Goal: Task Accomplishment & Management: Manage account settings

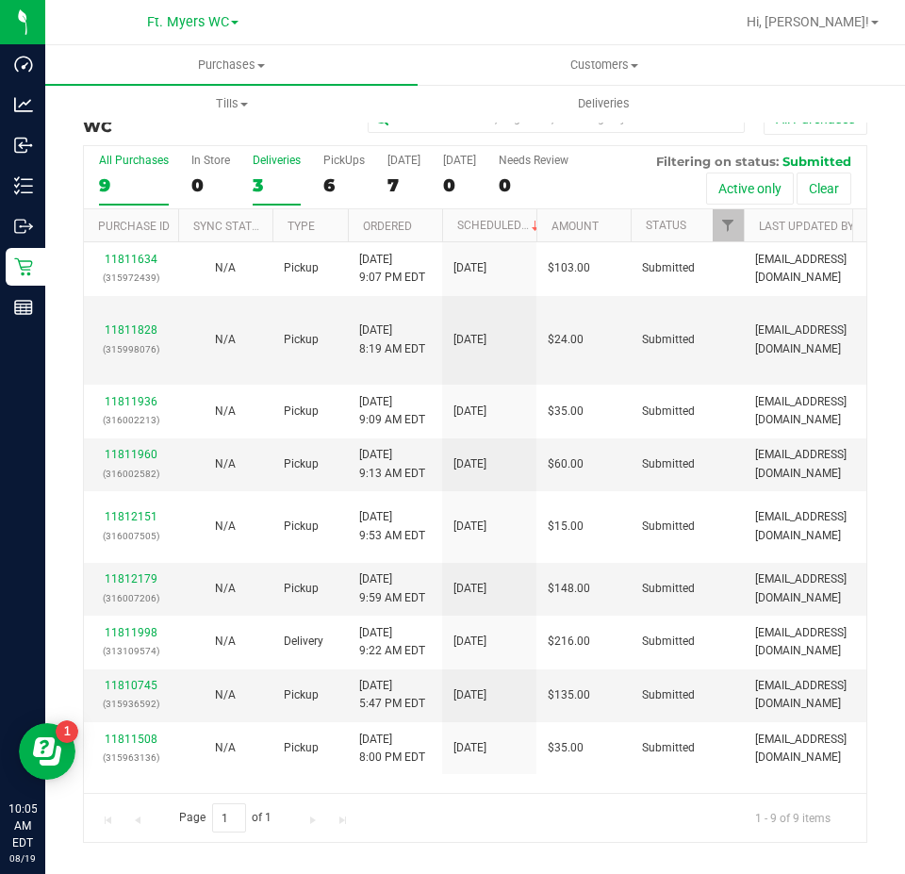
click at [278, 194] on div "3" at bounding box center [277, 185] width 48 height 22
click at [0, 0] on input "Deliveries 3" at bounding box center [0, 0] width 0 height 0
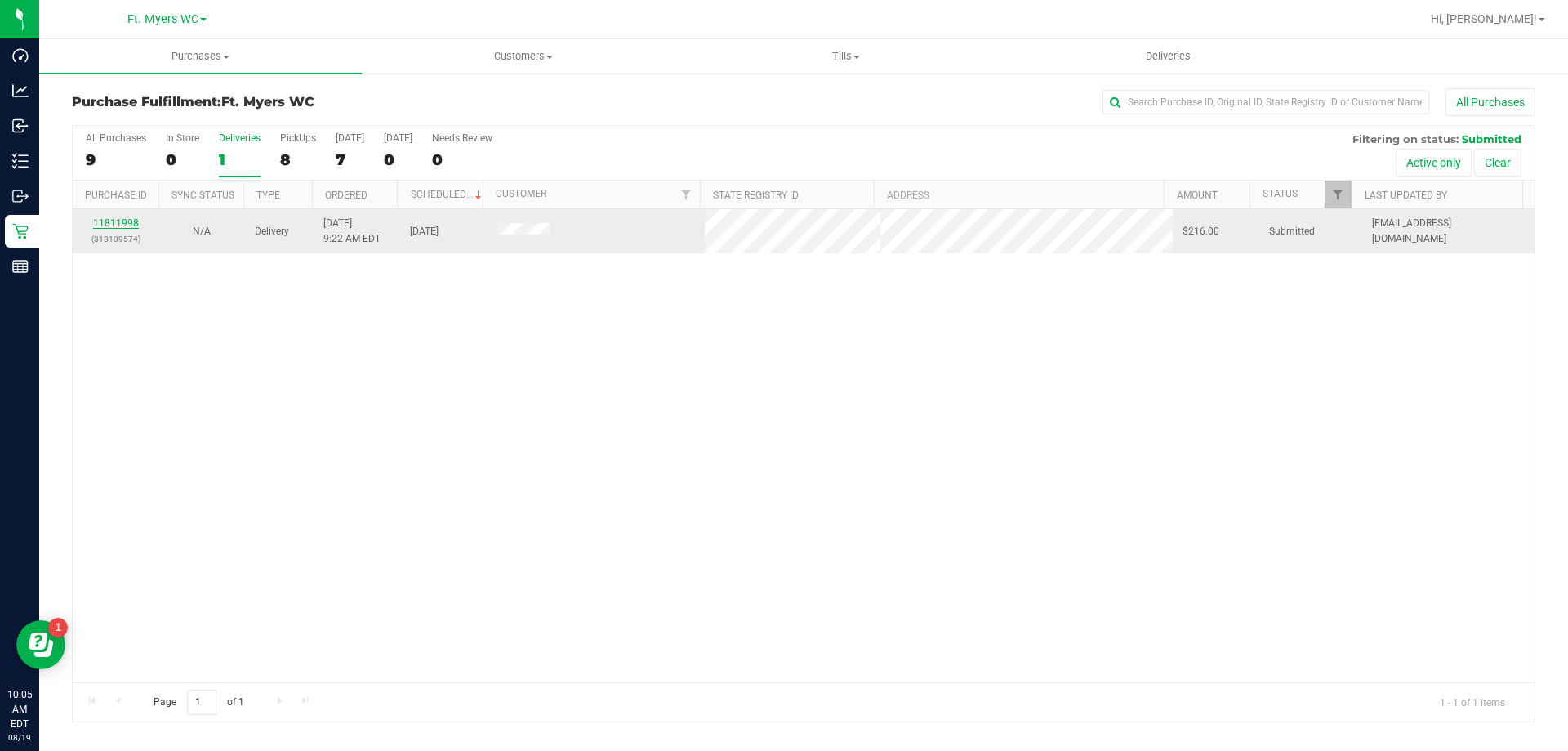
click at [127, 223] on link "11811998" at bounding box center [115, 223] width 46 height 11
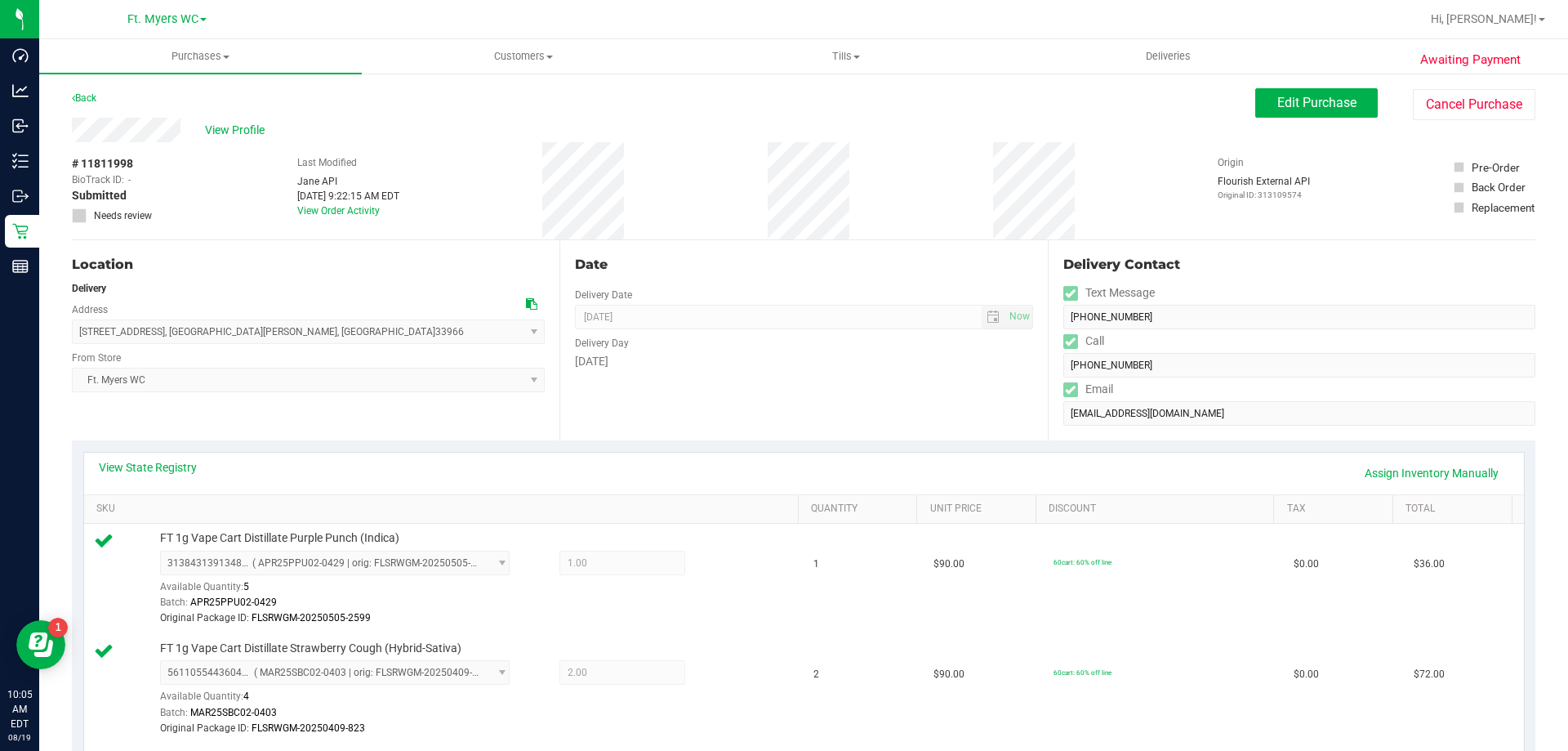
click at [529, 126] on div "View Profile" at bounding box center [663, 130] width 1183 height 24
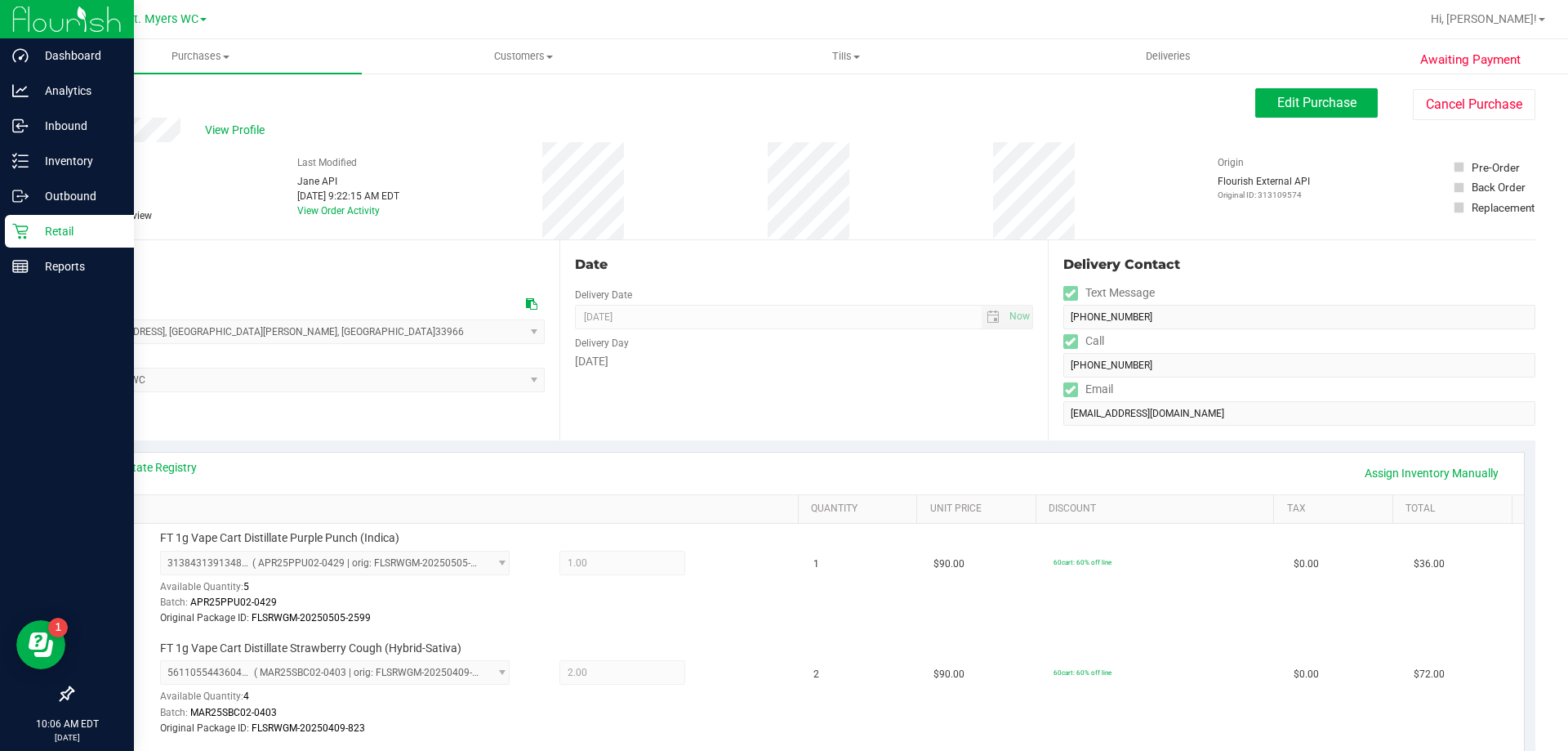
click at [37, 222] on p "Retail" at bounding box center [77, 231] width 98 height 20
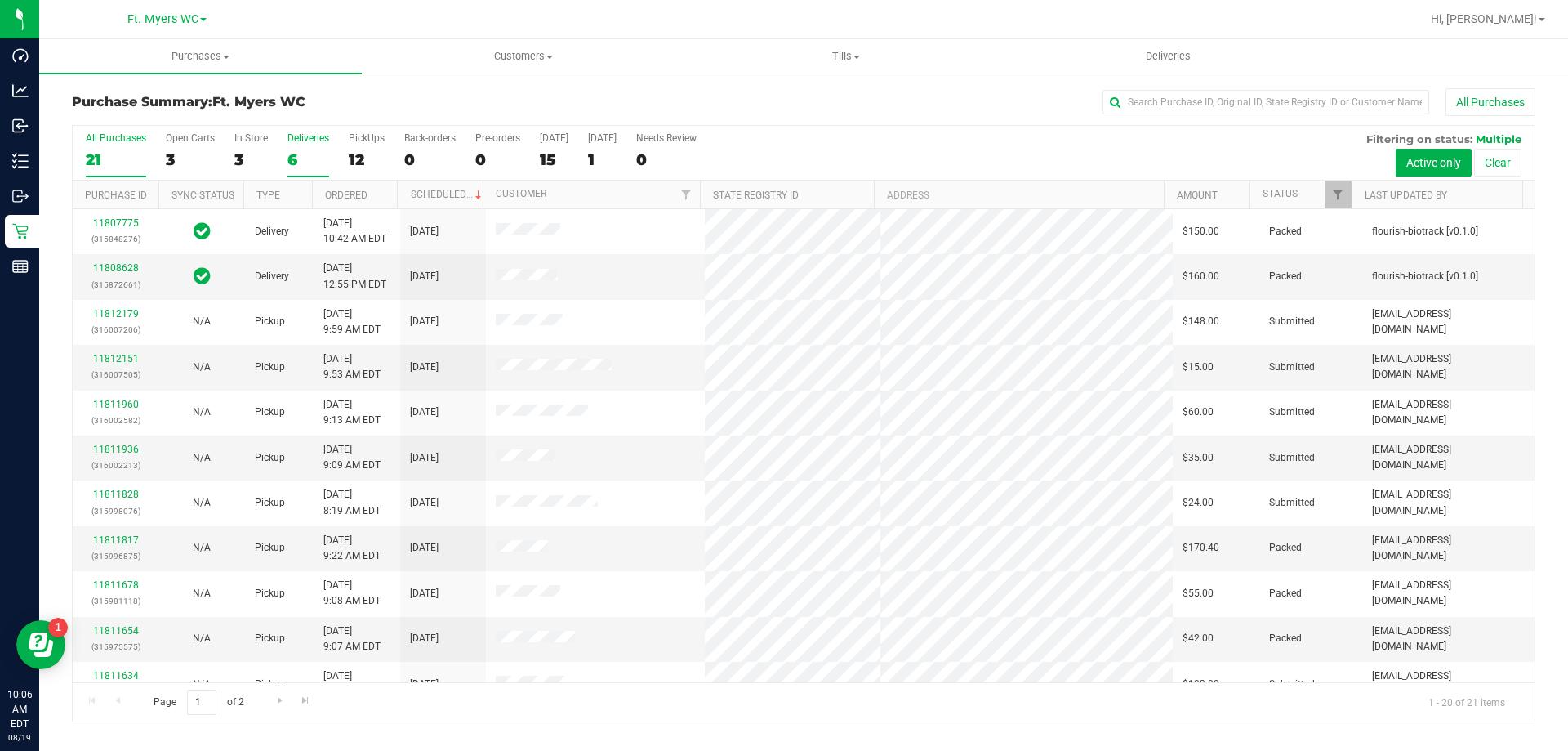
click at [305, 150] on div "6" at bounding box center [309, 160] width 42 height 19
click at [0, 0] on input "Deliveries 6" at bounding box center [0, 0] width 0 height 0
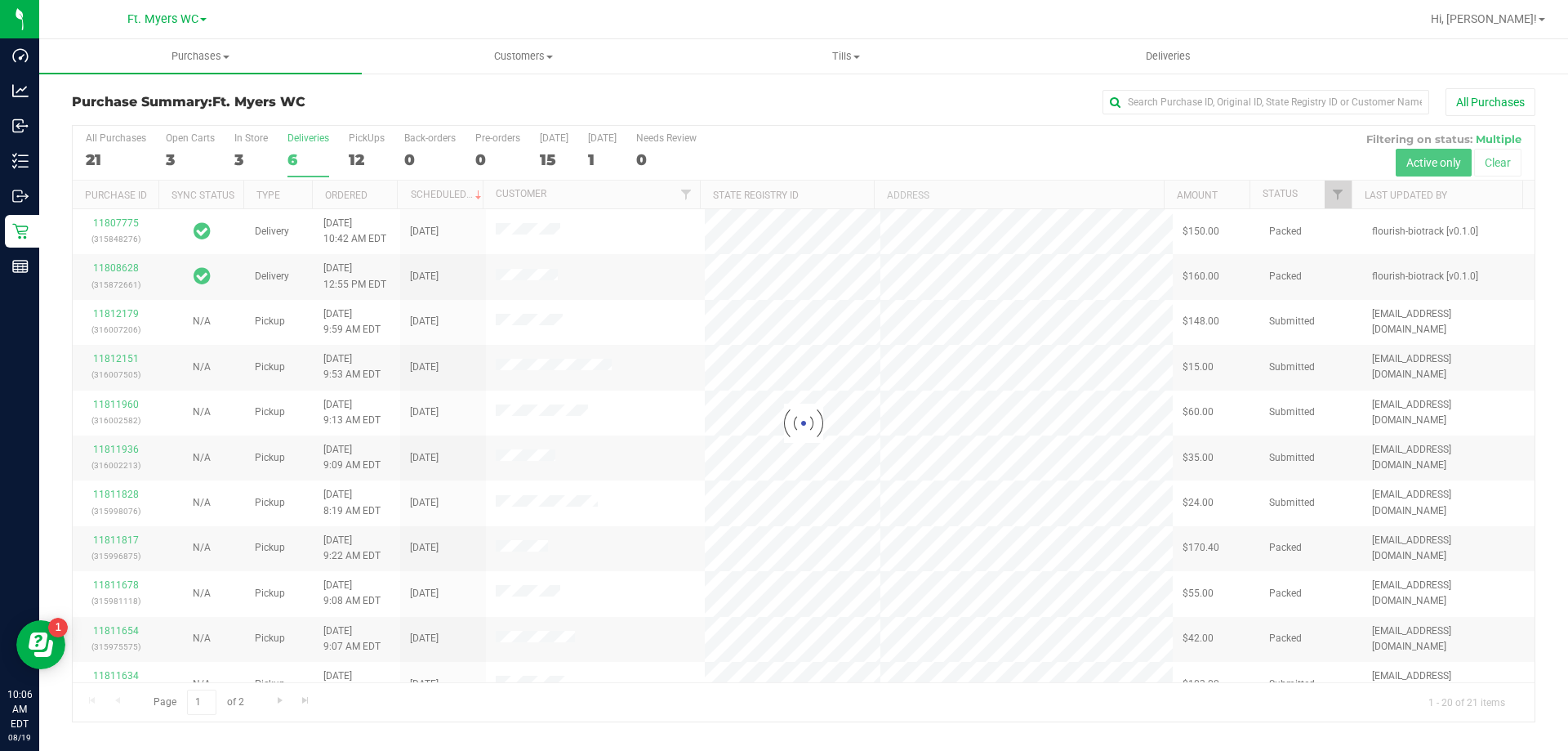
click at [330, 121] on div "Purchase Summary: Ft. [PERSON_NAME] All Purchases" at bounding box center [804, 106] width 1464 height 36
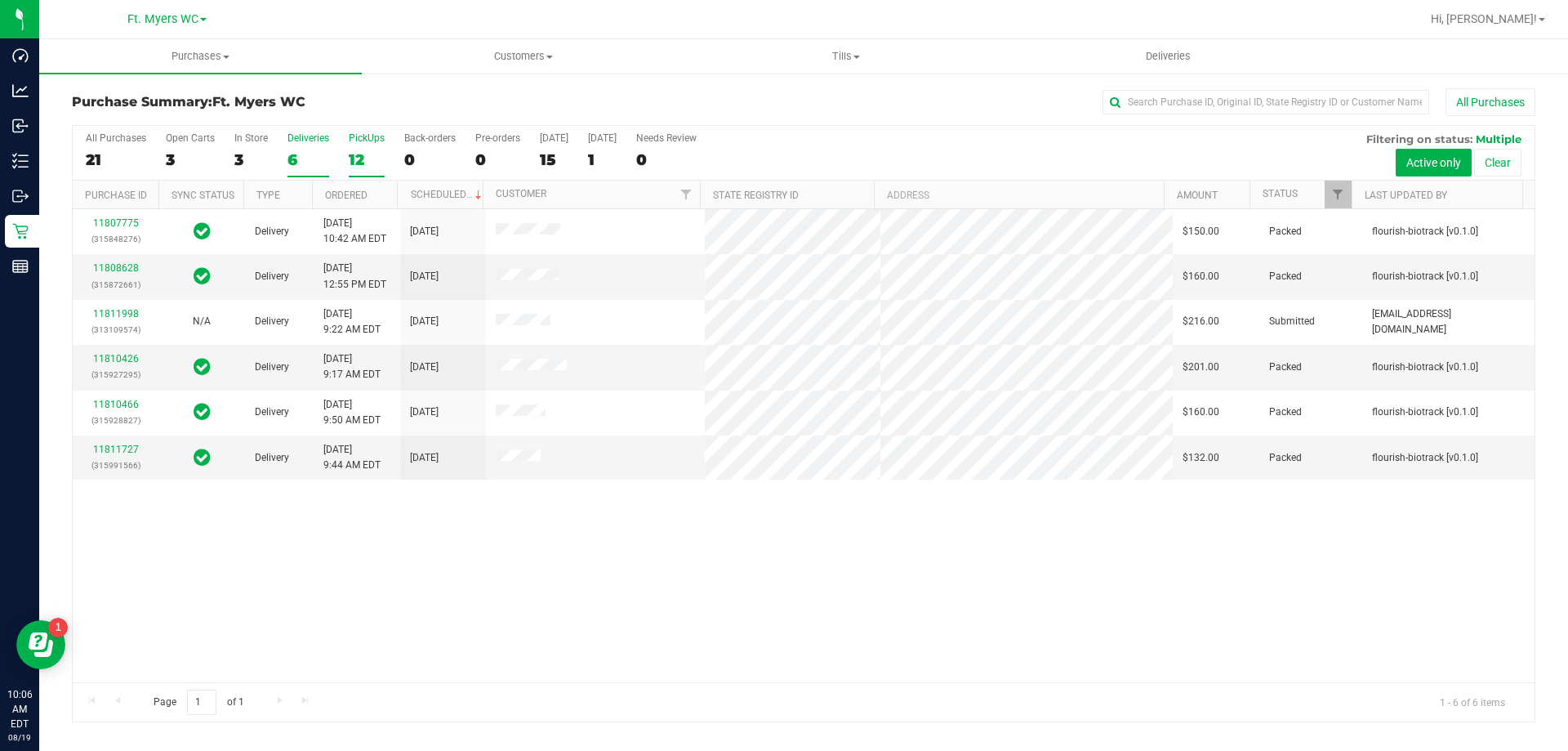
click at [377, 154] on div "12" at bounding box center [366, 160] width 36 height 19
click at [0, 0] on input "PickUps 12" at bounding box center [0, 0] width 0 height 0
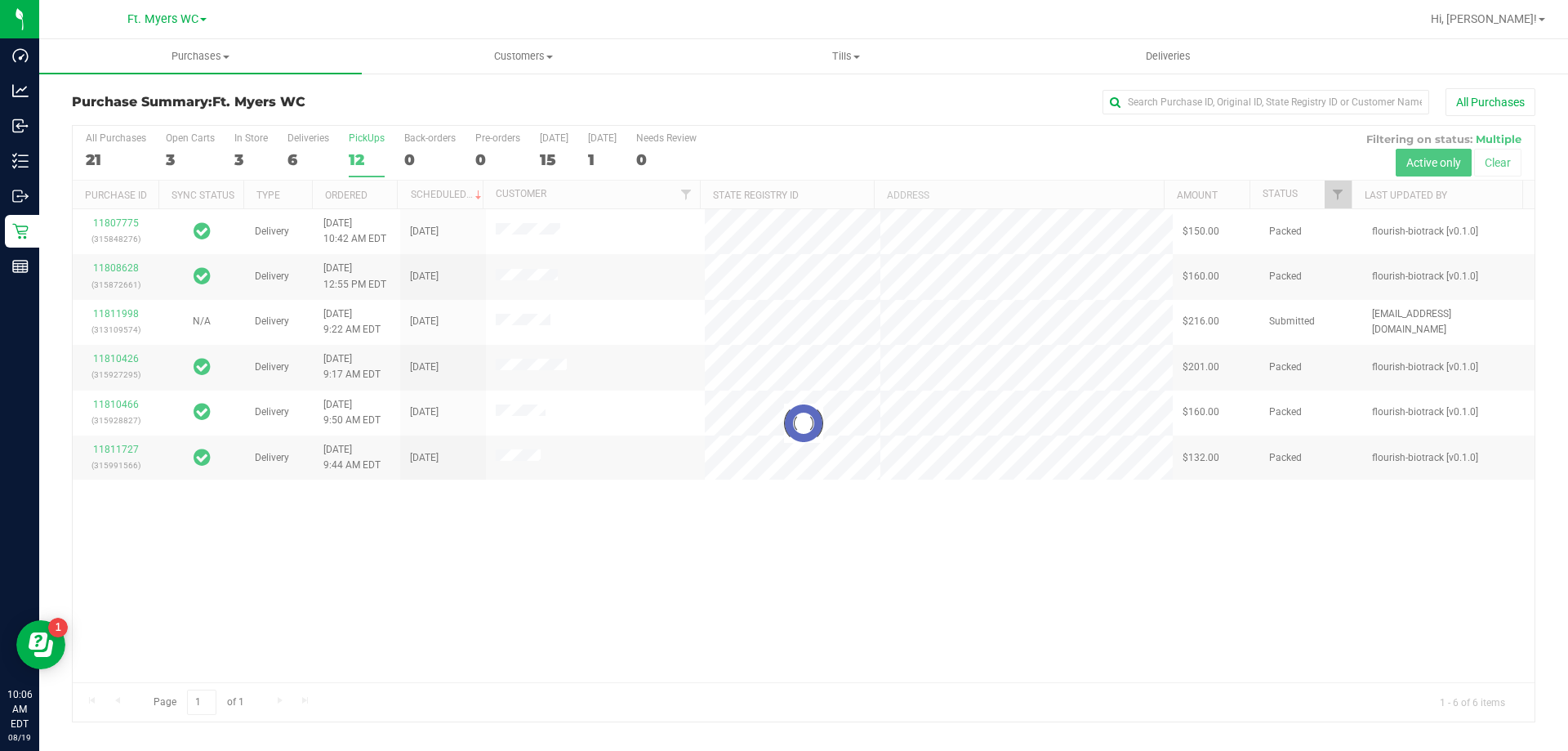
click at [402, 106] on h3 "Purchase Summary: Ft. [PERSON_NAME]" at bounding box center [316, 101] width 488 height 15
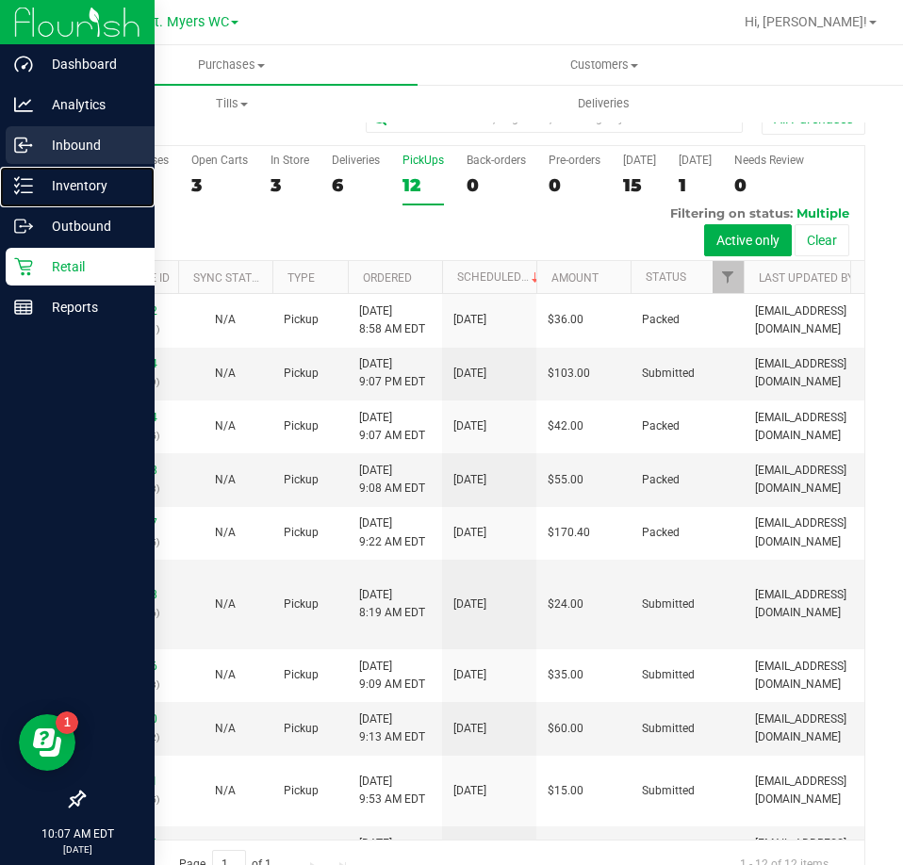
drag, startPoint x: 31, startPoint y: 195, endPoint x: 116, endPoint y: 155, distance: 93.6
click at [31, 195] on div "Inventory" at bounding box center [80, 186] width 149 height 38
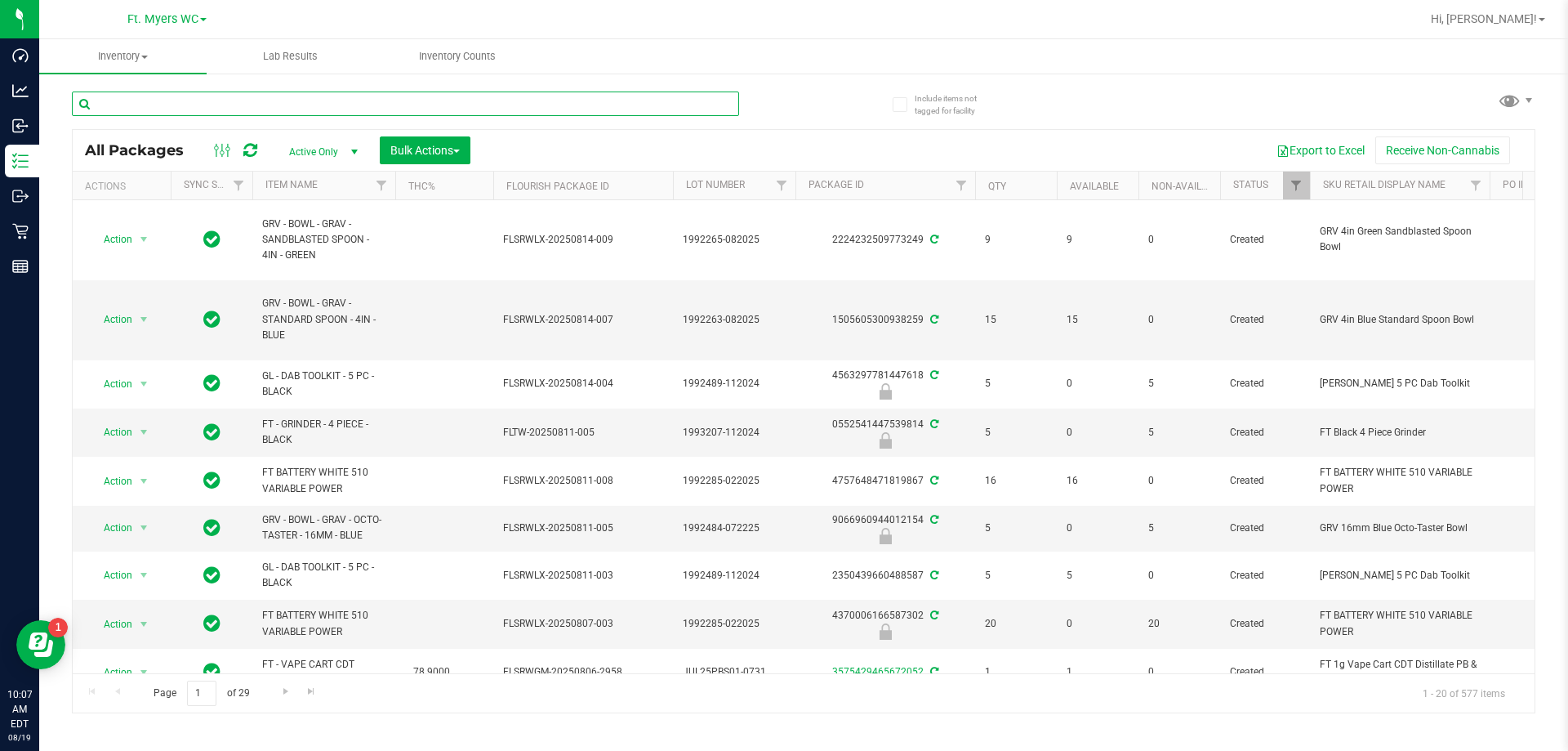
click at [211, 108] on input "text" at bounding box center [406, 104] width 667 height 24
type input "theragel"
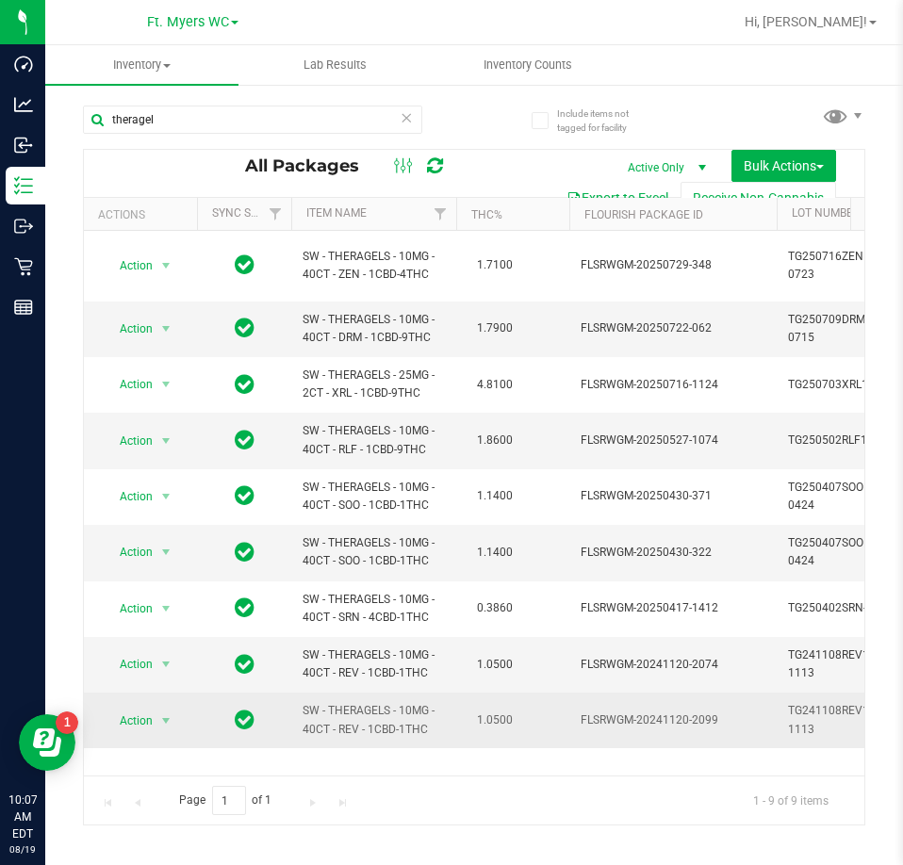
drag, startPoint x: 568, startPoint y: 405, endPoint x: 442, endPoint y: 692, distance: 313.1
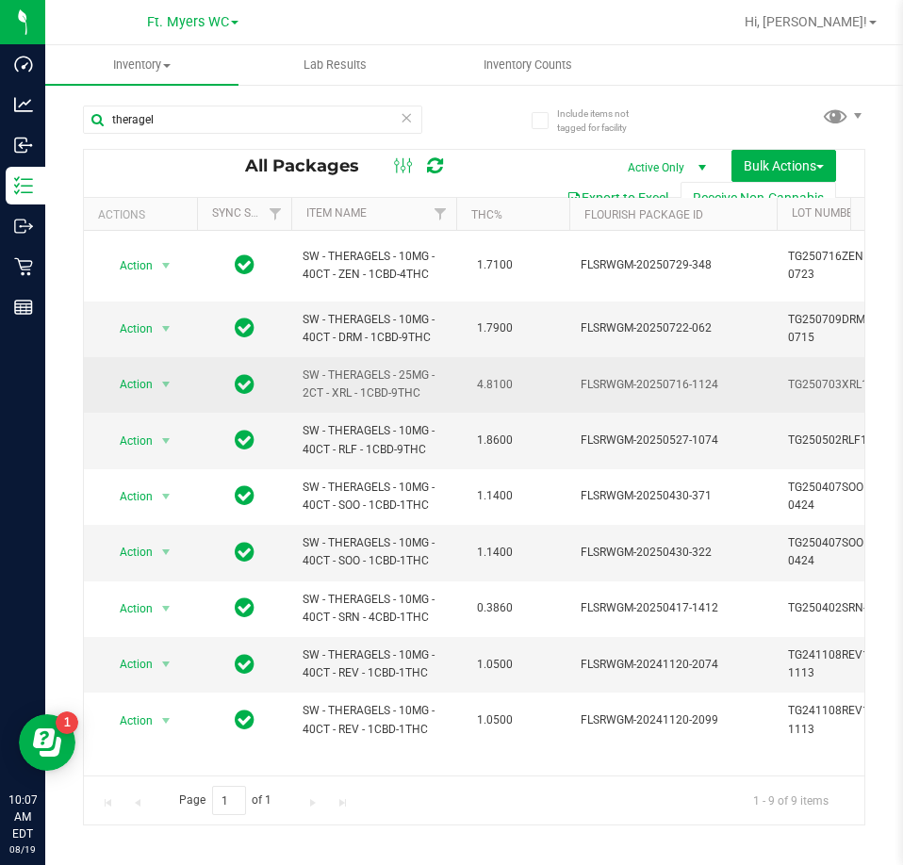
drag, startPoint x: 442, startPoint y: 692, endPoint x: 442, endPoint y: 366, distance: 326.0
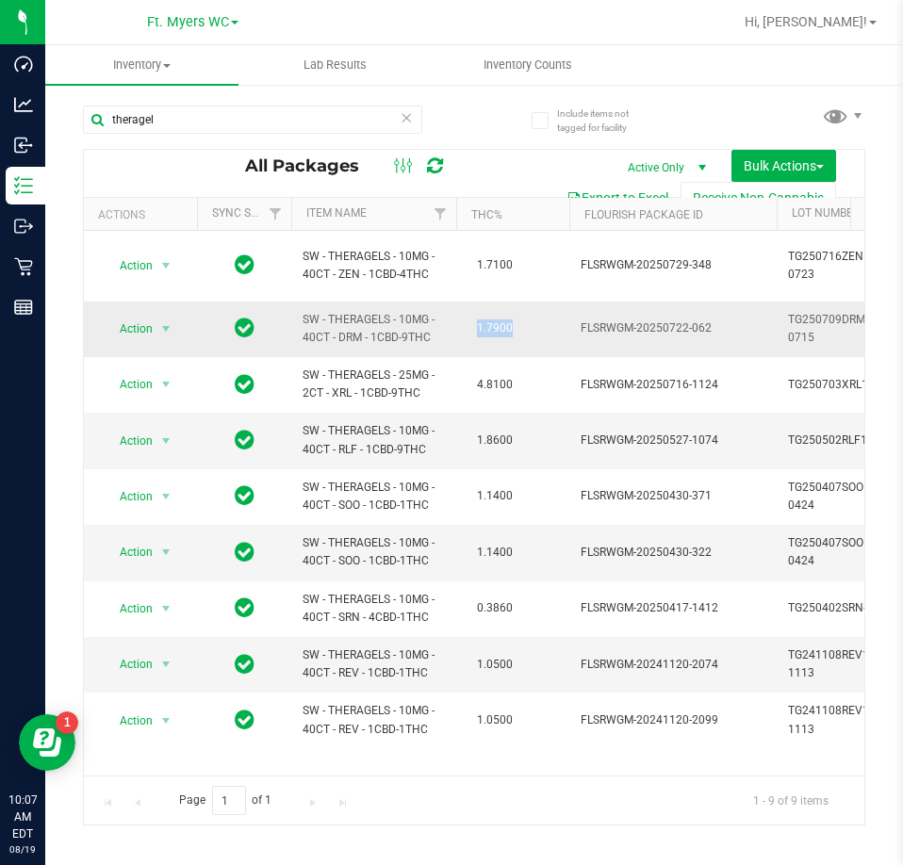
drag, startPoint x: 520, startPoint y: 293, endPoint x: 551, endPoint y: 304, distance: 33.1
click at [551, 304] on td "1.7900" at bounding box center [512, 330] width 113 height 56
drag, startPoint x: 551, startPoint y: 304, endPoint x: 771, endPoint y: 313, distance: 219.7
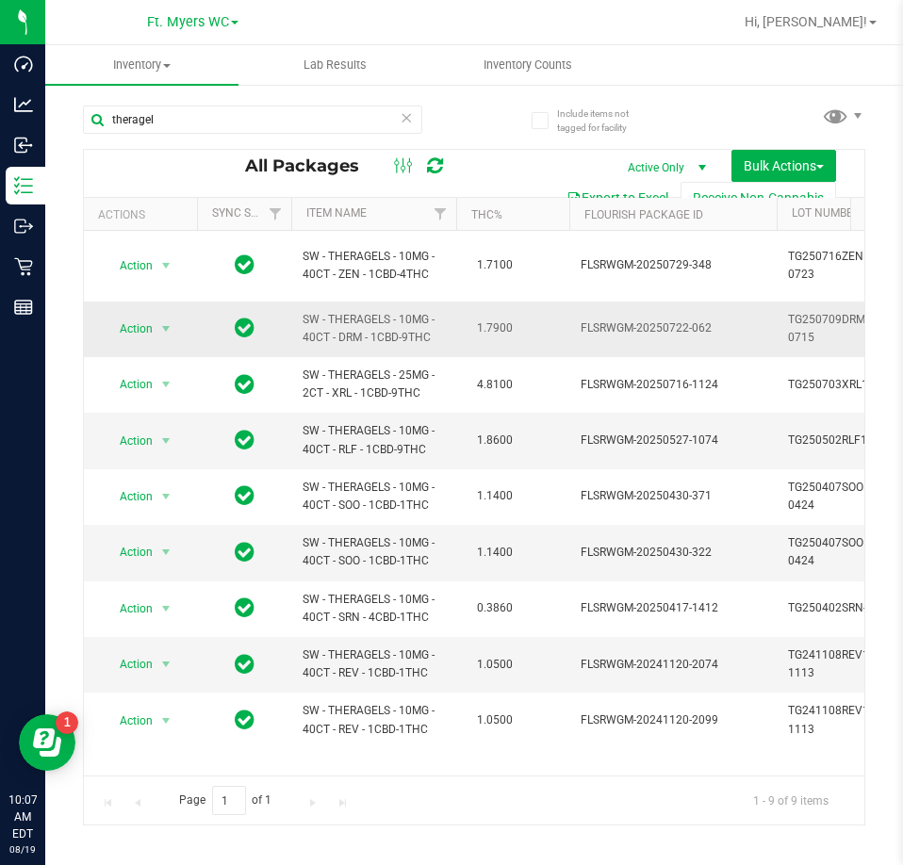
click at [771, 313] on td "FLSRWGM-20250722-062" at bounding box center [672, 330] width 207 height 56
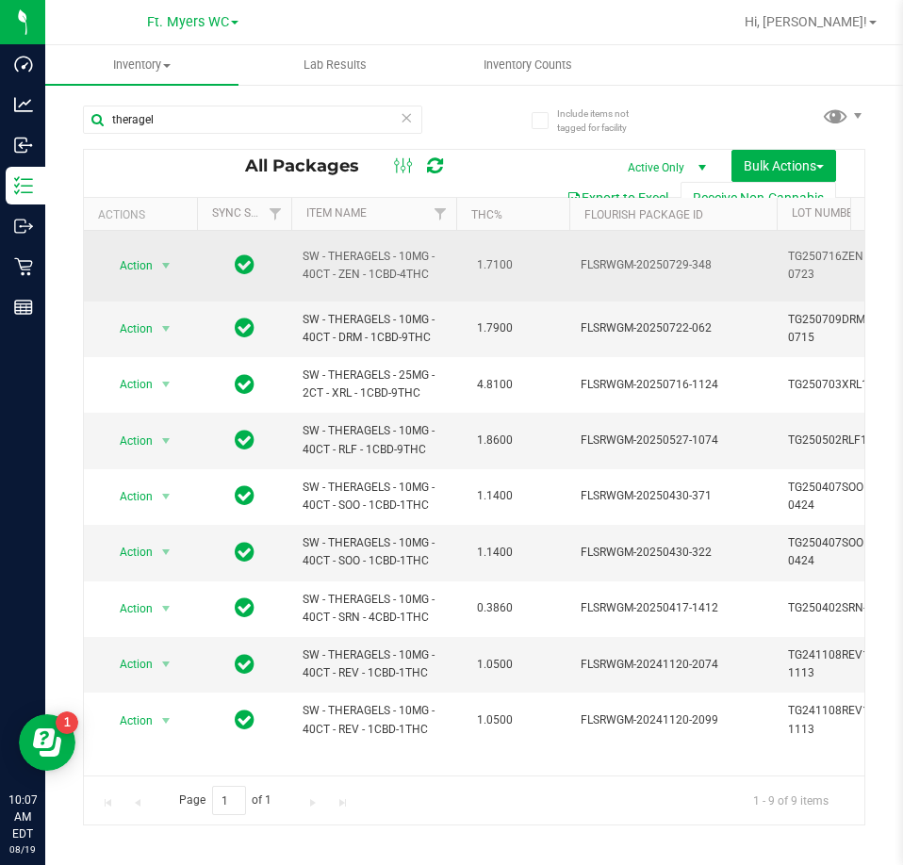
drag, startPoint x: 771, startPoint y: 313, endPoint x: 302, endPoint y: 251, distance: 472.5
click at [302, 251] on span "SW - THERAGELS - 10MG - 40CT - ZEN - 1CBD-4THC" at bounding box center [373, 266] width 142 height 36
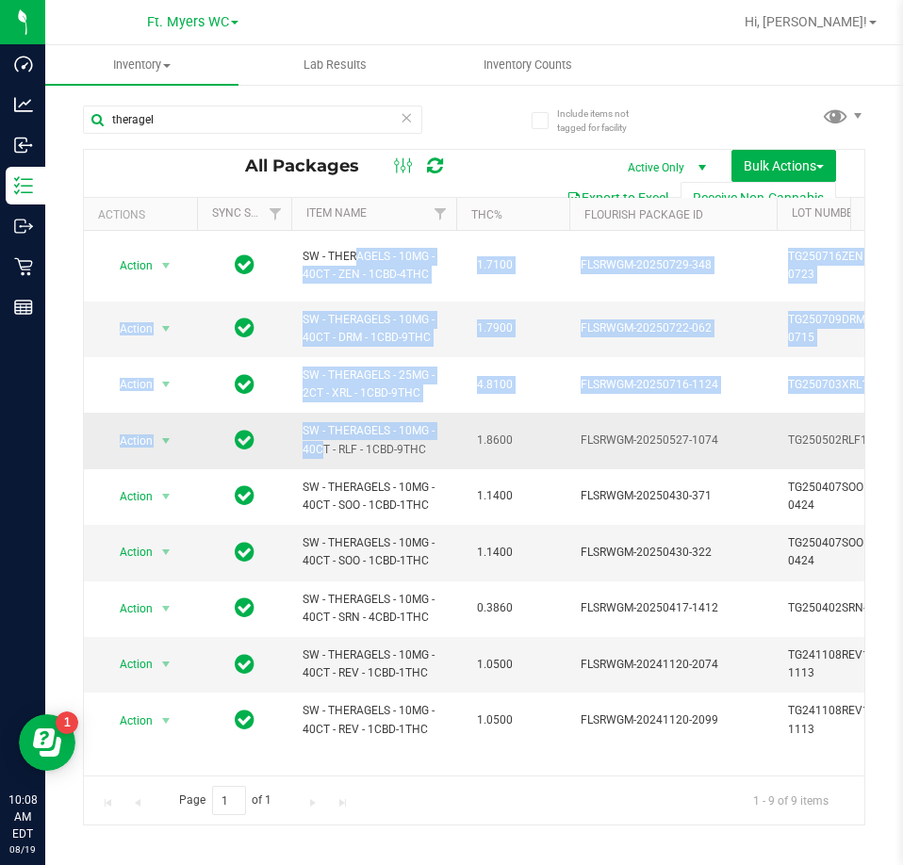
drag, startPoint x: 302, startPoint y: 233, endPoint x: 405, endPoint y: 414, distance: 208.5
click at [408, 422] on span "SW - THERAGELS - 10MG - 40CT - RLF - 1CBD-9THC" at bounding box center [373, 440] width 142 height 36
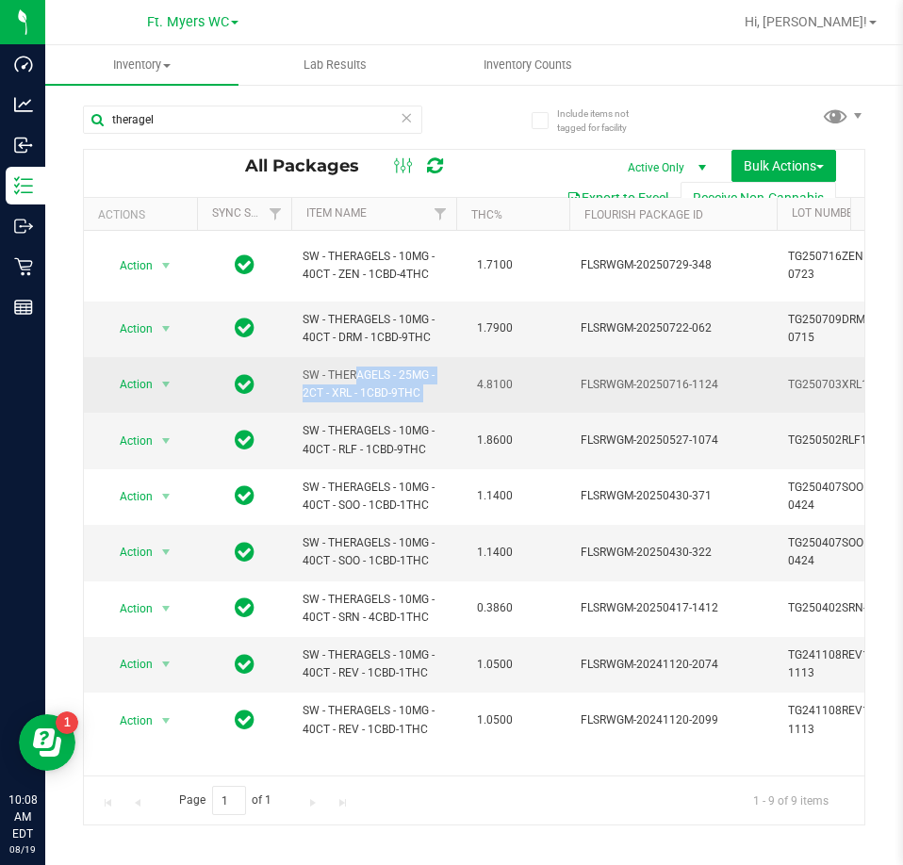
drag, startPoint x: 457, startPoint y: 378, endPoint x: 302, endPoint y: 349, distance: 157.3
click at [302, 357] on td "SW - THERAGELS - 25MG - 2CT - XRL - 1CBD-9THC" at bounding box center [373, 385] width 165 height 56
drag, startPoint x: 304, startPoint y: 370, endPoint x: 444, endPoint y: 389, distance: 140.7
click at [444, 389] on td "SW - THERAGELS - 25MG - 2CT - XRL - 1CBD-9THC" at bounding box center [373, 385] width 165 height 56
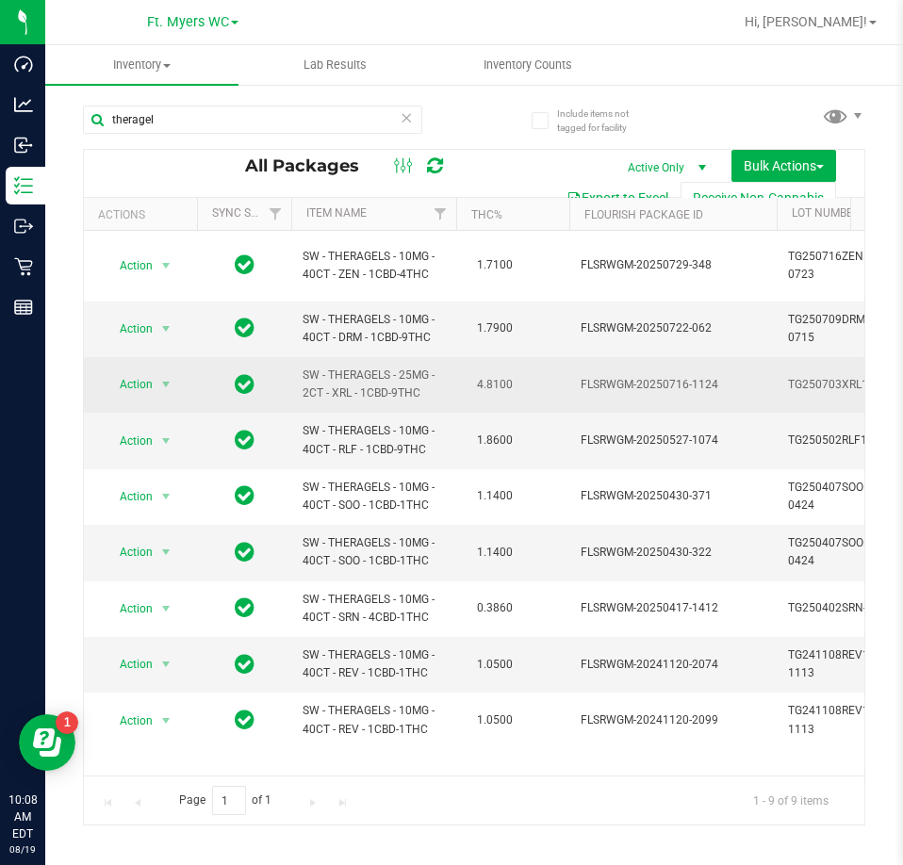
click at [444, 389] on td "SW - THERAGELS - 25MG - 2CT - XRL - 1CBD-9THC" at bounding box center [373, 385] width 165 height 56
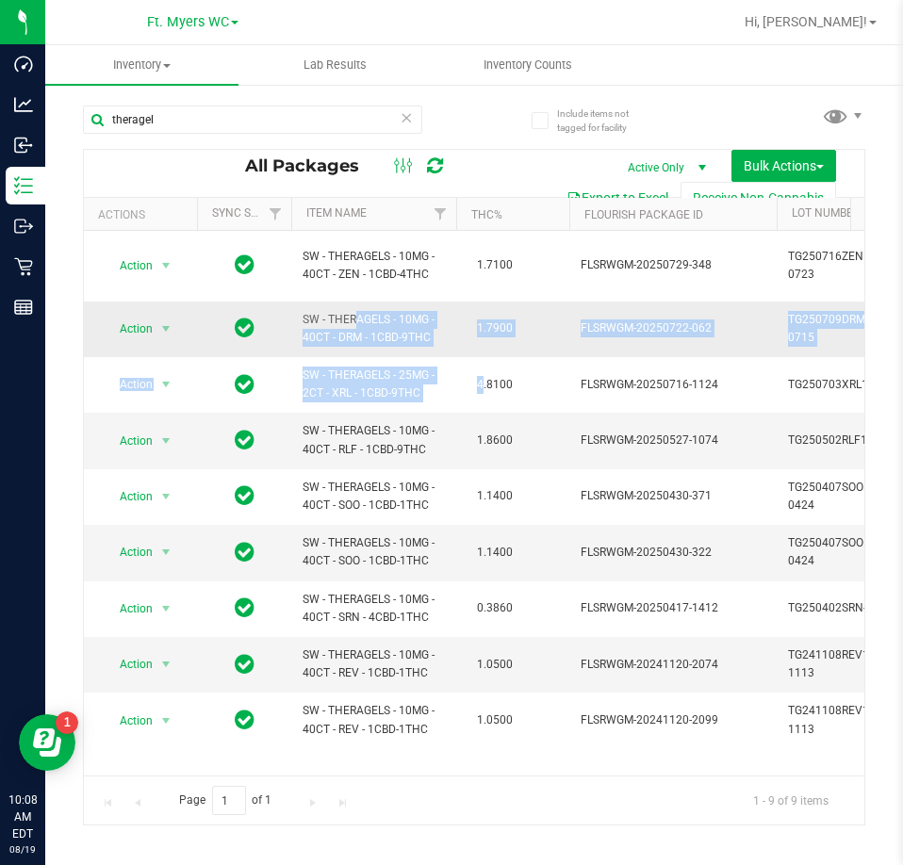
drag, startPoint x: 482, startPoint y: 378, endPoint x: 316, endPoint y: 335, distance: 172.1
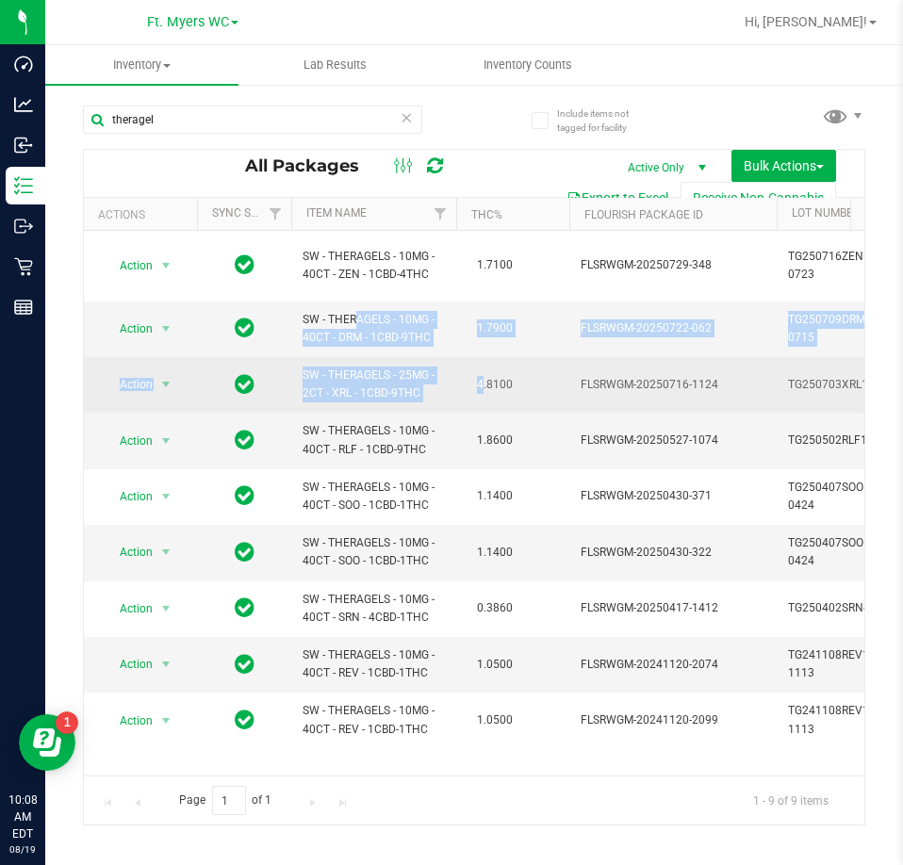
click at [313, 372] on span "SW - THERAGELS - 25MG - 2CT - XRL - 1CBD-9THC" at bounding box center [373, 385] width 142 height 36
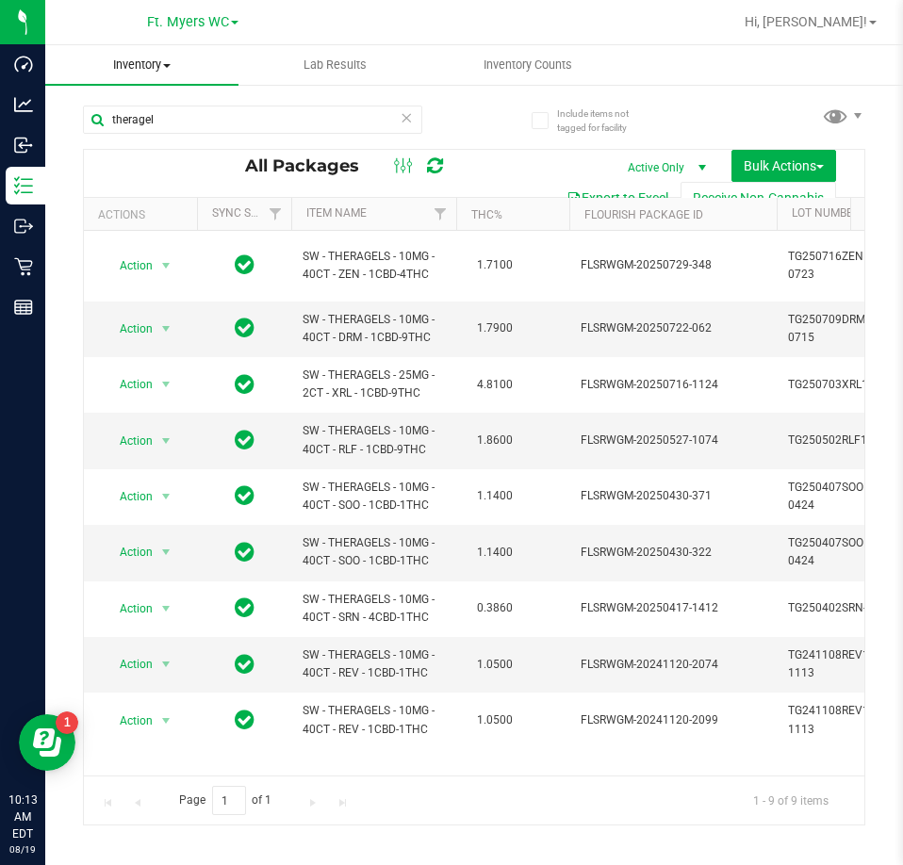
drag, startPoint x: 301, startPoint y: 197, endPoint x: 126, endPoint y: 52, distance: 226.8
click at [197, 115] on input "theragel" at bounding box center [252, 120] width 339 height 28
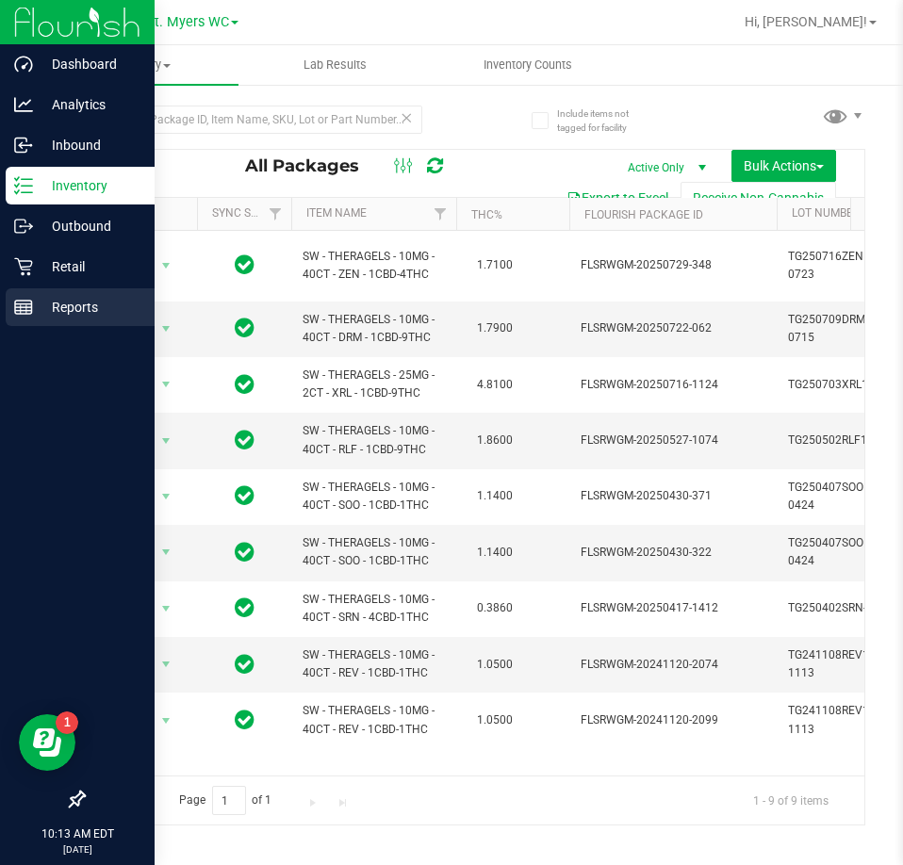
click at [46, 298] on p "Reports" at bounding box center [89, 307] width 113 height 23
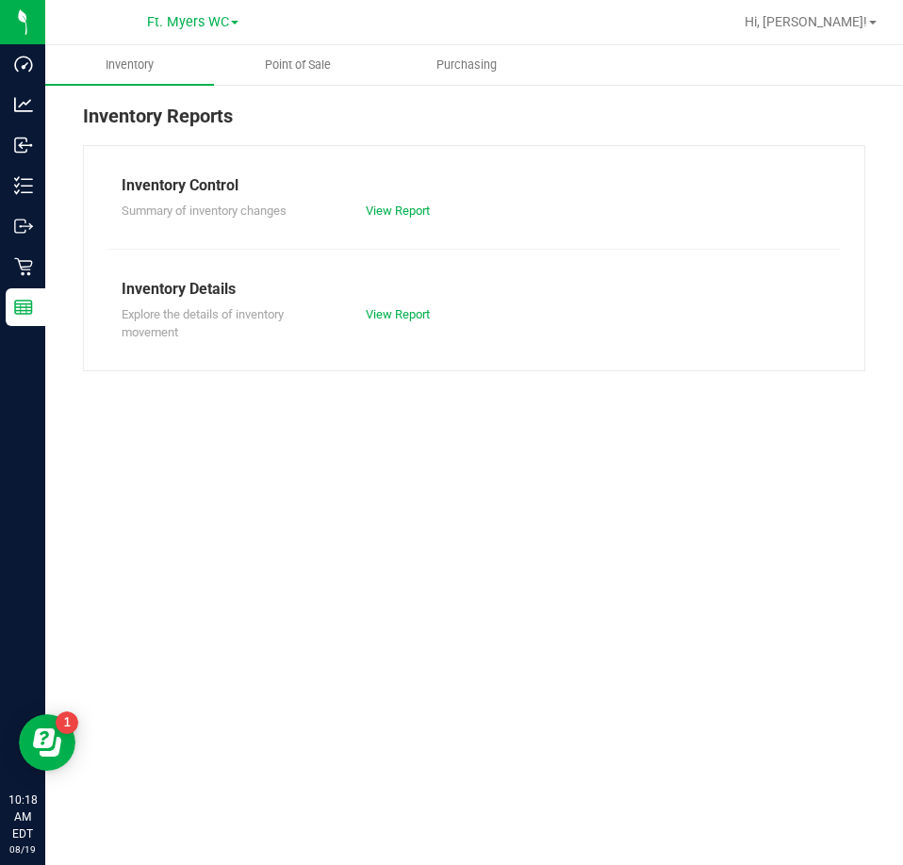
click at [45, 177] on div "Inventory Reports Inventory Control Summary of inventory changes View Report In…" at bounding box center [474, 236] width 858 height 307
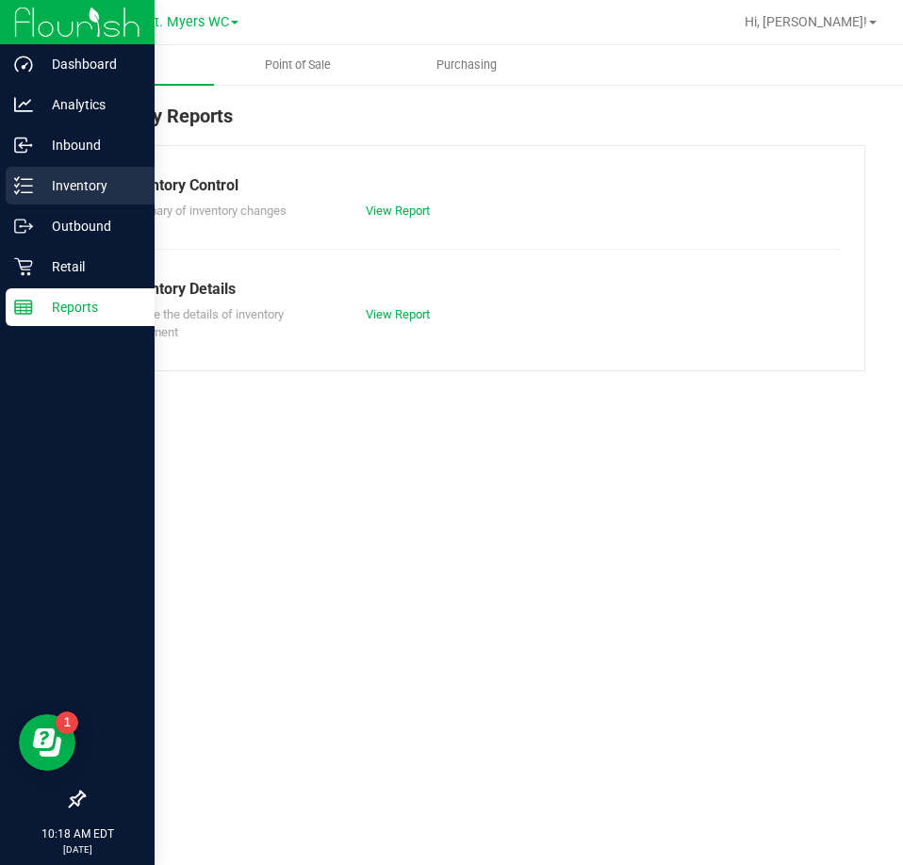
click at [21, 184] on icon at bounding box center [23, 185] width 19 height 19
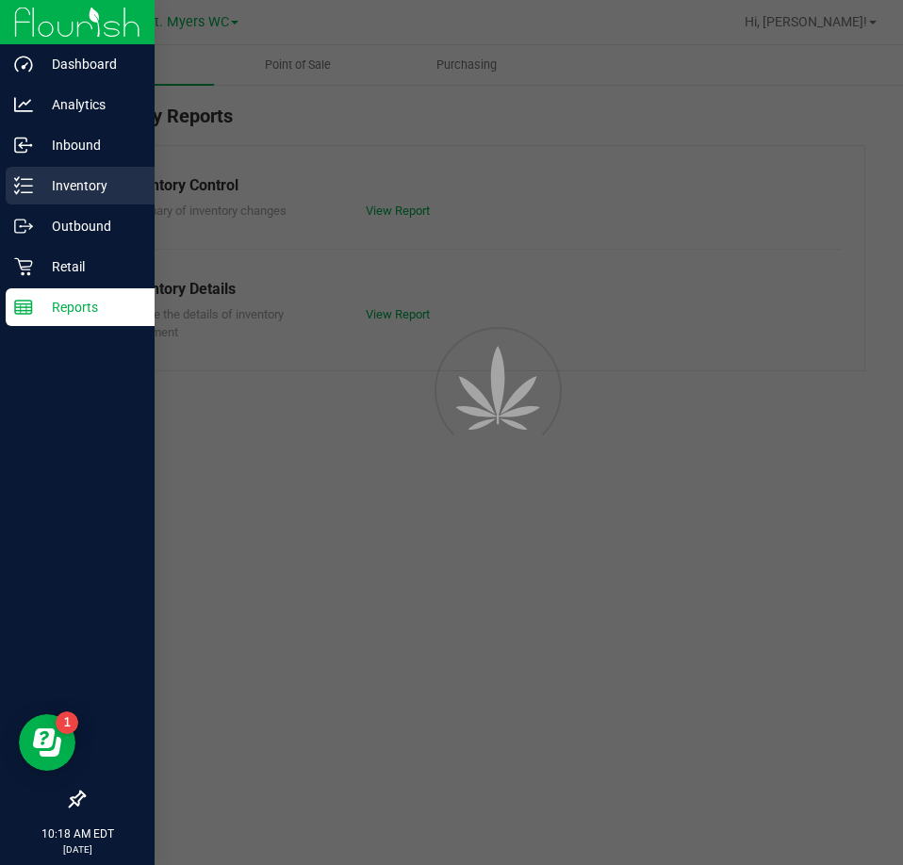
click at [21, 184] on icon at bounding box center [23, 185] width 19 height 19
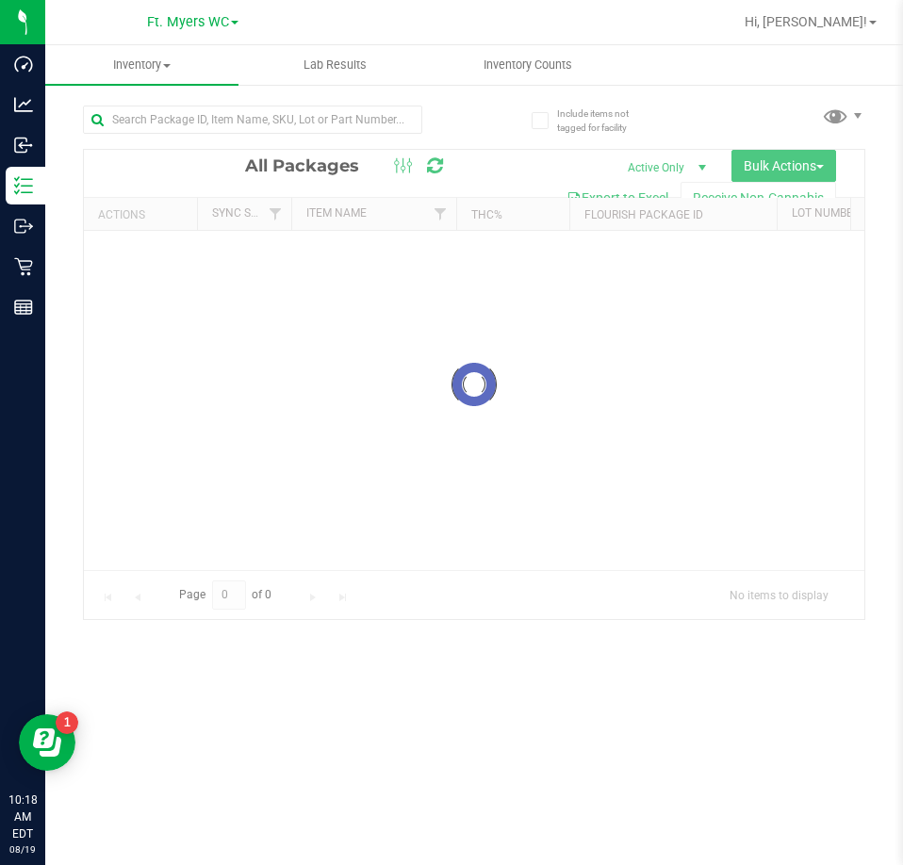
drag, startPoint x: 167, startPoint y: 108, endPoint x: 190, endPoint y: 93, distance: 28.0
click at [190, 93] on div at bounding box center [278, 119] width 391 height 60
click at [191, 97] on div "Inventory All packages All inventory Waste log Create inventory Lab Results Inv…" at bounding box center [474, 455] width 858 height 820
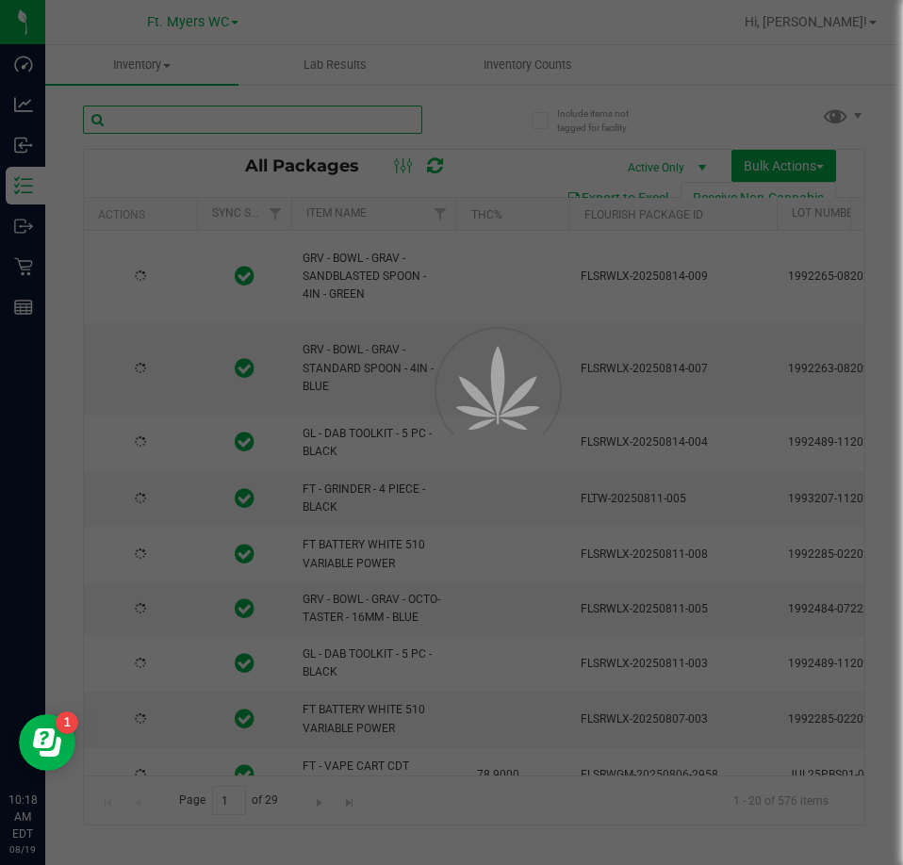
click at [191, 113] on input "text" at bounding box center [252, 120] width 339 height 28
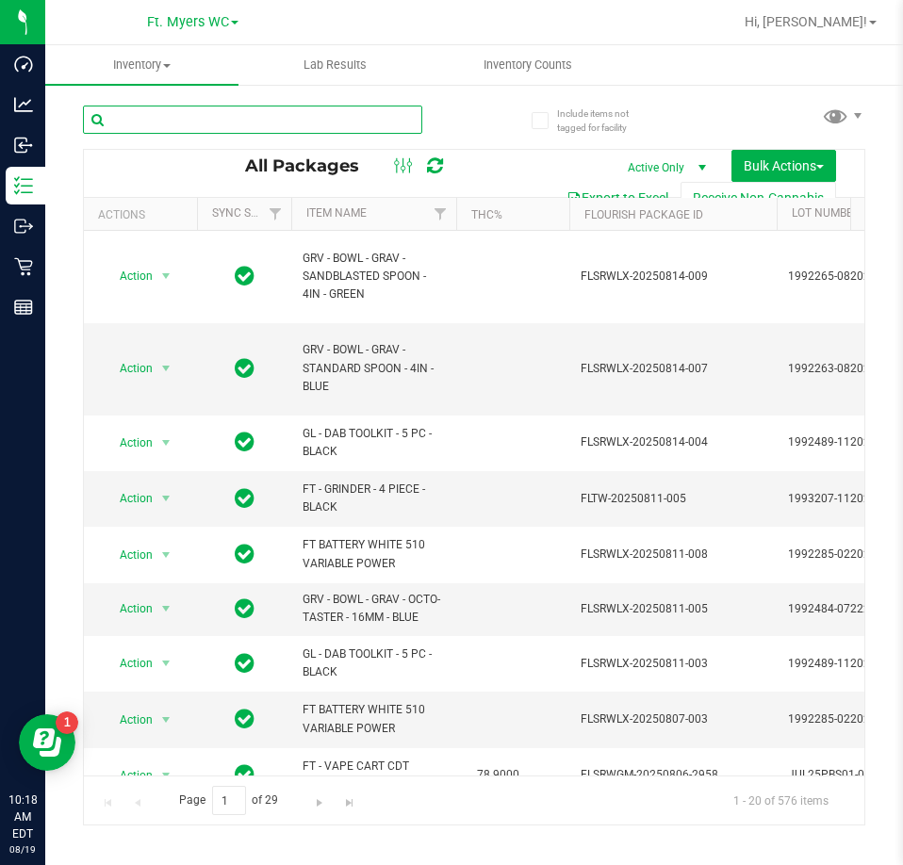
type input "z"
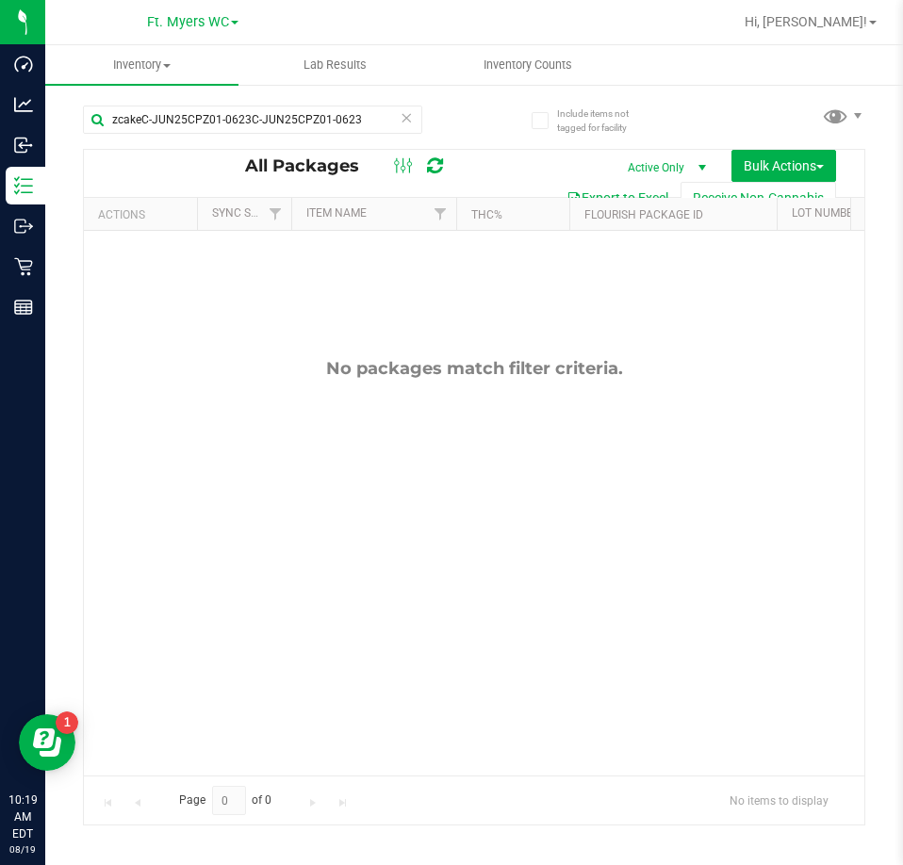
click at [170, 100] on div "zcakeC-JUN25CPZ01-0623C-JUN25CPZ01-0623" at bounding box center [278, 119] width 391 height 60
click at [186, 115] on input "zcakeC-JUN25CPZ01-0623C-JUN25CPZ01-0623" at bounding box center [252, 120] width 339 height 28
type input "c"
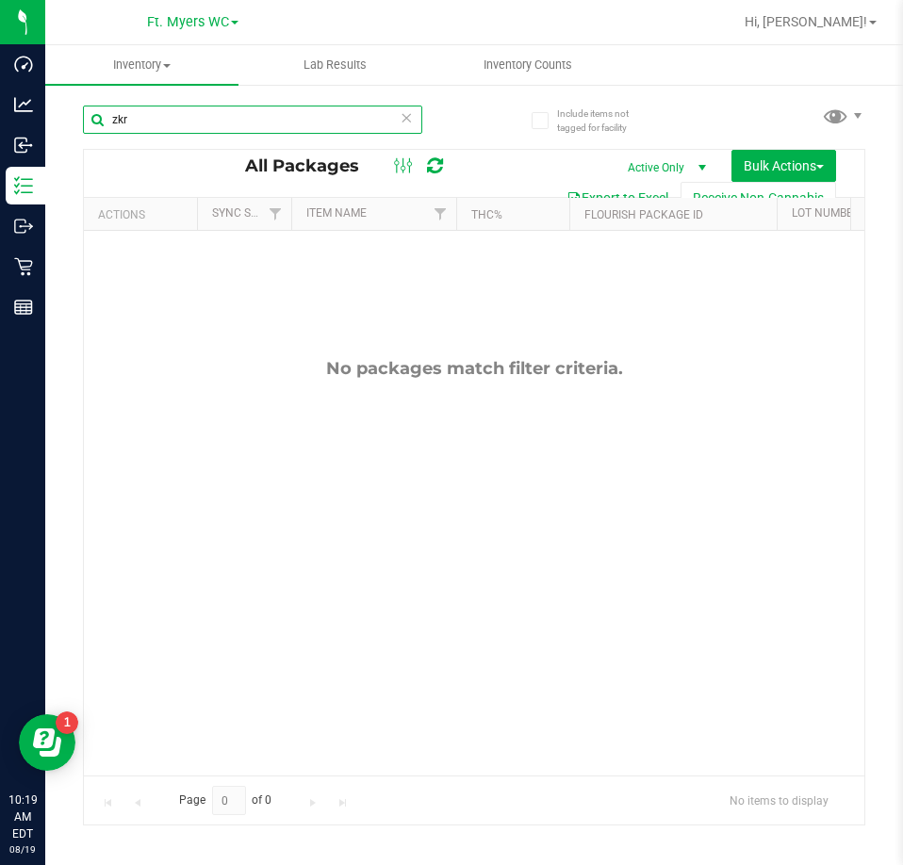
type input "zkr"
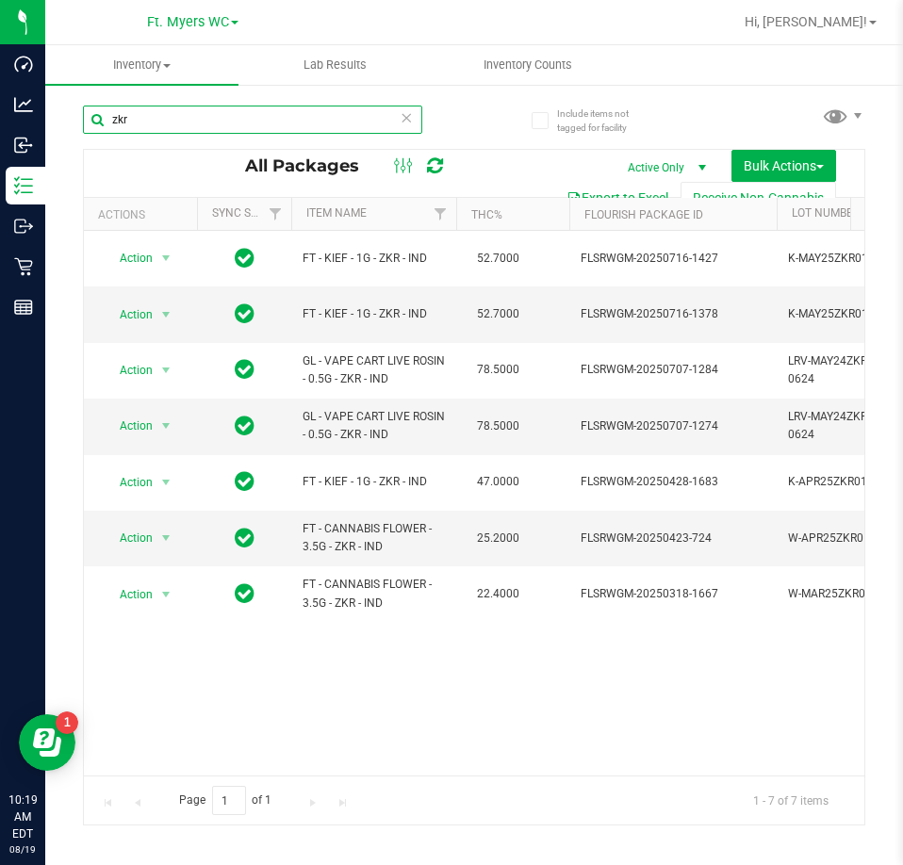
click at [186, 115] on input "zkr" at bounding box center [252, 120] width 339 height 28
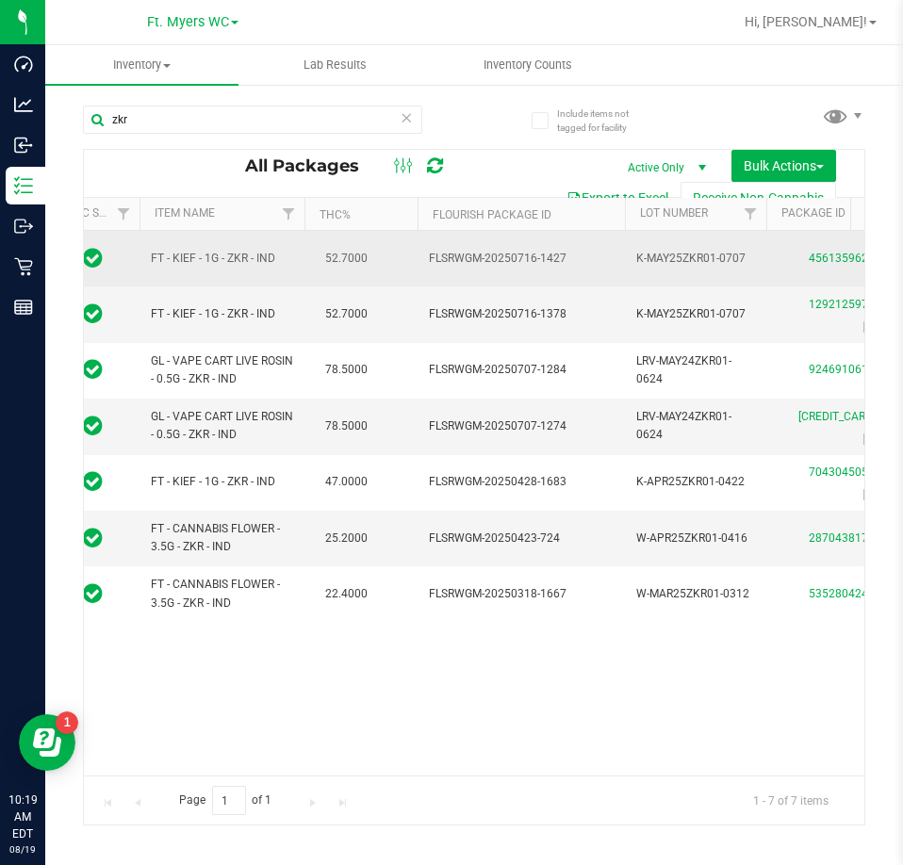
scroll to position [0, 430]
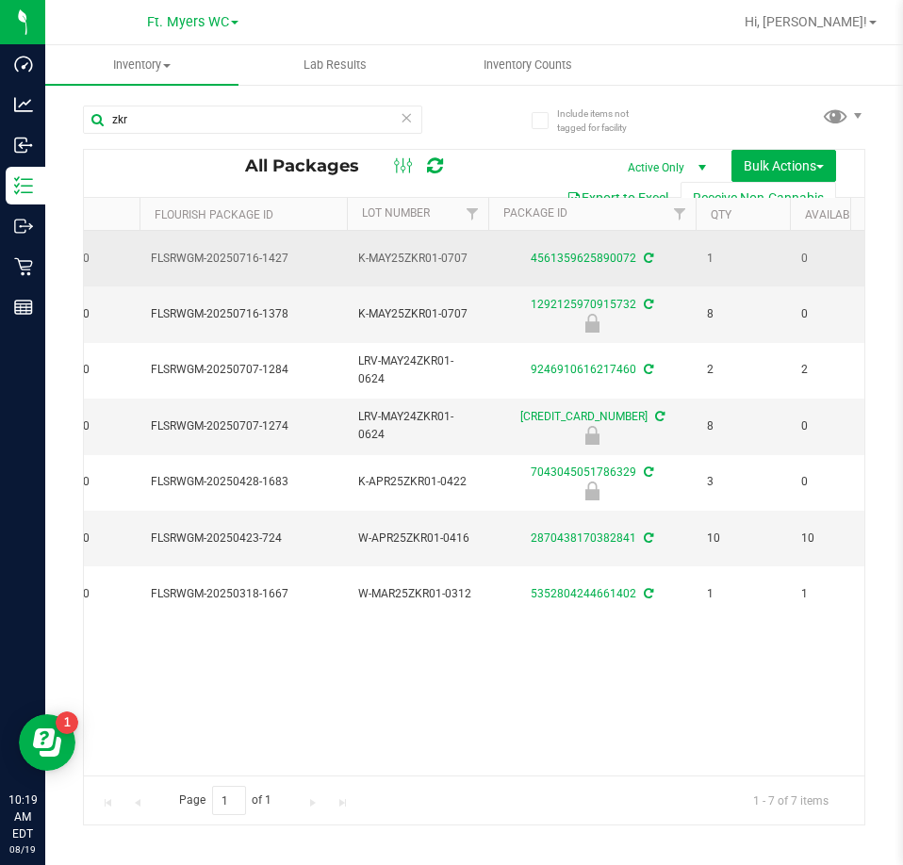
drag, startPoint x: 300, startPoint y: 262, endPoint x: 443, endPoint y: 264, distance: 143.2
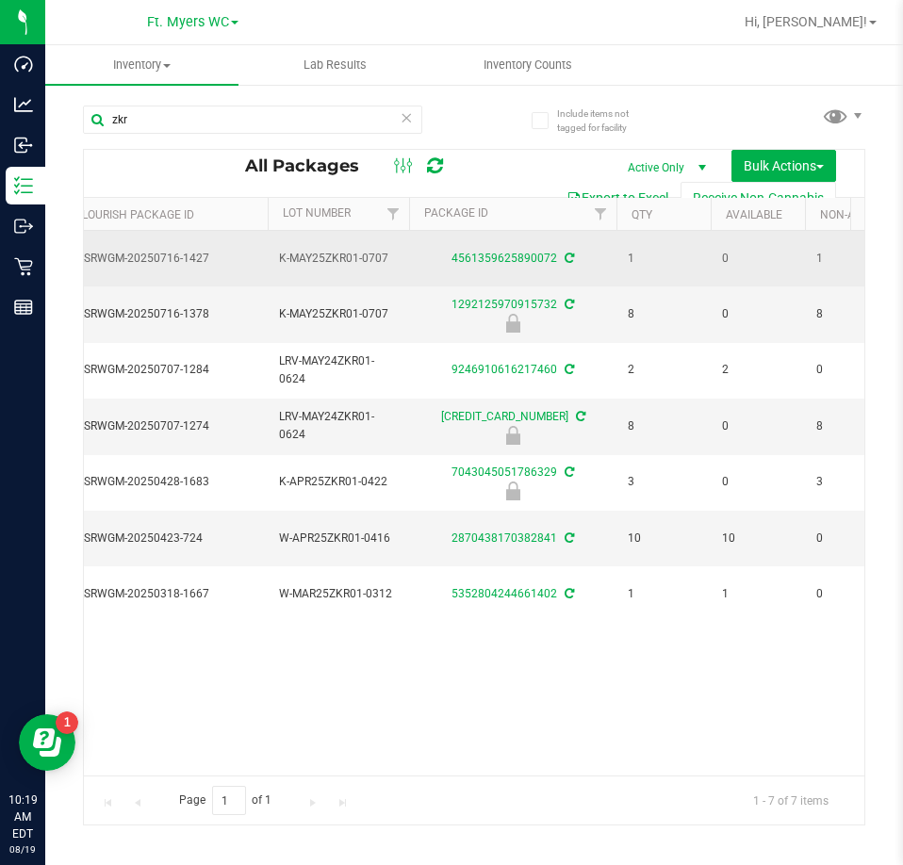
scroll to position [0, 537]
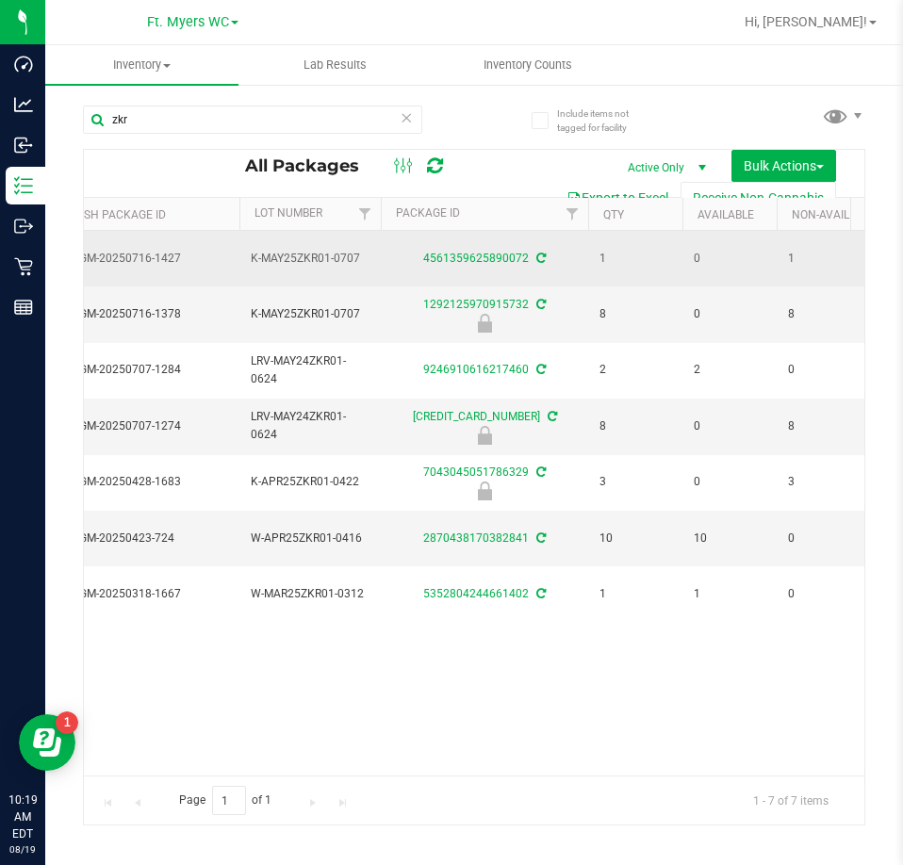
drag, startPoint x: 434, startPoint y: 284, endPoint x: 500, endPoint y: 283, distance: 66.0
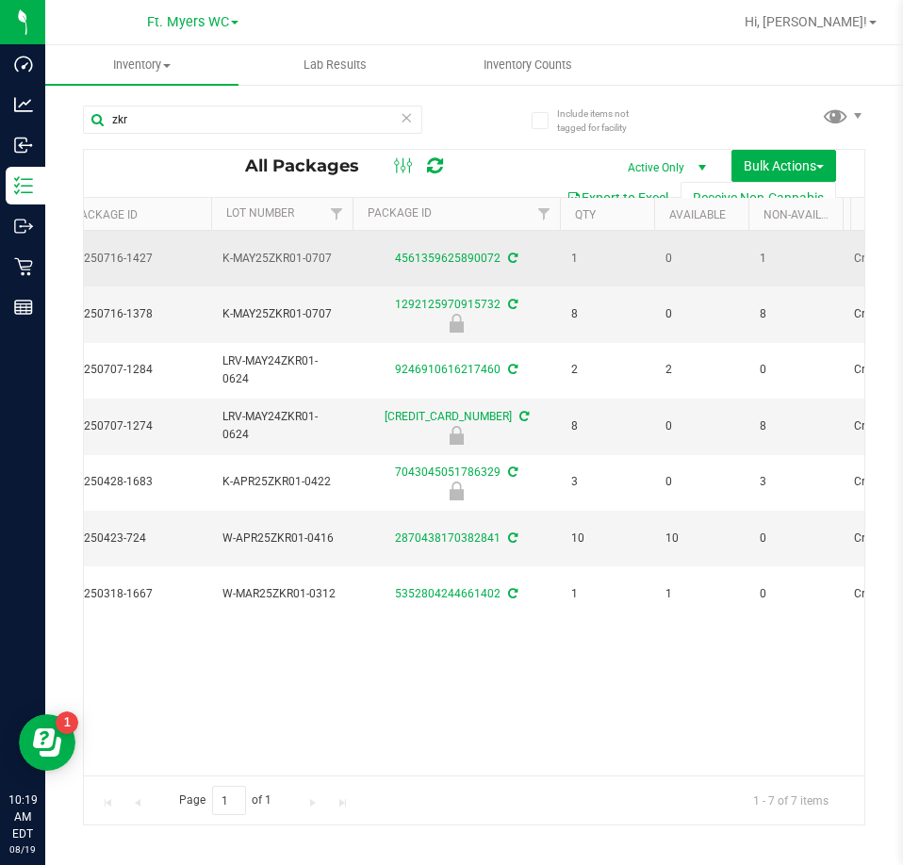
scroll to position [0, 0]
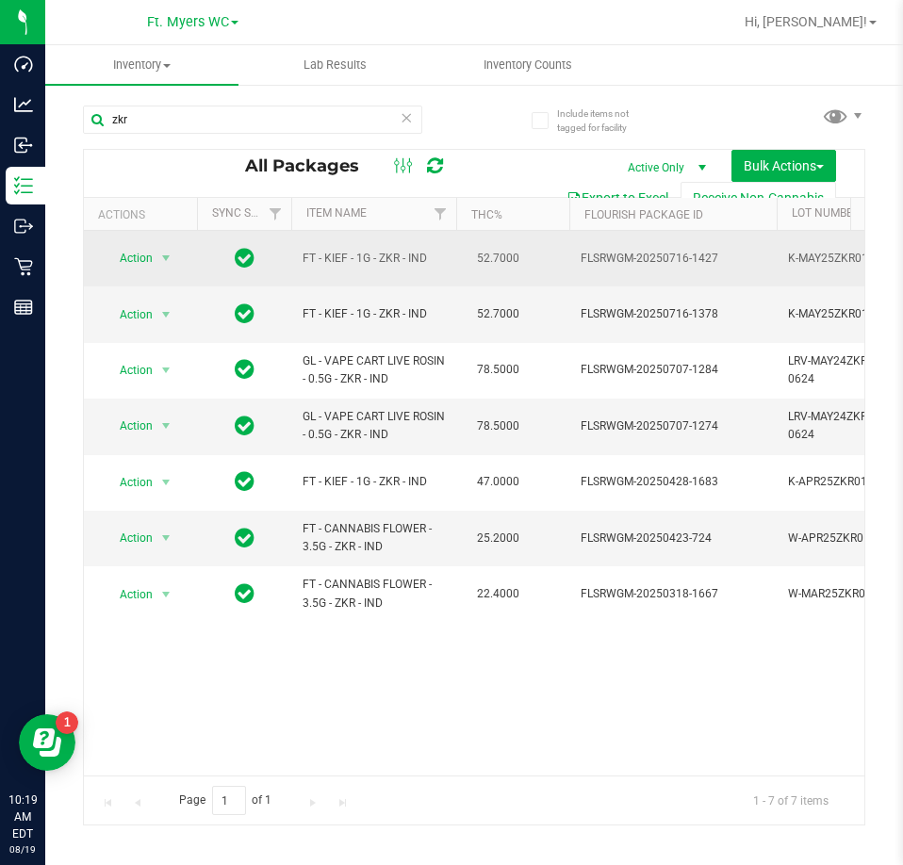
drag, startPoint x: 579, startPoint y: 277, endPoint x: 245, endPoint y: 252, distance: 334.6
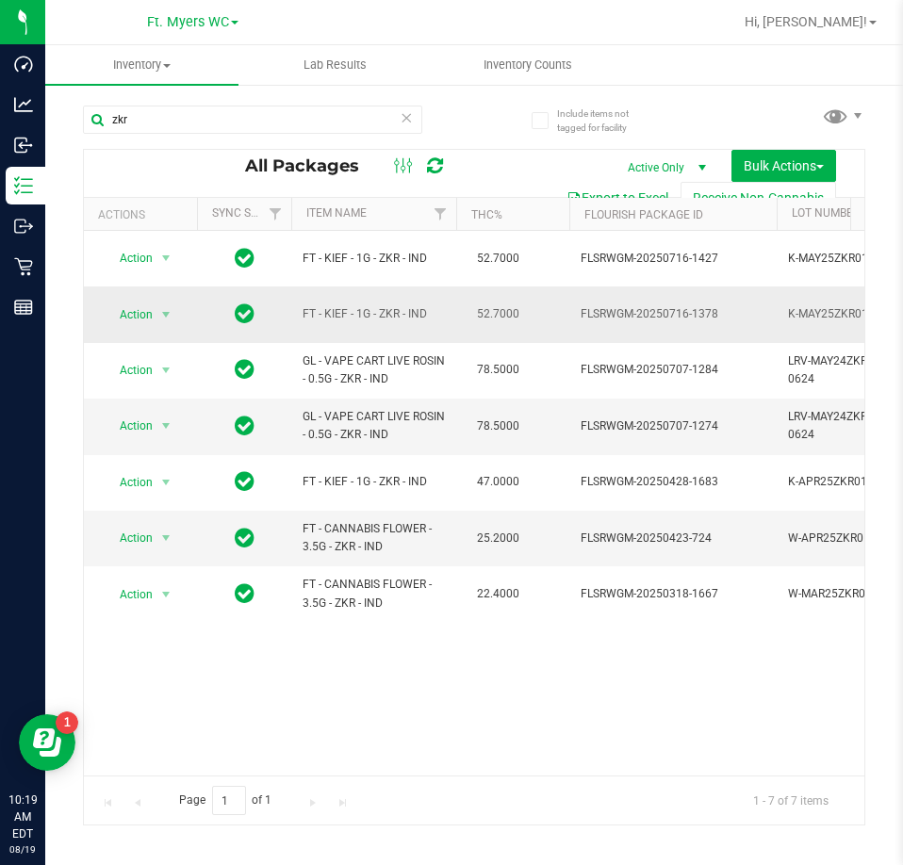
drag, startPoint x: 370, startPoint y: 291, endPoint x: 420, endPoint y: 309, distance: 53.1
click at [421, 309] on span "FT - KIEF - 1G - ZKR - IND" at bounding box center [373, 314] width 142 height 18
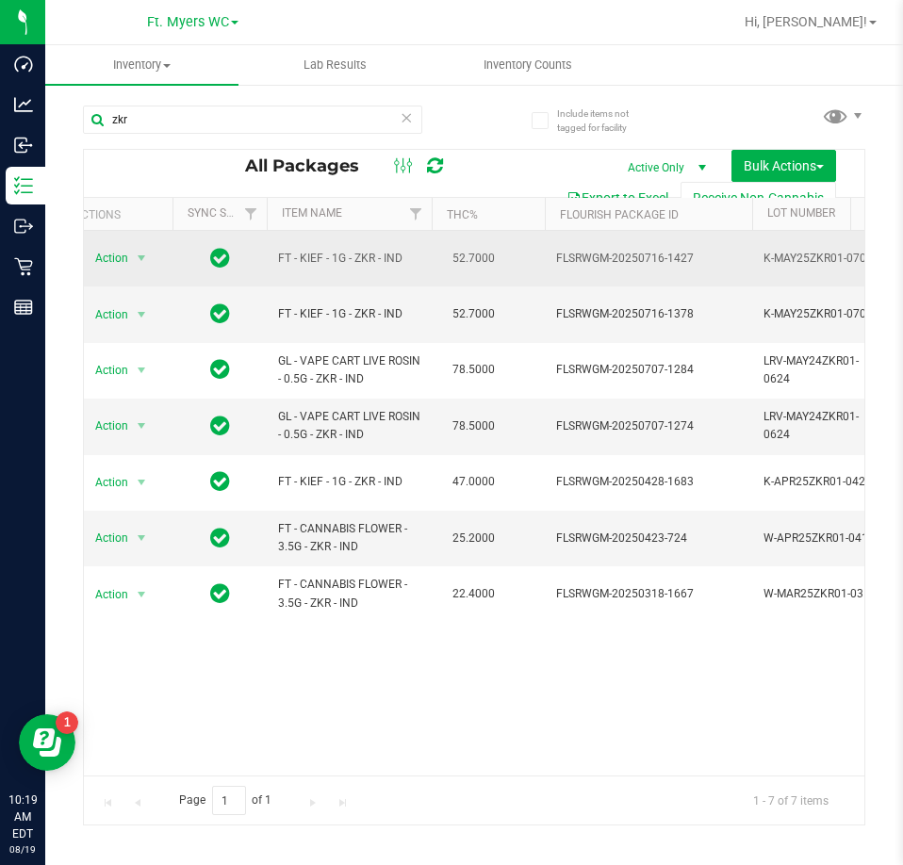
scroll to position [0, 75]
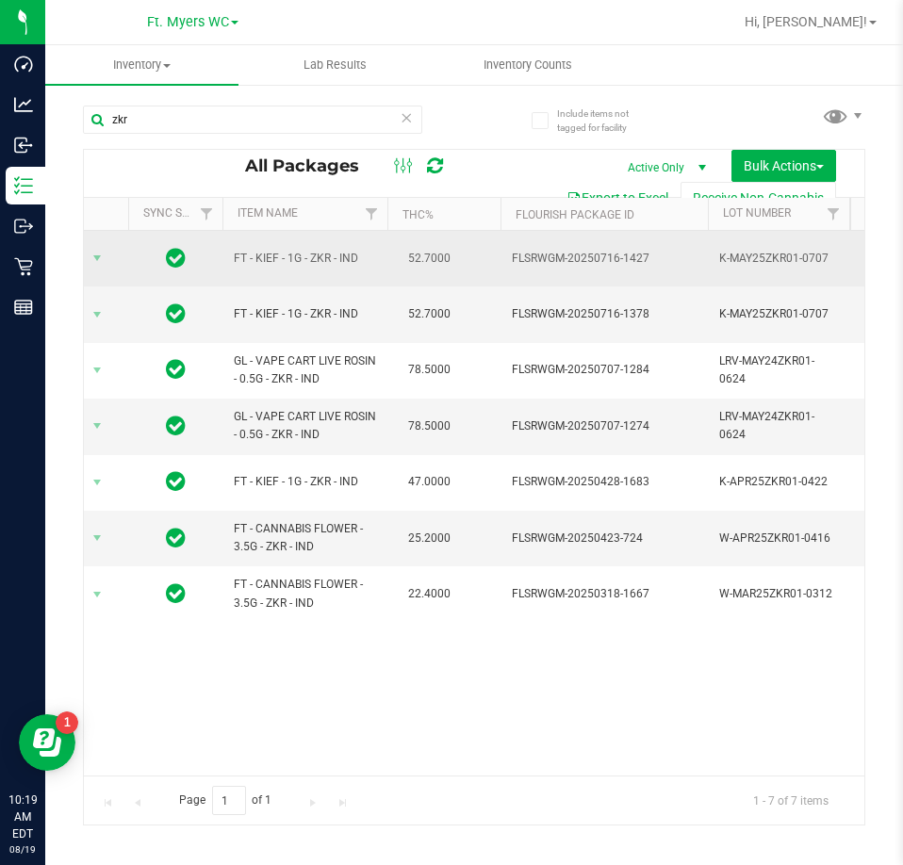
drag, startPoint x: 303, startPoint y: 280, endPoint x: 357, endPoint y: 270, distance: 54.7
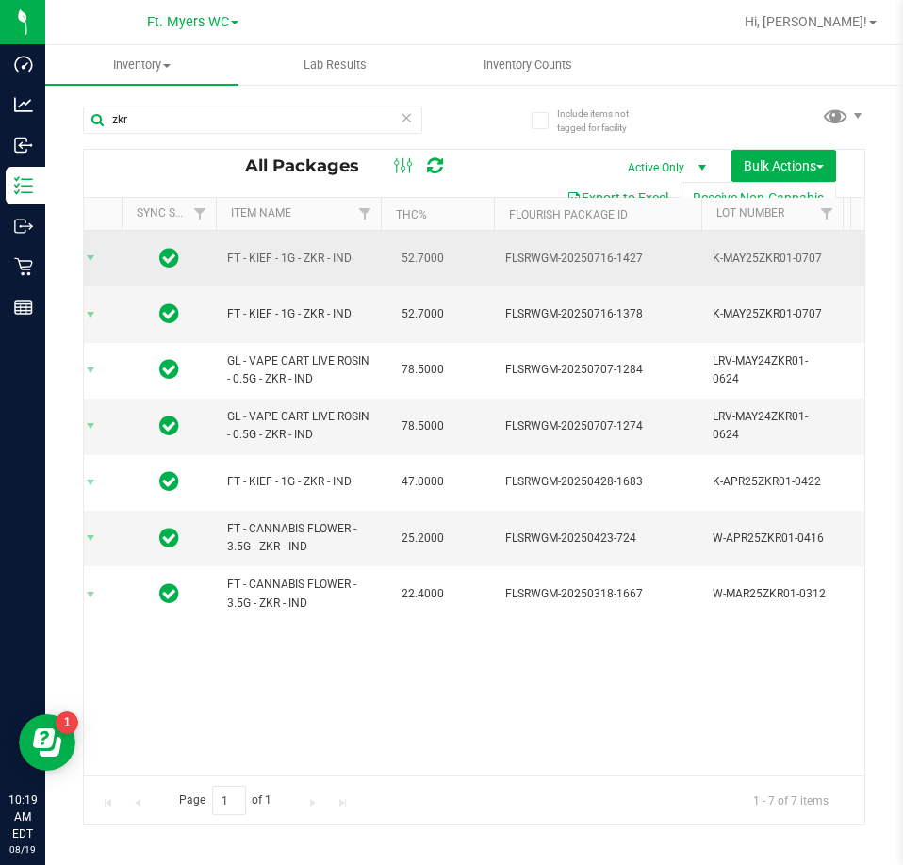
scroll to position [0, 0]
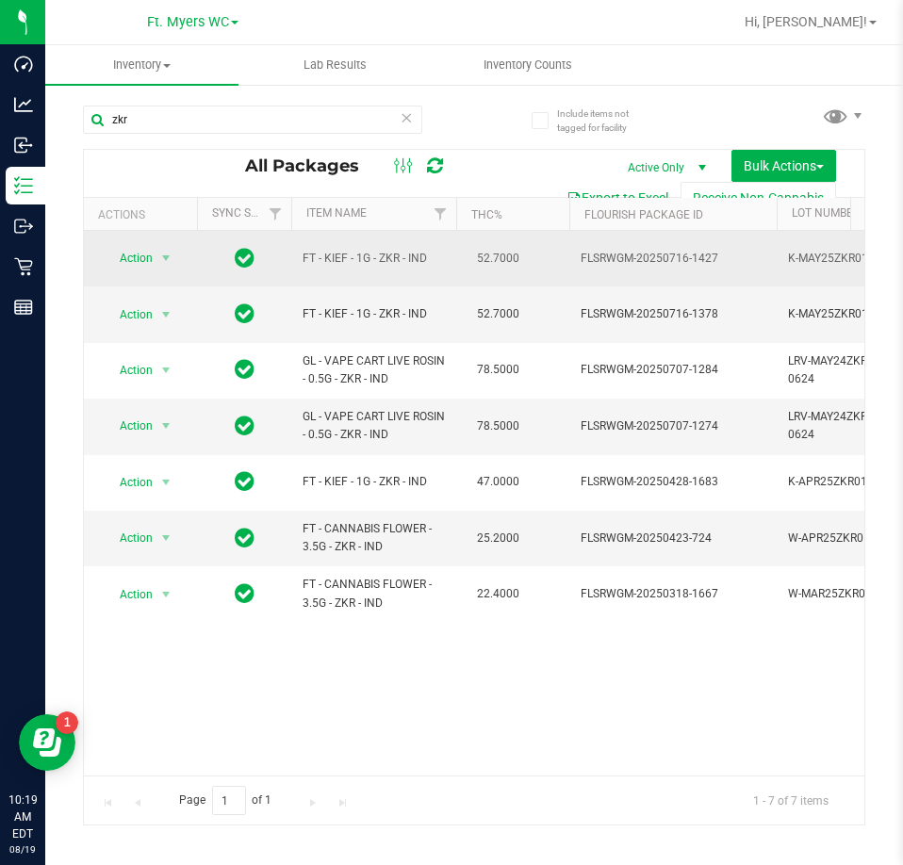
drag, startPoint x: 357, startPoint y: 270, endPoint x: 155, endPoint y: 247, distance: 202.9
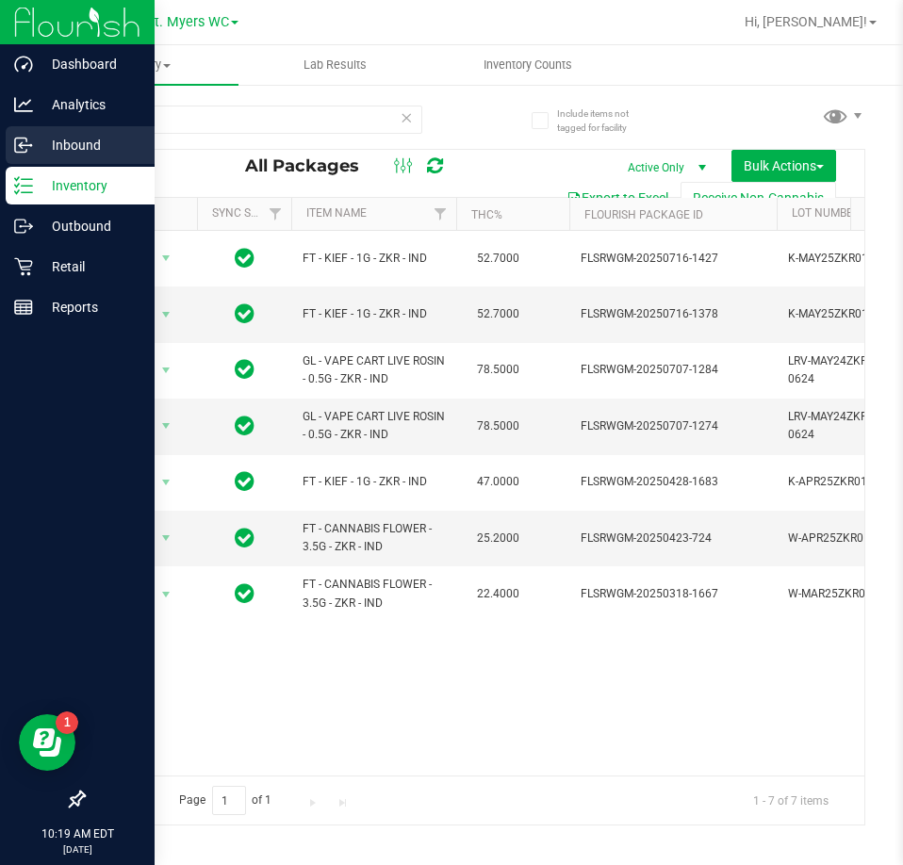
click at [54, 146] on p "Inbound" at bounding box center [89, 145] width 113 height 23
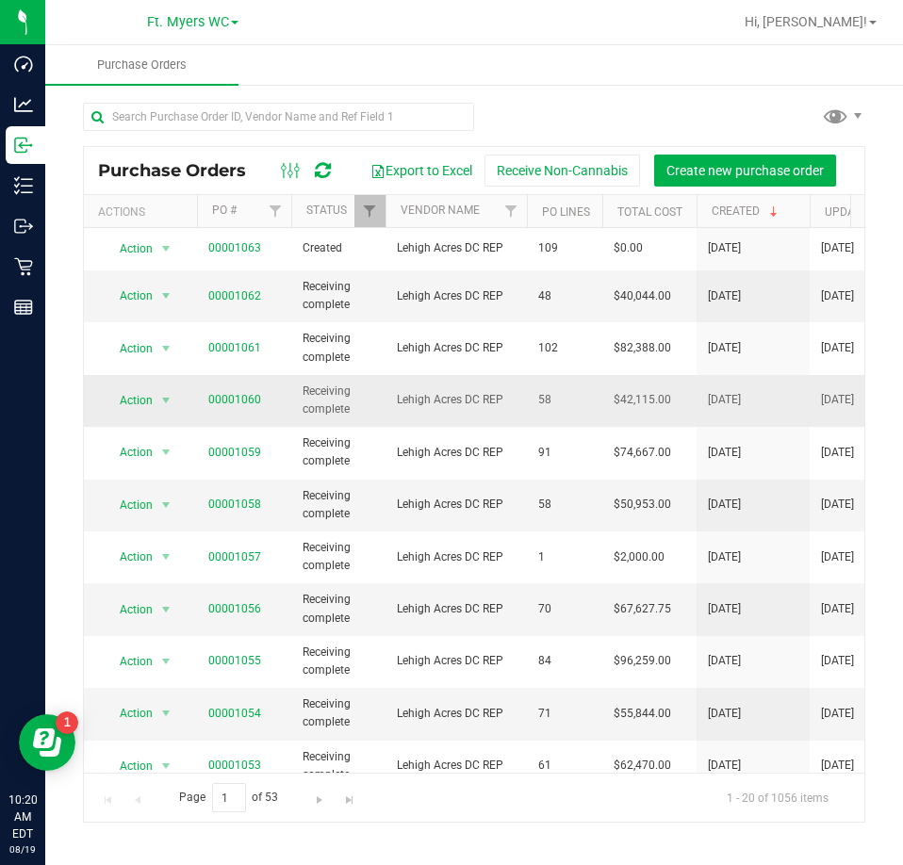
click at [439, 401] on span "Lehigh Acres DC REP" at bounding box center [456, 400] width 119 height 18
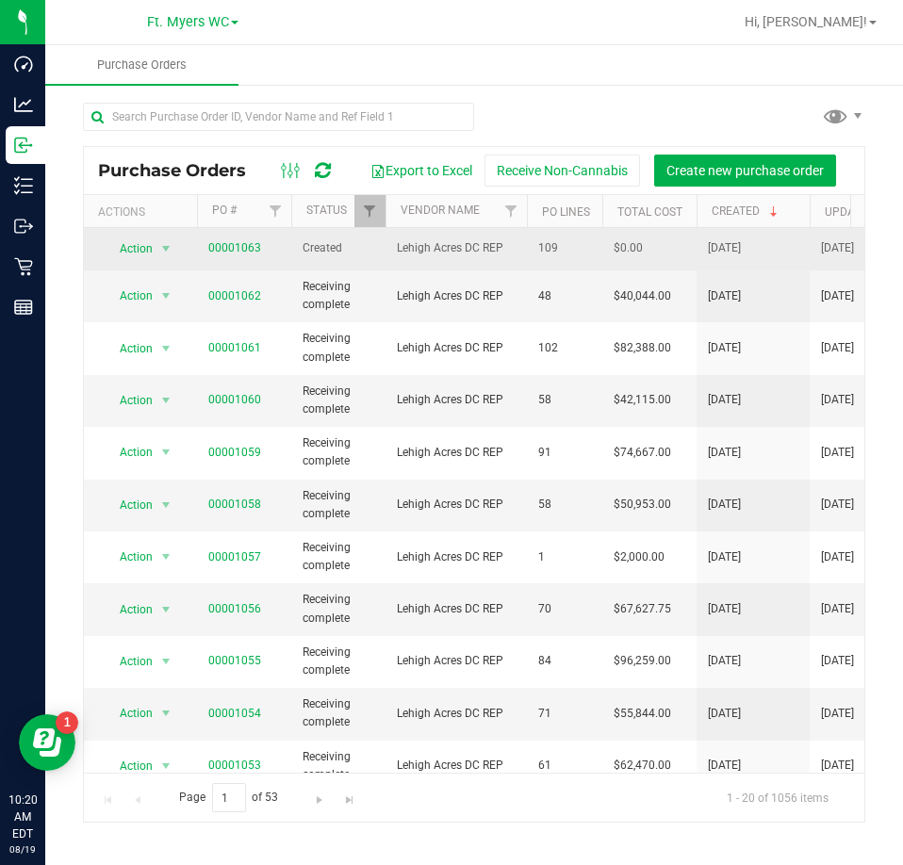
click at [234, 235] on td "00001063" at bounding box center [244, 249] width 94 height 42
click at [240, 237] on td "00001063" at bounding box center [244, 249] width 94 height 42
click at [238, 237] on td "00001063" at bounding box center [244, 249] width 94 height 42
click at [247, 241] on link "00001063" at bounding box center [234, 247] width 53 height 13
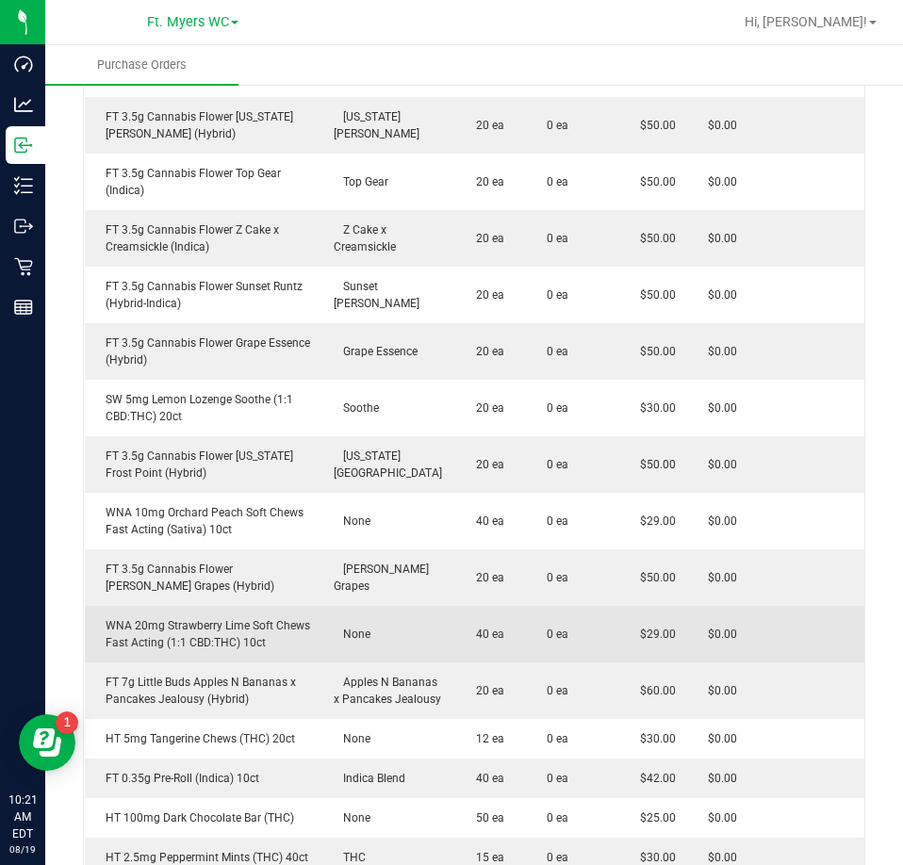
scroll to position [1602, 0]
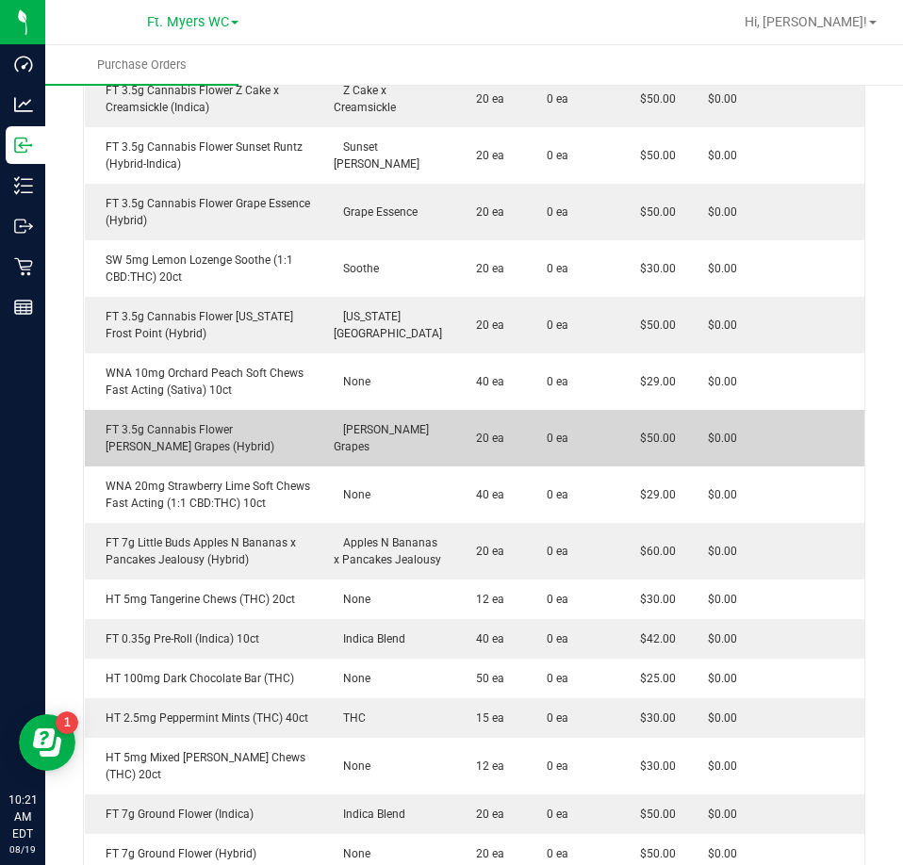
click at [647, 411] on td "$50.00" at bounding box center [653, 438] width 69 height 57
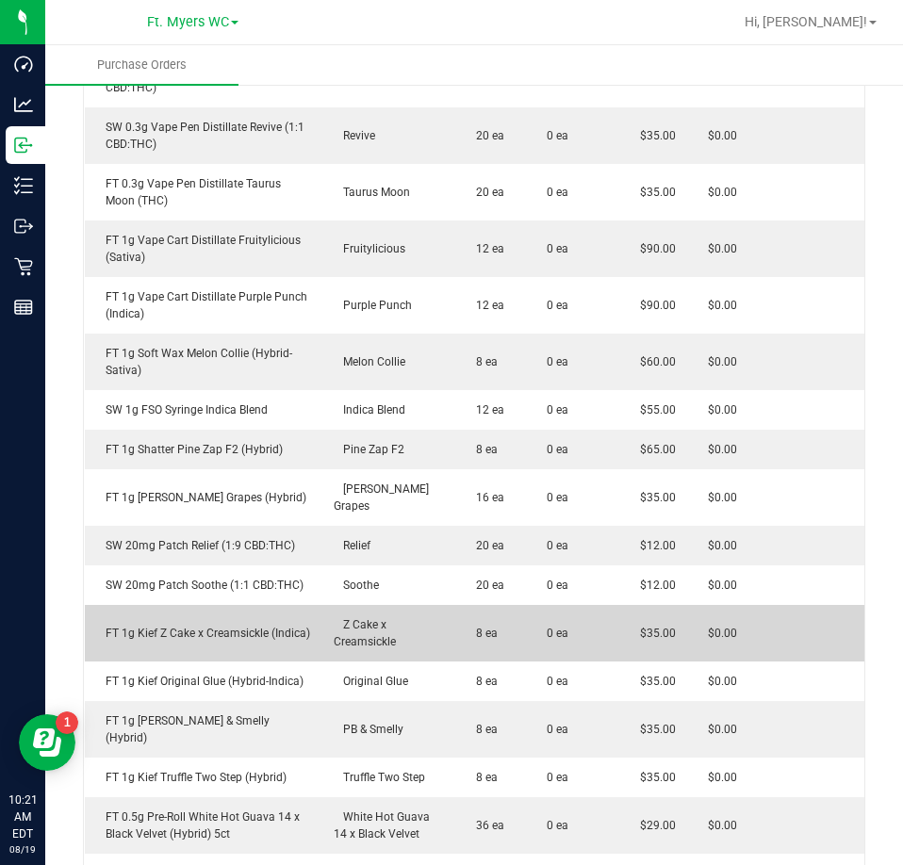
scroll to position [2768, 0]
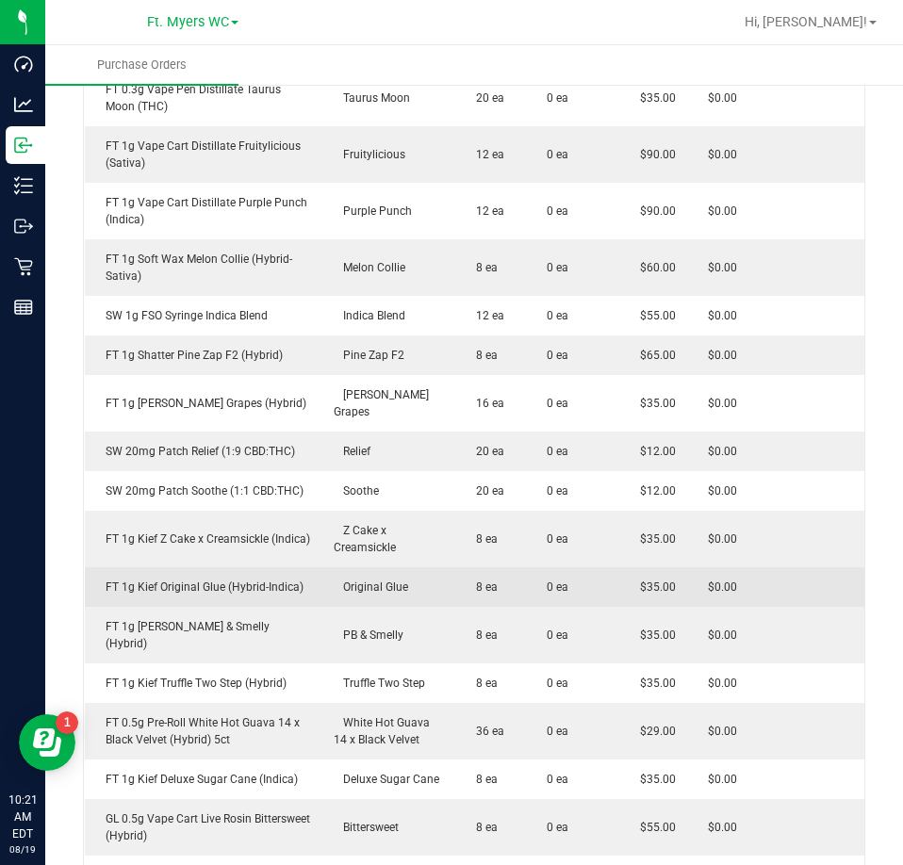
drag, startPoint x: 414, startPoint y: 533, endPoint x: 226, endPoint y: 544, distance: 187.8
click at [226, 567] on purchase-order-line-row "FT 1g Kief Original Glue (Hybrid-Indica) Original Glue 8 ea 0 ea $35.00 $0.00" at bounding box center [475, 587] width 780 height 40
click at [225, 579] on div "FT 1g Kief Original Glue (Hybrid-Indica)" at bounding box center [204, 587] width 216 height 17
click at [236, 579] on div "FT 1g Kief Original Glue (Hybrid-Indica)" at bounding box center [204, 587] width 216 height 17
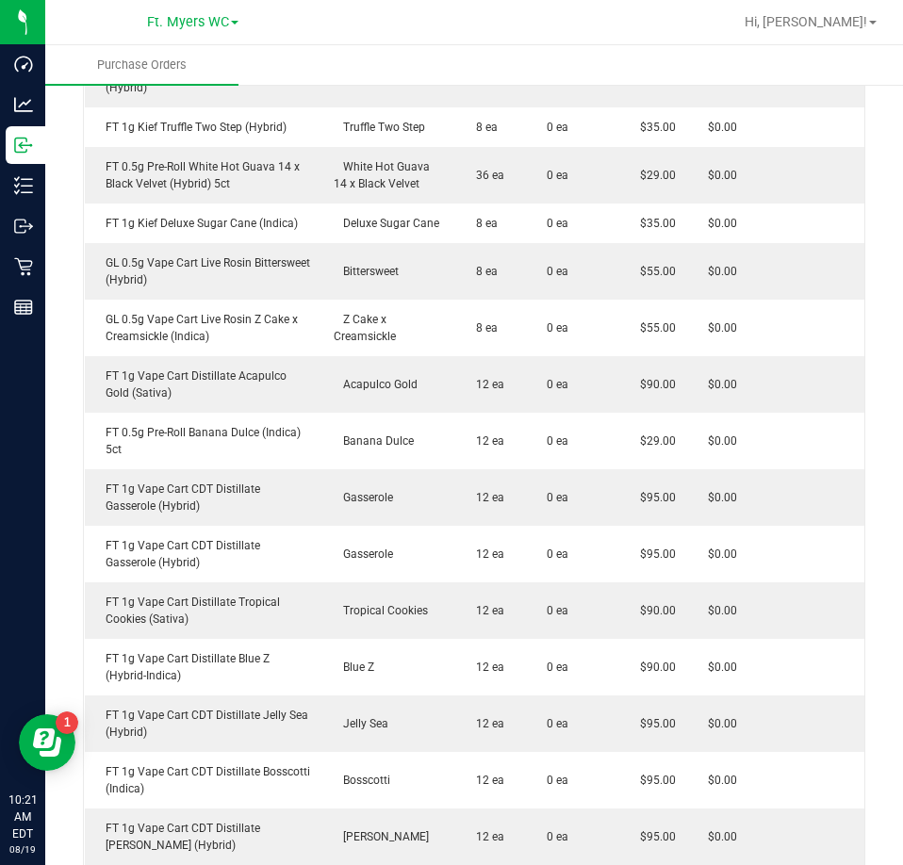
scroll to position [2758, 0]
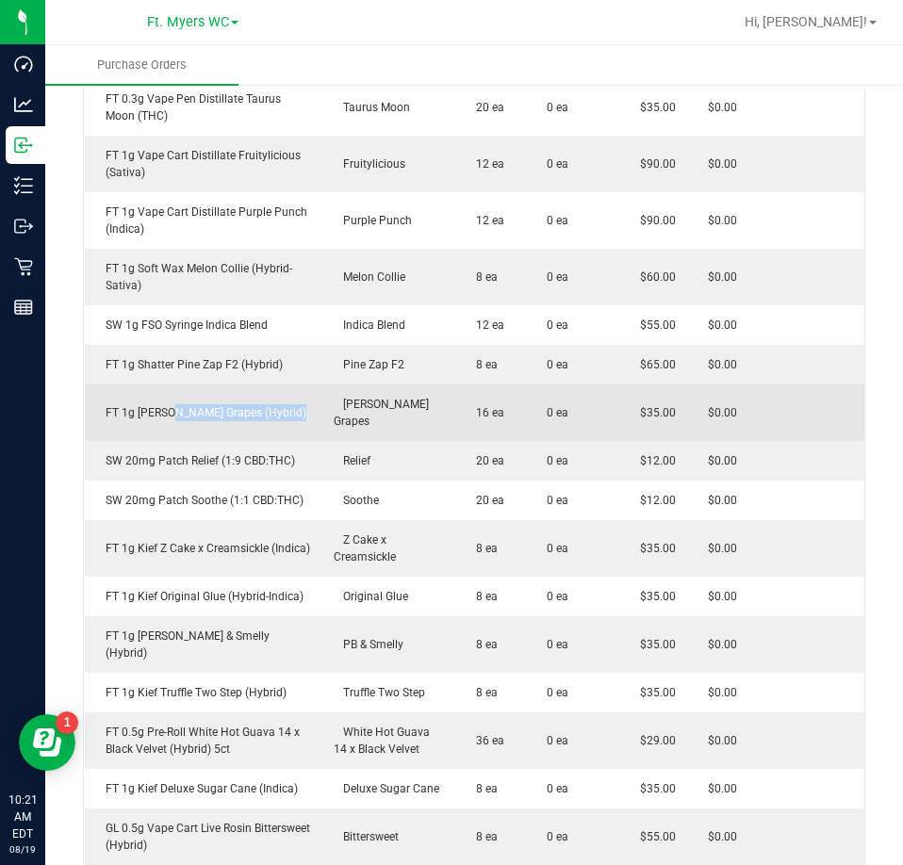
drag, startPoint x: 170, startPoint y: 364, endPoint x: 295, endPoint y: 359, distance: 125.4
click at [295, 384] on td "FT 1g [PERSON_NAME] Grapes (Hybrid)" at bounding box center [204, 412] width 238 height 57
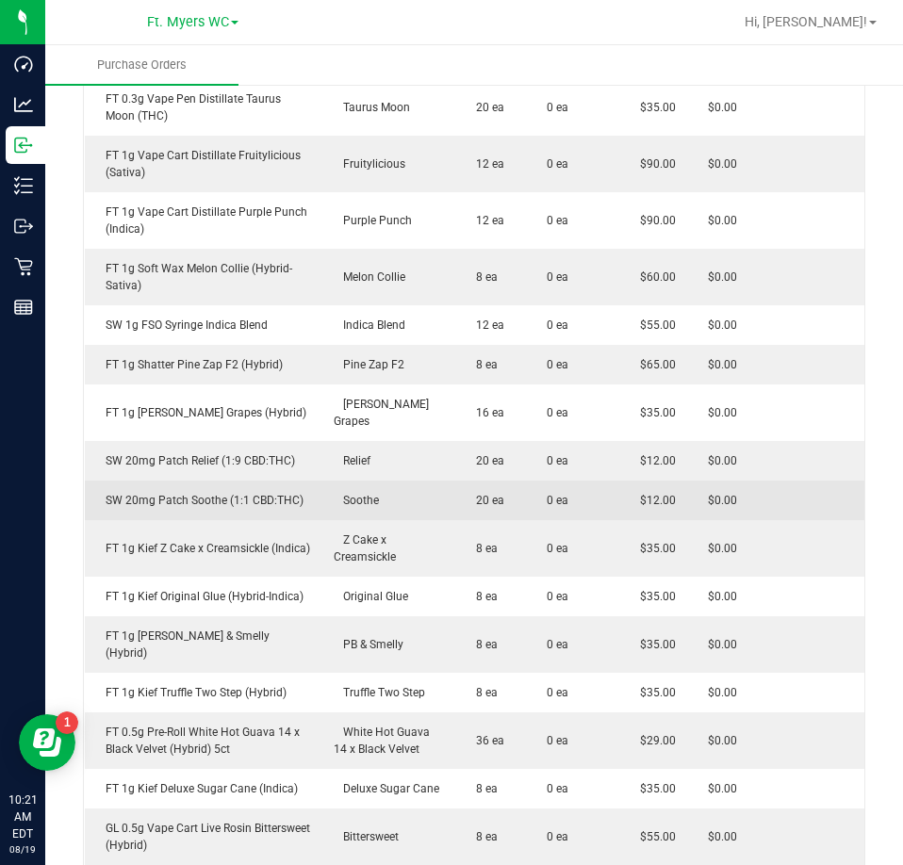
click at [489, 494] on span "20 ea" at bounding box center [485, 500] width 38 height 13
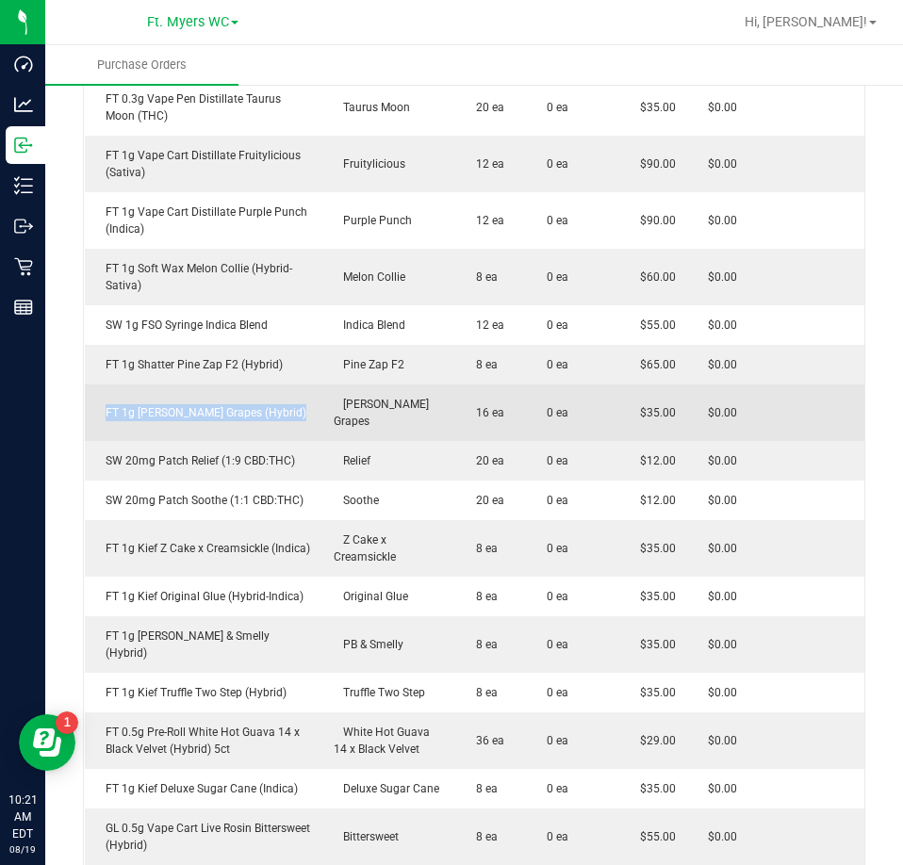
drag, startPoint x: 312, startPoint y: 361, endPoint x: 90, endPoint y: 363, distance: 222.4
click at [90, 384] on td "FT 1g [PERSON_NAME] Grapes (Hybrid)" at bounding box center [204, 412] width 238 height 57
copy div "FT 1g [PERSON_NAME] Grapes (Hybrid)"
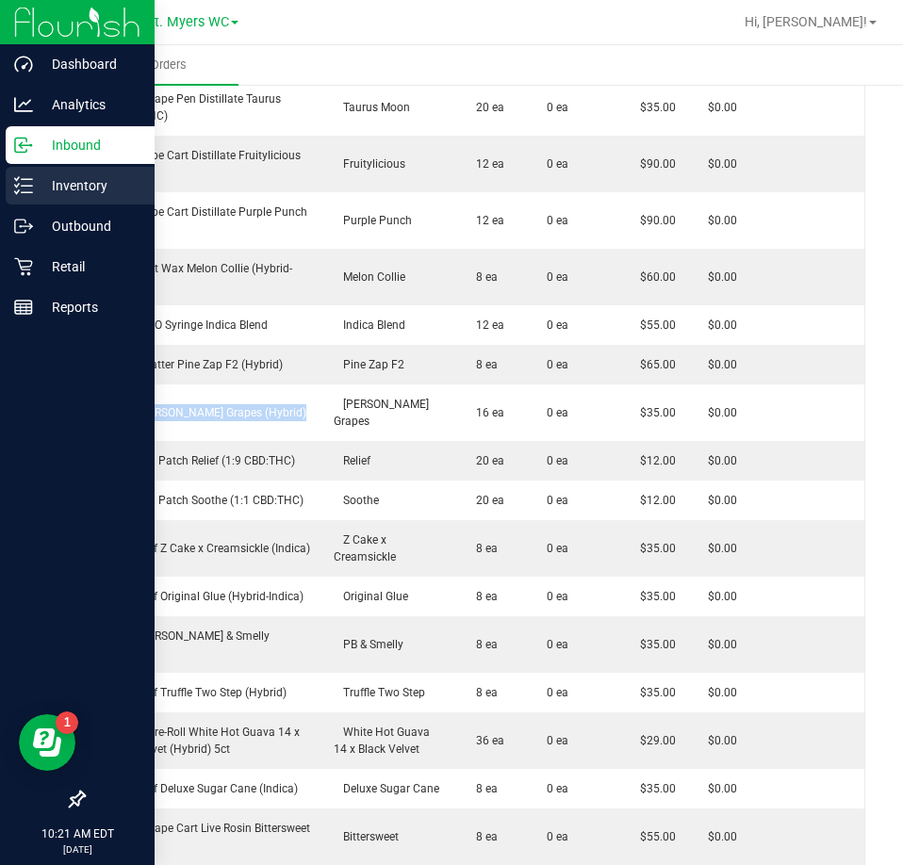
click at [43, 203] on div "Inventory" at bounding box center [80, 186] width 149 height 38
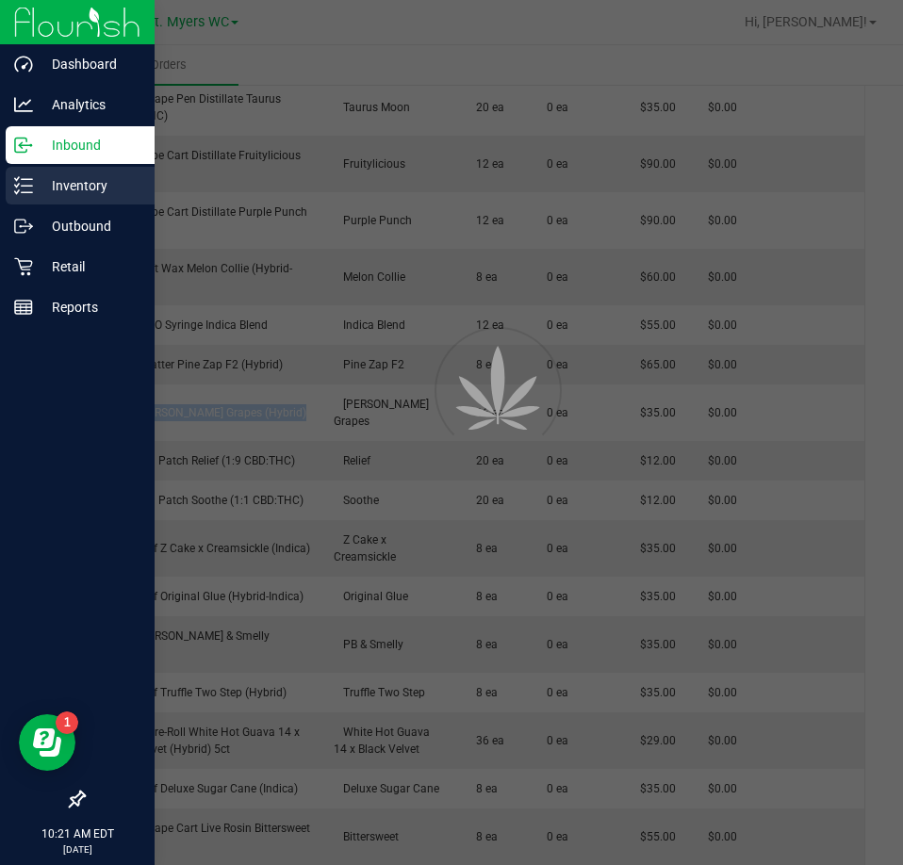
click at [44, 189] on p "Inventory" at bounding box center [89, 185] width 113 height 23
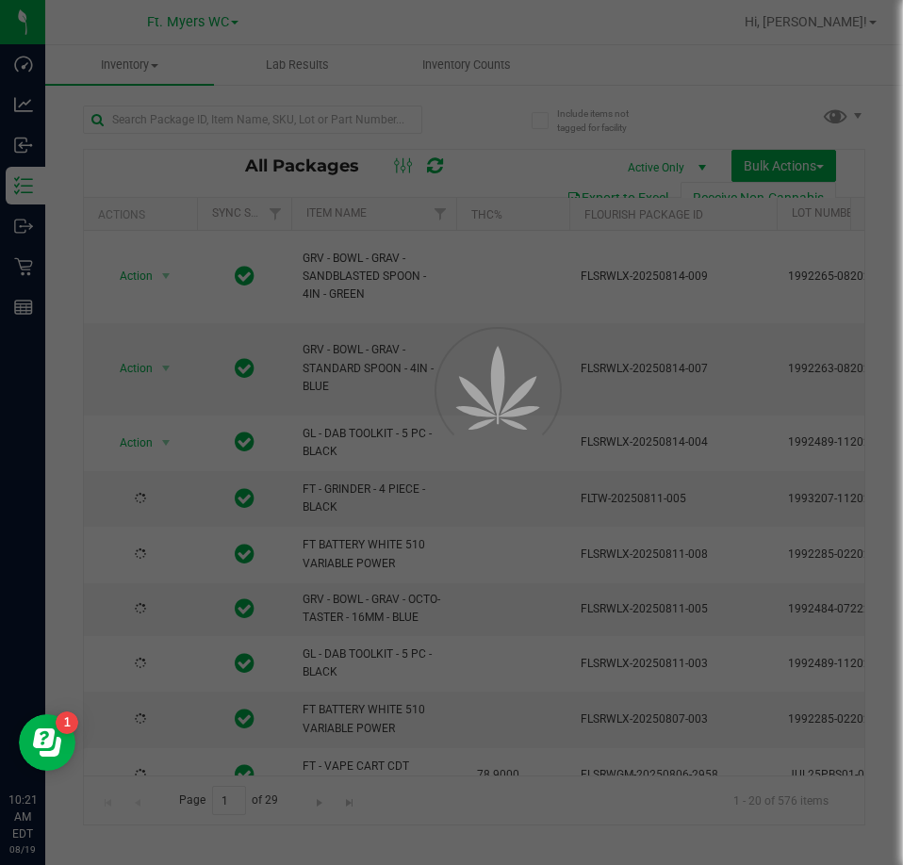
click at [307, 119] on div at bounding box center [451, 432] width 903 height 865
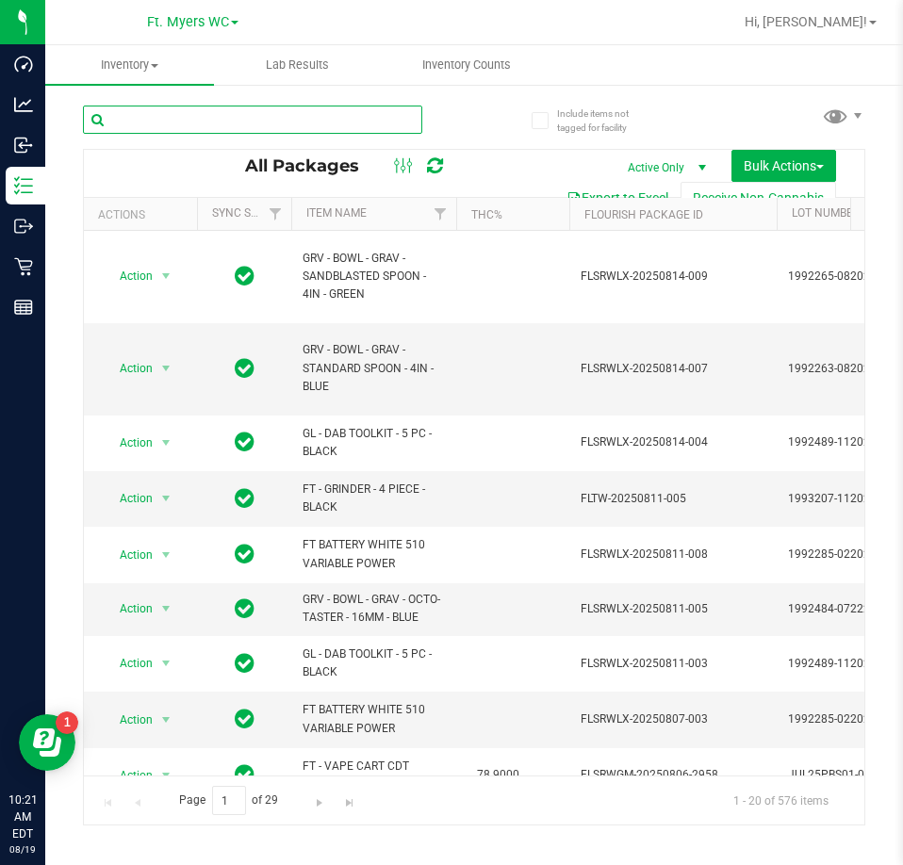
click at [307, 119] on input "text" at bounding box center [252, 120] width 339 height 28
paste input "FT 1g [PERSON_NAME] Grapes (Hybrid)"
type input "FT 1g [PERSON_NAME] Grapes (Hybrid)"
click at [307, 119] on input "FT 1g [PERSON_NAME] Grapes (Hybrid)" at bounding box center [252, 120] width 339 height 28
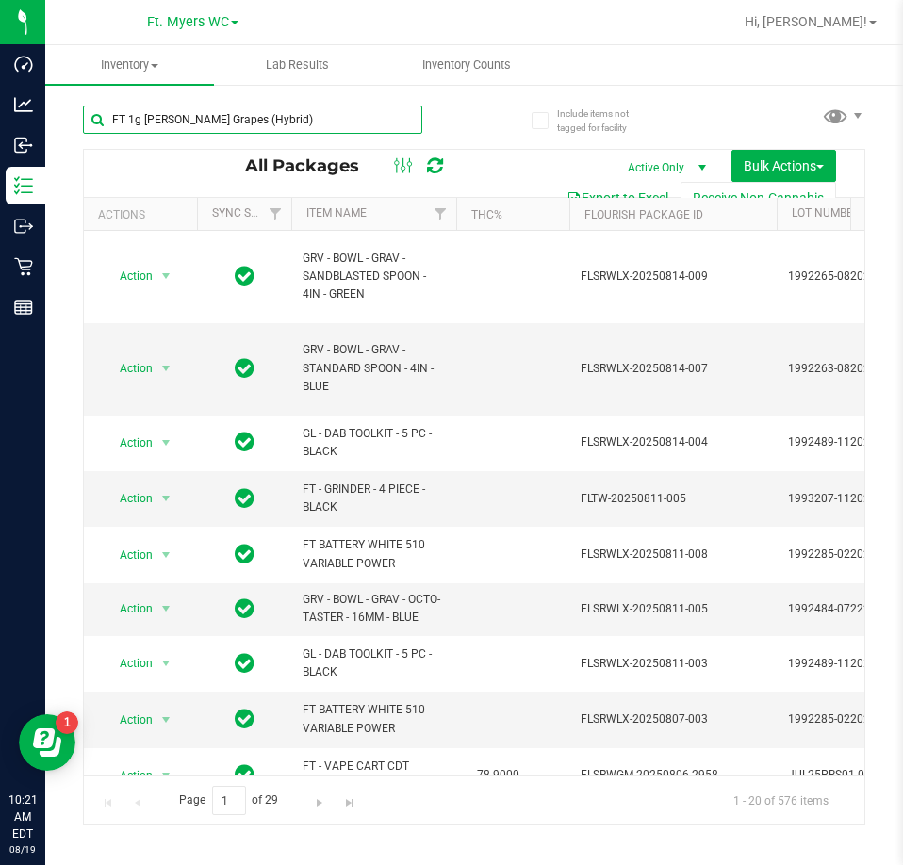
click at [307, 119] on input "FT 1g [PERSON_NAME] Grapes (Hybrid)" at bounding box center [252, 120] width 339 height 28
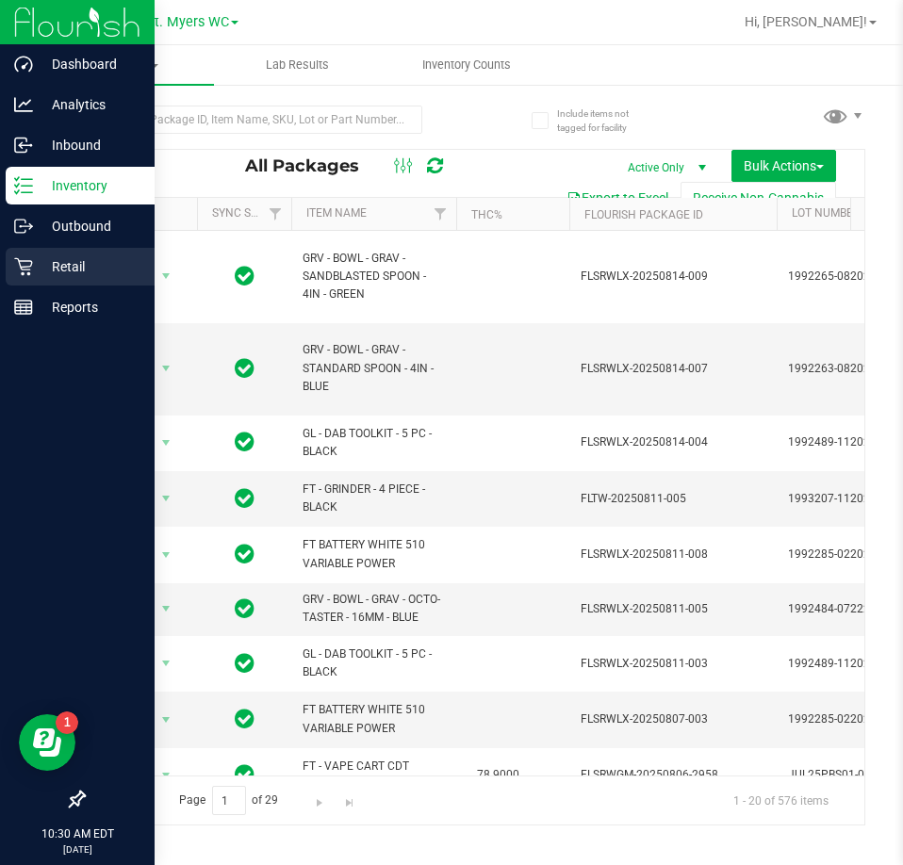
click at [27, 265] on icon at bounding box center [23, 266] width 19 height 19
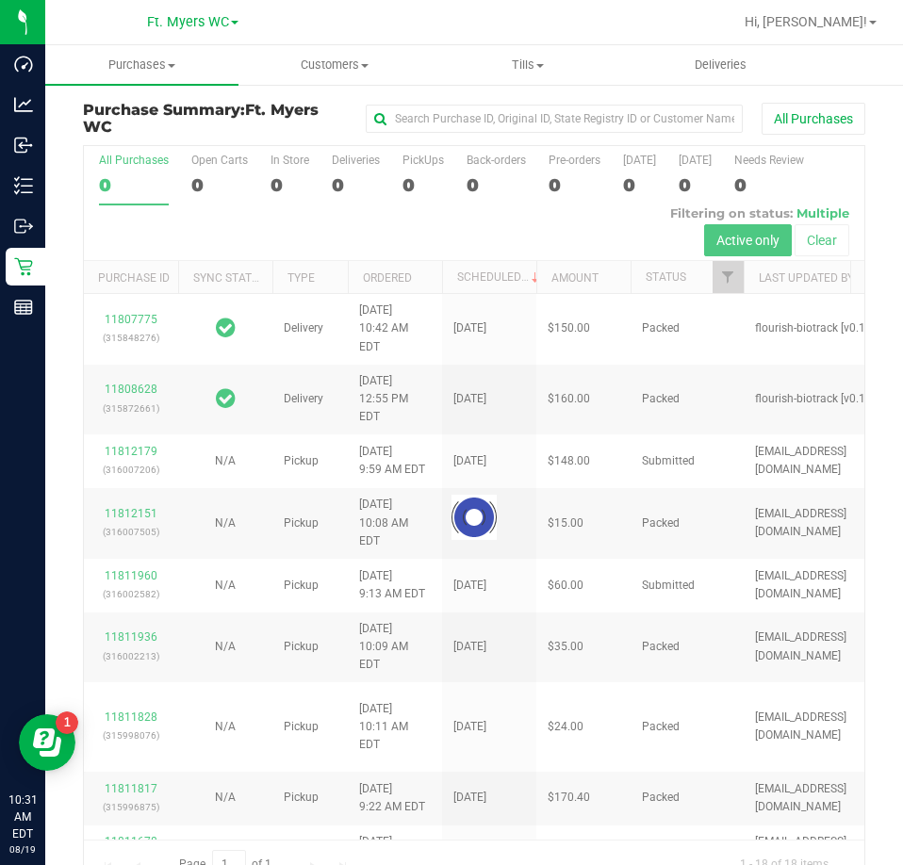
click at [374, 192] on div at bounding box center [474, 517] width 780 height 742
click at [356, 177] on div "0" at bounding box center [356, 185] width 48 height 22
click at [0, 0] on input "Deliveries 0" at bounding box center [0, 0] width 0 height 0
click at [356, 177] on div at bounding box center [474, 517] width 780 height 742
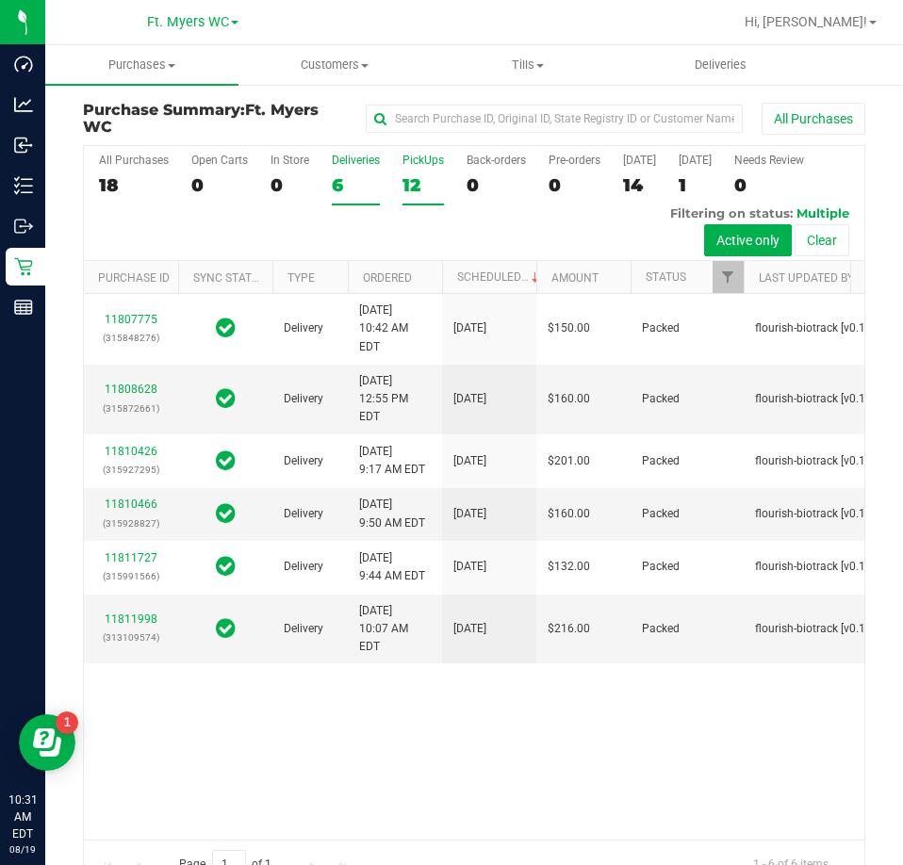
click at [431, 184] on div "12" at bounding box center [422, 185] width 41 height 22
click at [0, 0] on input "PickUps 12" at bounding box center [0, 0] width 0 height 0
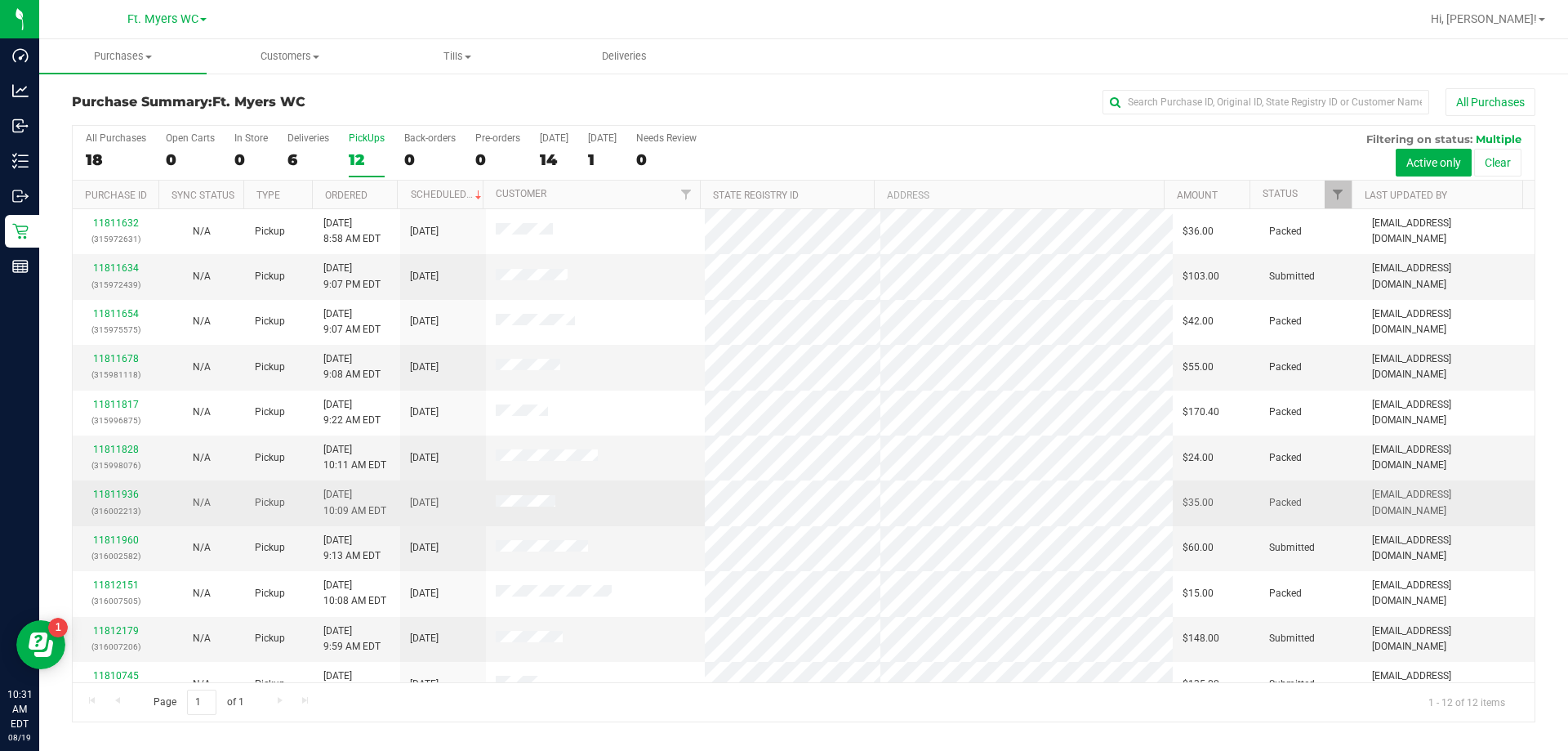
scroll to position [69, 0]
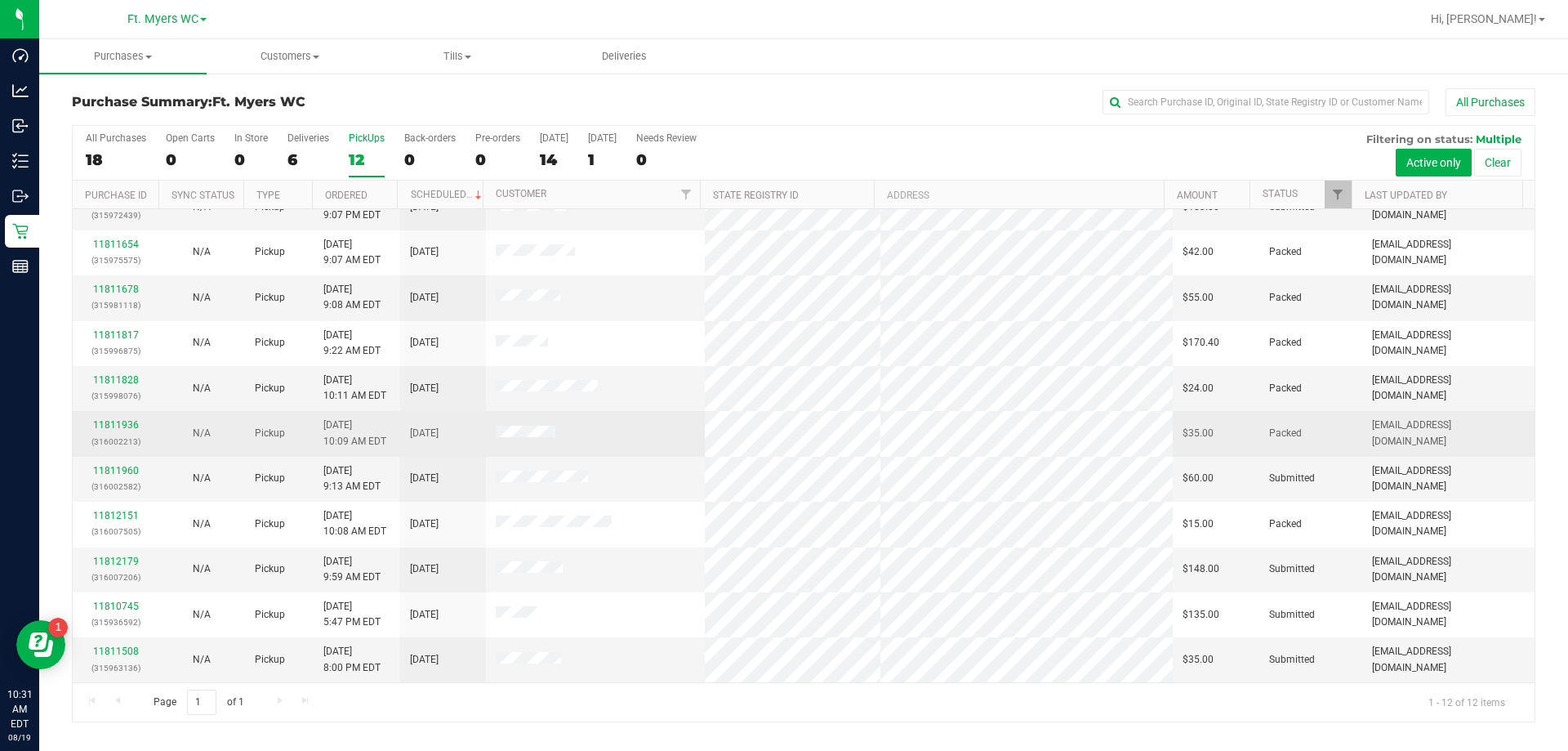
drag, startPoint x: 692, startPoint y: 218, endPoint x: 686, endPoint y: 454, distance: 236.1
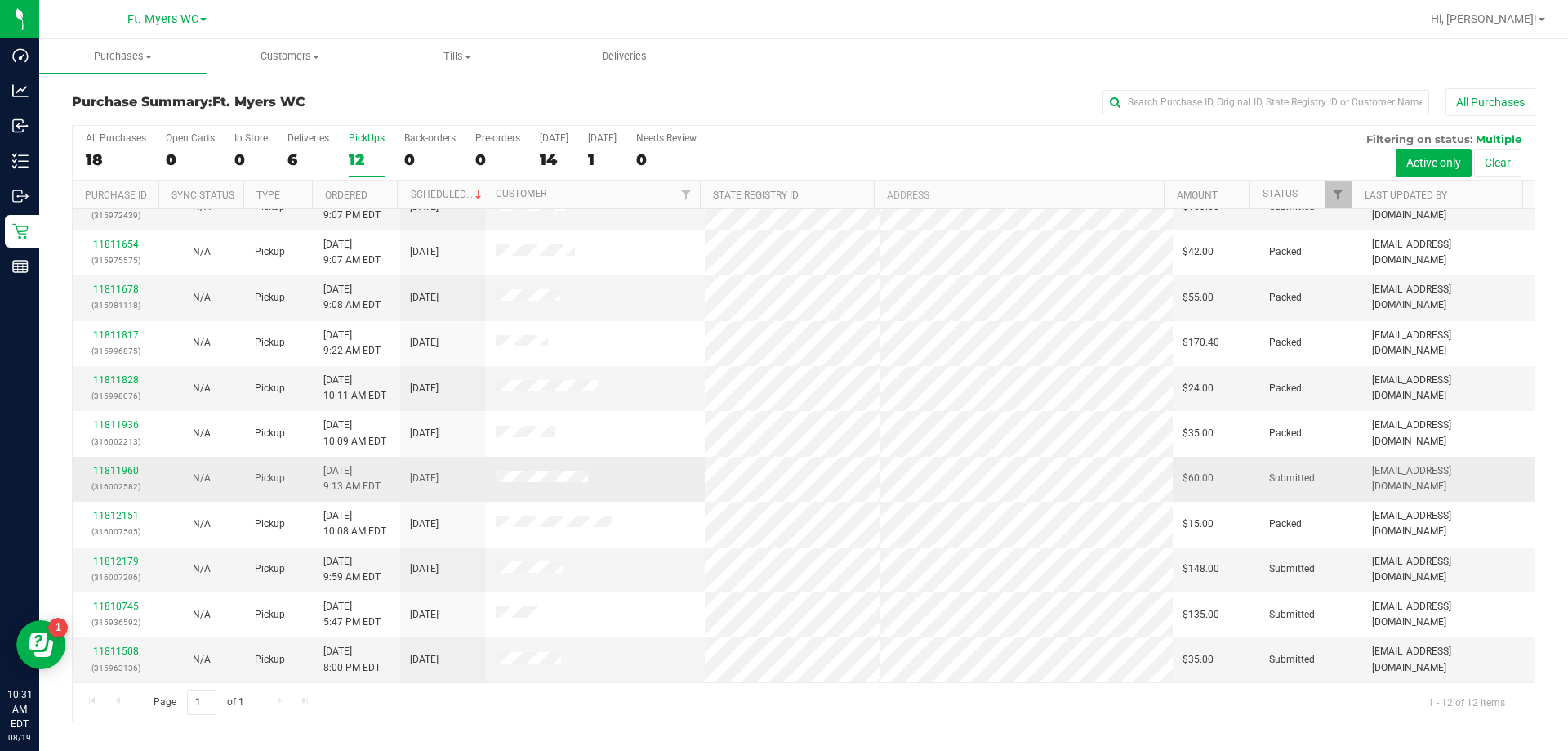
click at [663, 469] on tr "11811960 (316002582) N/A Pickup [DATE] 9:13 AM EDT 8/19/2025 $60.00 Submitted […" at bounding box center [804, 480] width 1462 height 45
click at [663, 469] on td at bounding box center [595, 480] width 219 height 45
click at [108, 477] on div "11811960 (316002582)" at bounding box center [115, 479] width 66 height 31
click at [108, 476] on div "11811960 (316002582)" at bounding box center [115, 479] width 66 height 31
click at [108, 469] on link "11811960" at bounding box center [115, 470] width 46 height 11
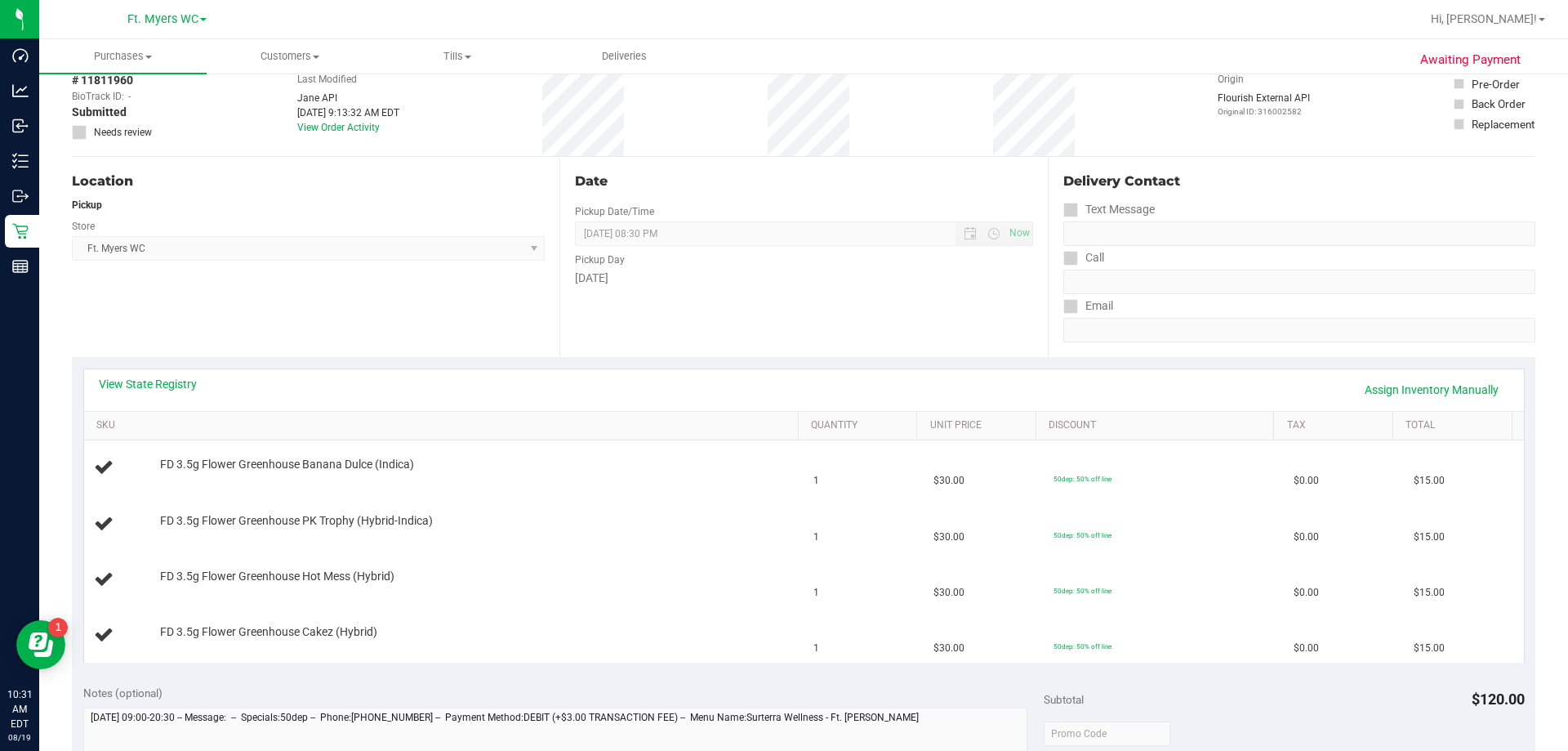
scroll to position [163, 0]
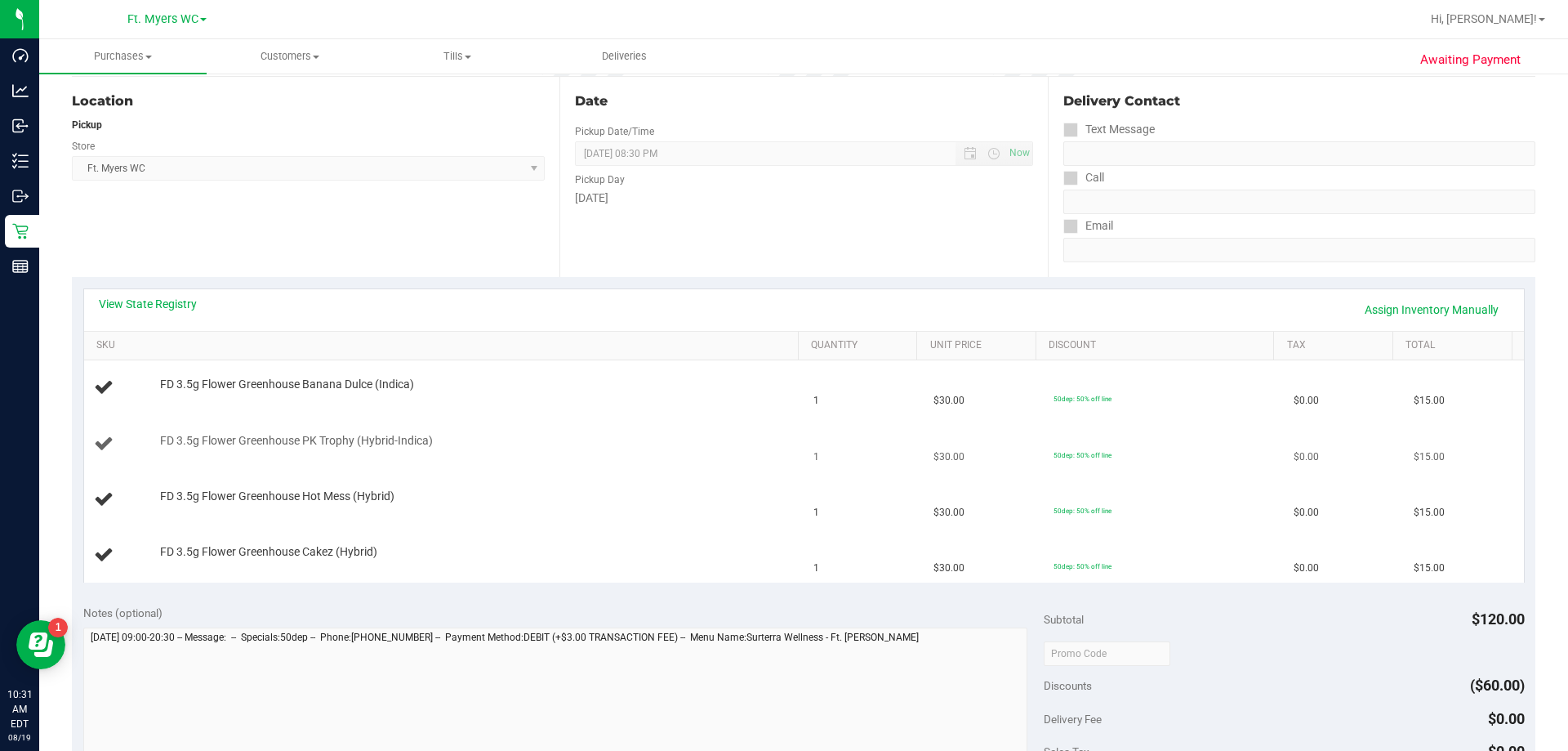
click at [575, 429] on td "FD 3.5g Flower Greenhouse PK Trophy (Hybrid-Indica)" at bounding box center [444, 445] width 720 height 56
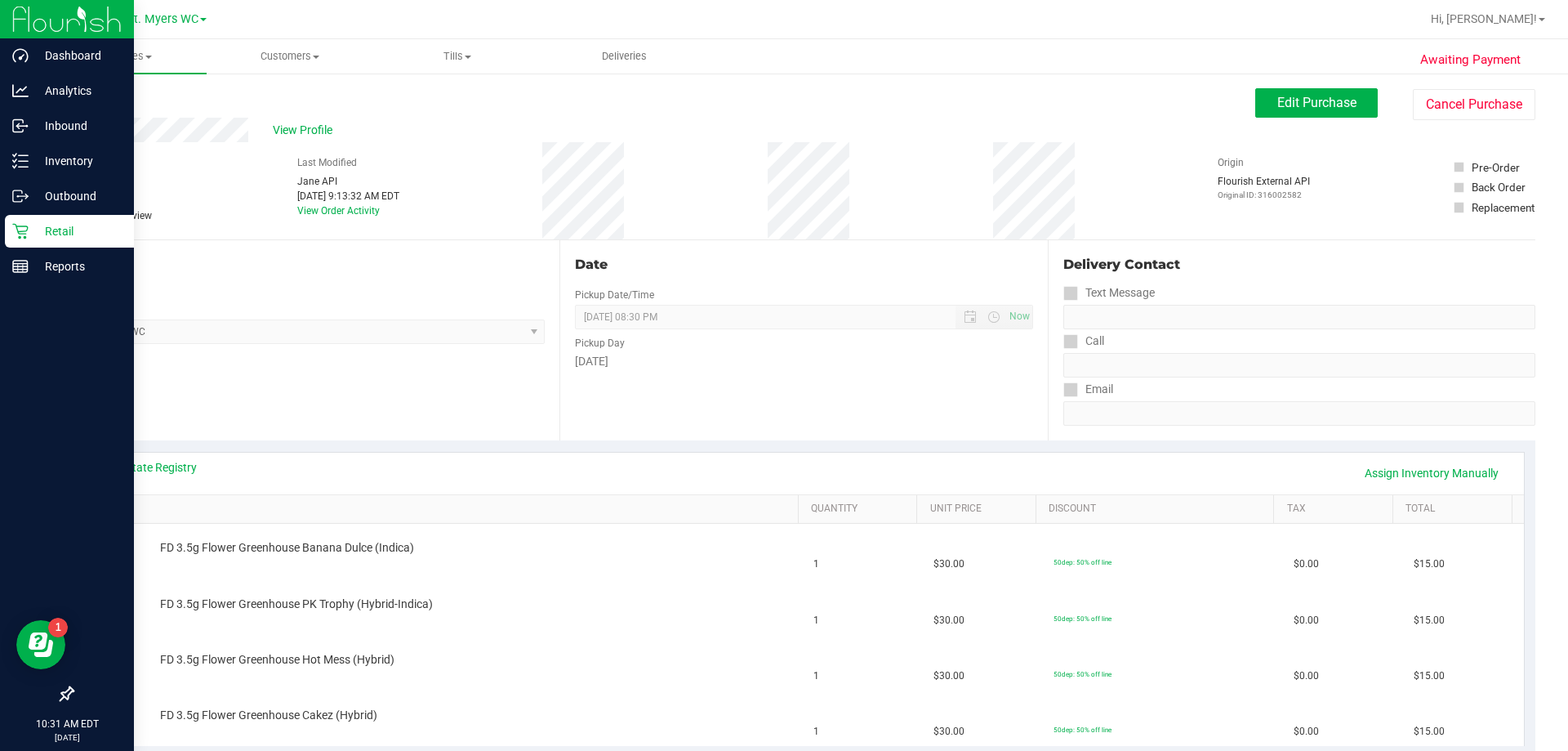
click at [16, 245] on div "Retail" at bounding box center [69, 232] width 129 height 33
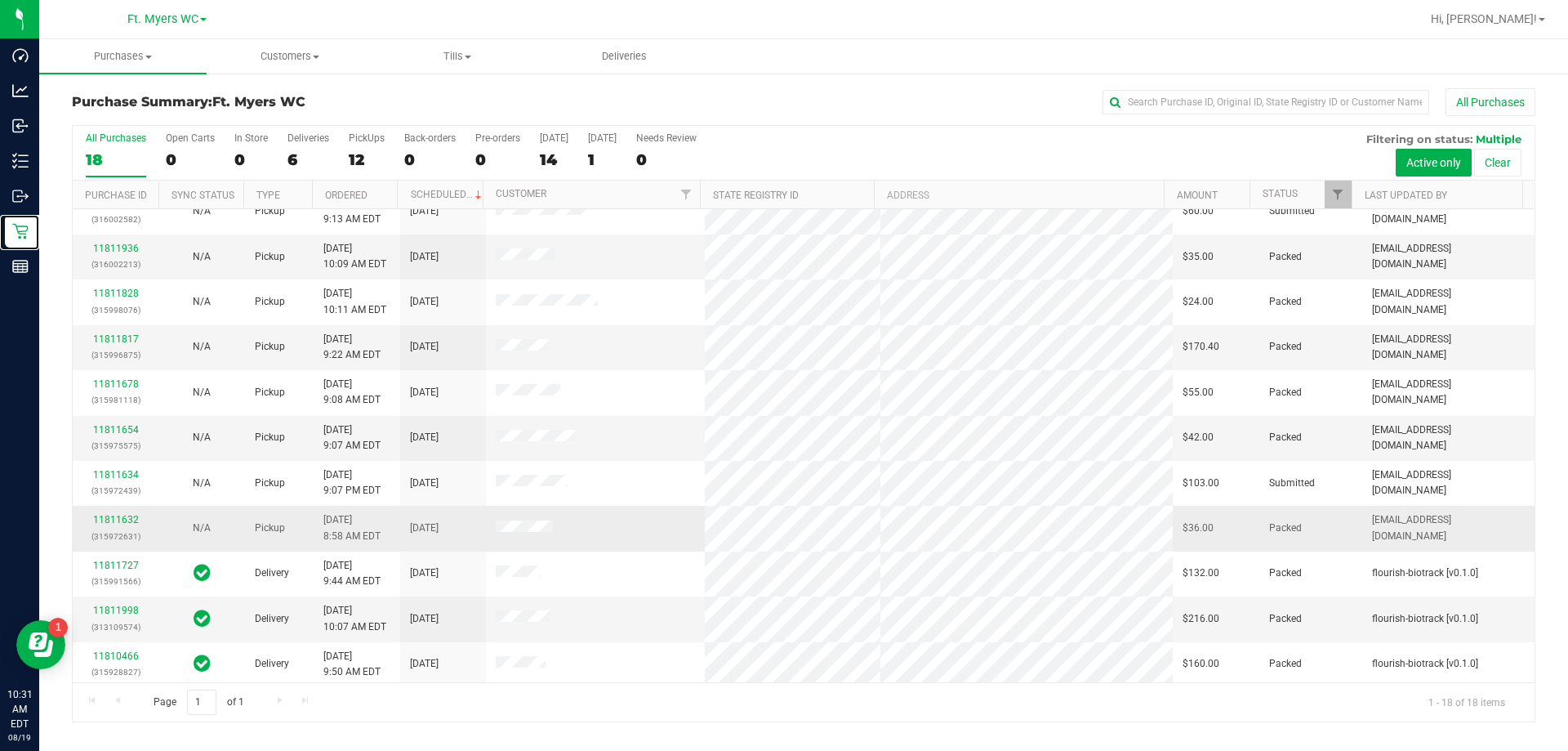
scroll to position [341, 0]
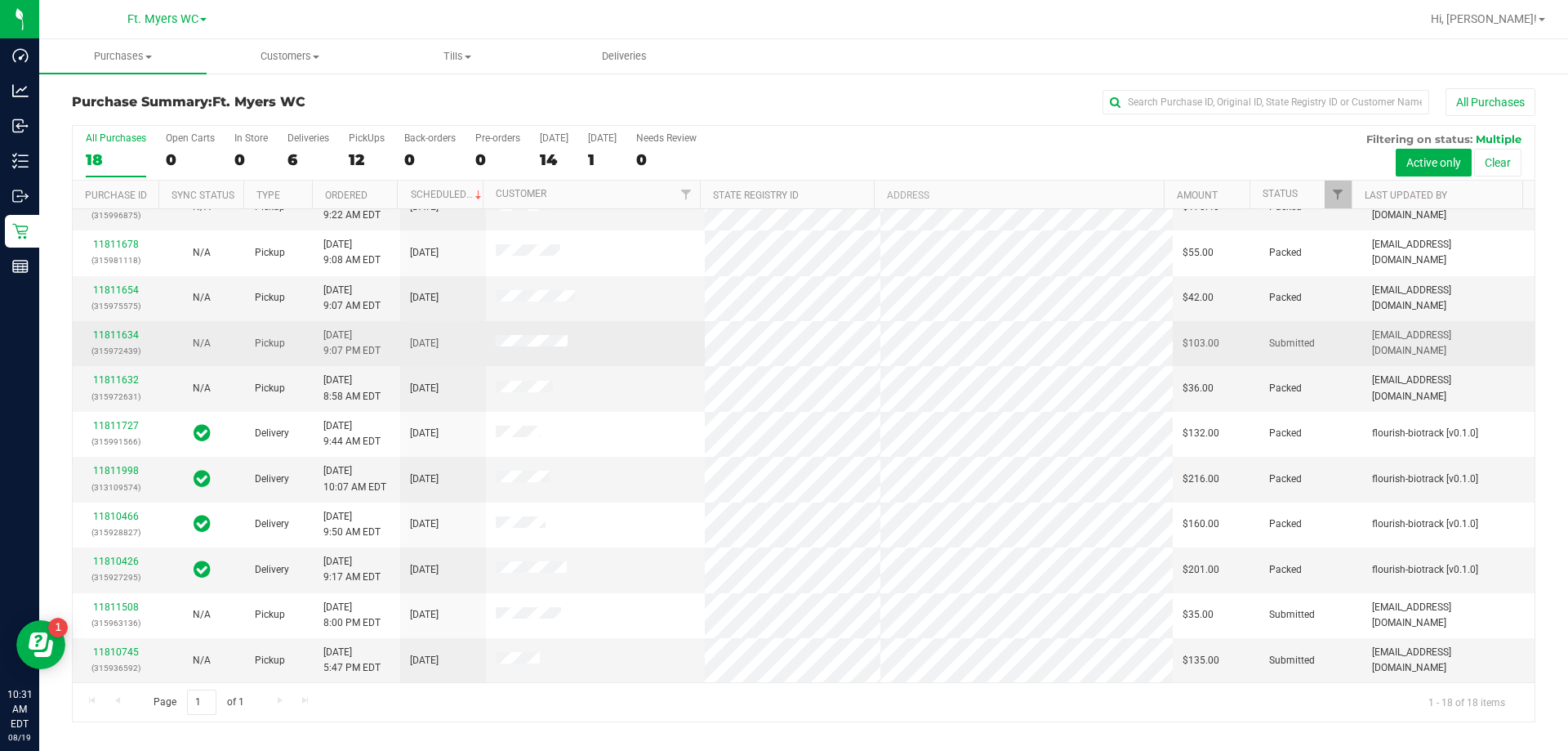
click at [123, 341] on div "11811634 (315972439)" at bounding box center [115, 343] width 66 height 31
click at [118, 338] on link "11811634" at bounding box center [115, 335] width 46 height 11
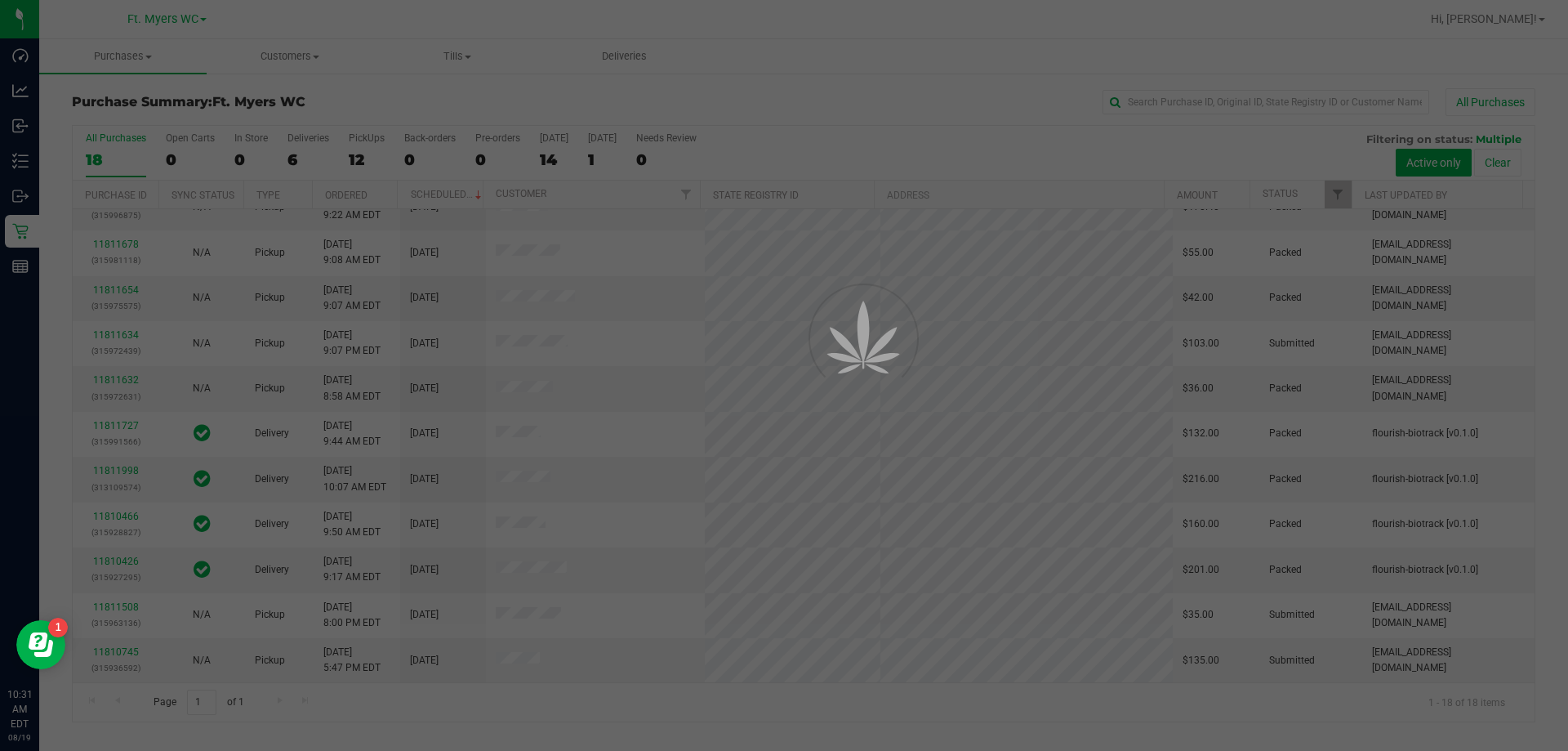
drag, startPoint x: 118, startPoint y: 338, endPoint x: 107, endPoint y: 333, distance: 12.1
click at [107, 333] on div at bounding box center [784, 376] width 1568 height 751
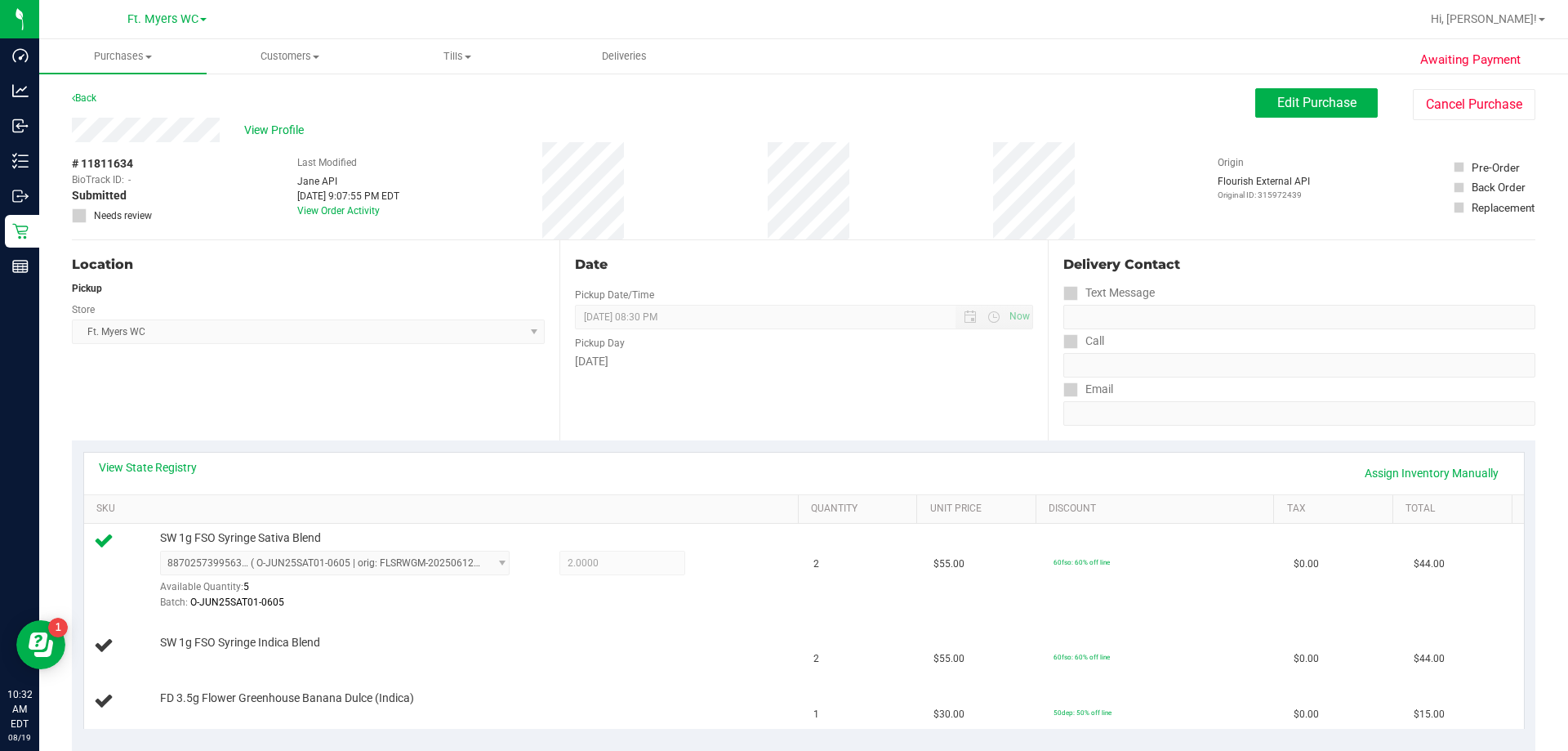
click at [246, 375] on div "Location Pickup Store Ft. [PERSON_NAME] Select Store [PERSON_NAME][GEOGRAPHIC_D…" at bounding box center [316, 340] width 488 height 200
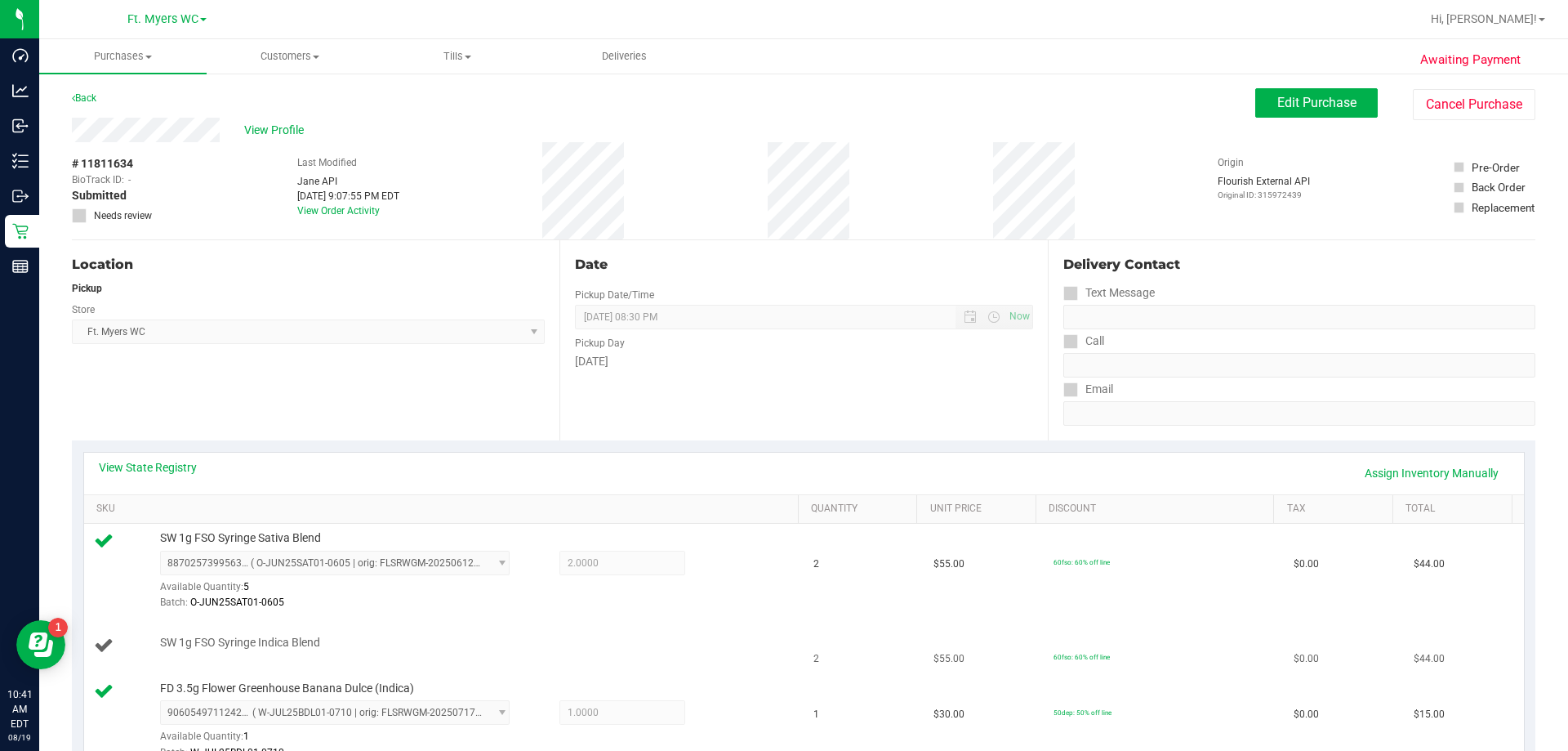
click at [784, 659] on td "2" at bounding box center [863, 646] width 120 height 56
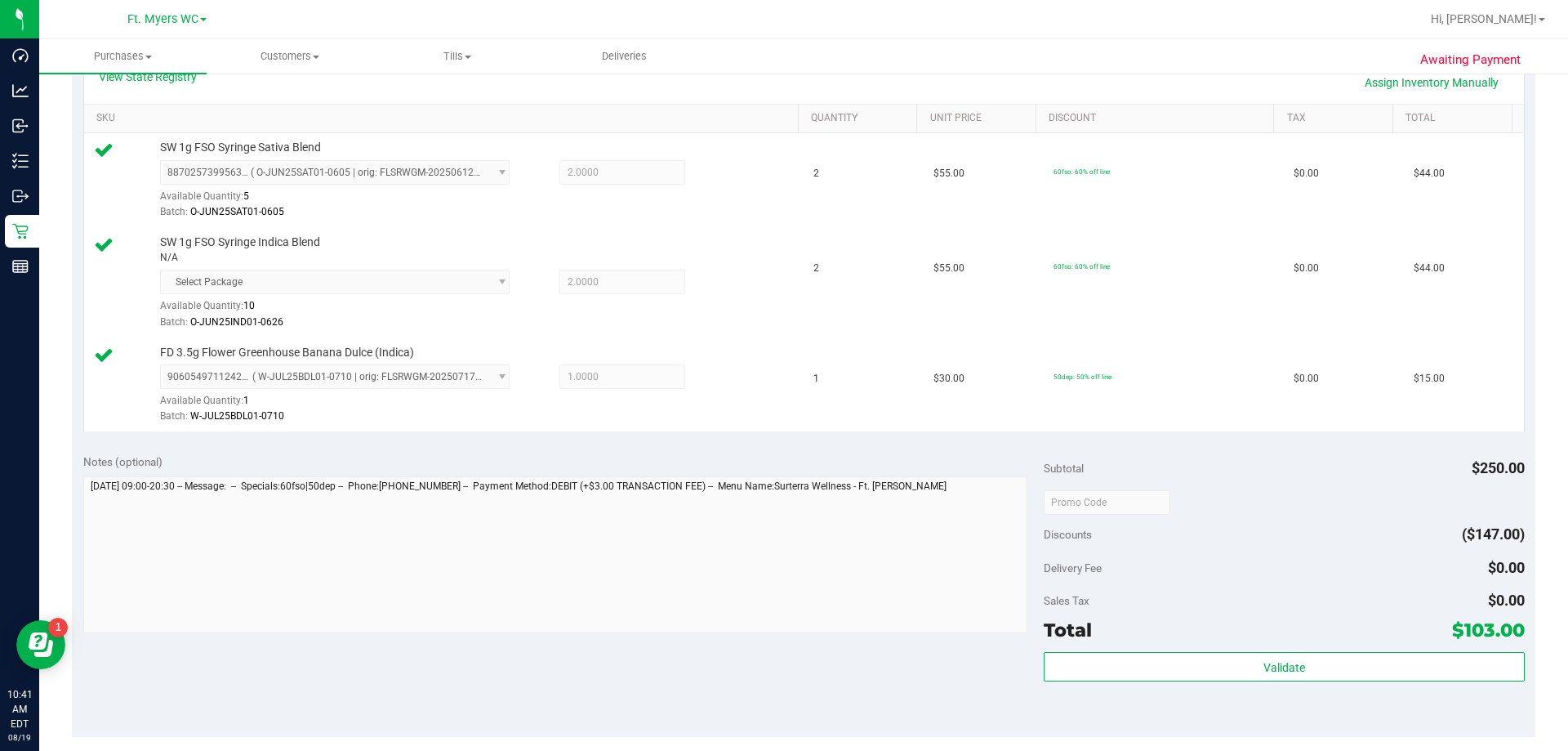
scroll to position [735, 0]
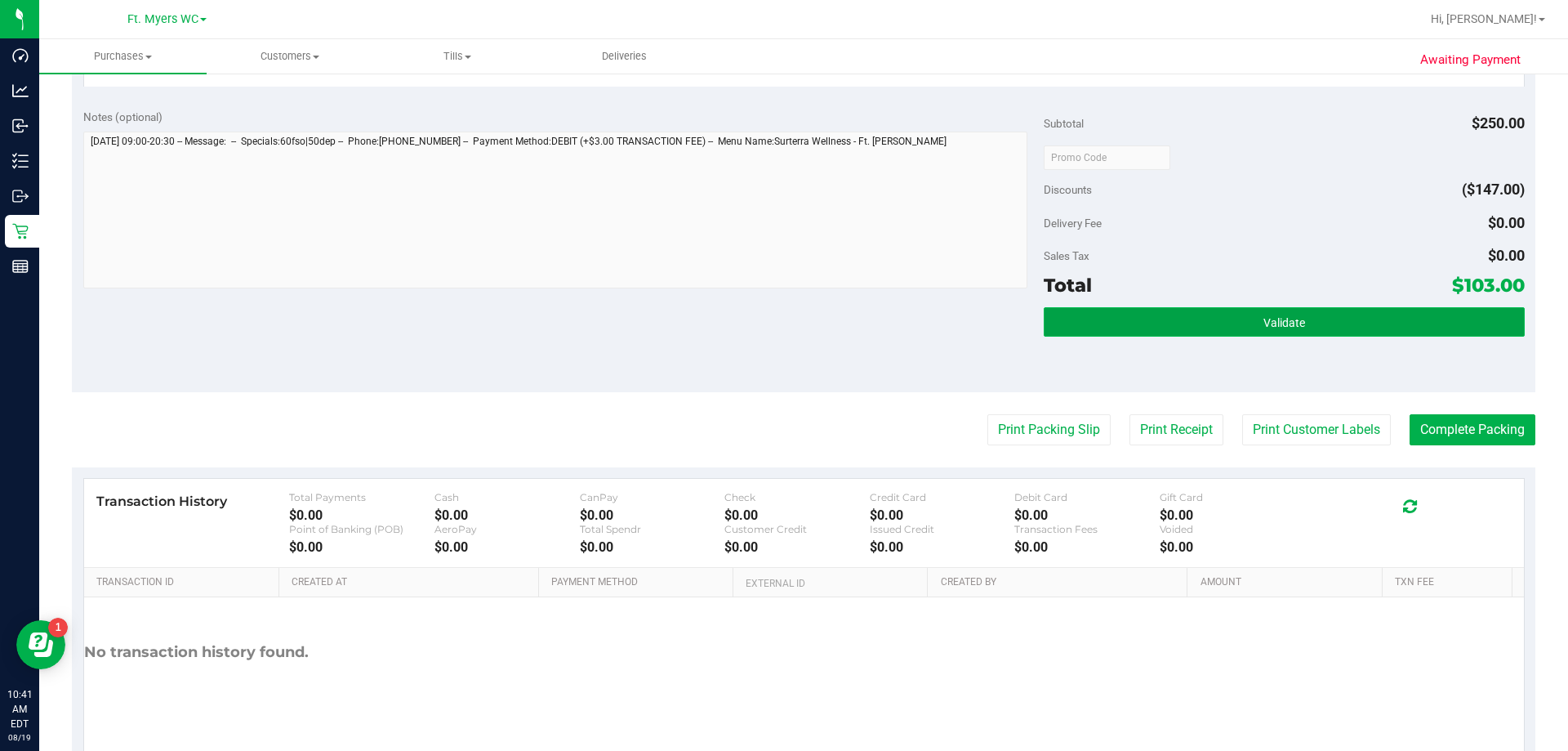
click at [784, 322] on button "Validate" at bounding box center [1284, 322] width 480 height 29
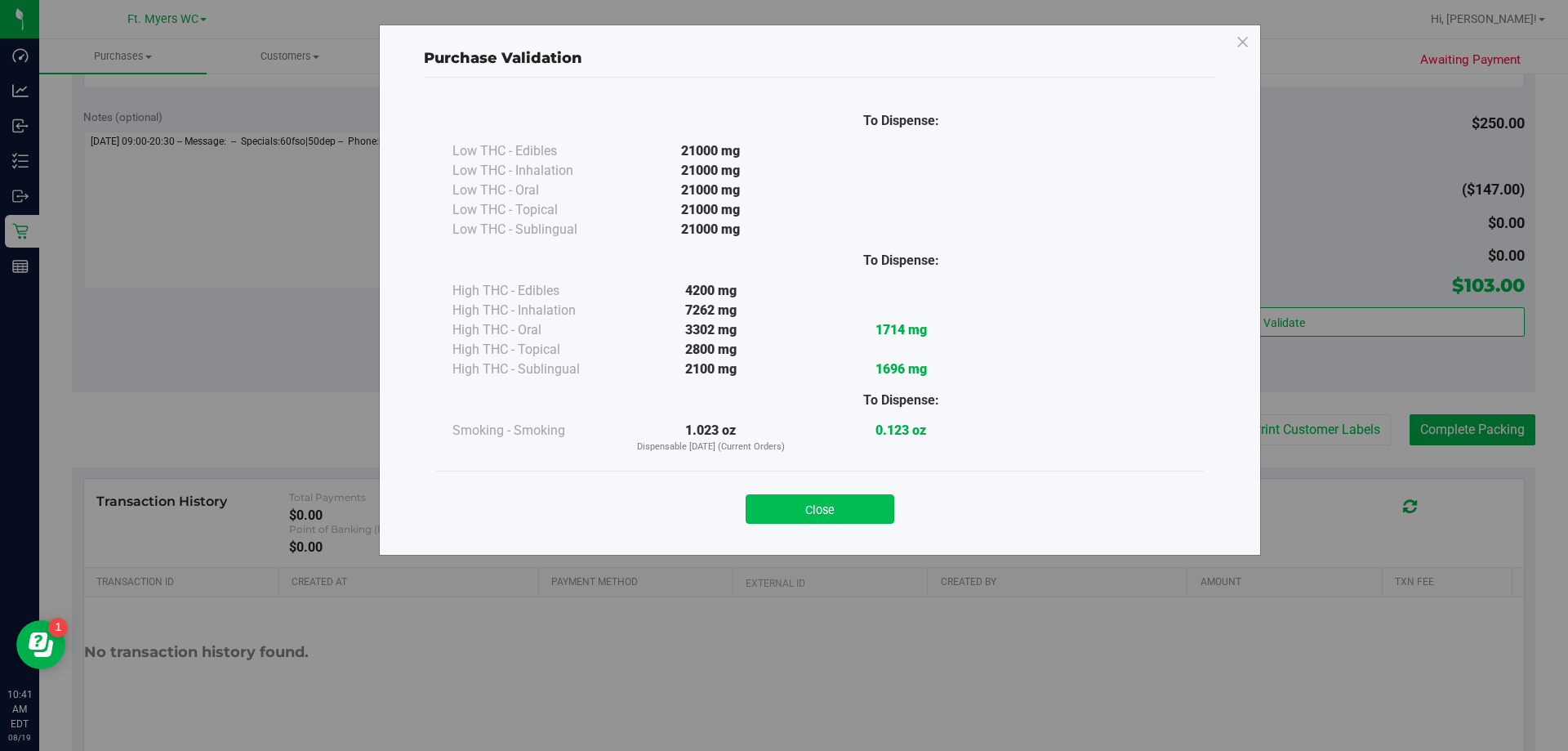
click at [784, 504] on button "Close" at bounding box center [820, 509] width 149 height 29
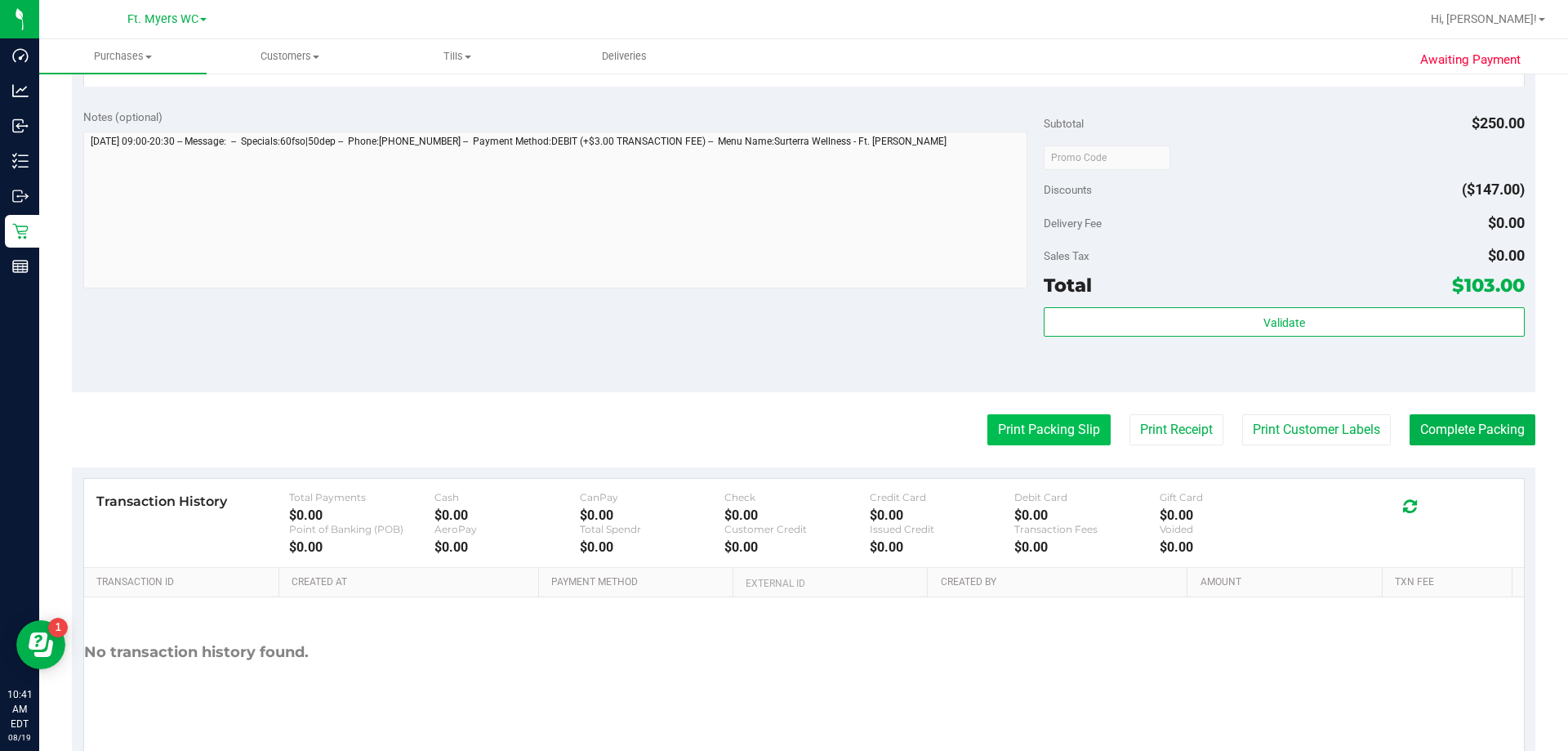
click at [784, 421] on button "Print Packing Slip" at bounding box center [1049, 430] width 123 height 31
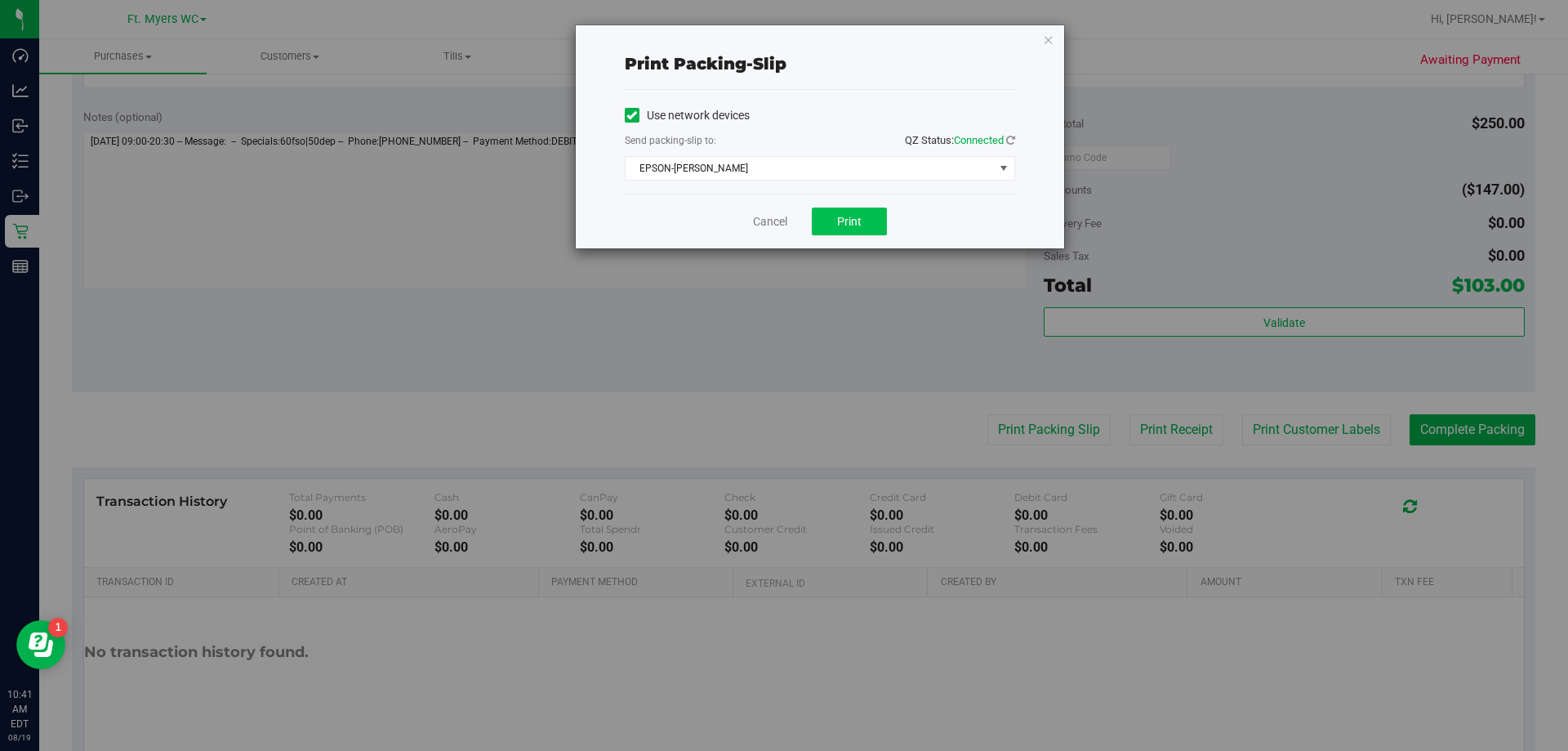
drag, startPoint x: 843, startPoint y: 241, endPoint x: 840, endPoint y: 212, distance: 29.2
click at [784, 222] on div "Cancel Print" at bounding box center [820, 220] width 390 height 55
click at [784, 206] on div "Cancel Print" at bounding box center [820, 220] width 390 height 55
click at [784, 219] on span "Print" at bounding box center [849, 221] width 24 height 13
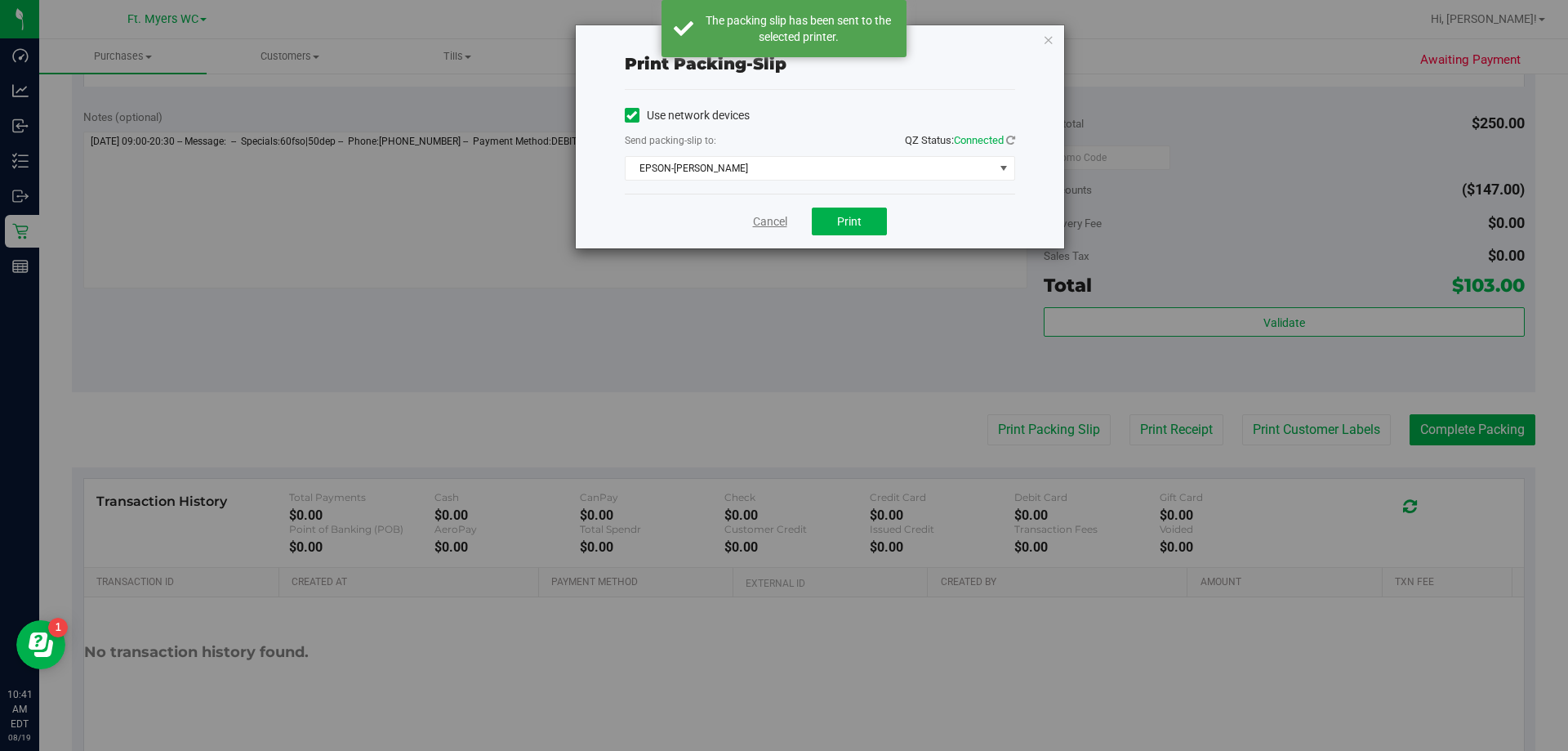
click at [776, 223] on link "Cancel" at bounding box center [771, 222] width 35 height 17
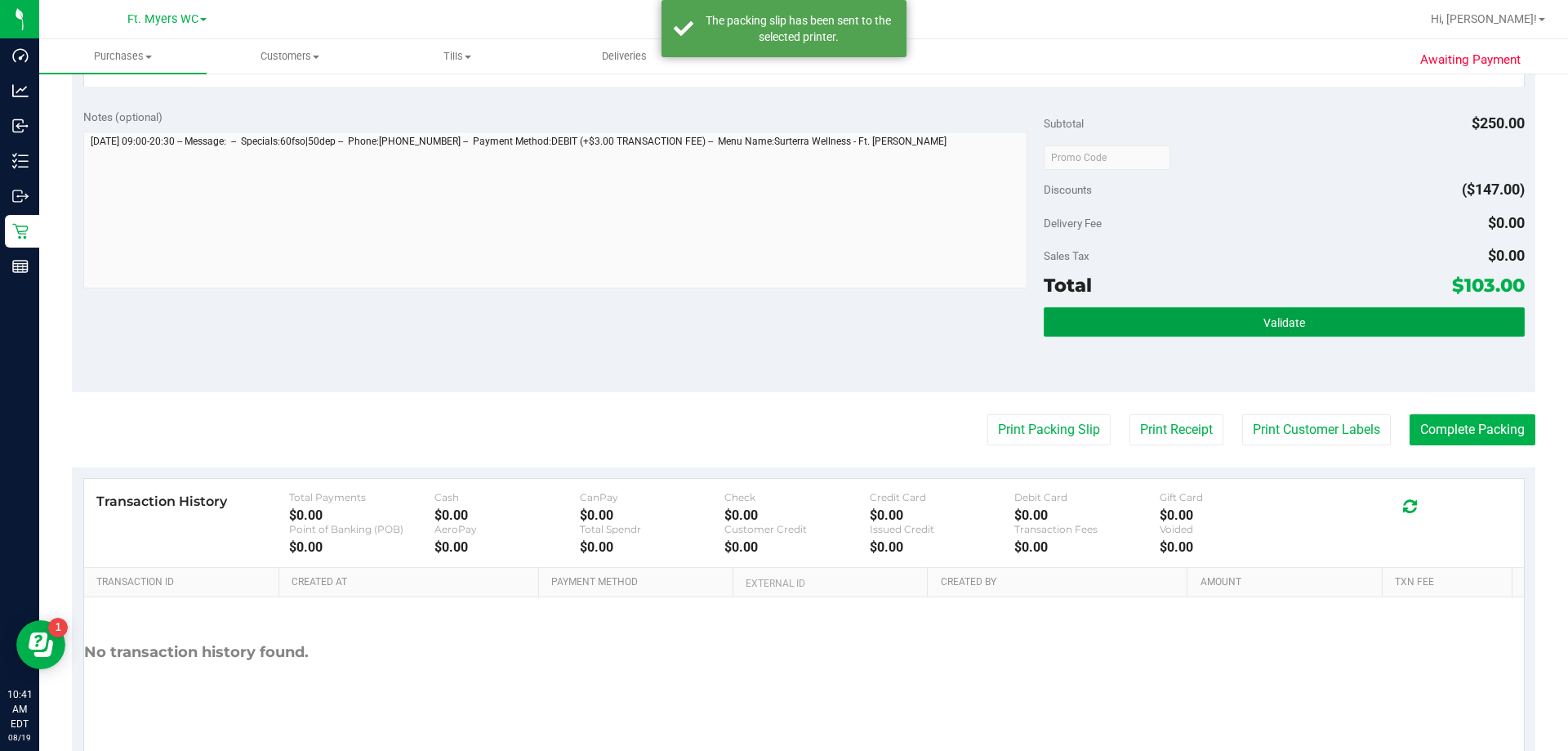
click at [784, 310] on button "Validate" at bounding box center [1284, 322] width 480 height 29
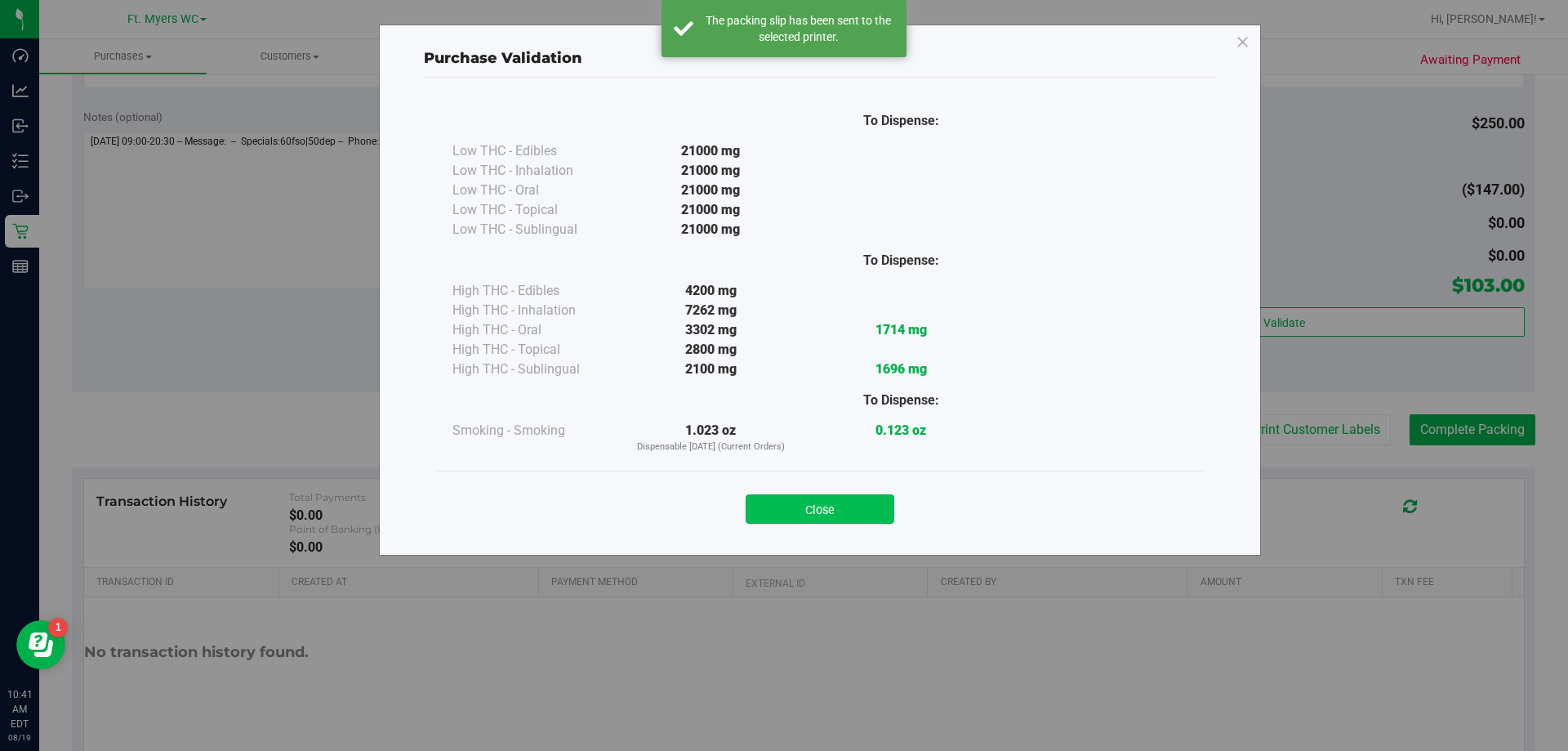
click at [784, 498] on button "Close" at bounding box center [820, 509] width 149 height 29
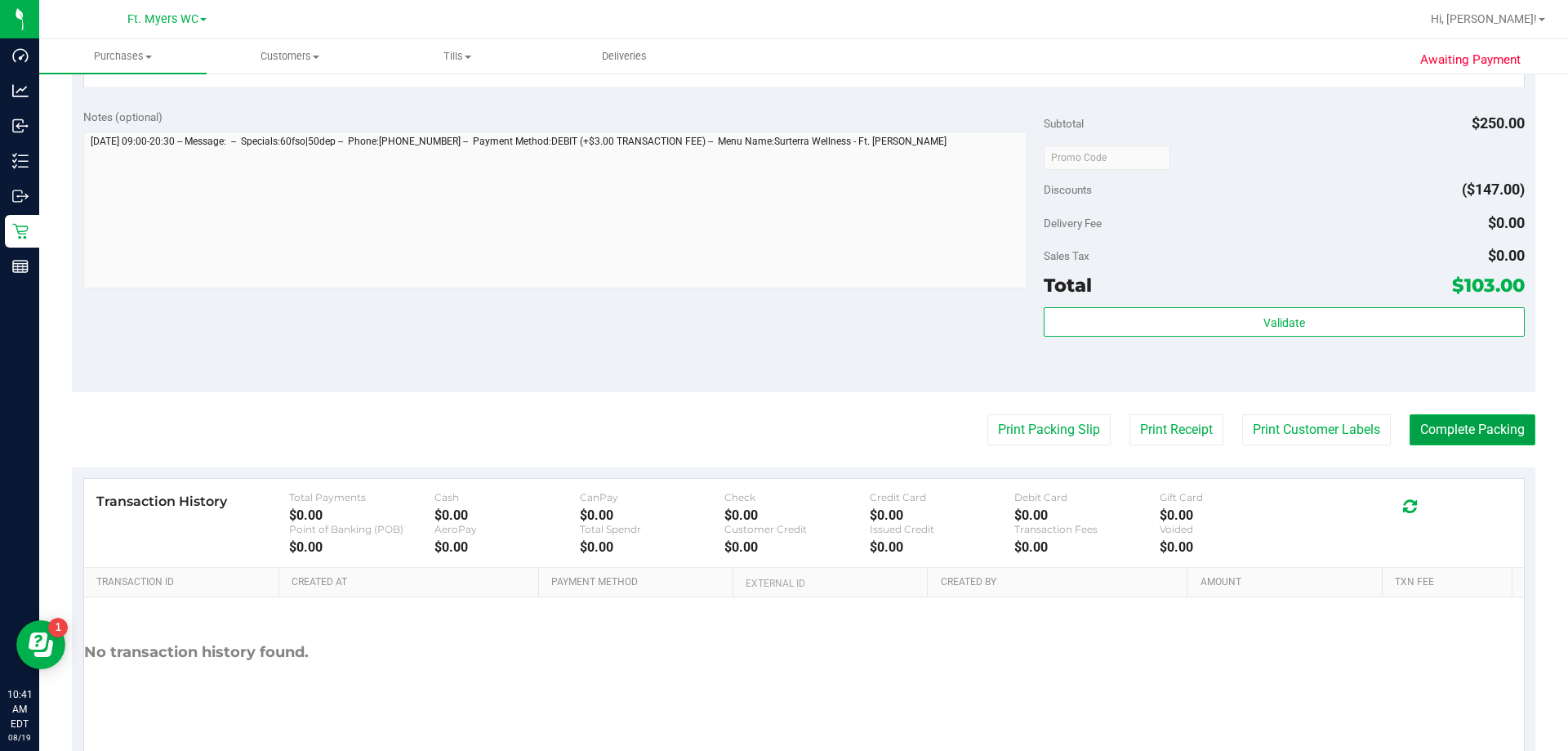
click at [784, 432] on button "Complete Packing" at bounding box center [1472, 430] width 126 height 31
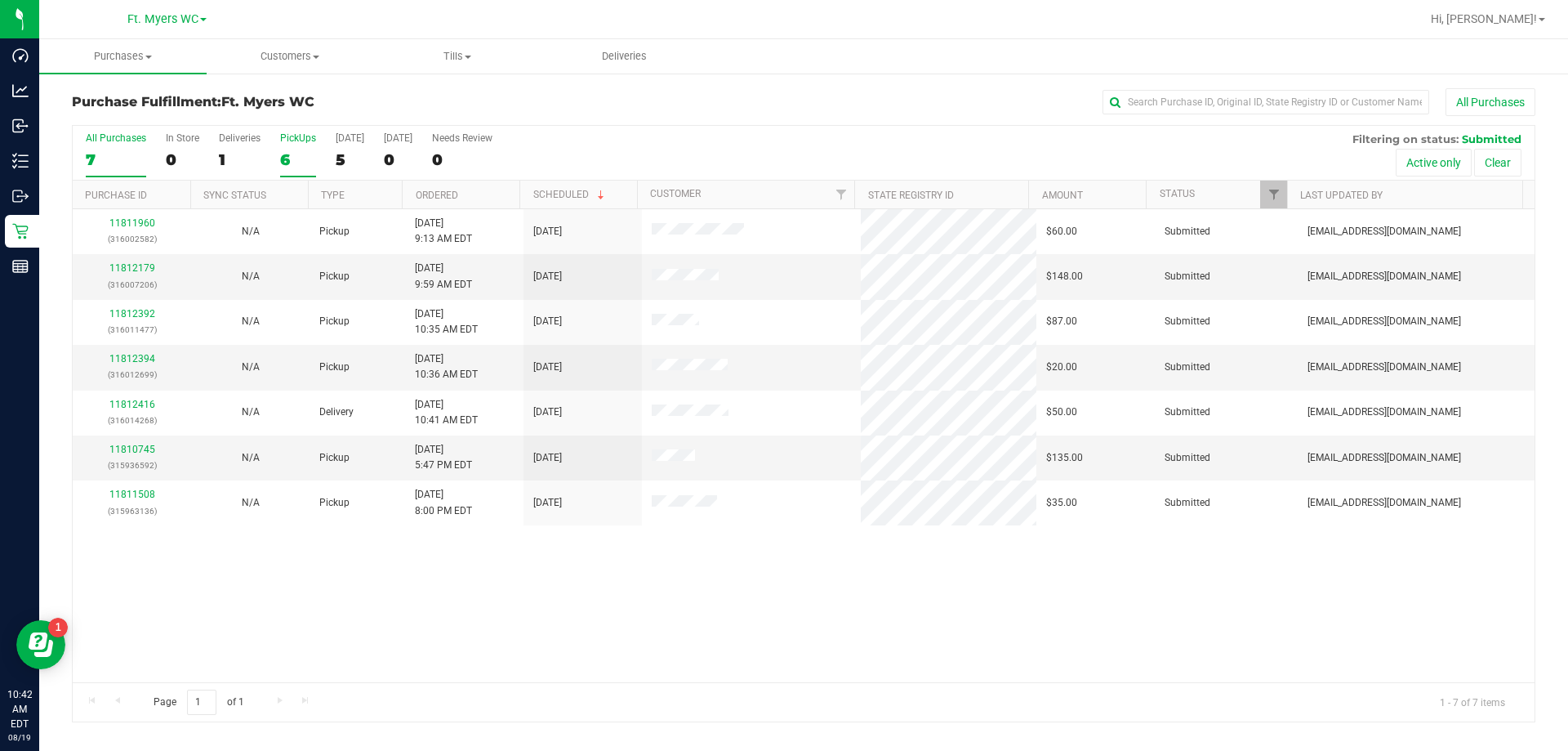
click at [283, 161] on div "6" at bounding box center [297, 160] width 36 height 19
click at [0, 0] on input "PickUps 6" at bounding box center [0, 0] width 0 height 0
click at [307, 121] on div "Purchase Fulfillment: Ft. [PERSON_NAME] All Purchases" at bounding box center [804, 106] width 1464 height 36
click at [142, 297] on td "11812179 (316007206)" at bounding box center [132, 277] width 119 height 45
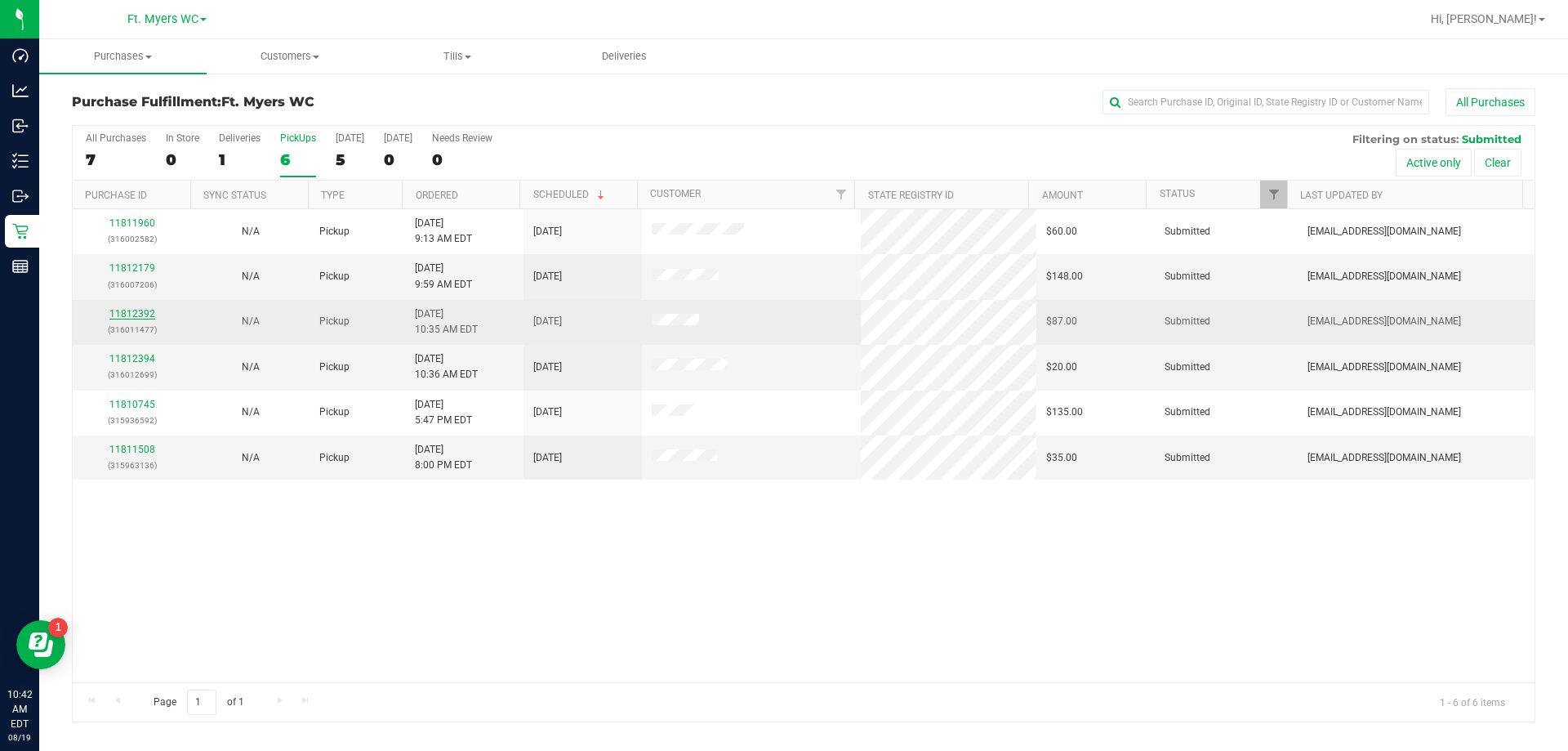
click at [138, 310] on link "11812392" at bounding box center [132, 313] width 46 height 11
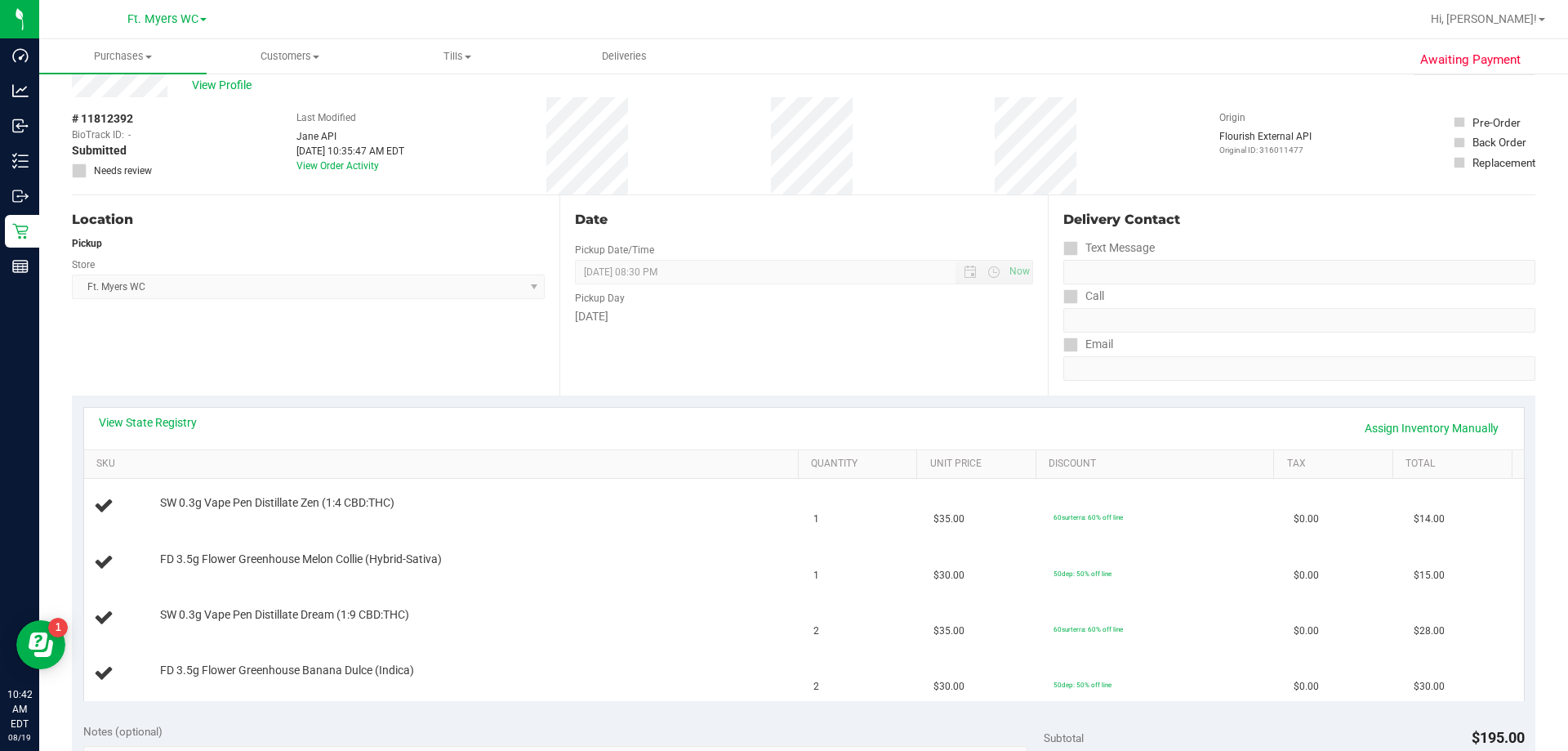
scroll to position [82, 0]
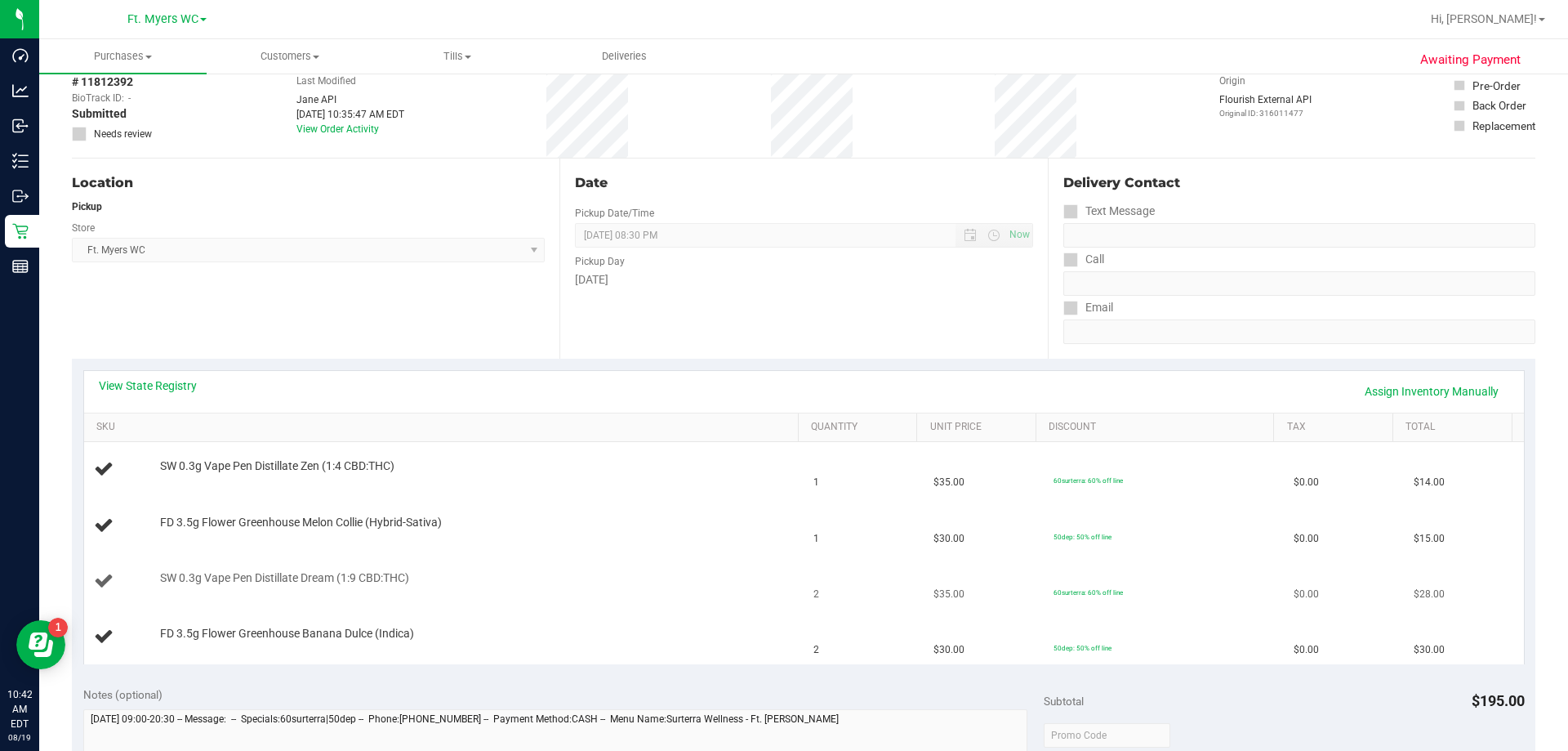
click at [468, 576] on div "SW 0.3g Vape Pen Distillate Dream (1:9 CBD:THC)" at bounding box center [471, 578] width 639 height 16
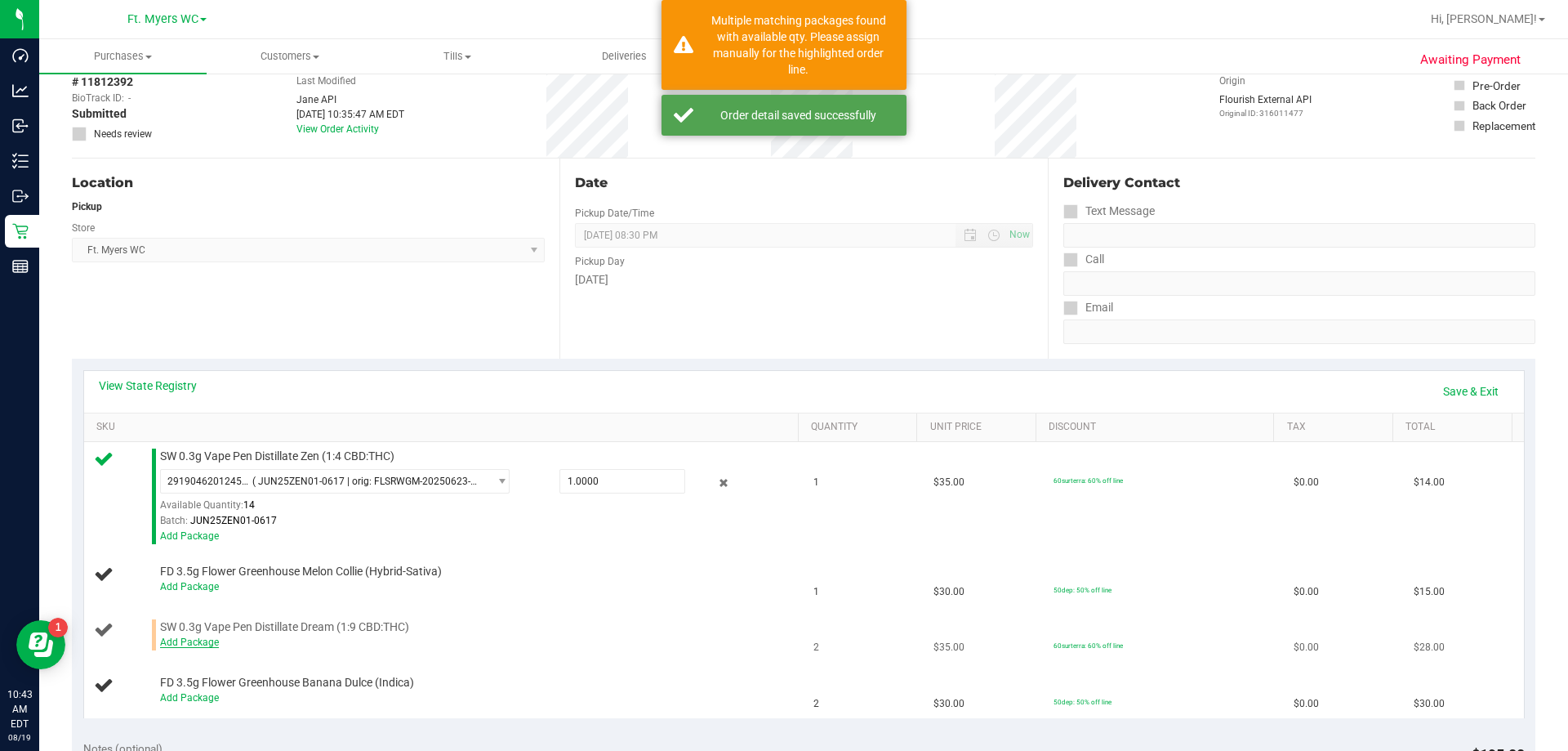
click at [194, 641] on link "Add Package" at bounding box center [190, 642] width 59 height 11
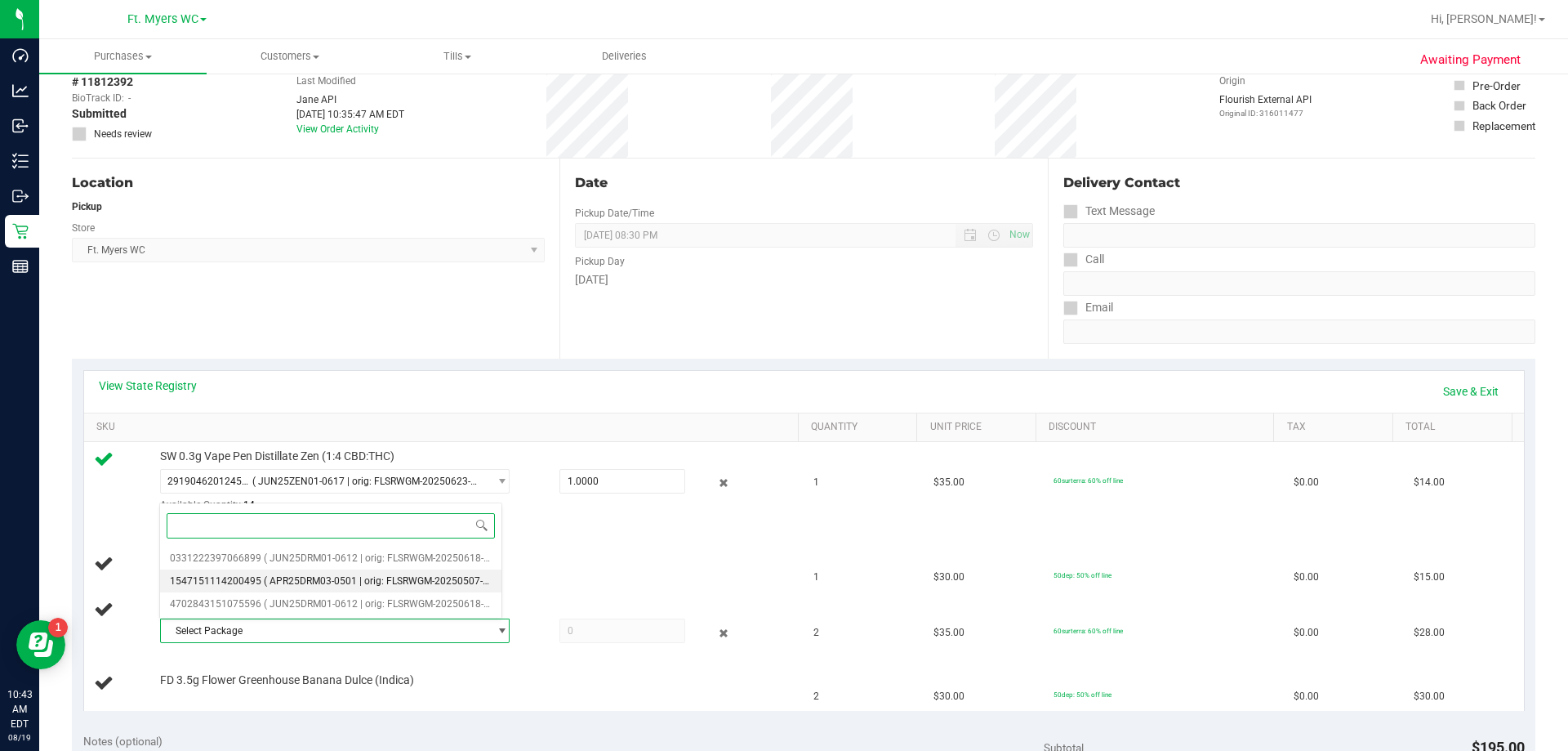
click at [326, 584] on span "( APR25DRM03-0501 | orig: FLSRWGM-20250507-1351 )" at bounding box center [387, 580] width 248 height 11
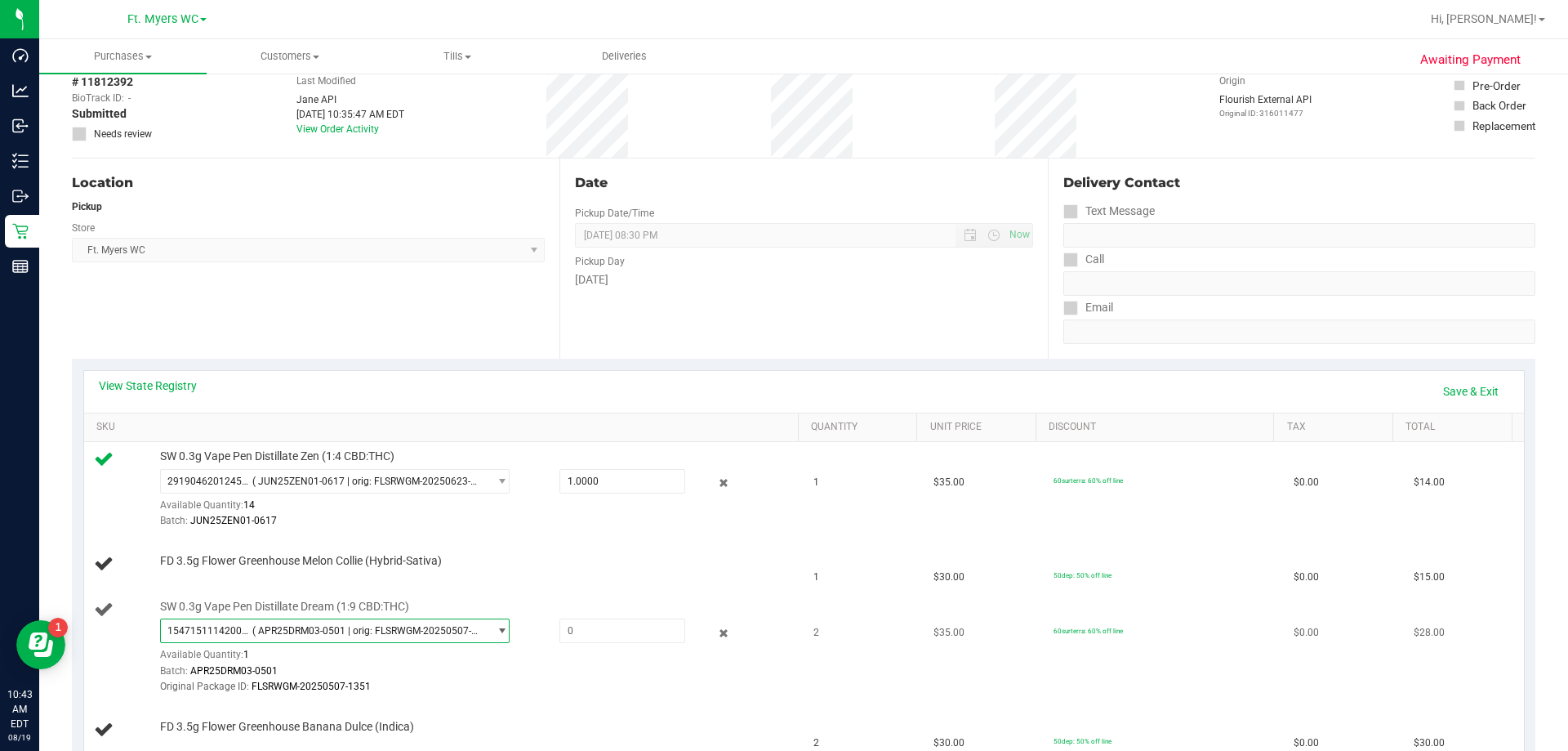
click at [321, 619] on span "1547151114200495 ( APR25DRM03-0501 | orig: FLSRWGM-20250507-1351 )" at bounding box center [325, 630] width 328 height 23
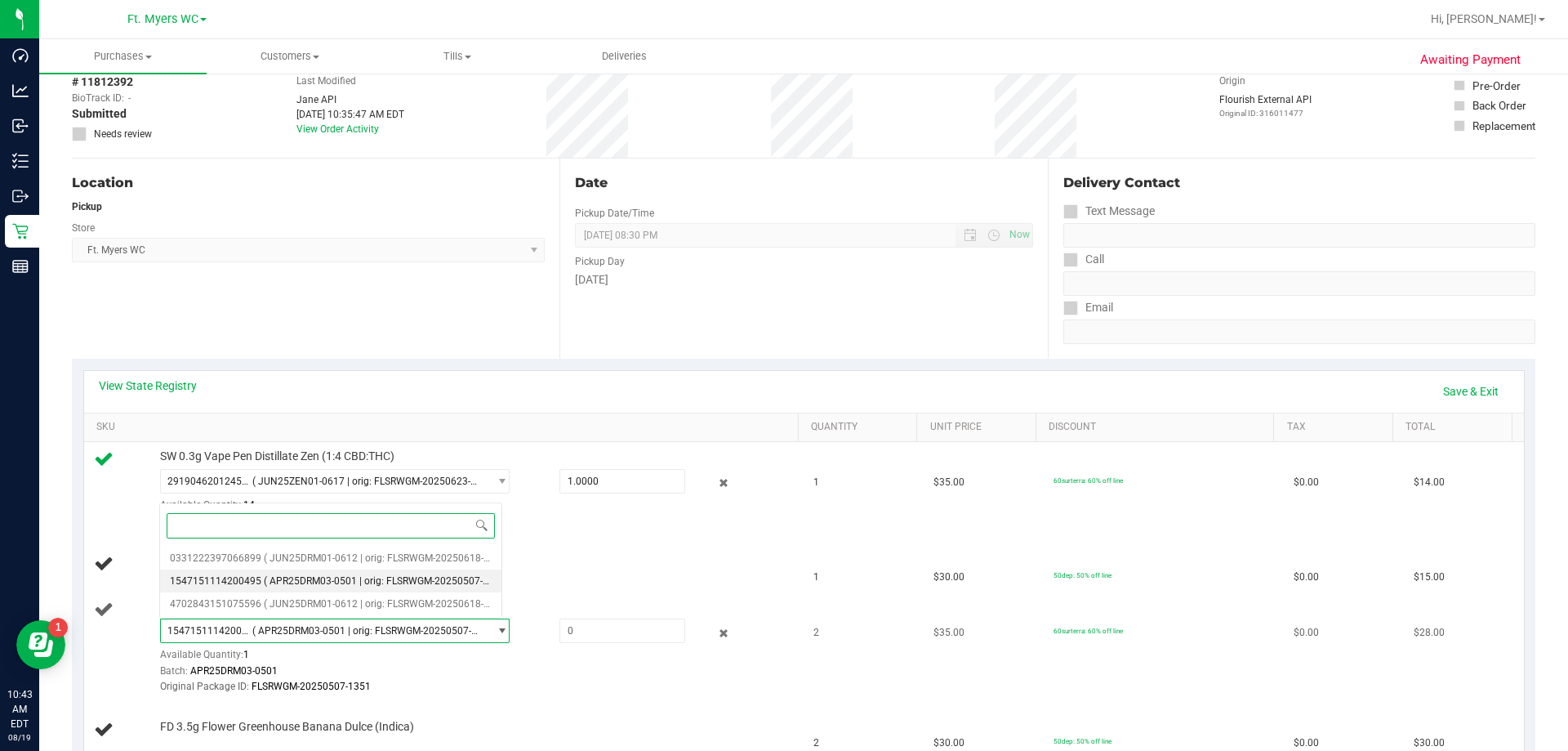
click at [321, 620] on span "1547151114200495 ( APR25DRM03-0501 | orig: FLSRWGM-20250507-1351 )" at bounding box center [325, 630] width 328 height 23
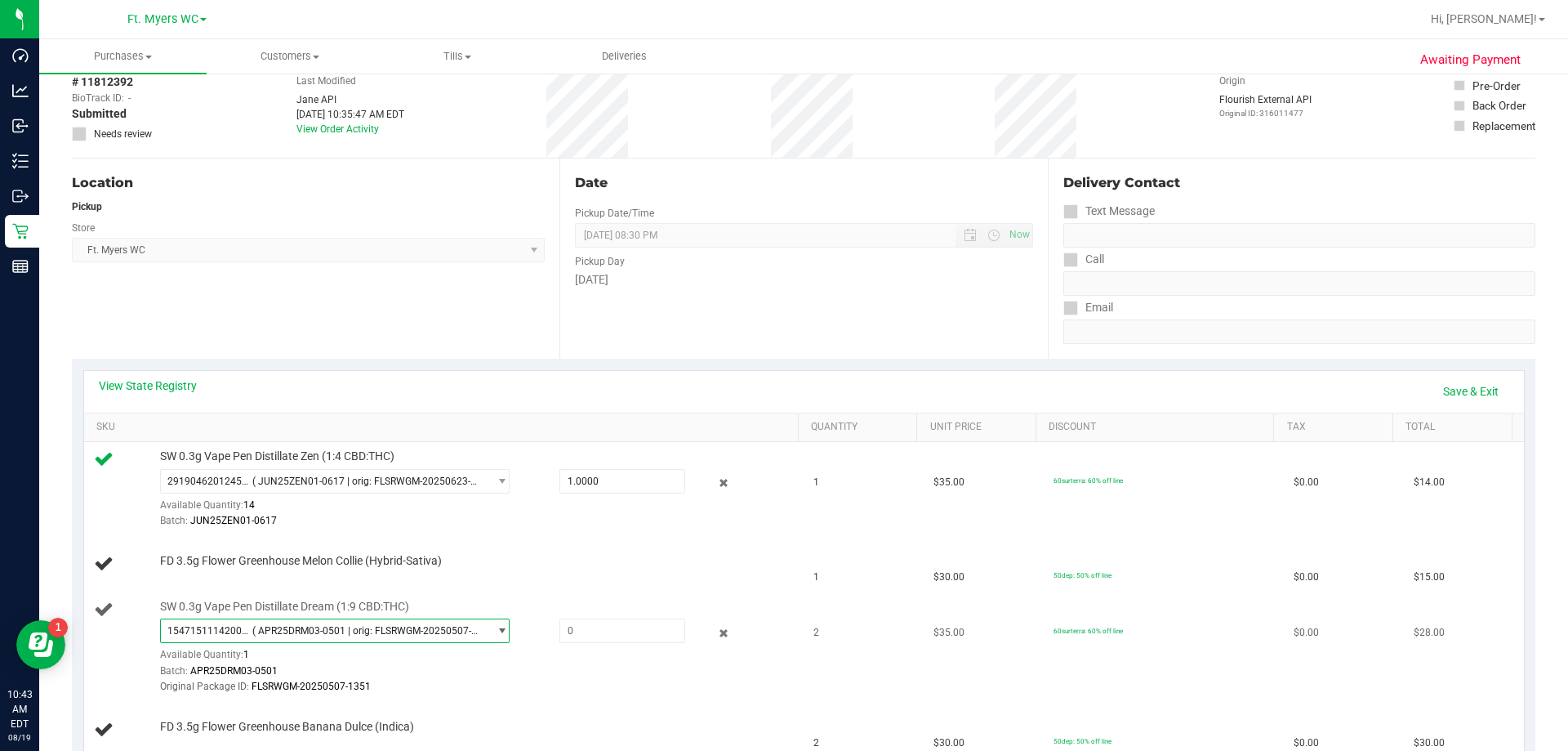
click at [309, 640] on span "1547151114200495 ( APR25DRM03-0501 | orig: FLSRWGM-20250507-1351 )" at bounding box center [325, 630] width 328 height 23
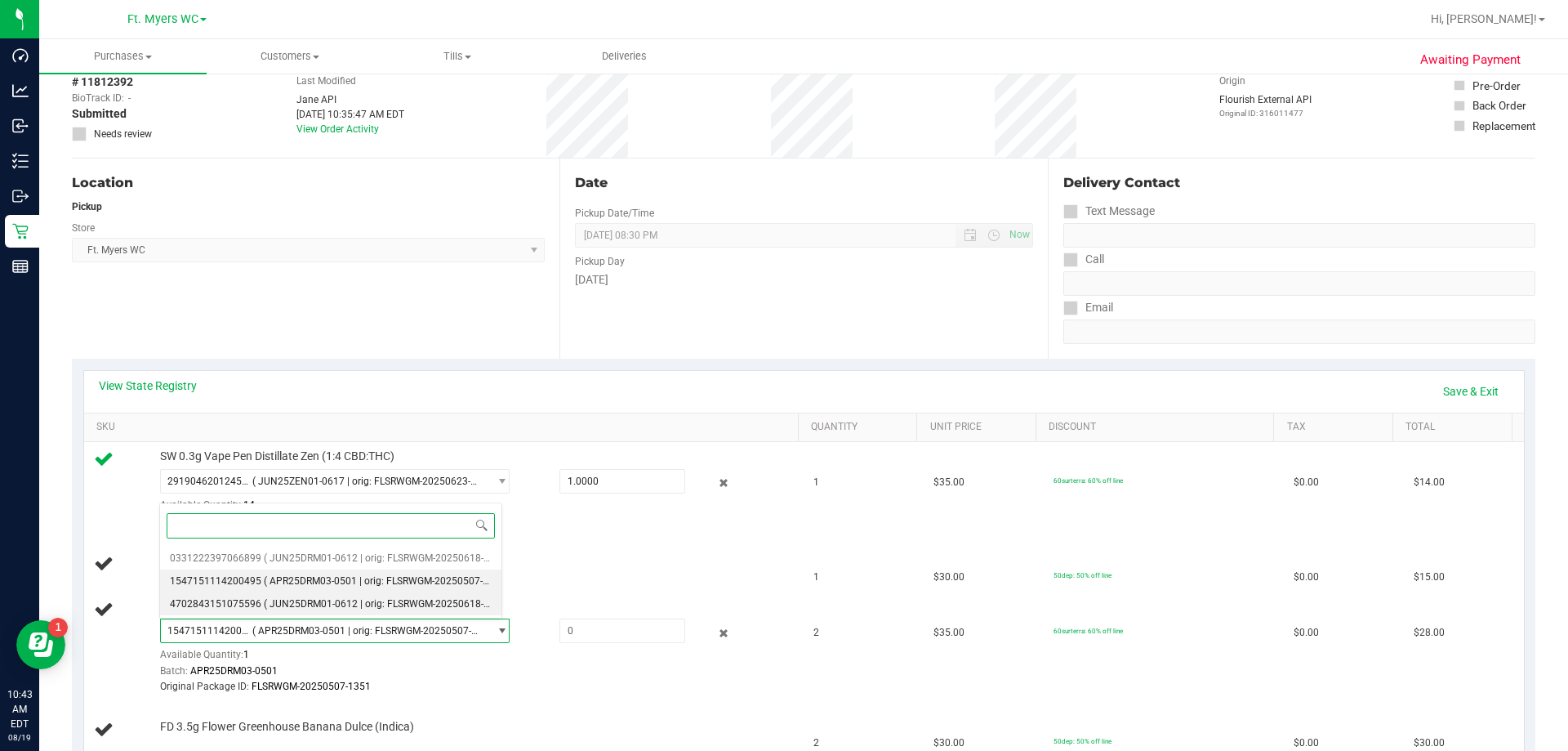
click at [303, 597] on li "4702843151075596 ( JUN25DRM01-0612 | orig: FLSRWGM-20250618-1470 )" at bounding box center [331, 604] width 342 height 23
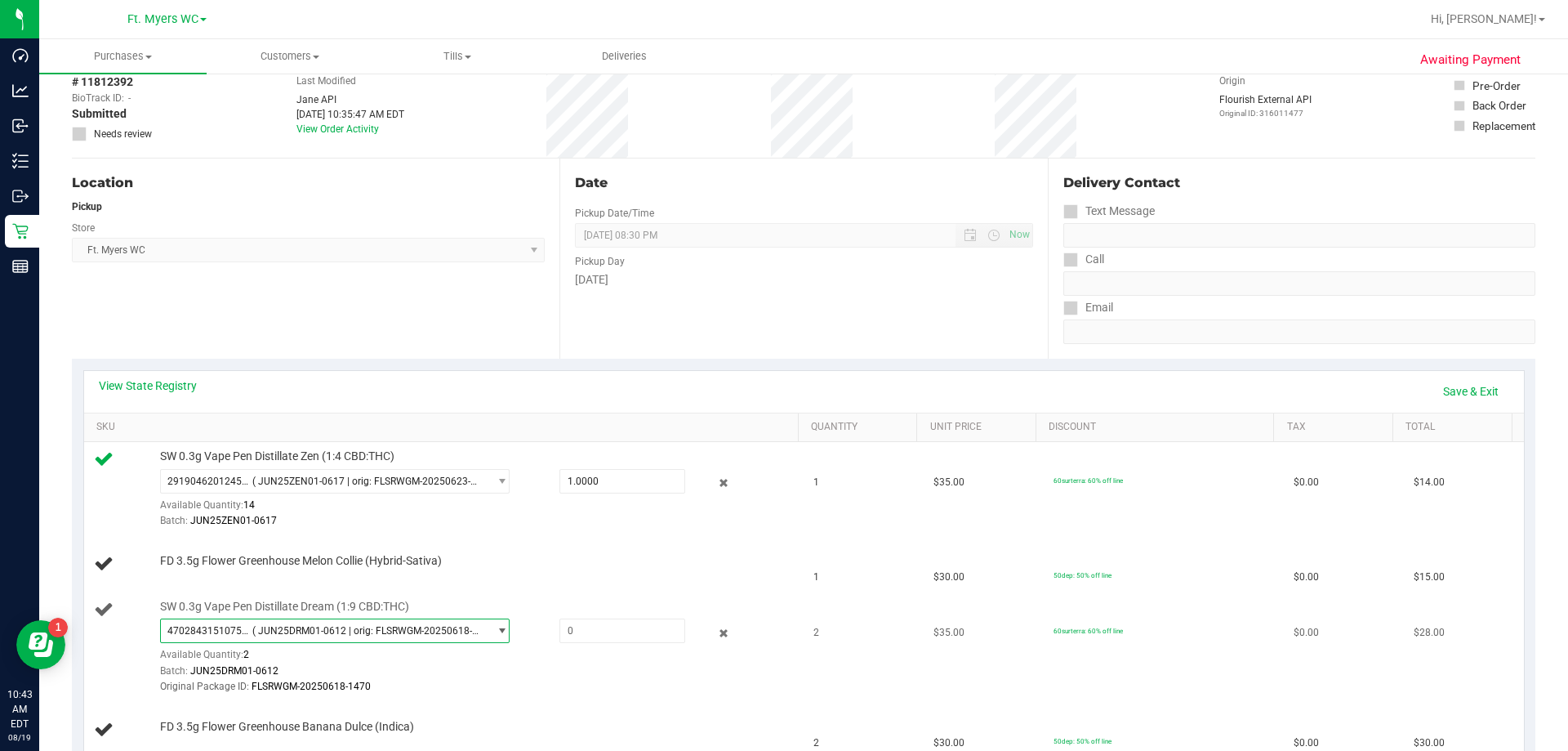
click at [294, 629] on span "( JUN25DRM01-0612 | orig: FLSRWGM-20250618-1470 )" at bounding box center [367, 630] width 230 height 11
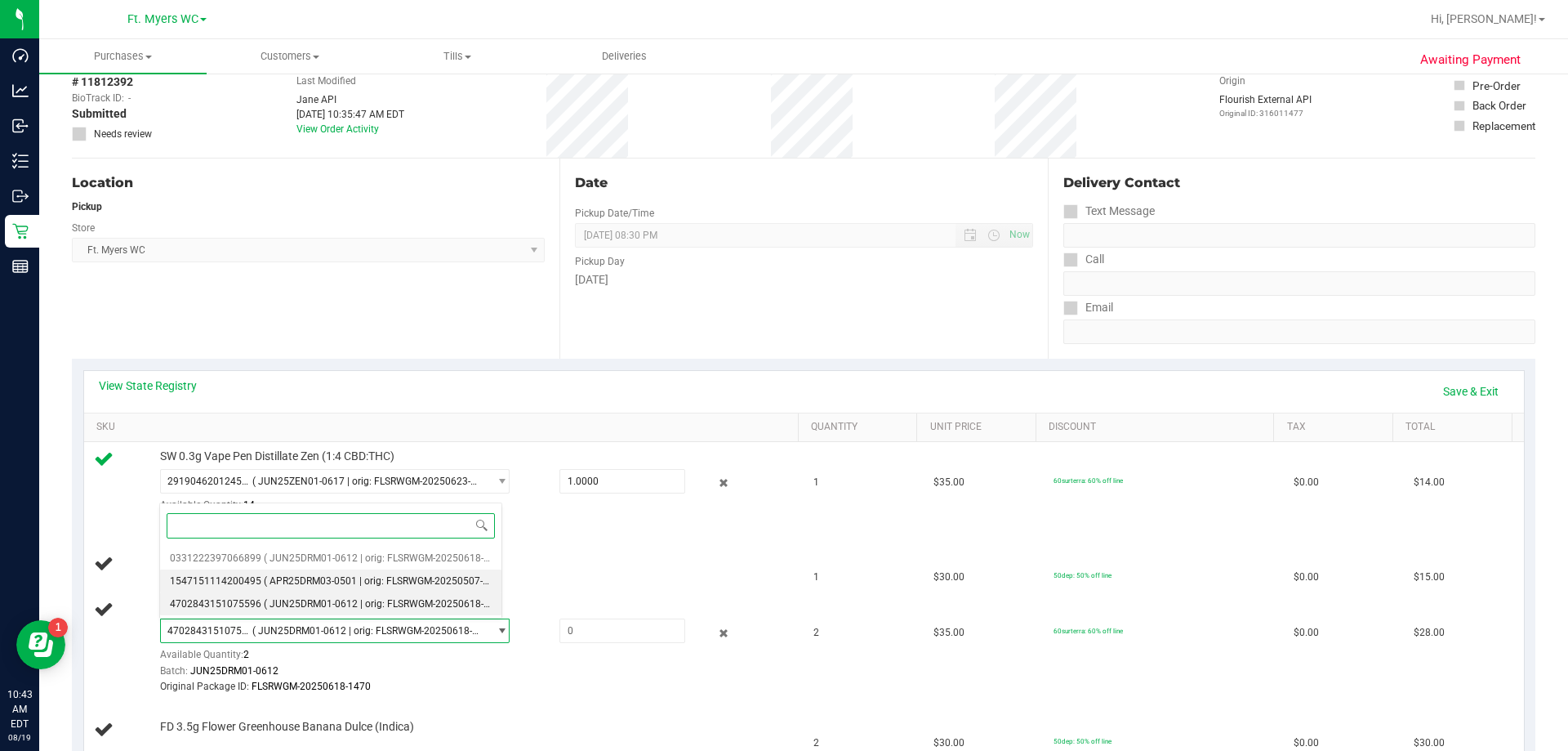
click at [292, 583] on span "( APR25DRM03-0501 | orig: FLSRWGM-20250507-1351 )" at bounding box center [387, 580] width 248 height 11
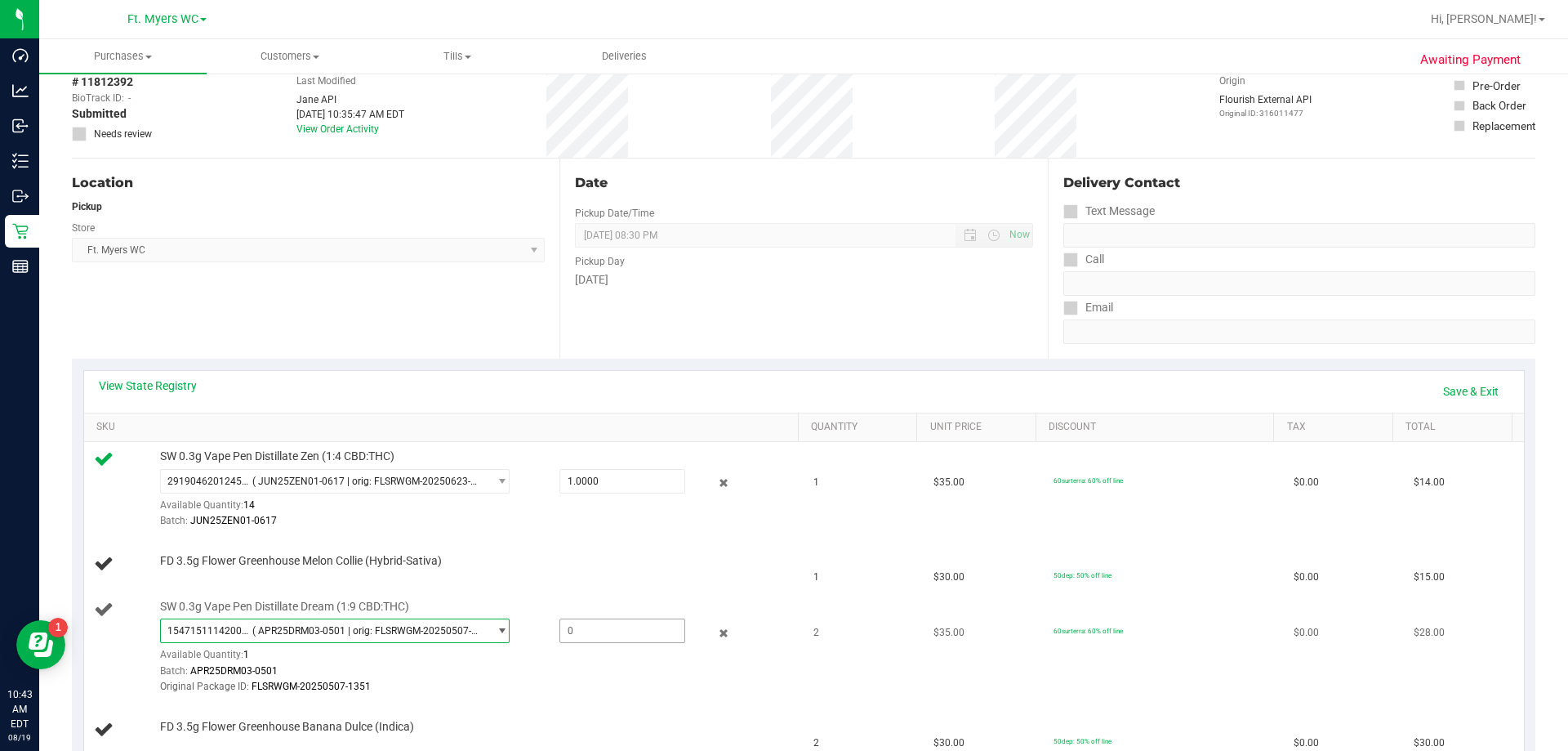
click at [589, 625] on span at bounding box center [621, 630] width 126 height 24
click at [403, 638] on span "1547151114200495 ( APR25DRM03-0501 | orig: FLSRWGM-20250507-1351 )" at bounding box center [325, 630] width 328 height 23
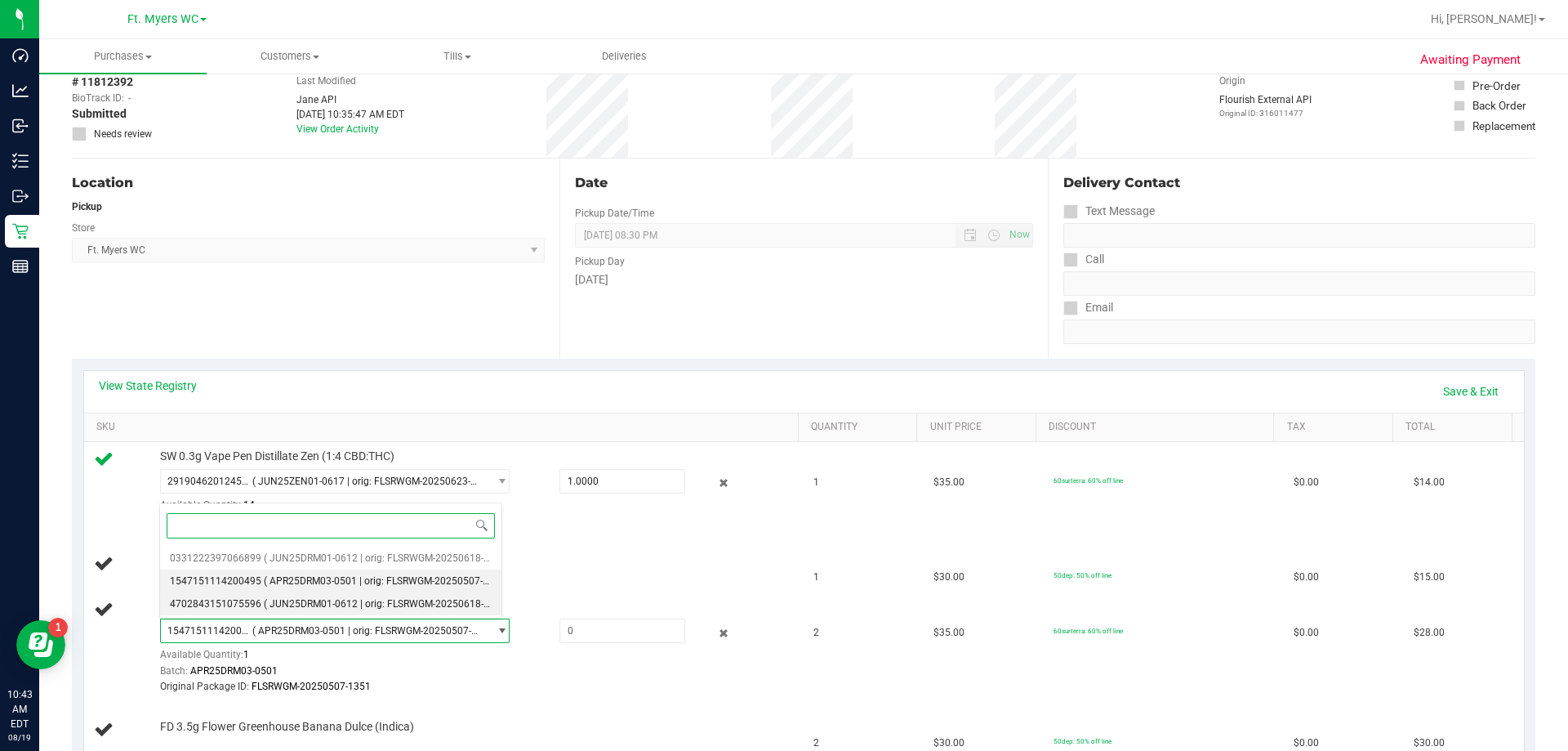
click at [281, 609] on span "( JUN25DRM01-0612 | orig: FLSRWGM-20250618-1470 )" at bounding box center [387, 604] width 248 height 11
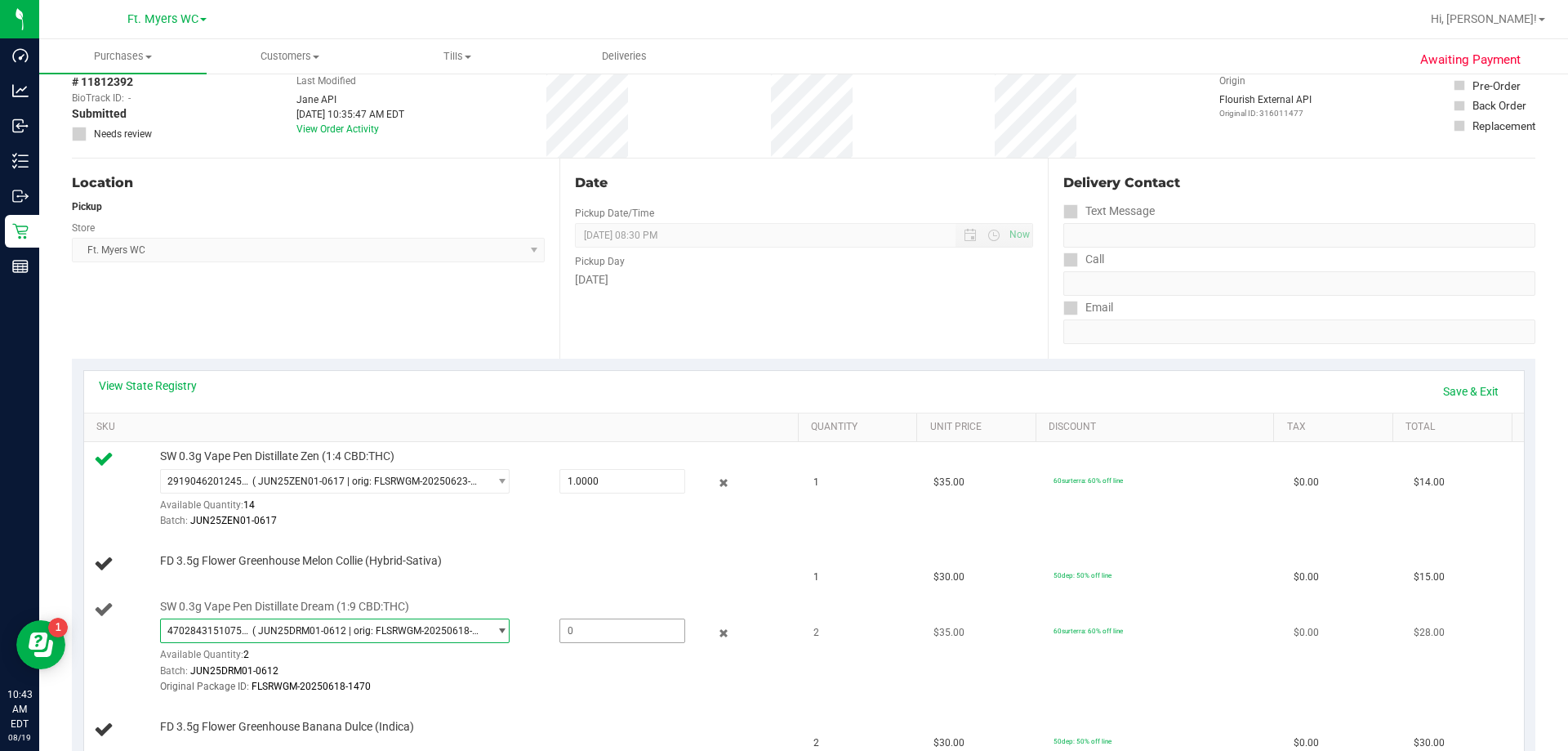
click at [582, 640] on span at bounding box center [621, 630] width 126 height 24
type input "2"
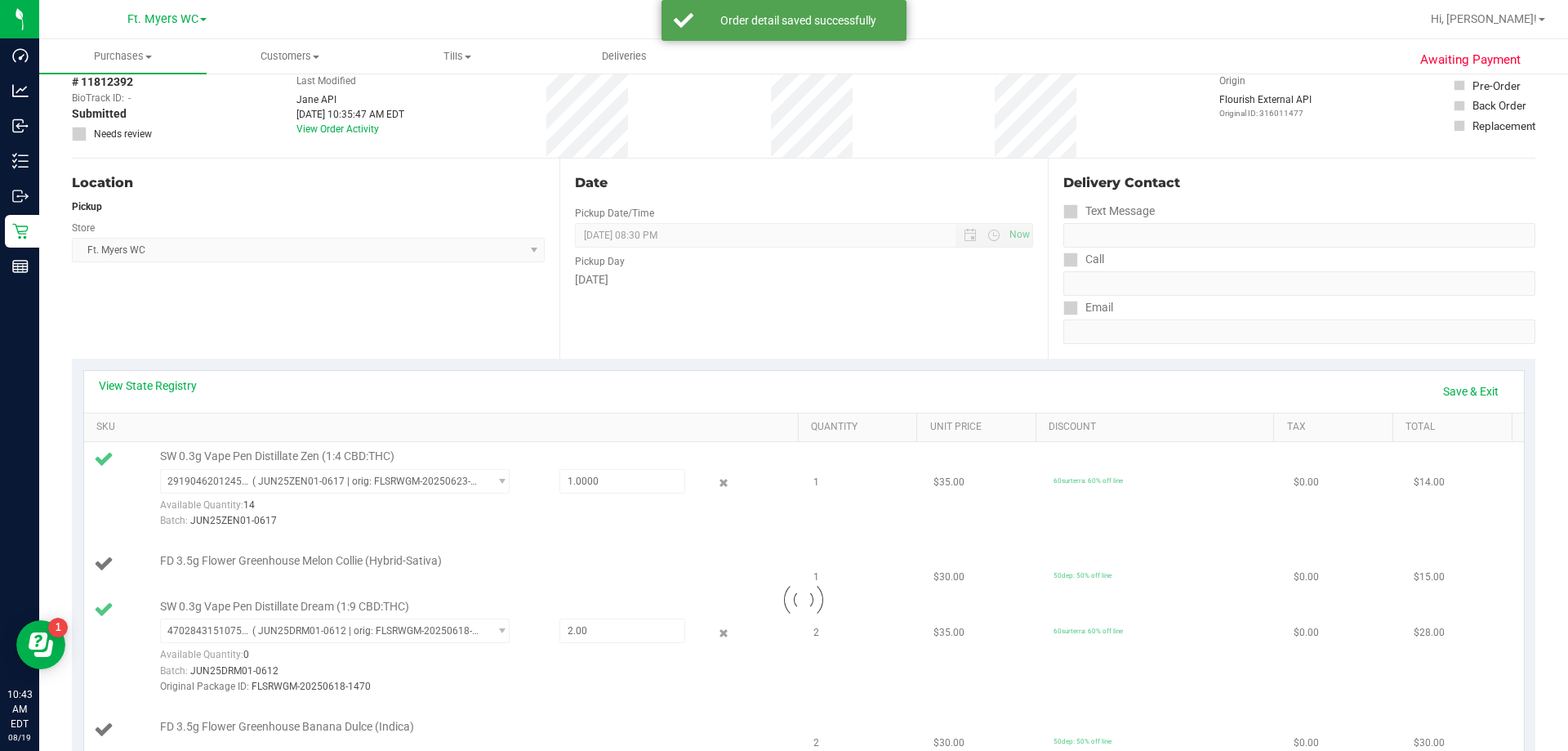
drag, startPoint x: 875, startPoint y: 489, endPoint x: 1233, endPoint y: 376, distance: 375.4
click at [784, 489] on div at bounding box center [804, 600] width 1440 height 316
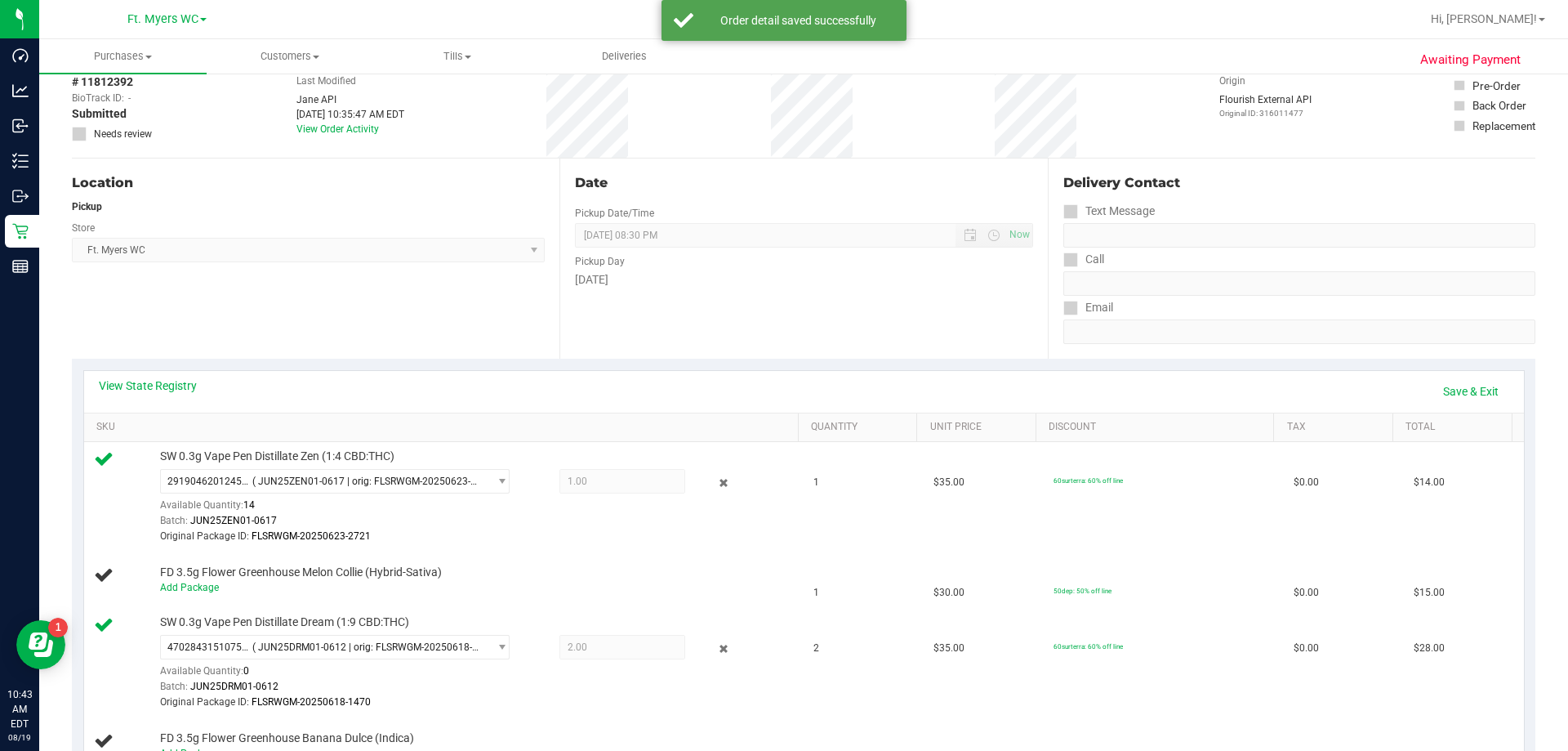
click at [784, 374] on div "View State Registry Save & Exit" at bounding box center [804, 392] width 1440 height 42
click at [784, 389] on link "Save & Exit" at bounding box center [1471, 391] width 77 height 28
click at [784, 317] on div "Date Pickup Date/Time [DATE] Now [DATE] 08:30 PM Now Pickup Day [DATE]" at bounding box center [803, 258] width 488 height 200
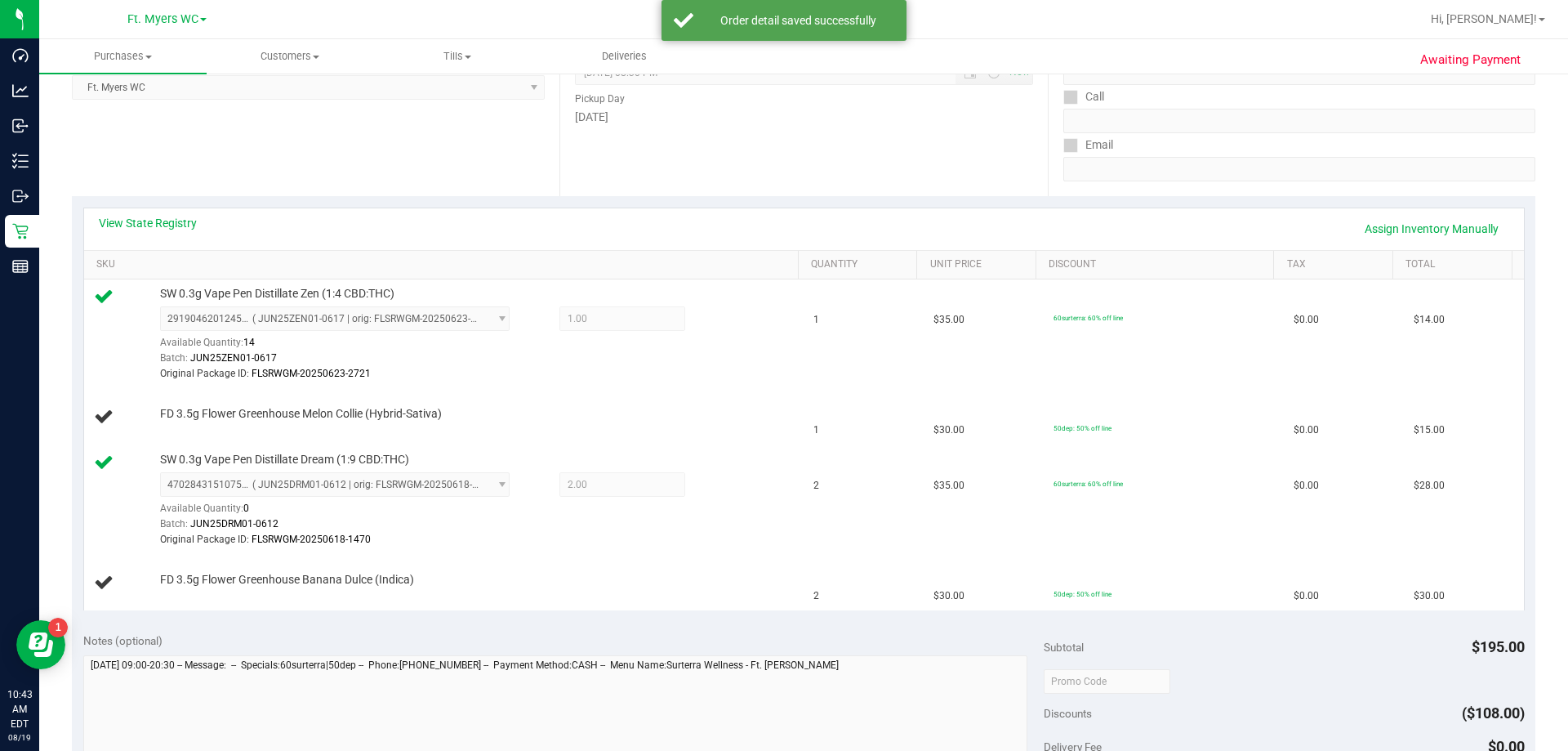
scroll to position [245, 0]
click at [784, 548] on td "$35.00" at bounding box center [984, 500] width 120 height 110
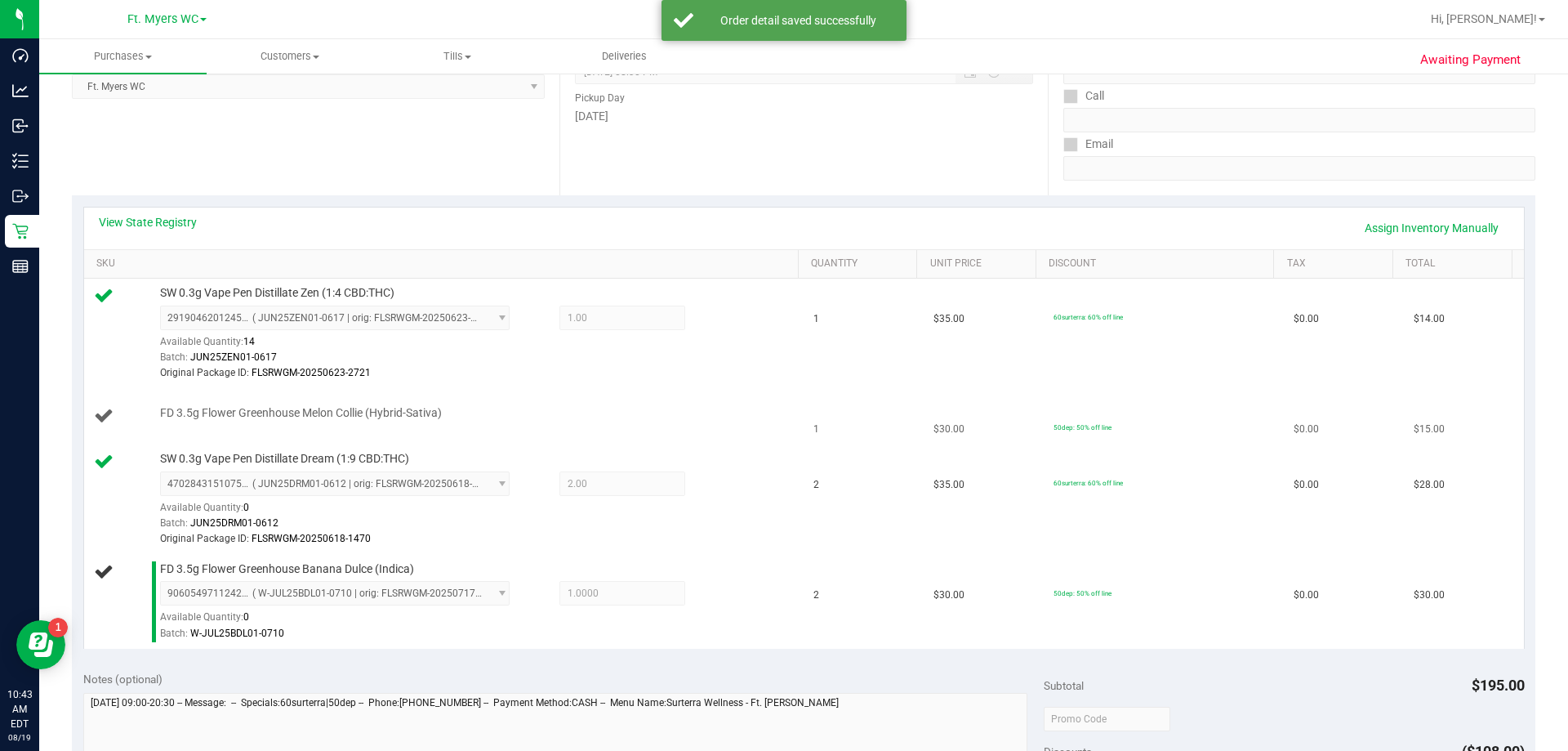
click at [784, 420] on td "1" at bounding box center [863, 417] width 120 height 56
click at [784, 388] on td "$35.00" at bounding box center [984, 333] width 120 height 110
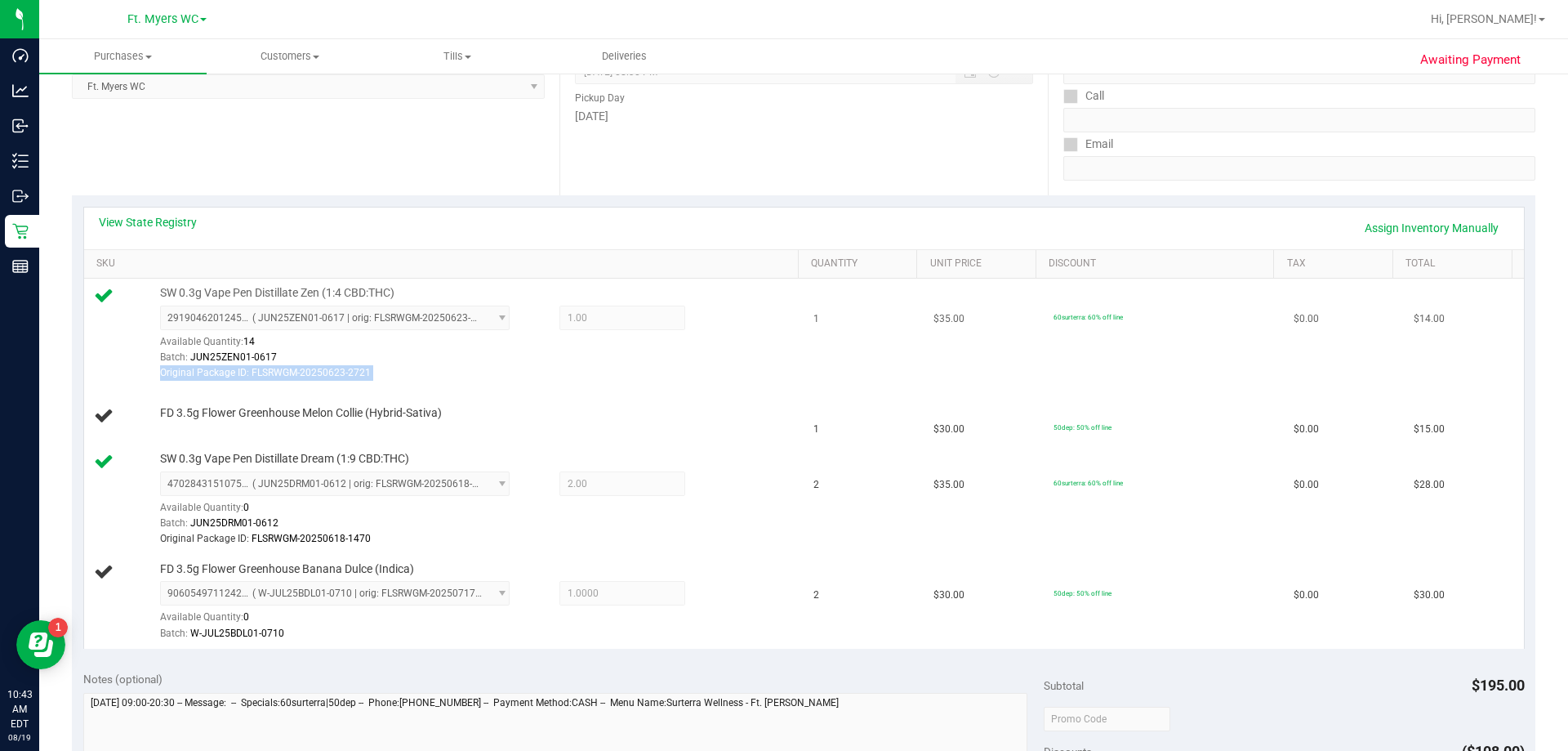
click at [508, 356] on td "SW 0.3g Vape Pen Distillate Zen (1:4 CBD:THC) 2919046201245641 ( JUN25ZEN01-061…" at bounding box center [444, 333] width 720 height 110
click at [508, 356] on div "Batch: JUN25ZEN01-0617" at bounding box center [475, 357] width 630 height 16
drag, startPoint x: 556, startPoint y: 377, endPoint x: 870, endPoint y: 395, distance: 314.5
click at [784, 395] on tbody "SW 0.3g Vape Pen Distillate Zen (1:4 CBD:THC) 2919046201245641 ( JUN25ZEN01-061…" at bounding box center [804, 463] width 1440 height 369
click at [784, 395] on td "1" at bounding box center [863, 417] width 120 height 56
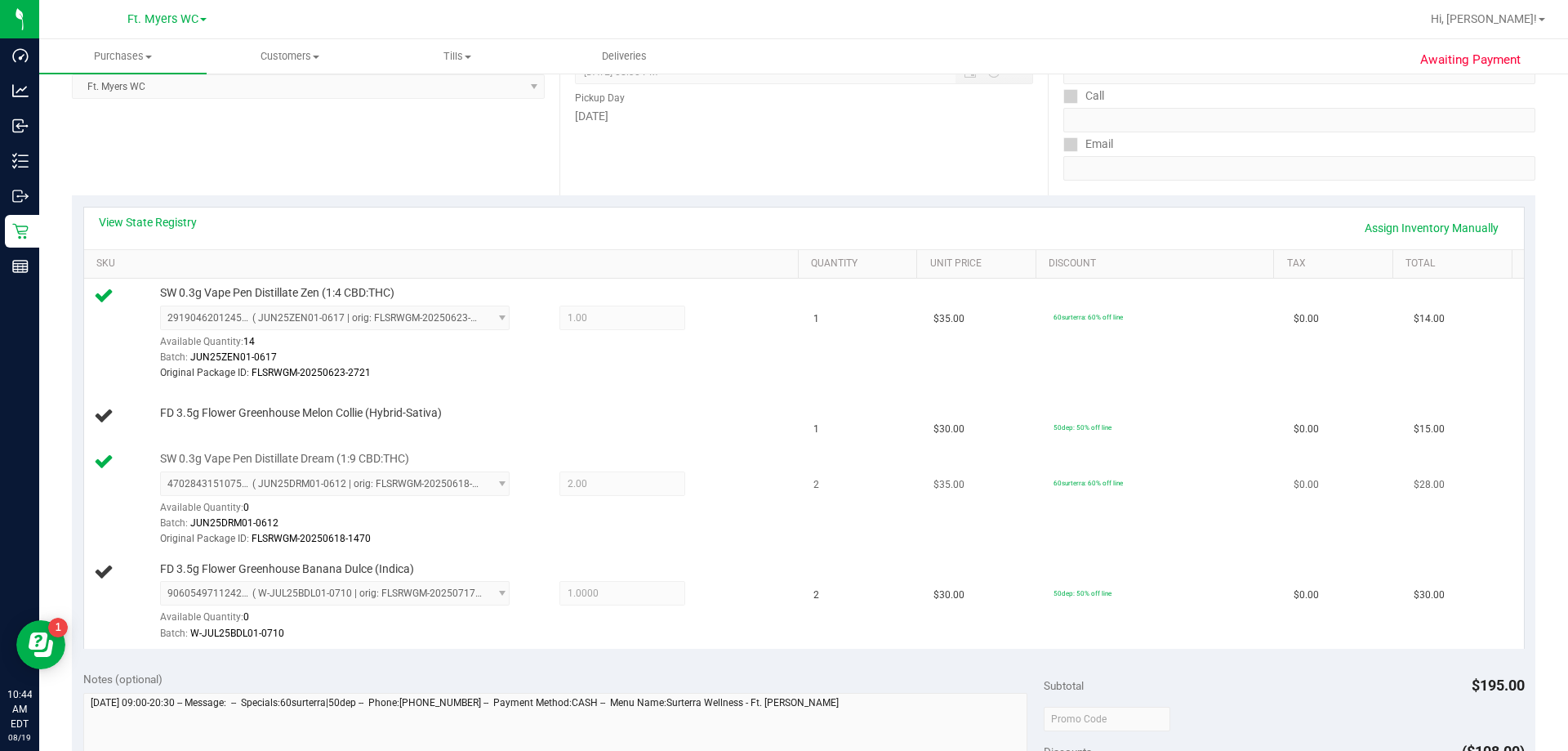
click at [755, 486] on div "4702843151075596 ( JUN25DRM01-0612 | orig: FLSRWGM-20250618-1470 ) 033122239706…" at bounding box center [475, 510] width 630 height 76
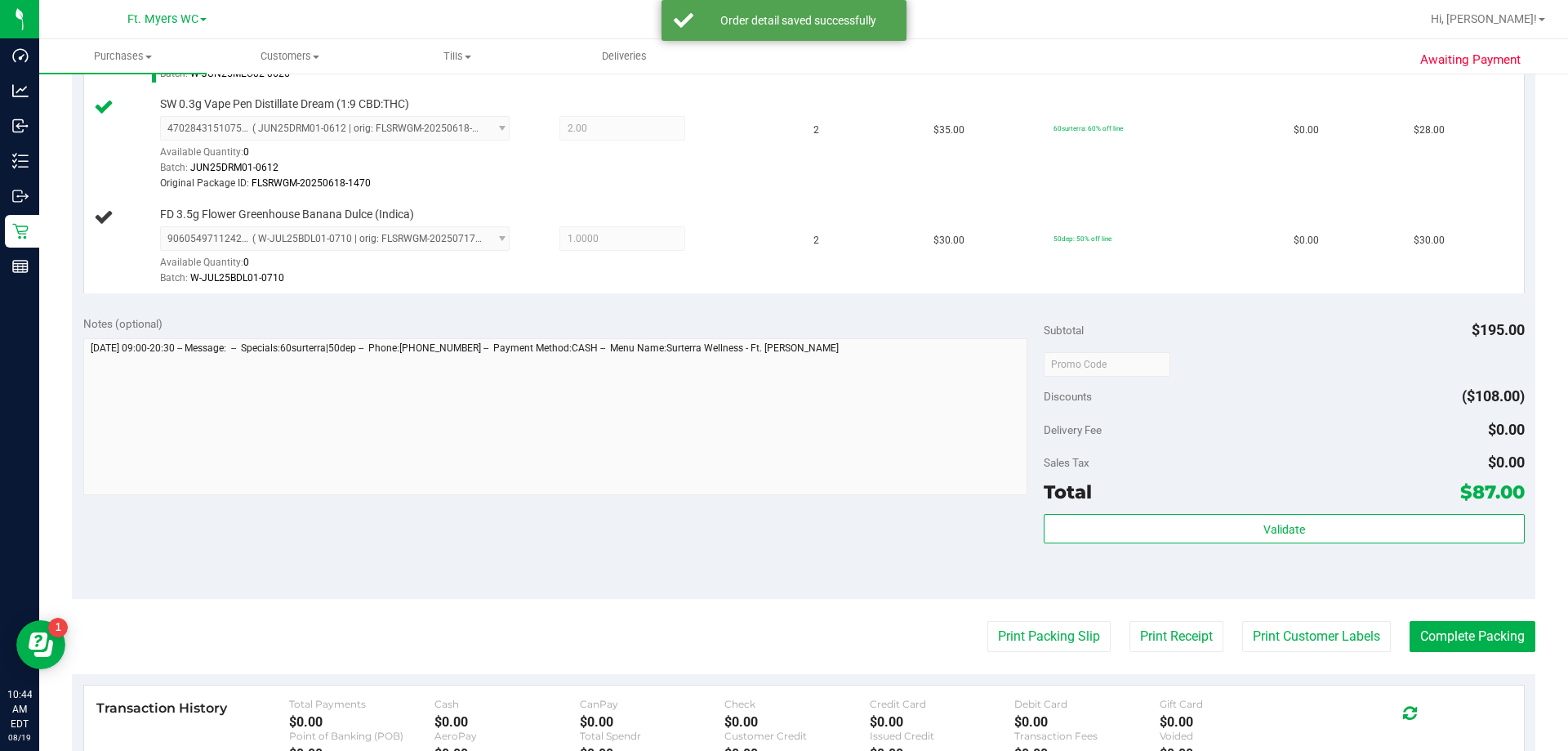
scroll to position [817, 0]
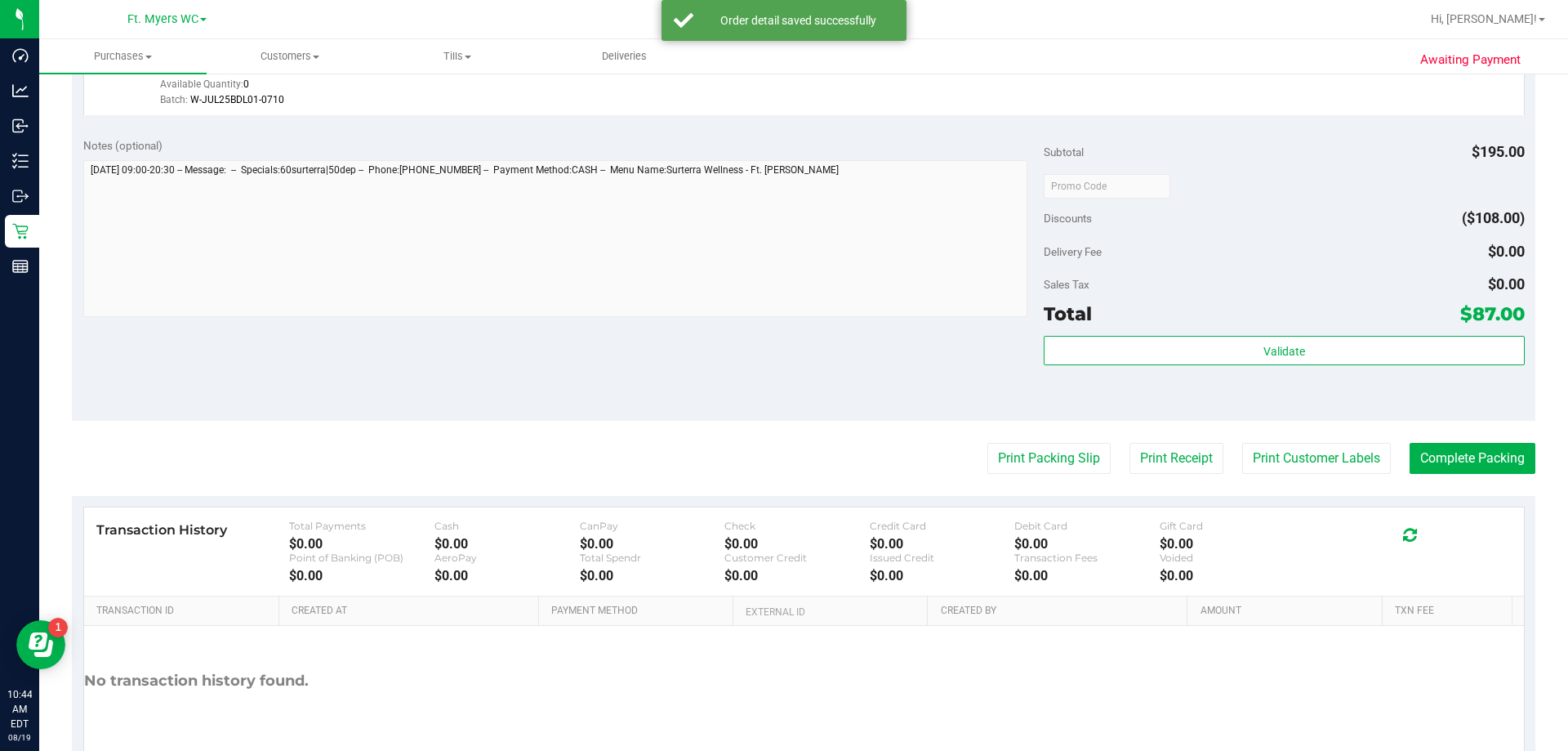
click at [784, 333] on div "Notes (optional) Subtotal $195.00 Discounts ($108.00) Delivery Fee $0.00 Sales …" at bounding box center [804, 273] width 1464 height 294
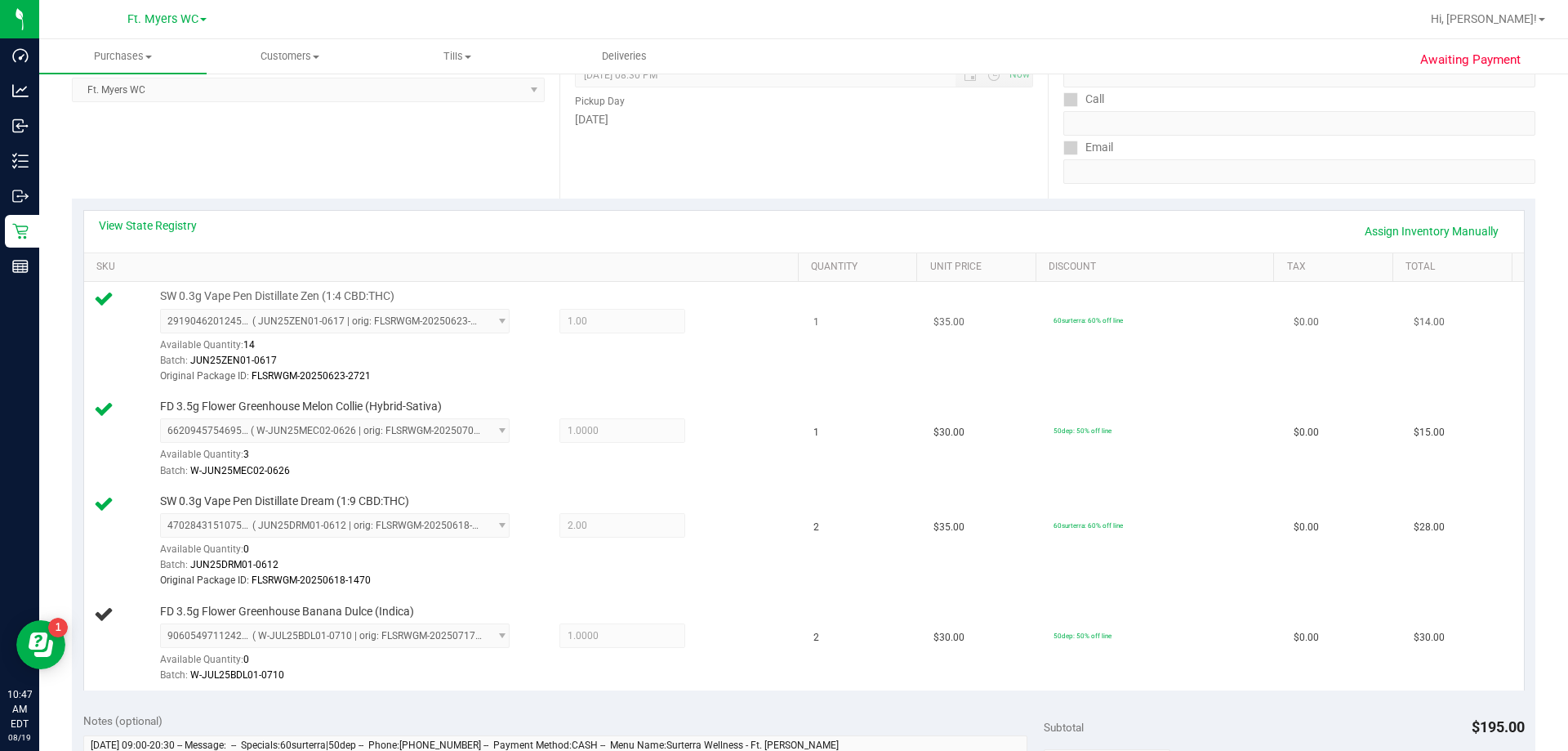
scroll to position [245, 0]
click at [658, 558] on div "Batch: JUN25DRM01-0612" at bounding box center [475, 562] width 630 height 16
click at [700, 547] on div "4702843151075596 ( JUN25DRM01-0612 | orig: FLSRWGM-20250618-1470 ) 033122239706…" at bounding box center [475, 548] width 630 height 76
click at [784, 492] on td "2" at bounding box center [863, 539] width 120 height 110
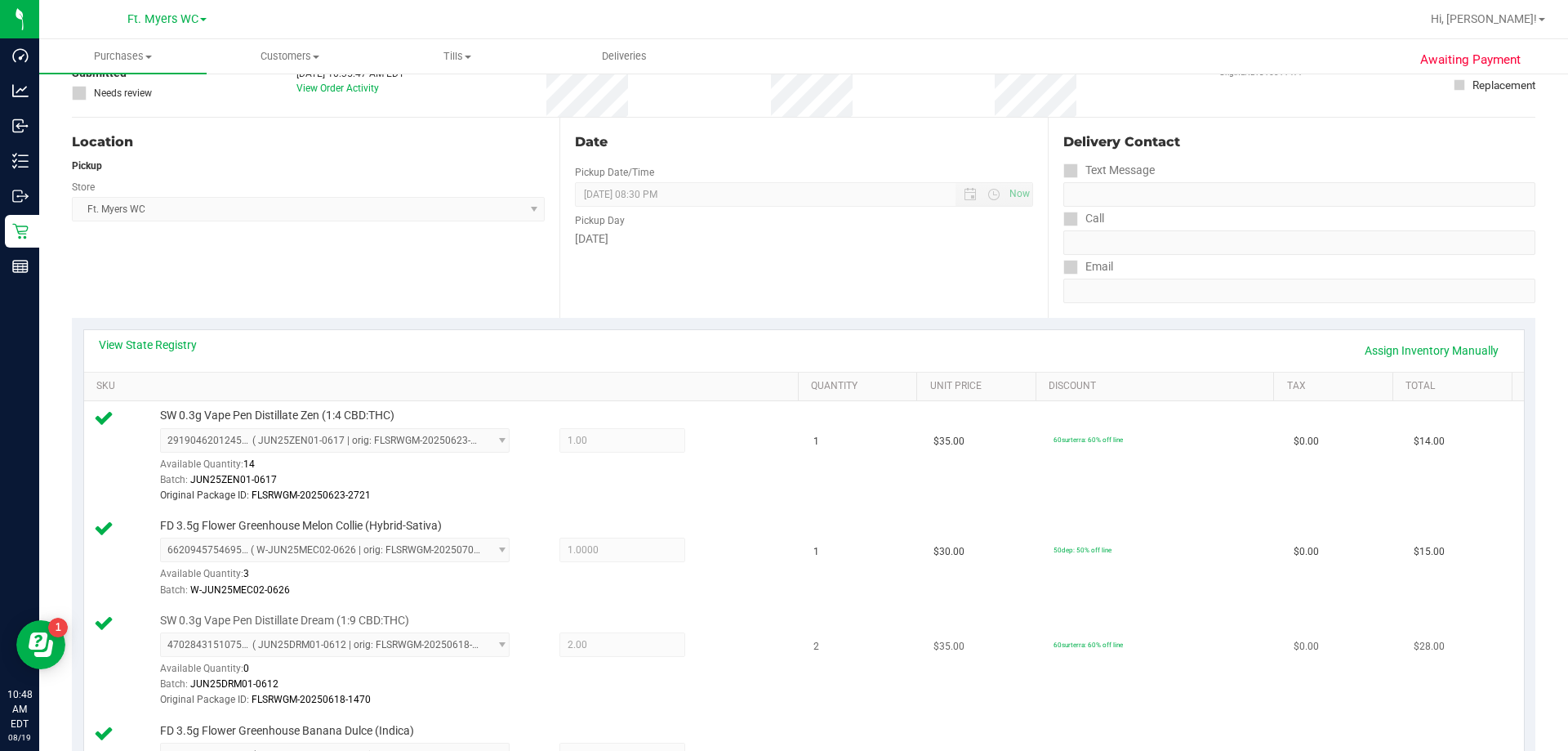
scroll to position [0, 0]
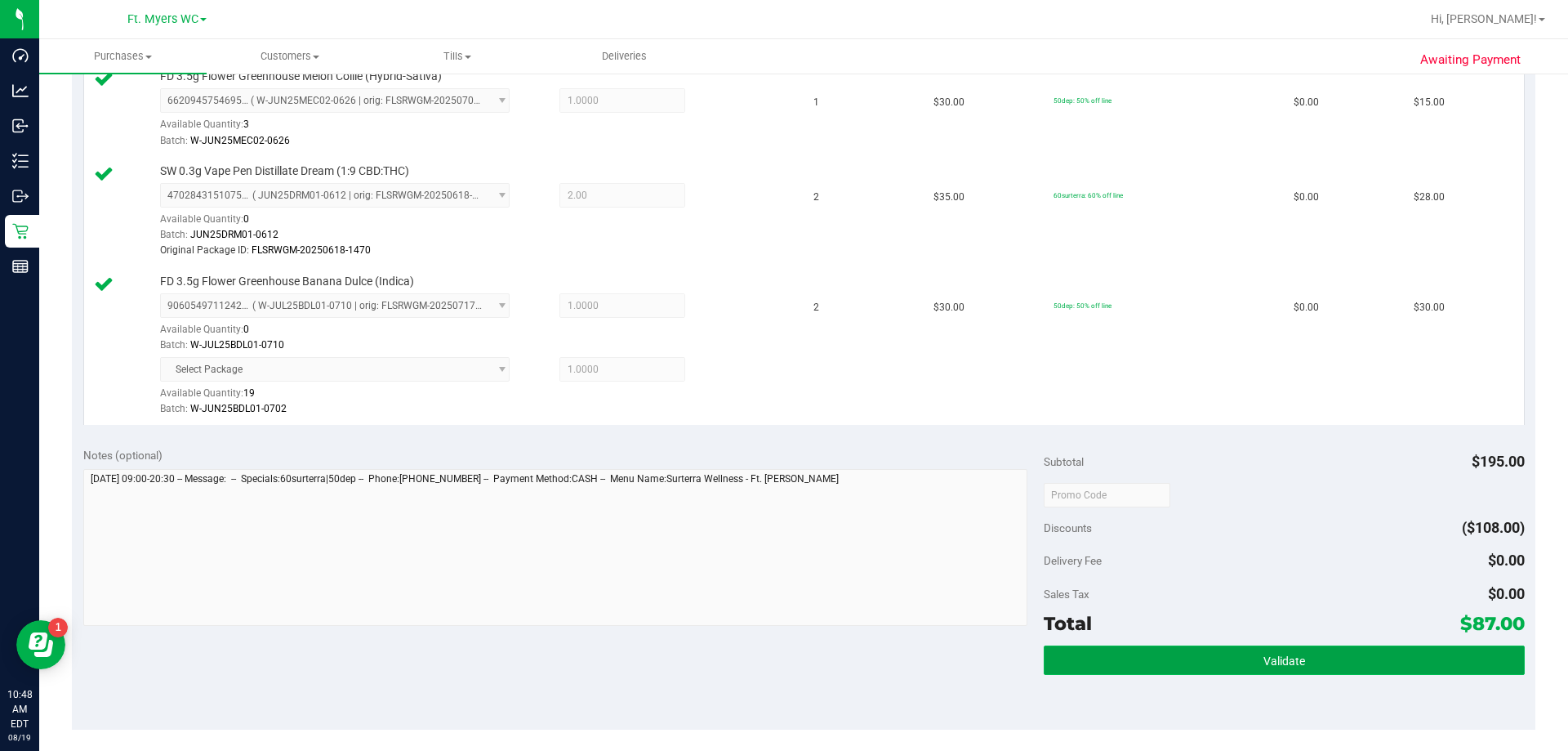
click at [784, 659] on button "Validate" at bounding box center [1284, 660] width 480 height 29
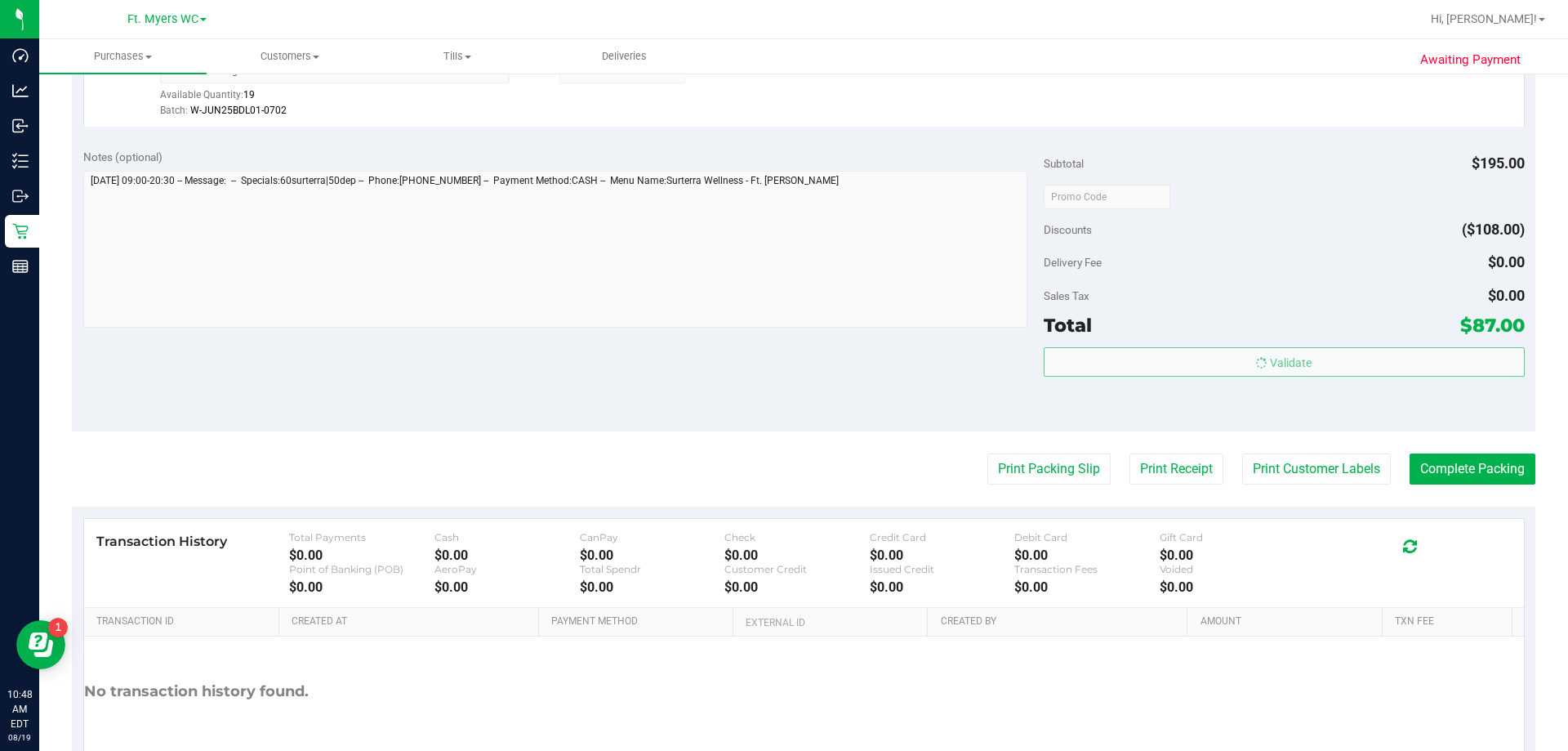
scroll to position [964, 0]
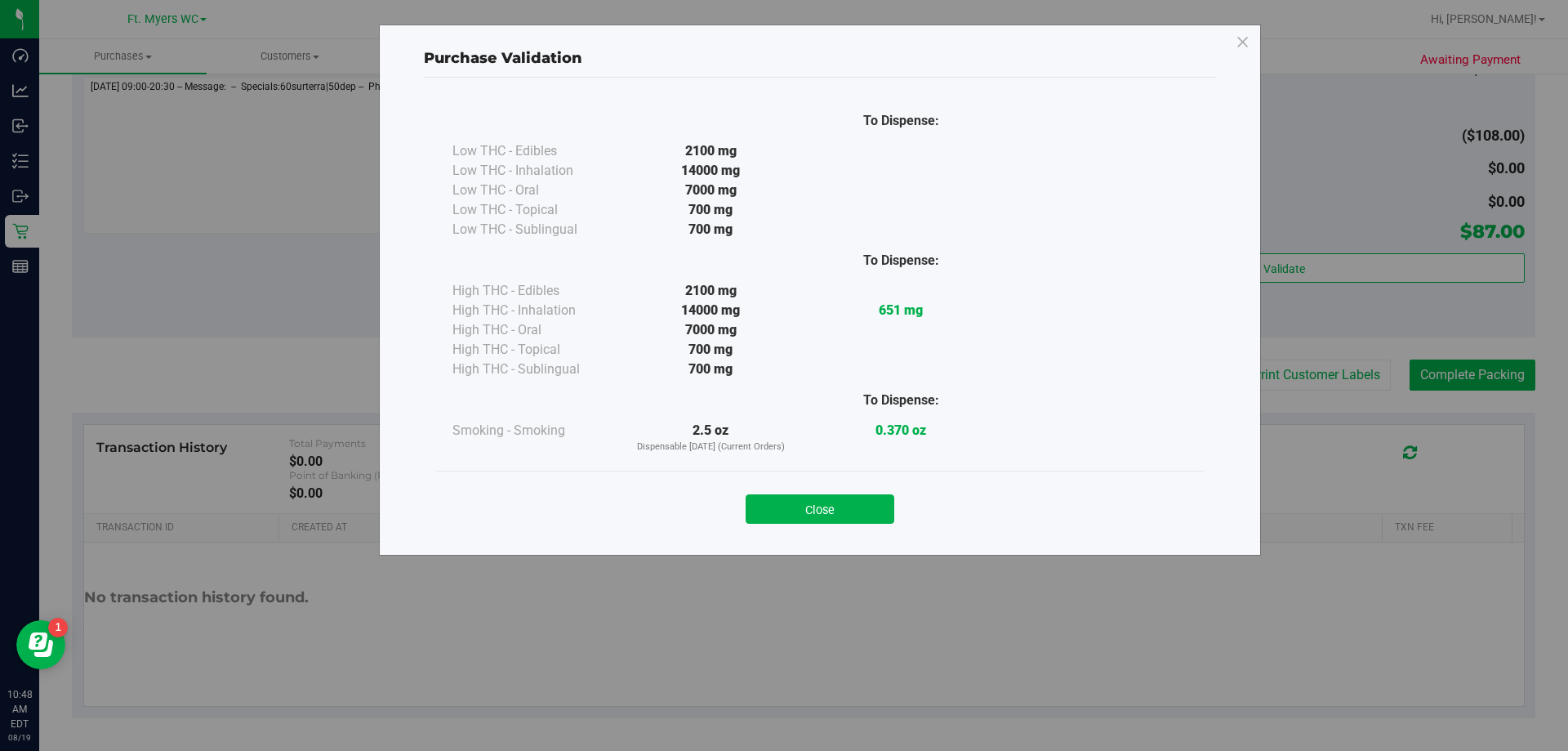
click at [784, 489] on div "Close" at bounding box center [820, 504] width 744 height 41
click at [784, 493] on div "Close" at bounding box center [820, 504] width 744 height 41
click at [784, 510] on div "Close" at bounding box center [820, 504] width 744 height 41
click at [784, 517] on button "Close" at bounding box center [820, 509] width 149 height 29
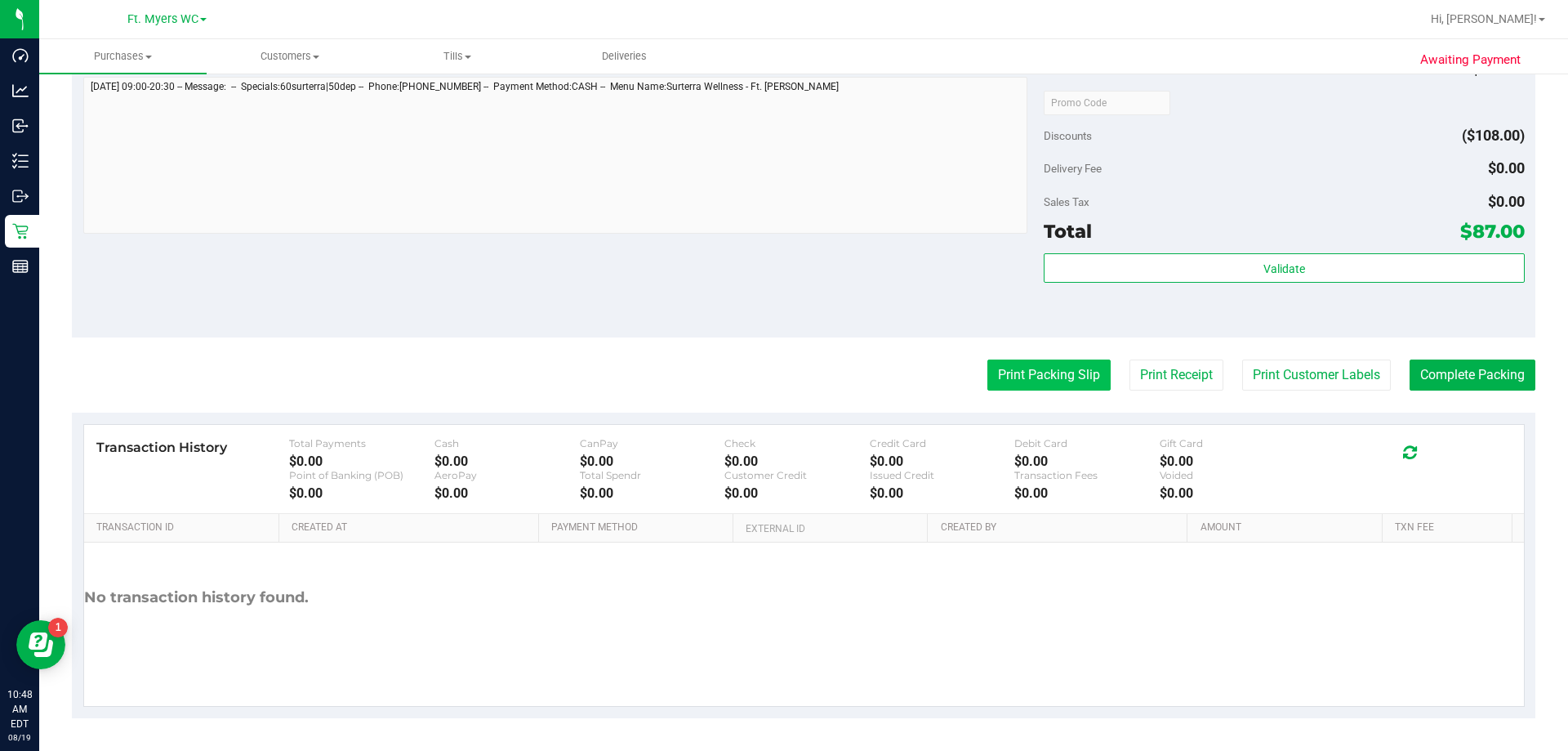
click at [784, 390] on button "Print Packing Slip" at bounding box center [1049, 376] width 123 height 31
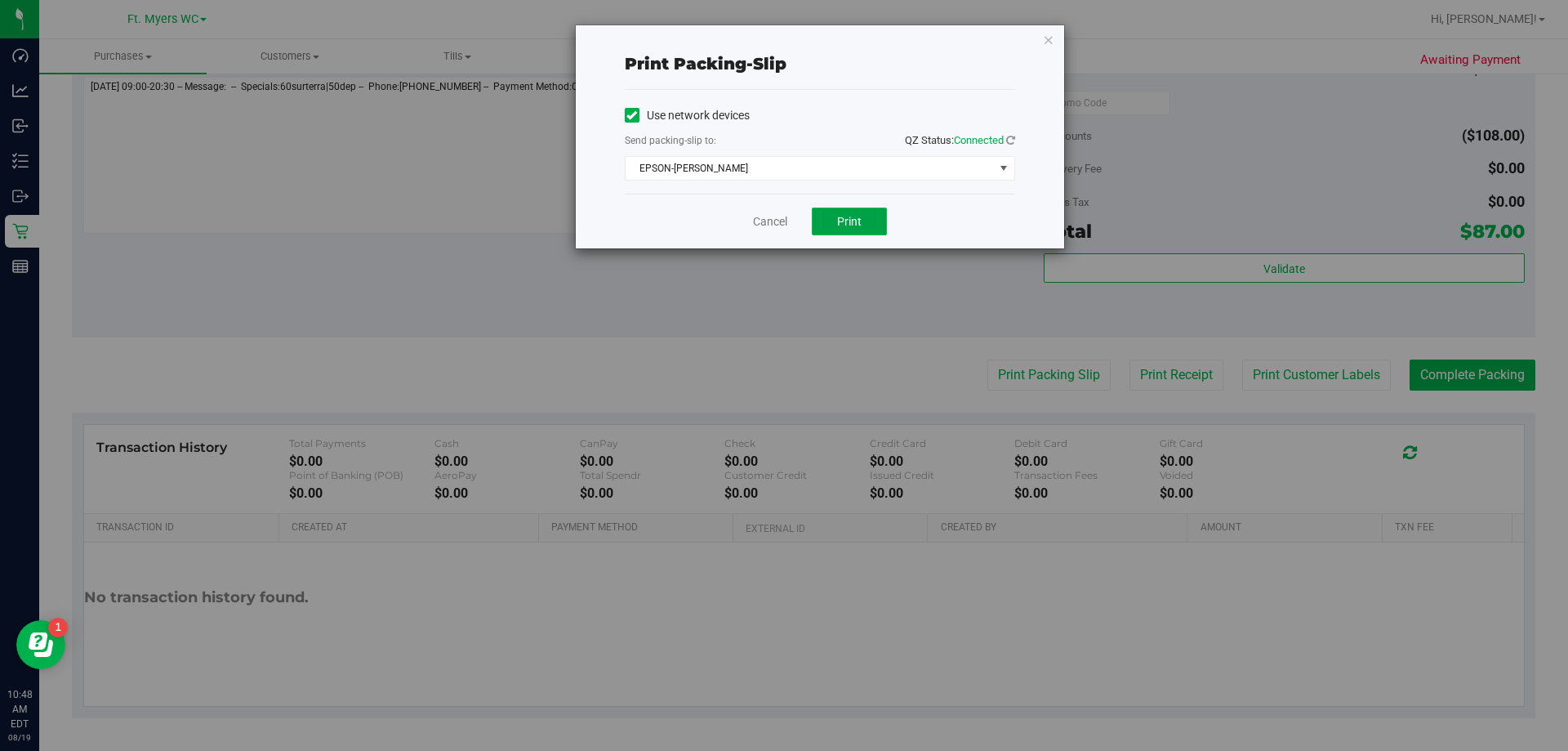
click at [784, 225] on button "Print" at bounding box center [849, 221] width 75 height 28
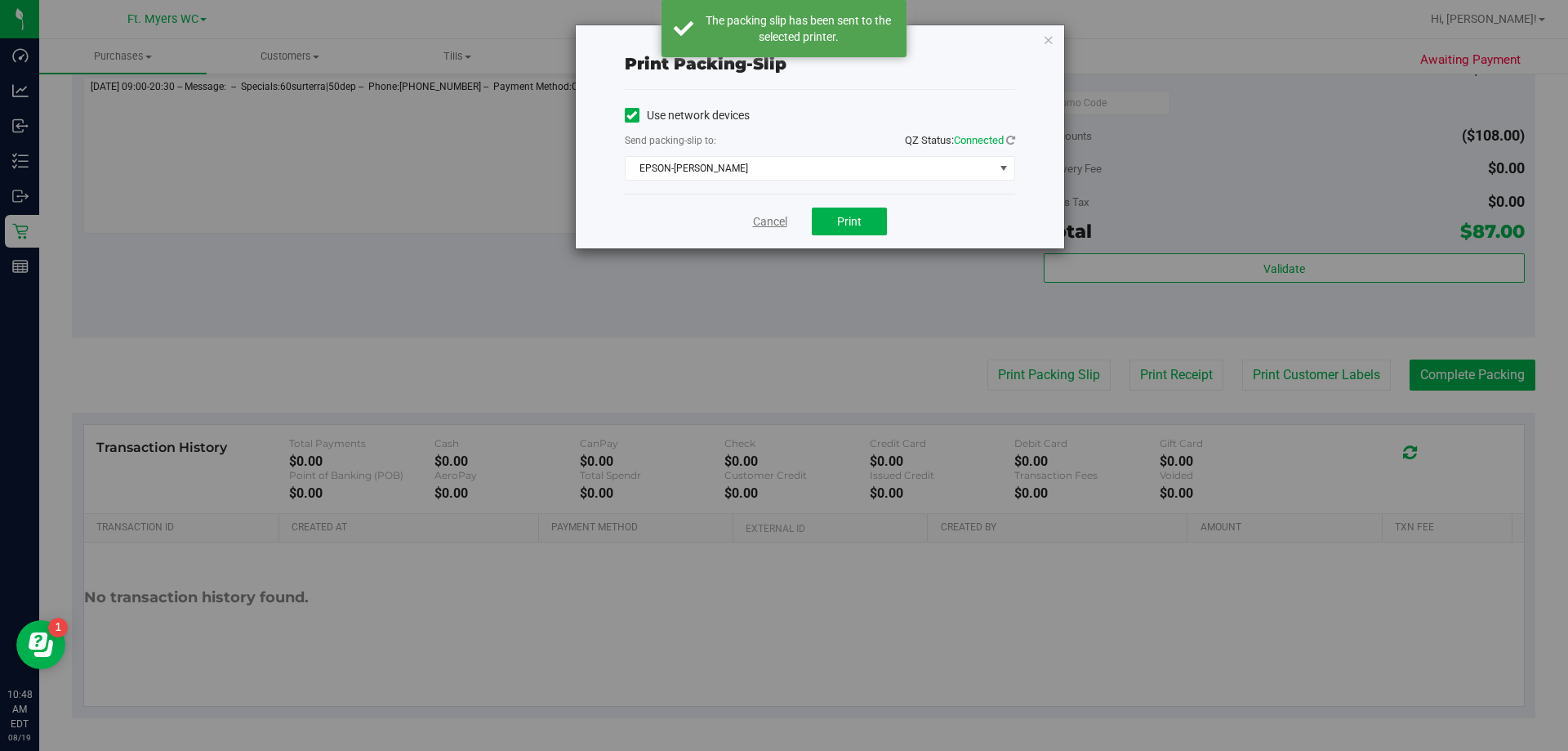
click at [766, 223] on link "Cancel" at bounding box center [771, 222] width 35 height 17
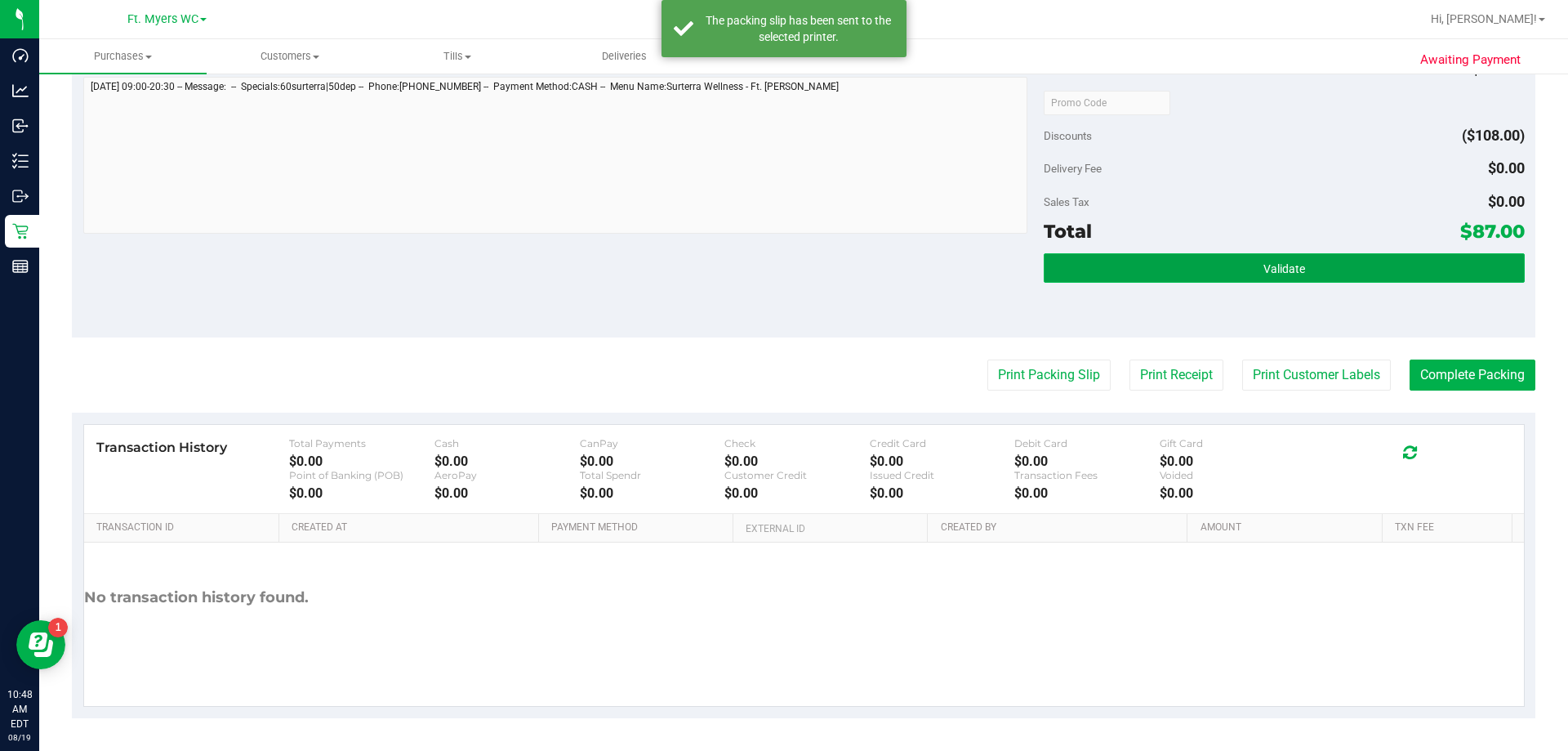
click at [784, 255] on button "Validate" at bounding box center [1284, 268] width 480 height 29
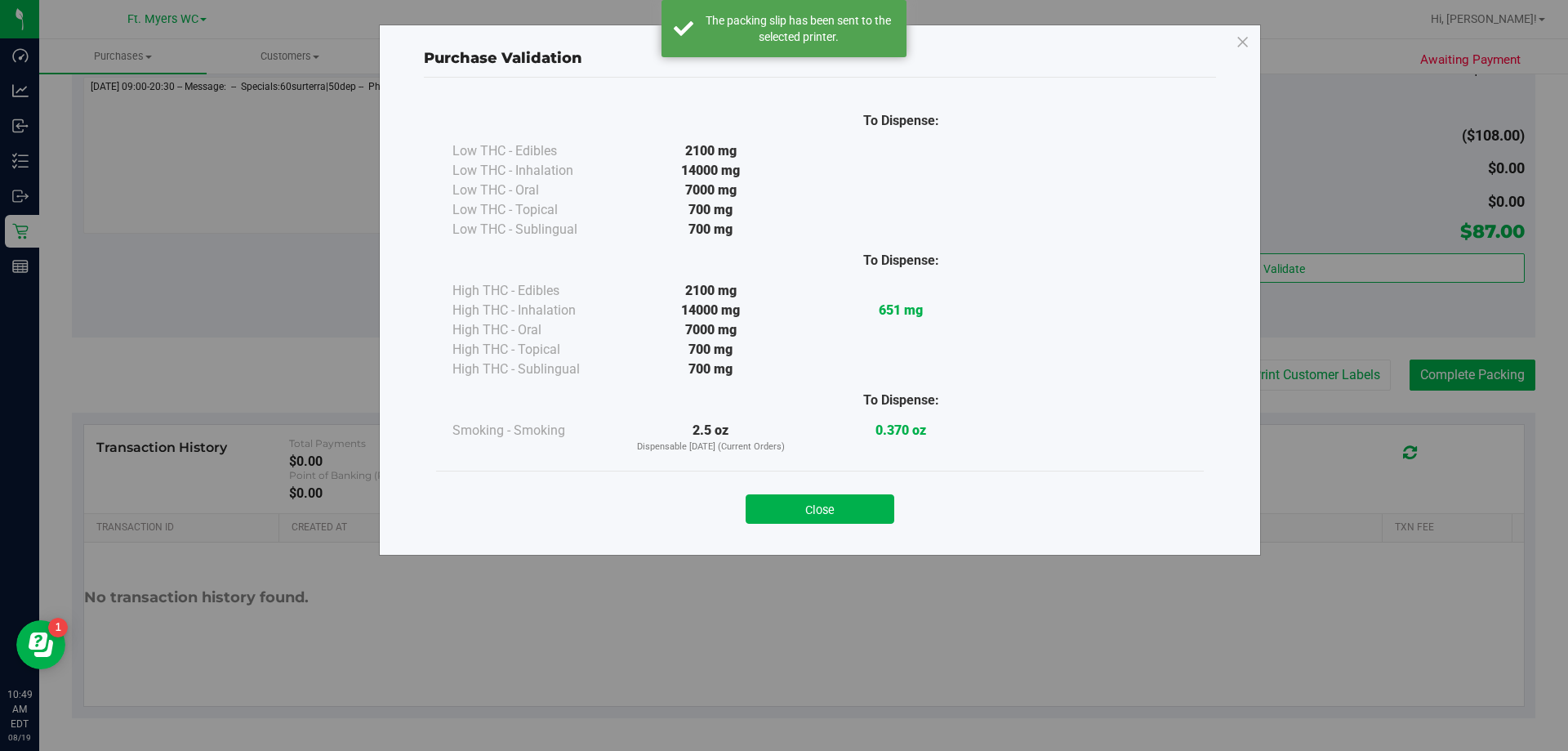
click at [784, 478] on div "Close" at bounding box center [820, 504] width 768 height 66
click at [784, 494] on button "Close" at bounding box center [820, 509] width 149 height 29
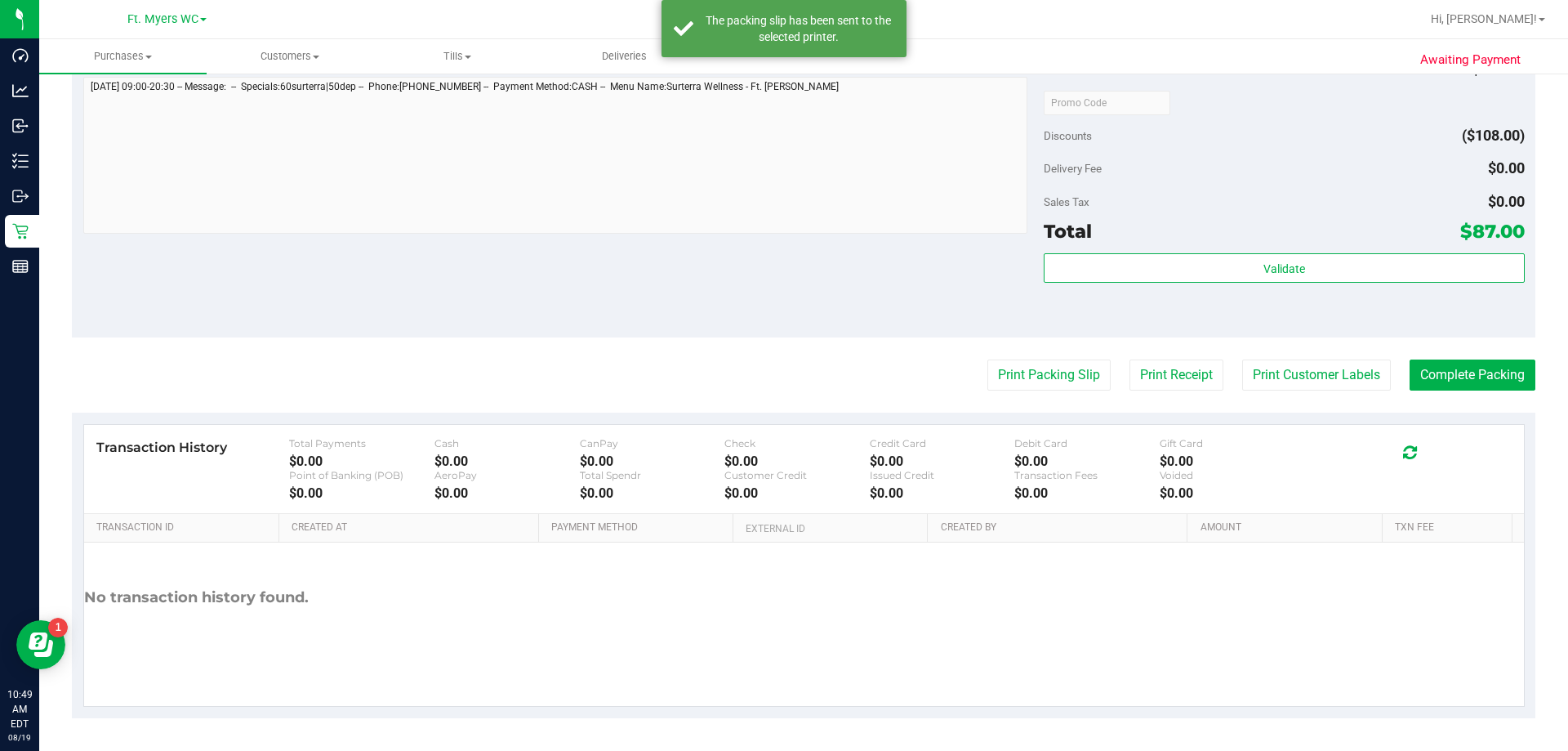
click at [784, 380] on button "Complete Packing" at bounding box center [1472, 376] width 126 height 31
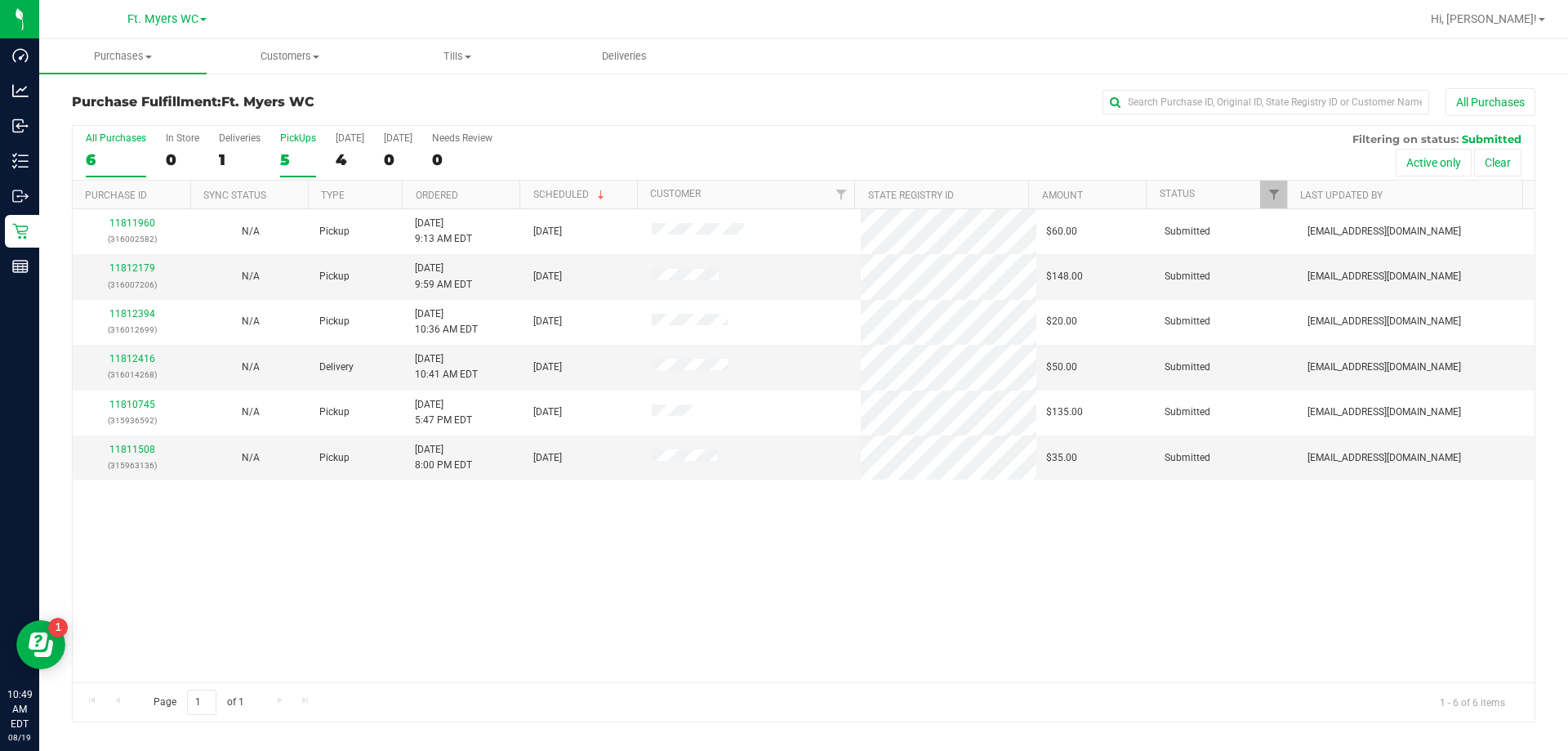
click at [293, 160] on div "5" at bounding box center [297, 160] width 36 height 19
click at [0, 0] on input "PickUps 5" at bounding box center [0, 0] width 0 height 0
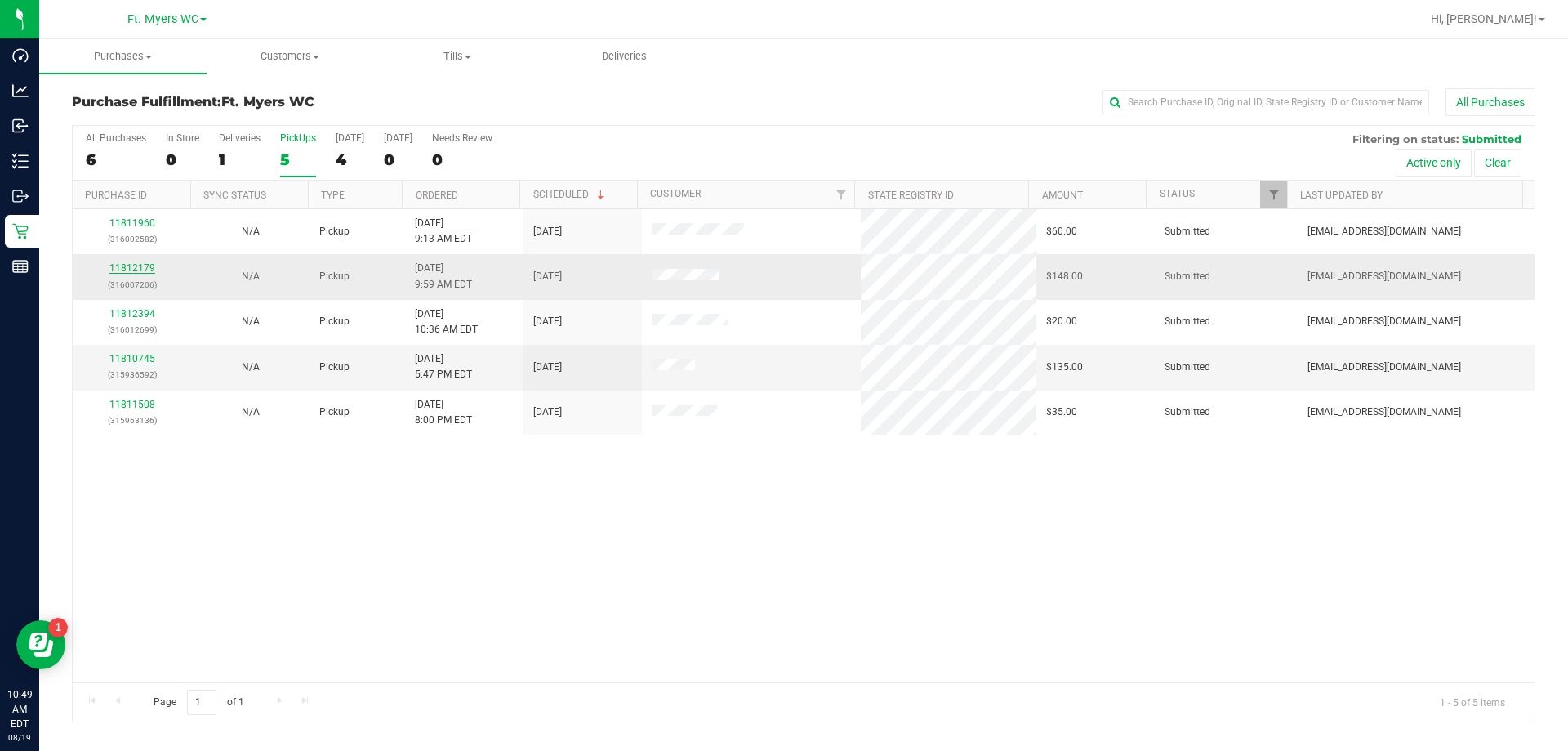
click at [120, 267] on link "11812179" at bounding box center [132, 267] width 46 height 11
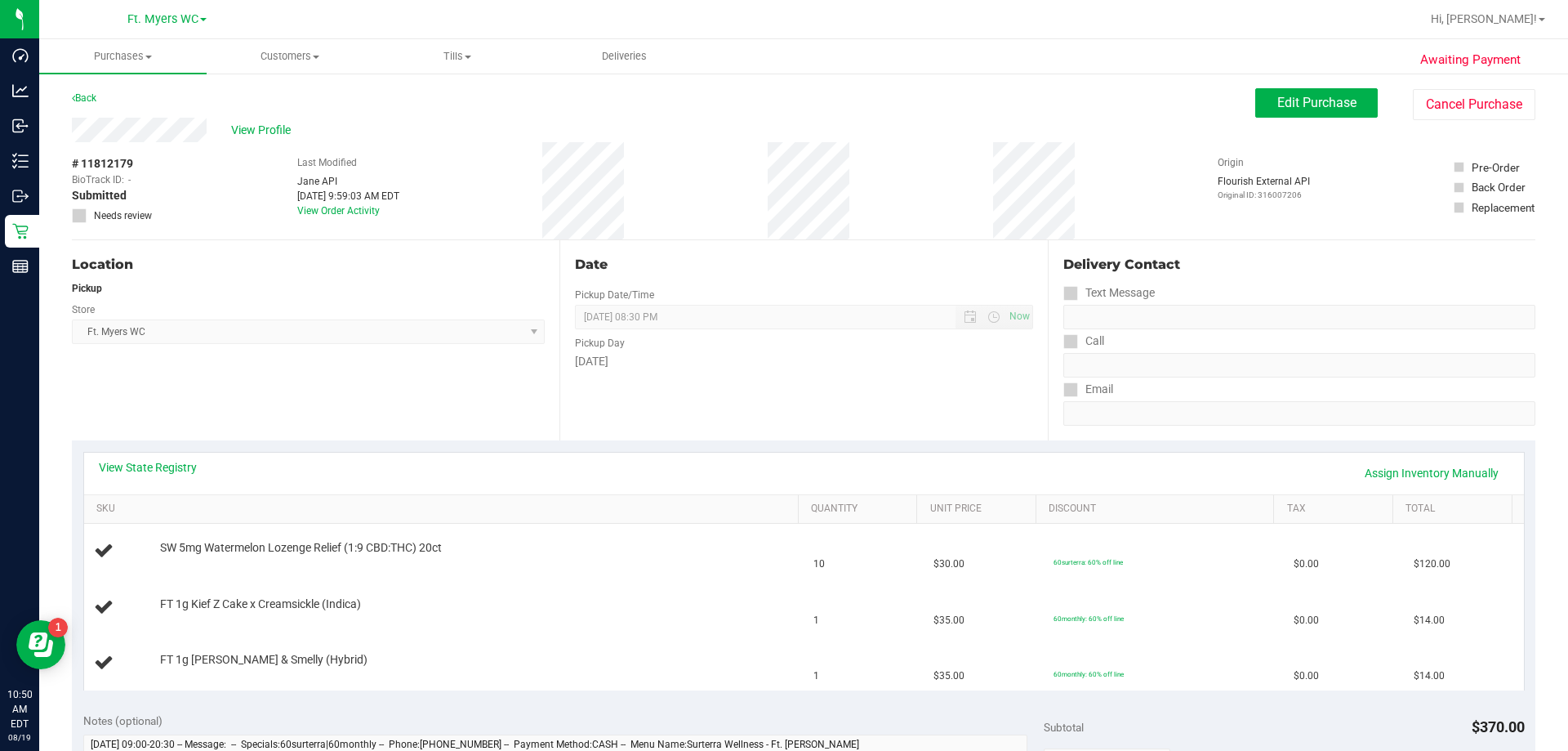
click at [342, 423] on div "Location Pickup Store Ft. [PERSON_NAME] Select Store [PERSON_NAME][GEOGRAPHIC_D…" at bounding box center [316, 340] width 488 height 200
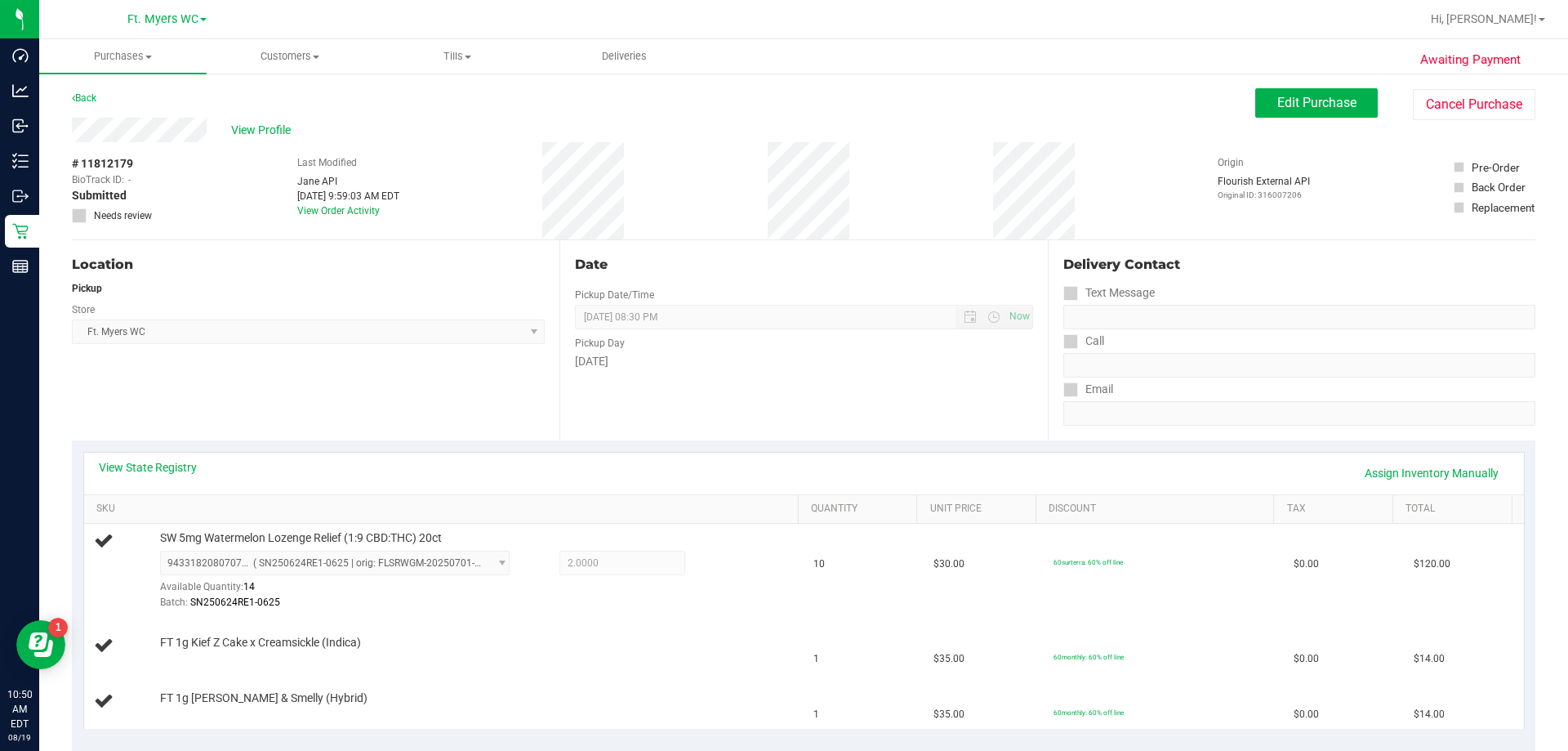
click at [466, 419] on div "Location Pickup Store Ft. [PERSON_NAME] Select Store [PERSON_NAME][GEOGRAPHIC_D…" at bounding box center [316, 340] width 488 height 200
click at [459, 385] on div "Location Pickup Store Ft. [PERSON_NAME] Select Store [PERSON_NAME][GEOGRAPHIC_D…" at bounding box center [316, 340] width 488 height 200
click at [461, 383] on div "Location Pickup Store Ft. [PERSON_NAME] Select Store [PERSON_NAME][GEOGRAPHIC_D…" at bounding box center [316, 340] width 488 height 200
click at [441, 385] on div "Location Pickup Store Ft. [PERSON_NAME] Select Store [PERSON_NAME][GEOGRAPHIC_D…" at bounding box center [316, 340] width 488 height 200
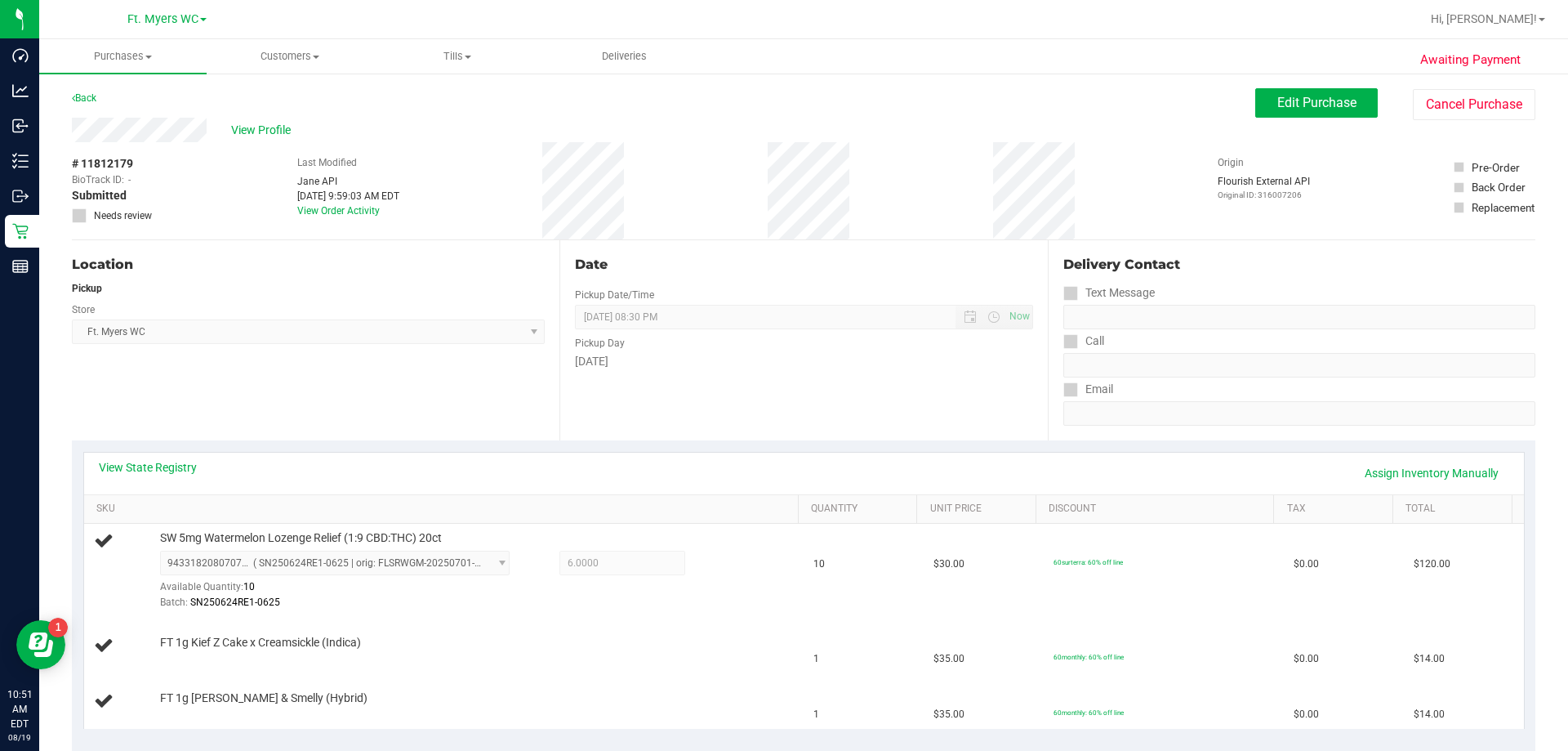
click at [440, 385] on div "Location Pickup Store Ft. [PERSON_NAME] Select Store [PERSON_NAME][GEOGRAPHIC_D…" at bounding box center [316, 340] width 488 height 200
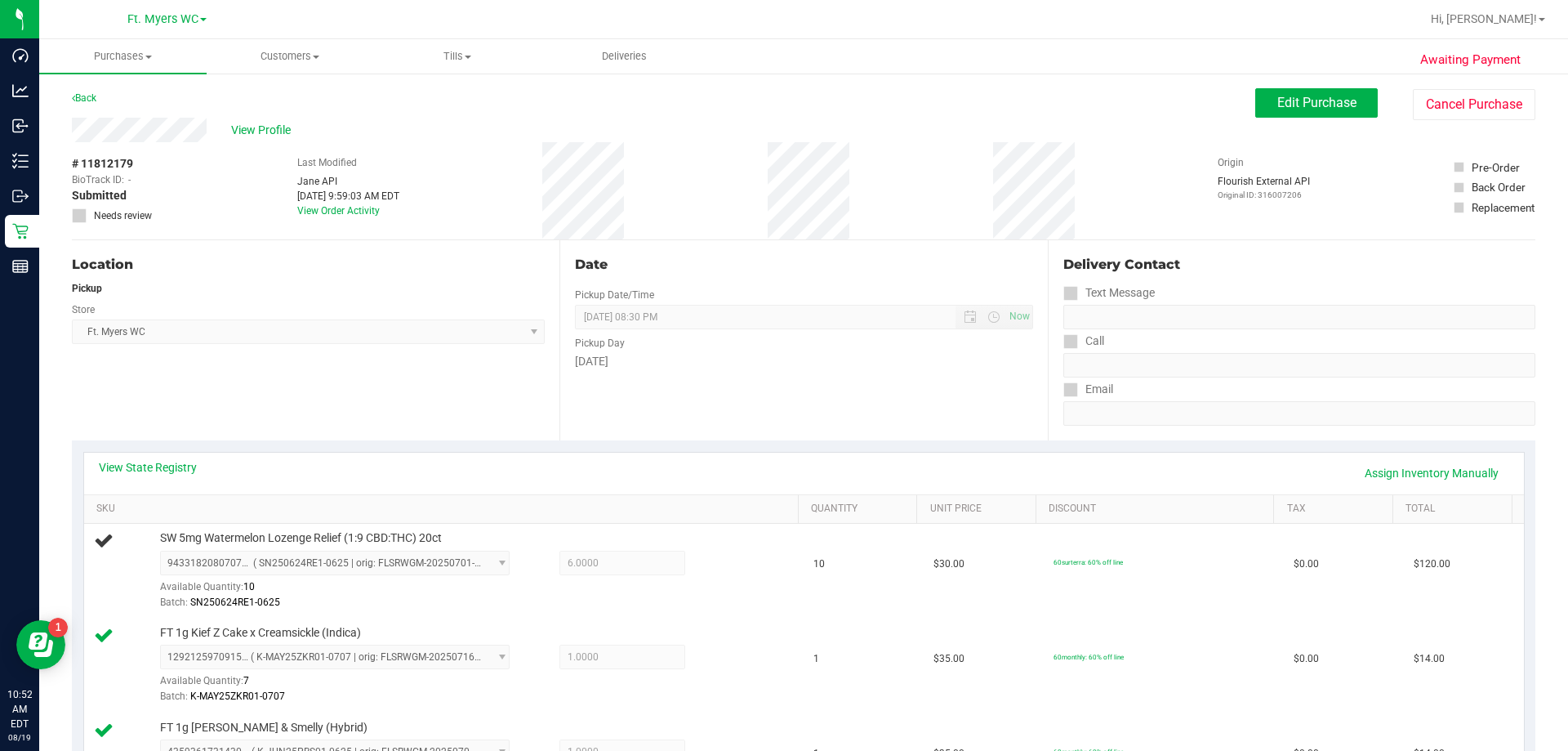
drag, startPoint x: 516, startPoint y: 536, endPoint x: 588, endPoint y: 255, distance: 290.1
drag, startPoint x: 588, startPoint y: 255, endPoint x: 699, endPoint y: 223, distance: 115.5
click at [675, 180] on div "# 11812179 BioTrack ID: - Submitted Needs review Last Modified [PERSON_NAME] AP…" at bounding box center [804, 191] width 1464 height 97
click at [535, 154] on div "# 11812179 BioTrack ID: - Submitted Needs review Last Modified [PERSON_NAME] AP…" at bounding box center [804, 191] width 1464 height 97
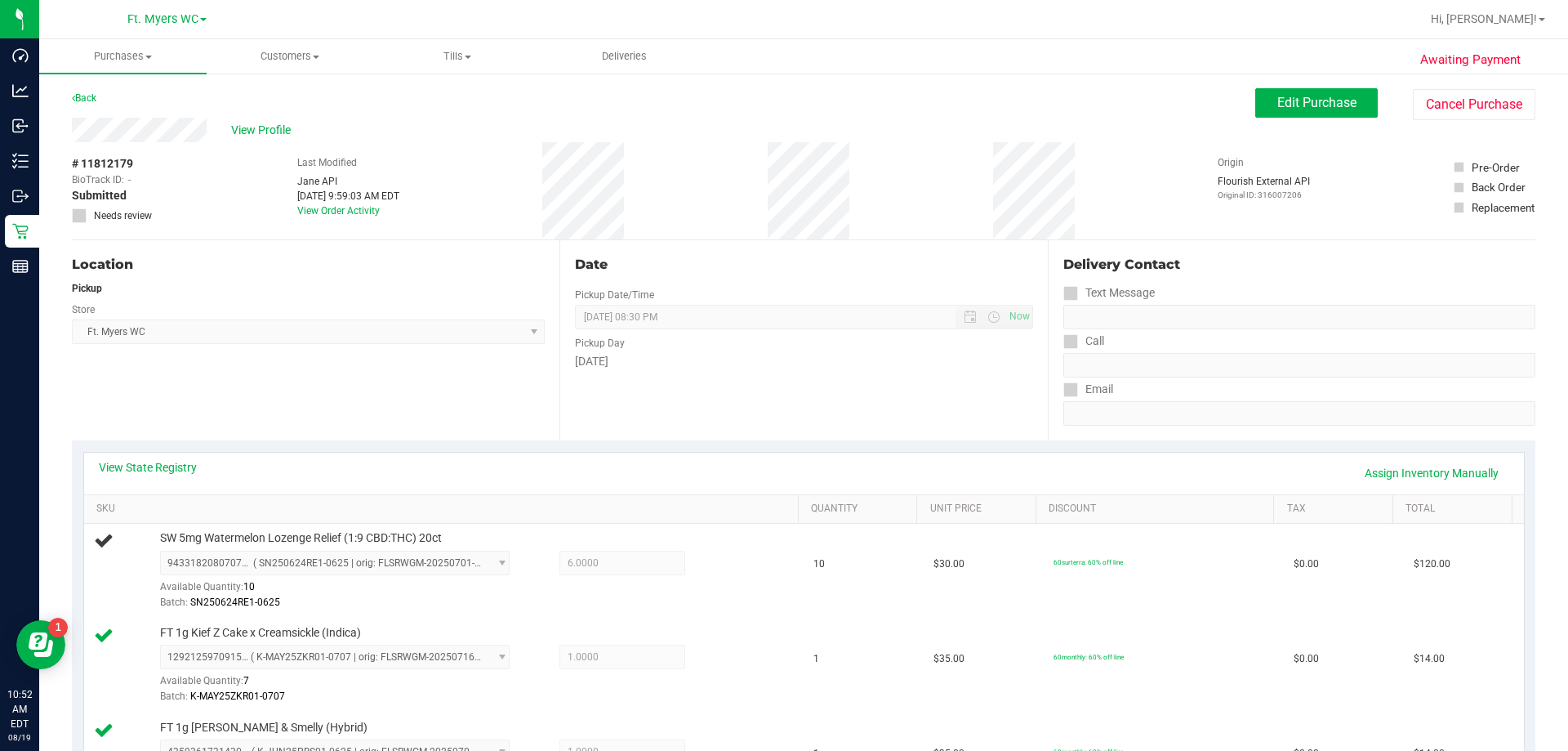
click at [784, 150] on div "# 11812179 BioTrack ID: - Submitted Needs review Last Modified [PERSON_NAME] AP…" at bounding box center [804, 191] width 1464 height 97
drag, startPoint x: 535, startPoint y: 154, endPoint x: 549, endPoint y: 143, distance: 17.8
click at [550, 144] on div "# 11812179 BioTrack ID: - Submitted Needs review Last Modified [PERSON_NAME] AP…" at bounding box center [804, 191] width 1464 height 97
click at [549, 143] on div "# 11812179 BioTrack ID: - Submitted Needs review Last Modified [PERSON_NAME] AP…" at bounding box center [804, 191] width 1464 height 97
click at [643, 272] on div "Date" at bounding box center [804, 264] width 458 height 20
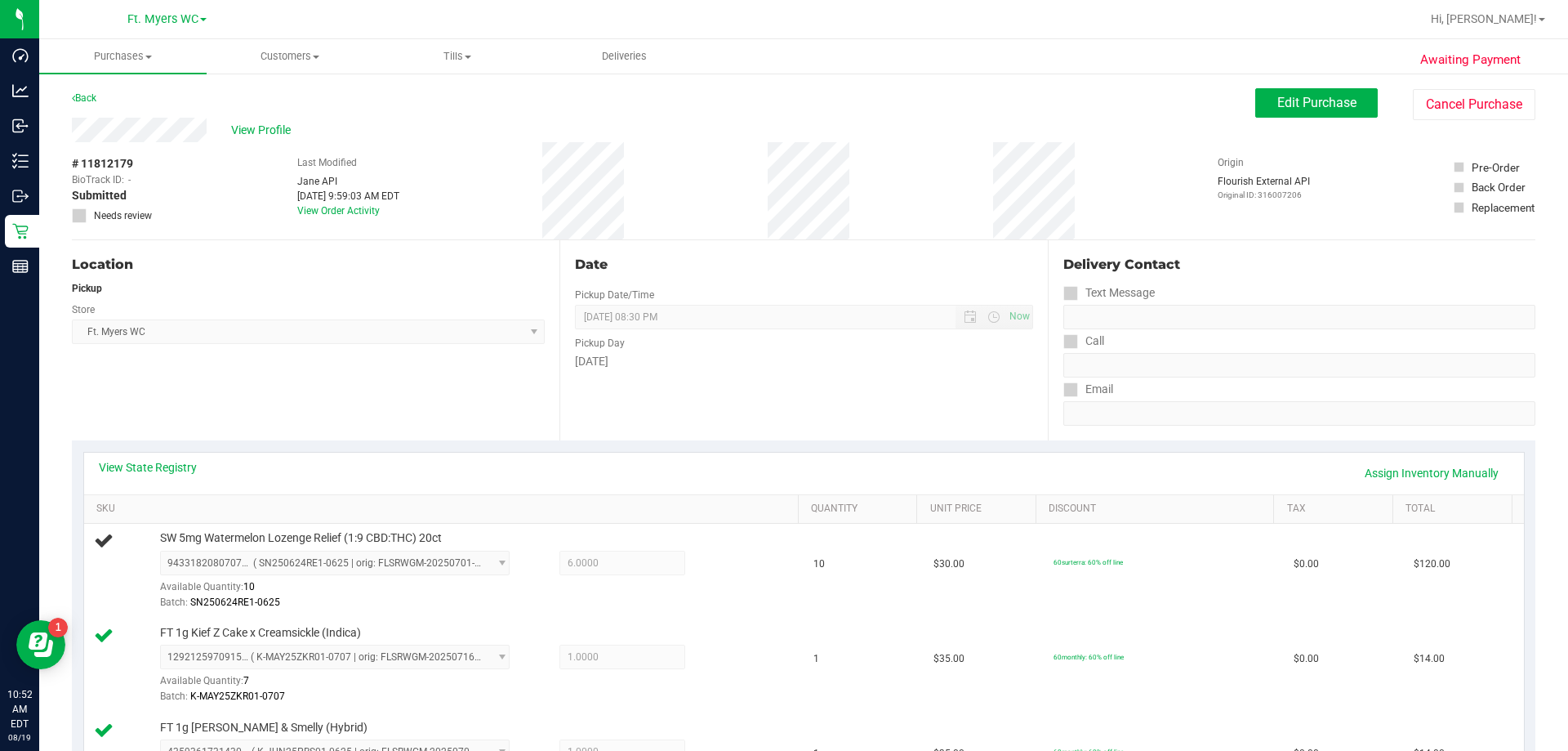
scroll to position [327, 0]
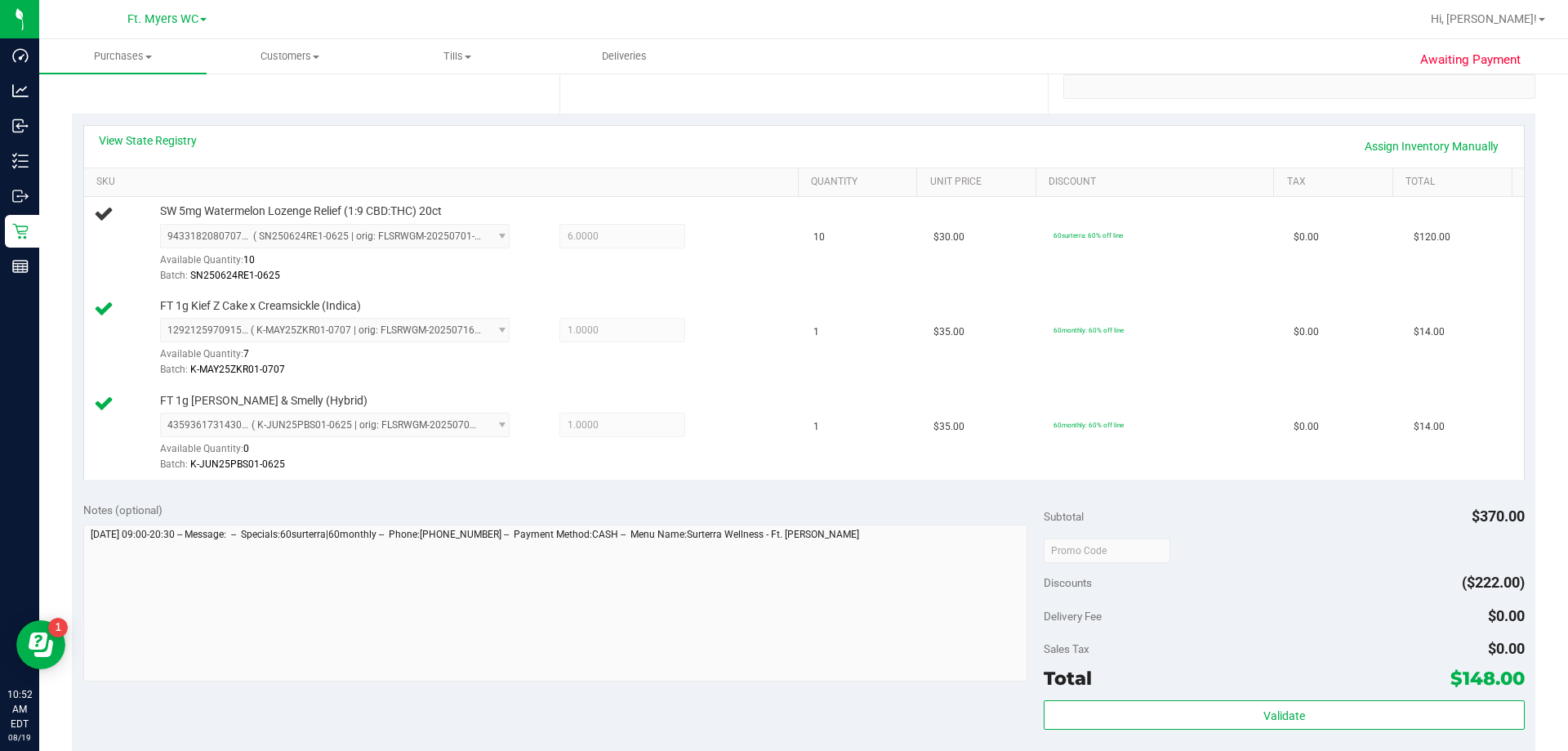
click at [644, 97] on div "Date Pickup Date/Time [DATE] Now [DATE] 08:30 PM Now Pickup Day [DATE]" at bounding box center [803, 13] width 488 height 200
click at [784, 263] on td "$30.00" at bounding box center [984, 244] width 120 height 95
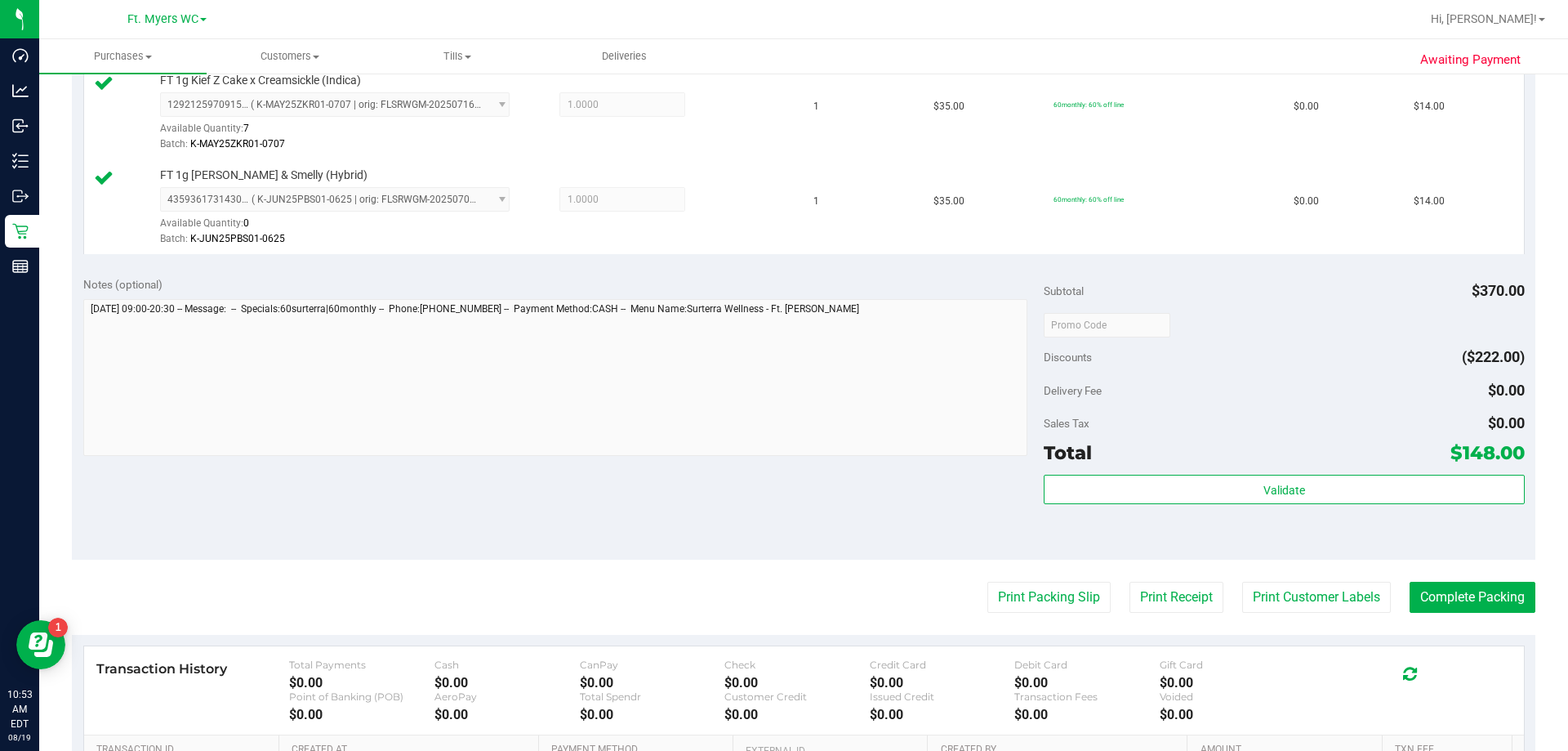
scroll to position [774, 0]
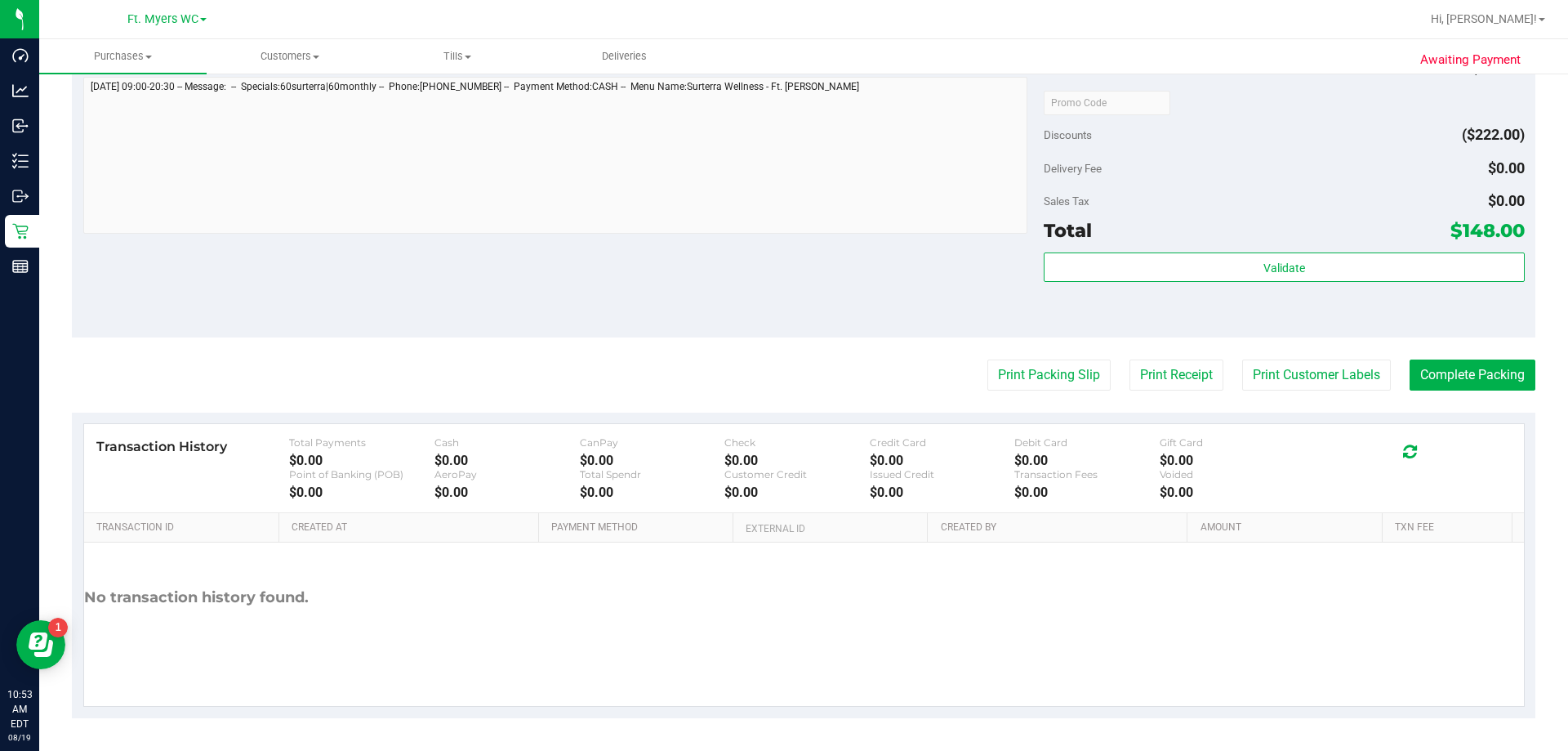
click at [784, 287] on div "Validate" at bounding box center [1284, 289] width 480 height 74
click at [784, 229] on div "Total $148.00" at bounding box center [1284, 231] width 480 height 29
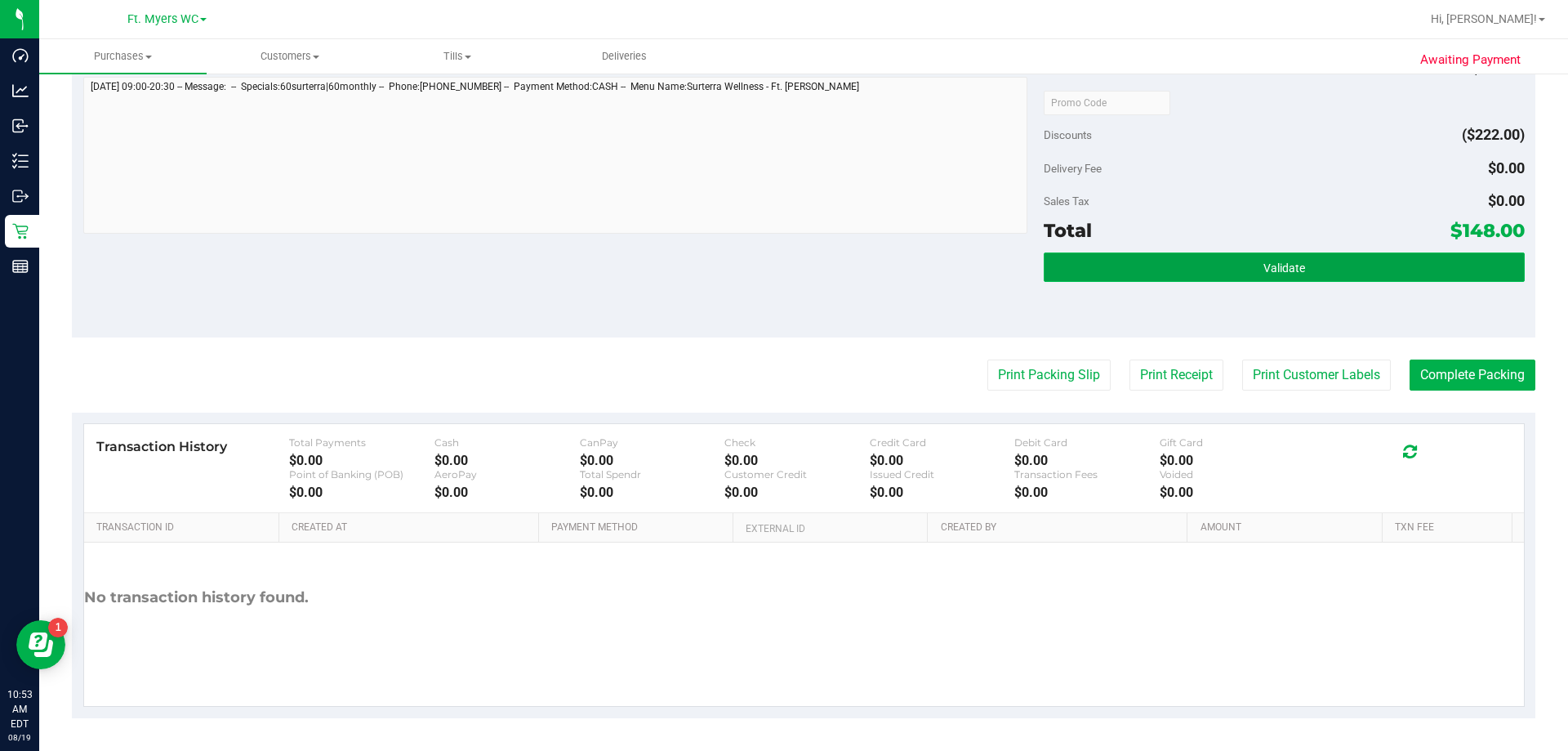
click at [784, 268] on span "Validate" at bounding box center [1285, 268] width 42 height 13
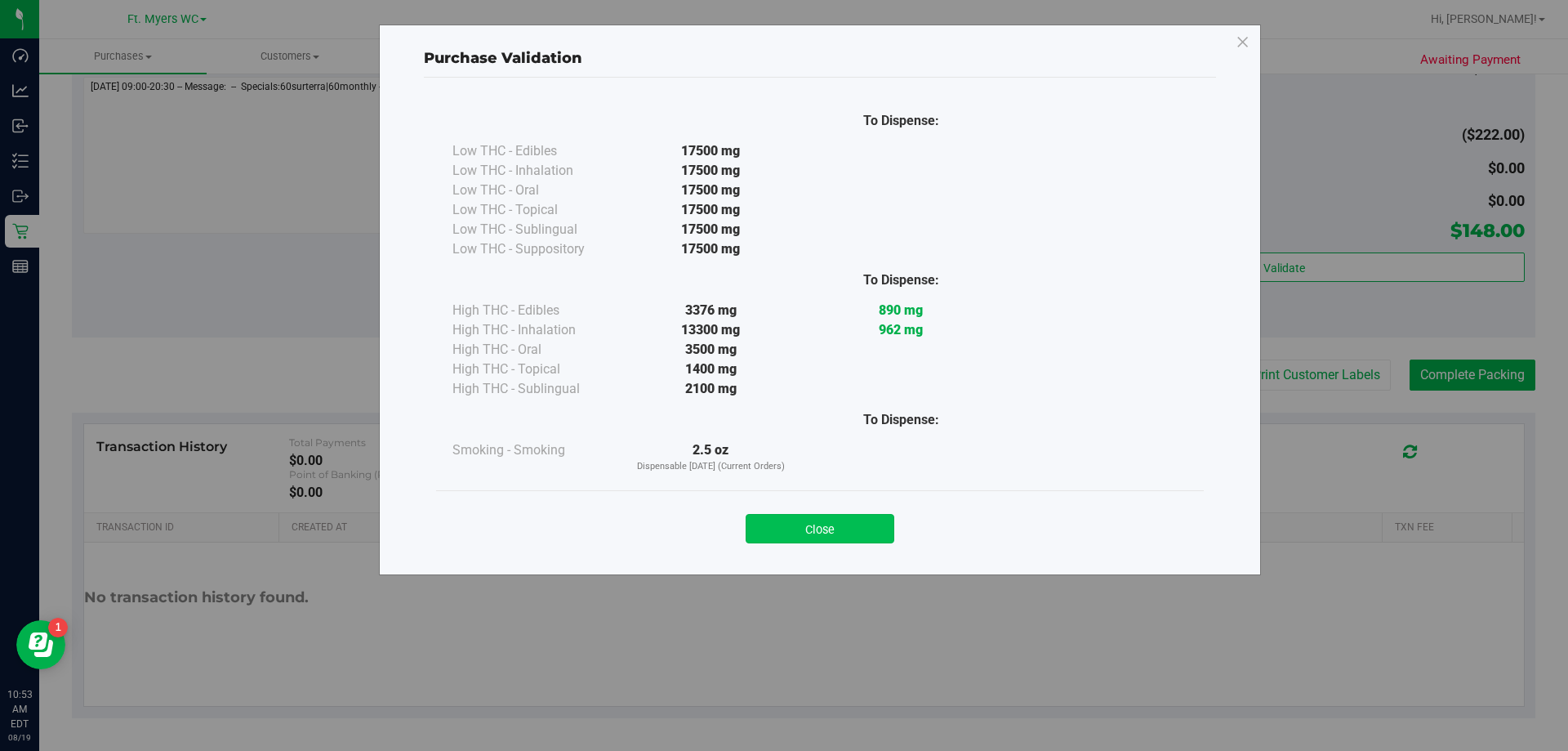
click at [784, 526] on button "Close" at bounding box center [820, 529] width 149 height 29
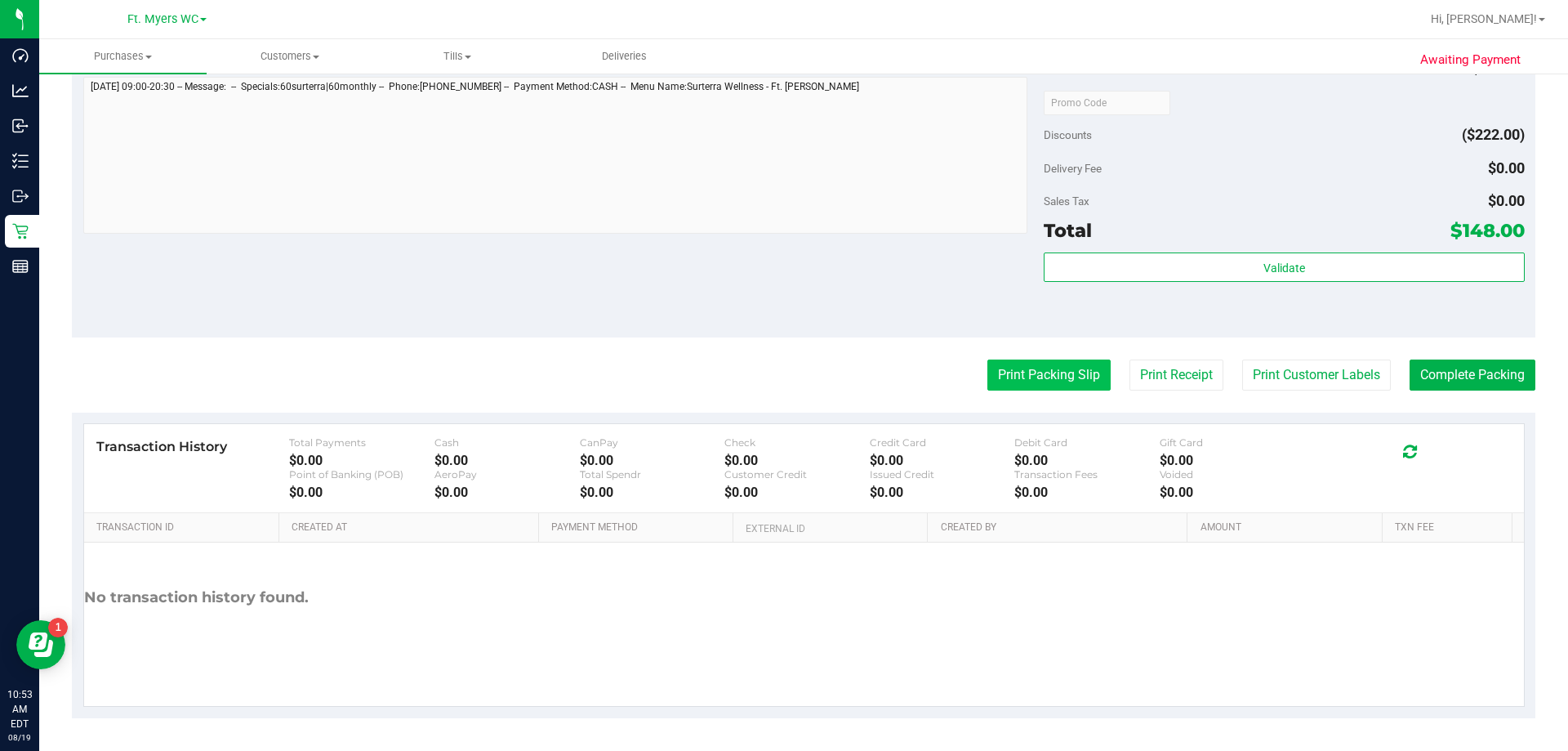
click at [784, 377] on button "Print Packing Slip" at bounding box center [1049, 376] width 123 height 31
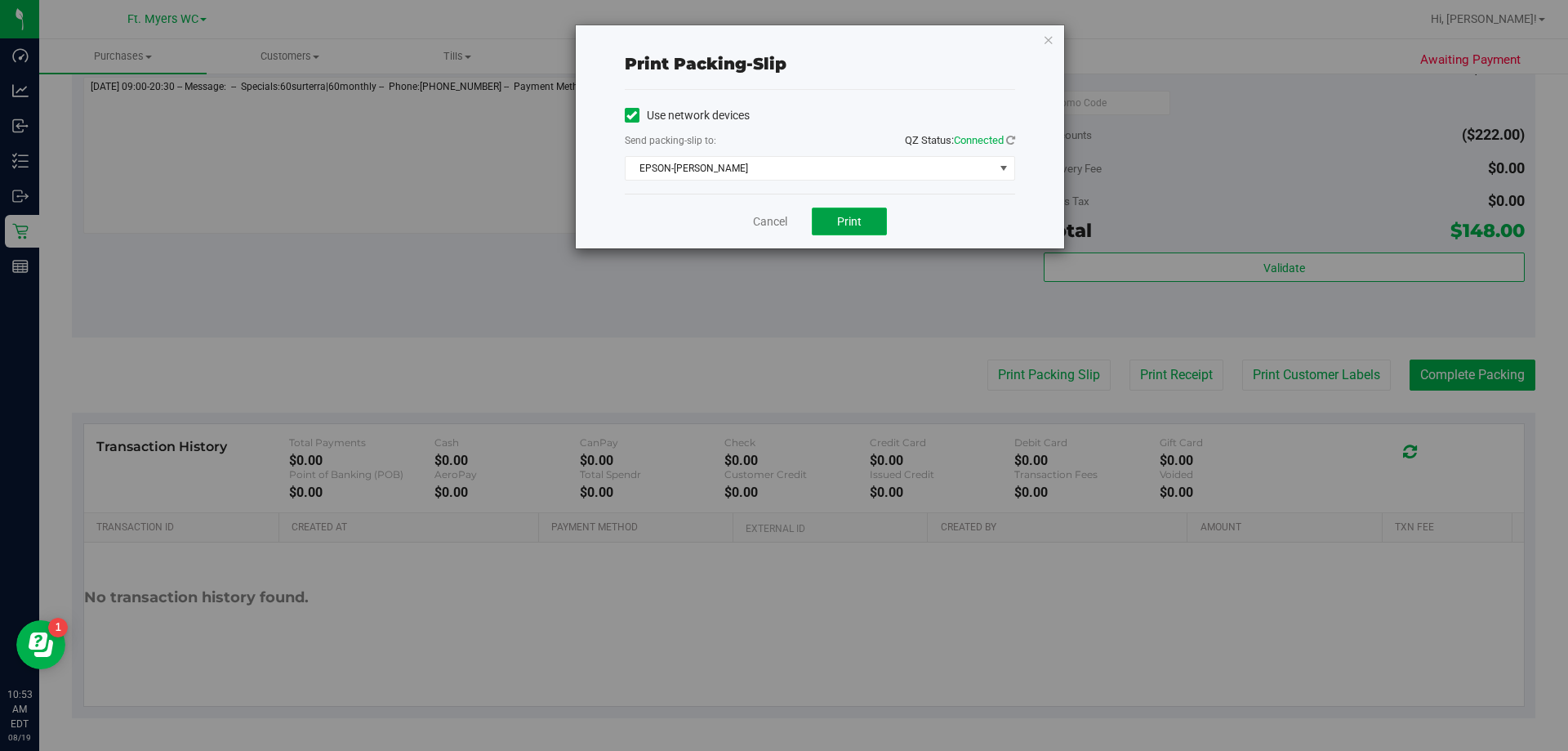
click at [784, 222] on span "Print" at bounding box center [849, 221] width 24 height 13
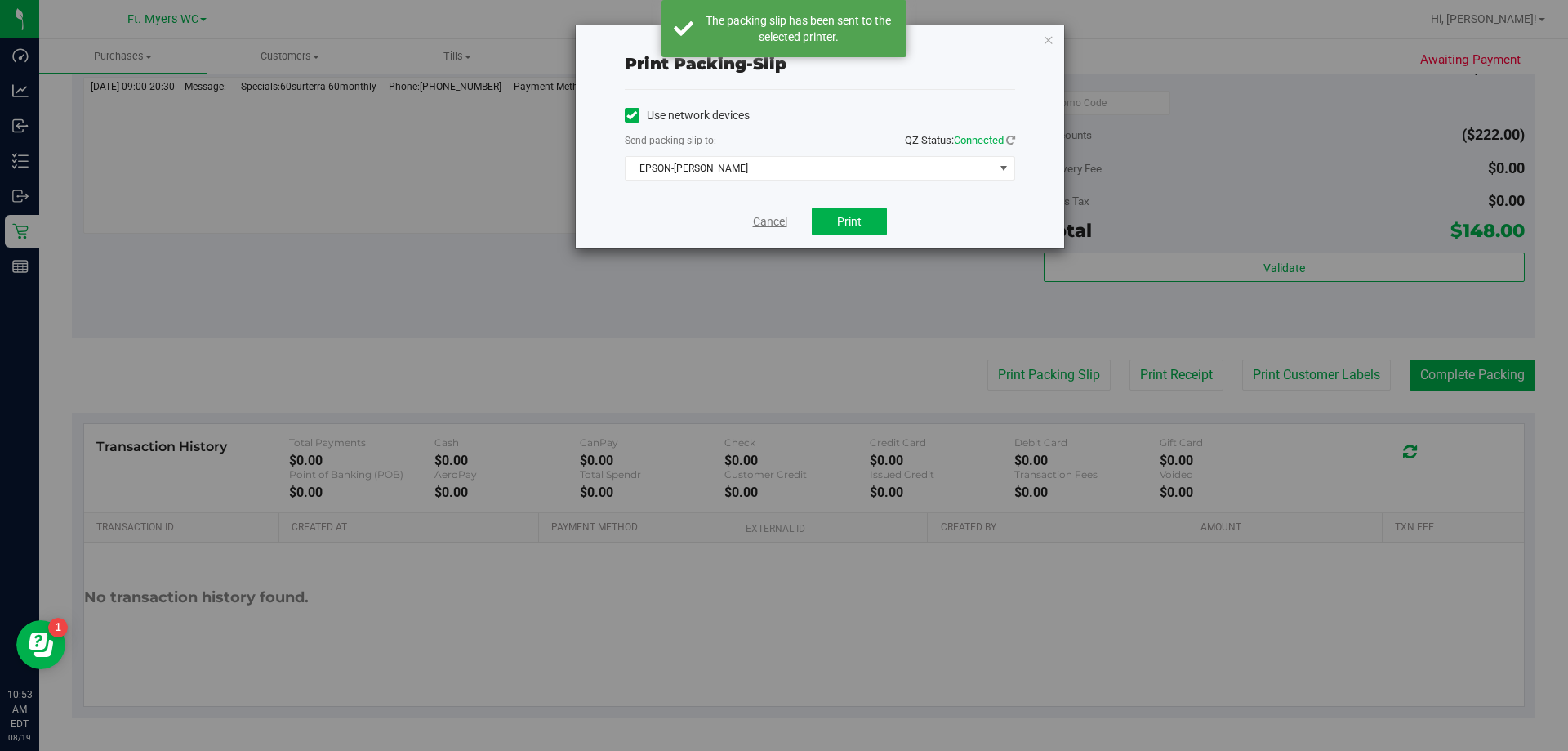
click at [778, 220] on link "Cancel" at bounding box center [771, 222] width 35 height 17
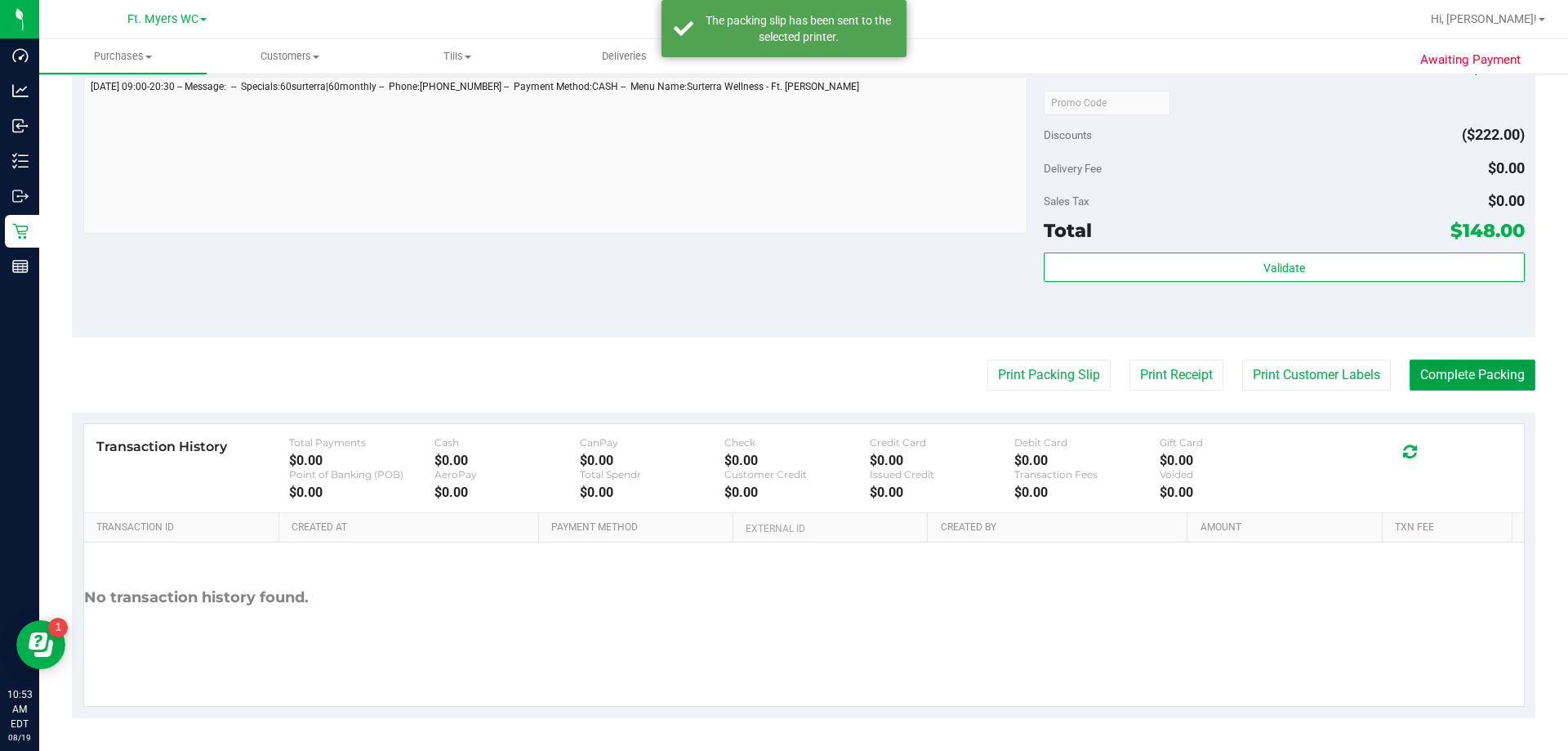
click at [784, 364] on button "Complete Packing" at bounding box center [1472, 376] width 126 height 31
click at [784, 360] on button "Complete Packing" at bounding box center [1472, 376] width 126 height 31
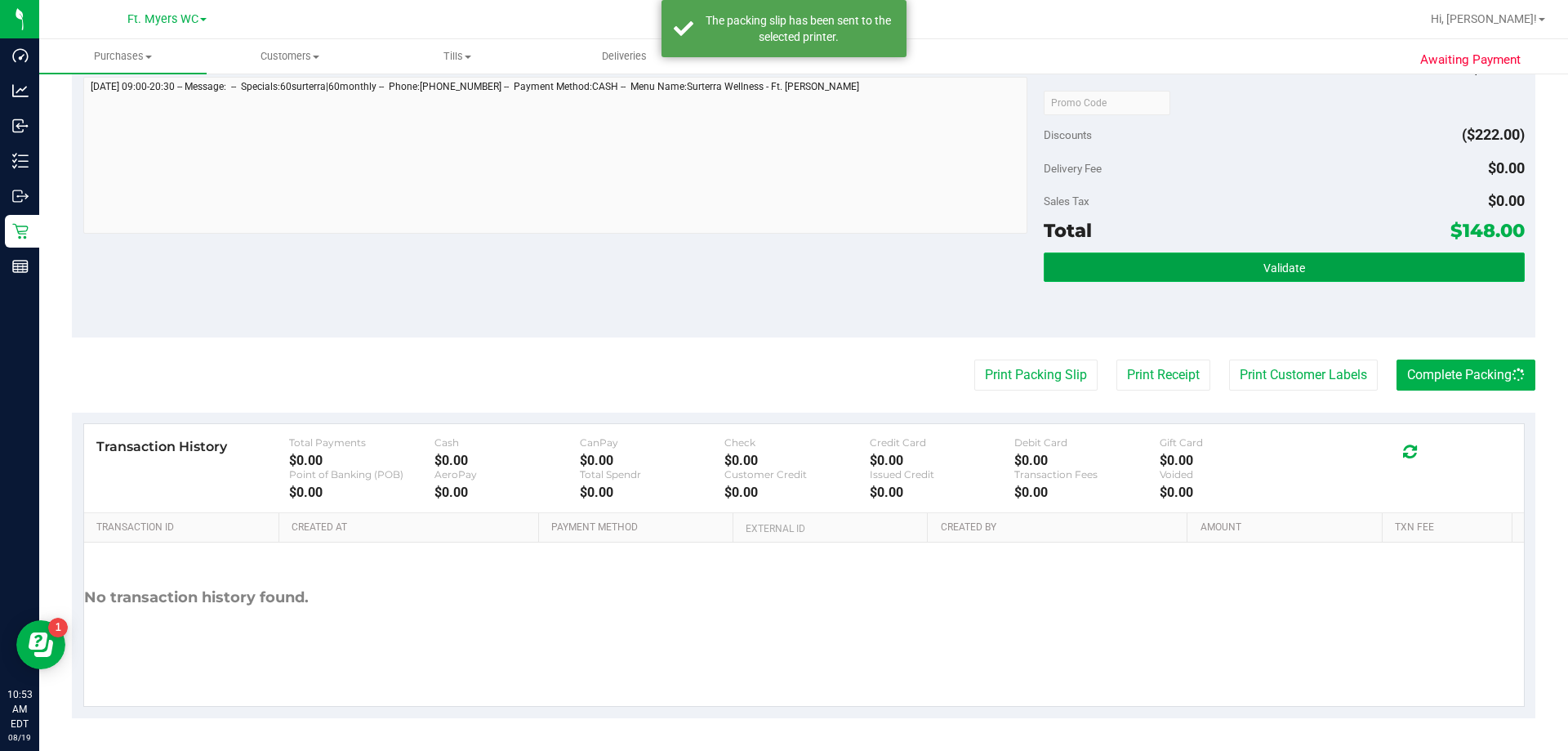
click at [784, 270] on button "Validate" at bounding box center [1284, 267] width 480 height 29
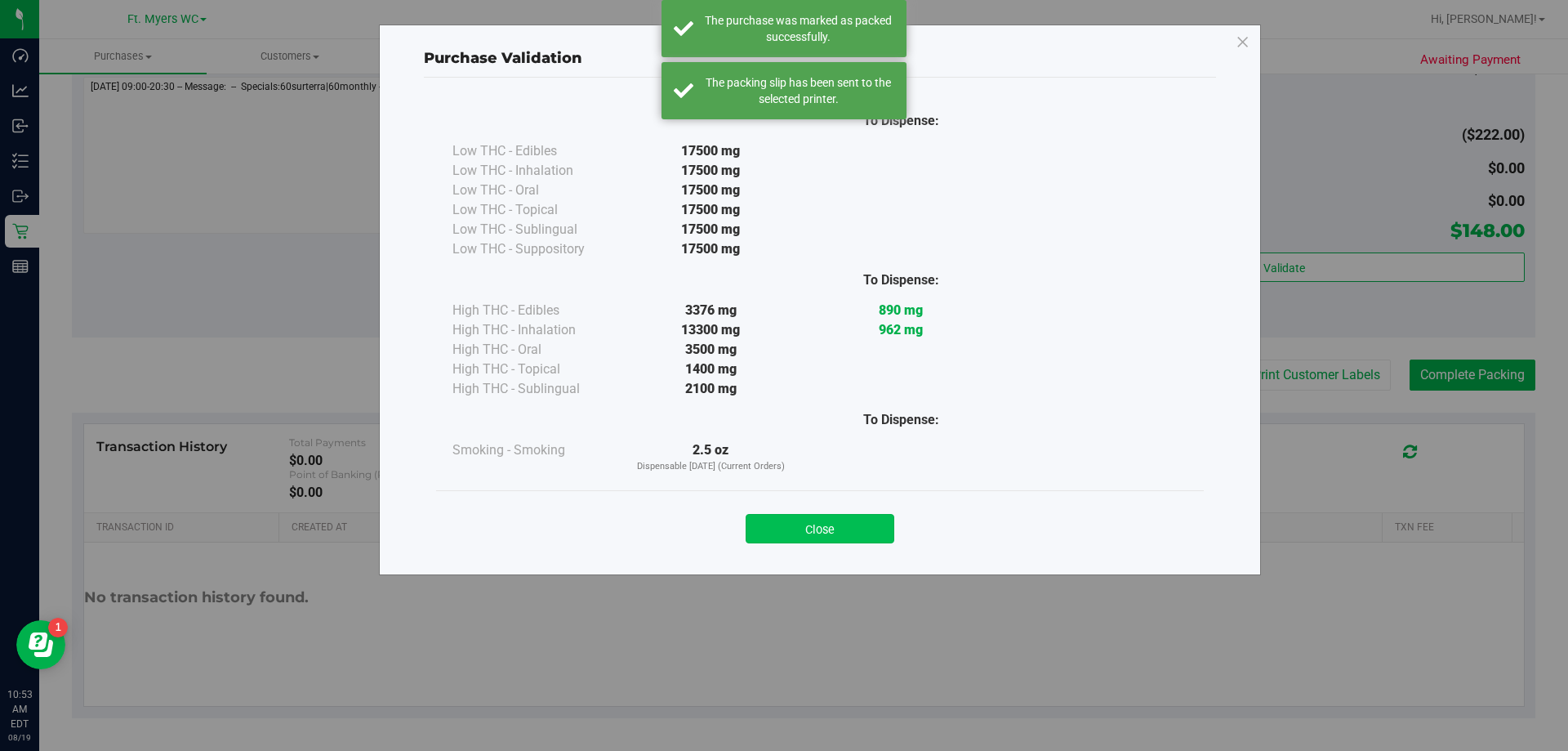
click at [784, 528] on button "Close" at bounding box center [820, 529] width 149 height 29
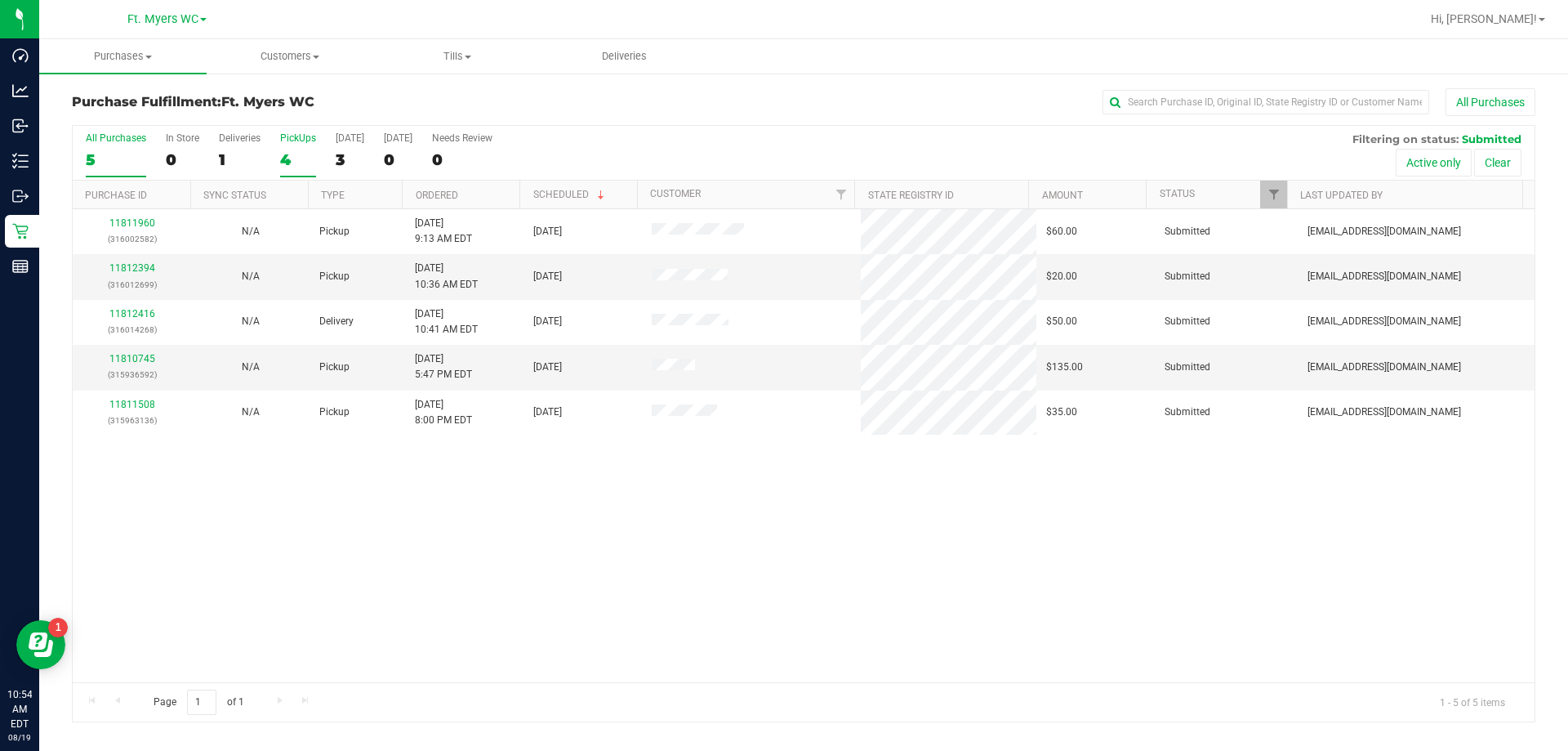
click at [300, 151] on div "4" at bounding box center [297, 160] width 36 height 19
click at [0, 0] on input "PickUps 4" at bounding box center [0, 0] width 0 height 0
click at [711, 421] on div "11811960 (316002582) N/A Pickup [DATE] 9:13 AM EDT 8/19/2025 $60.00 Submitted […" at bounding box center [804, 446] width 1462 height 473
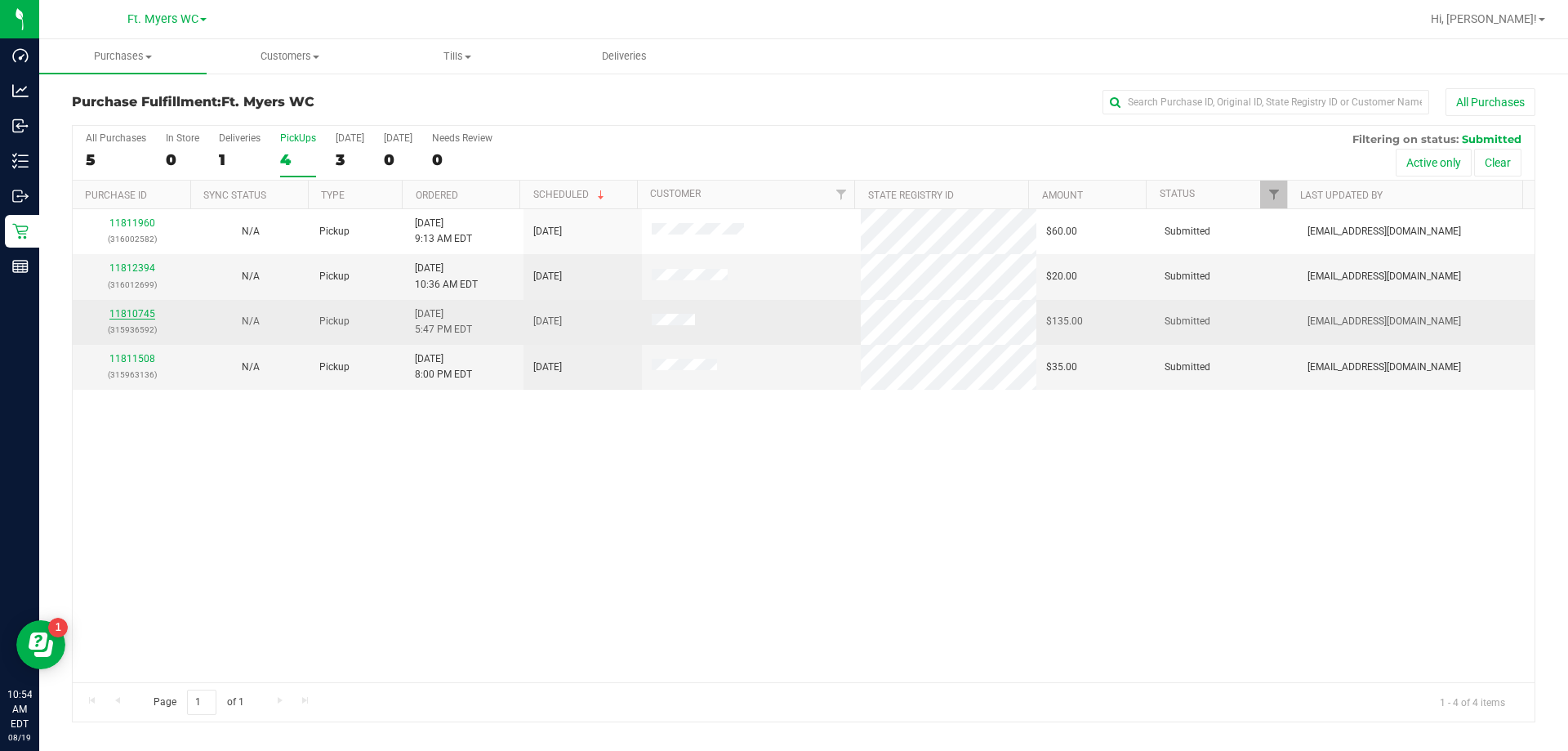
click at [146, 317] on link "11810745" at bounding box center [132, 313] width 46 height 11
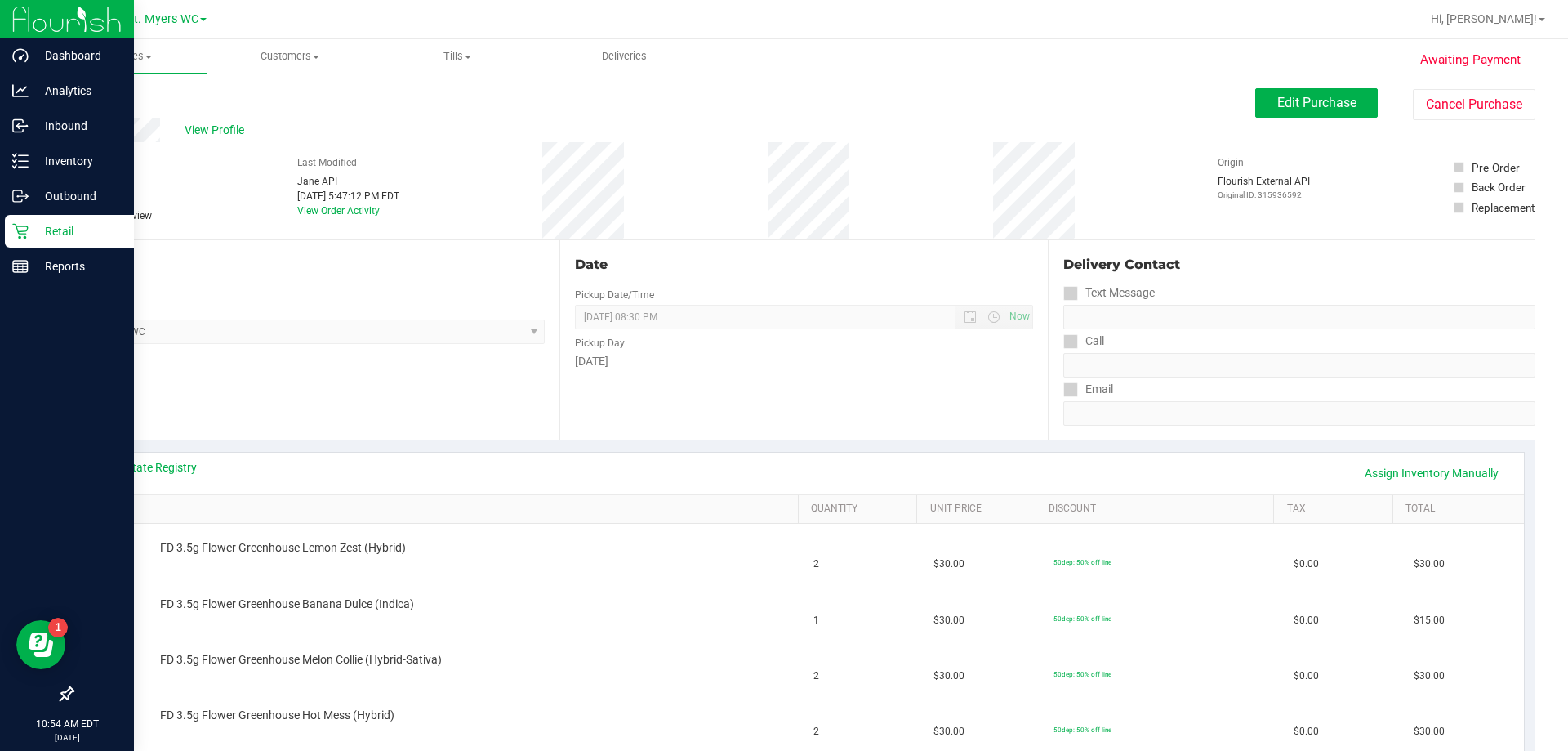
click at [60, 229] on p "Retail" at bounding box center [77, 231] width 98 height 20
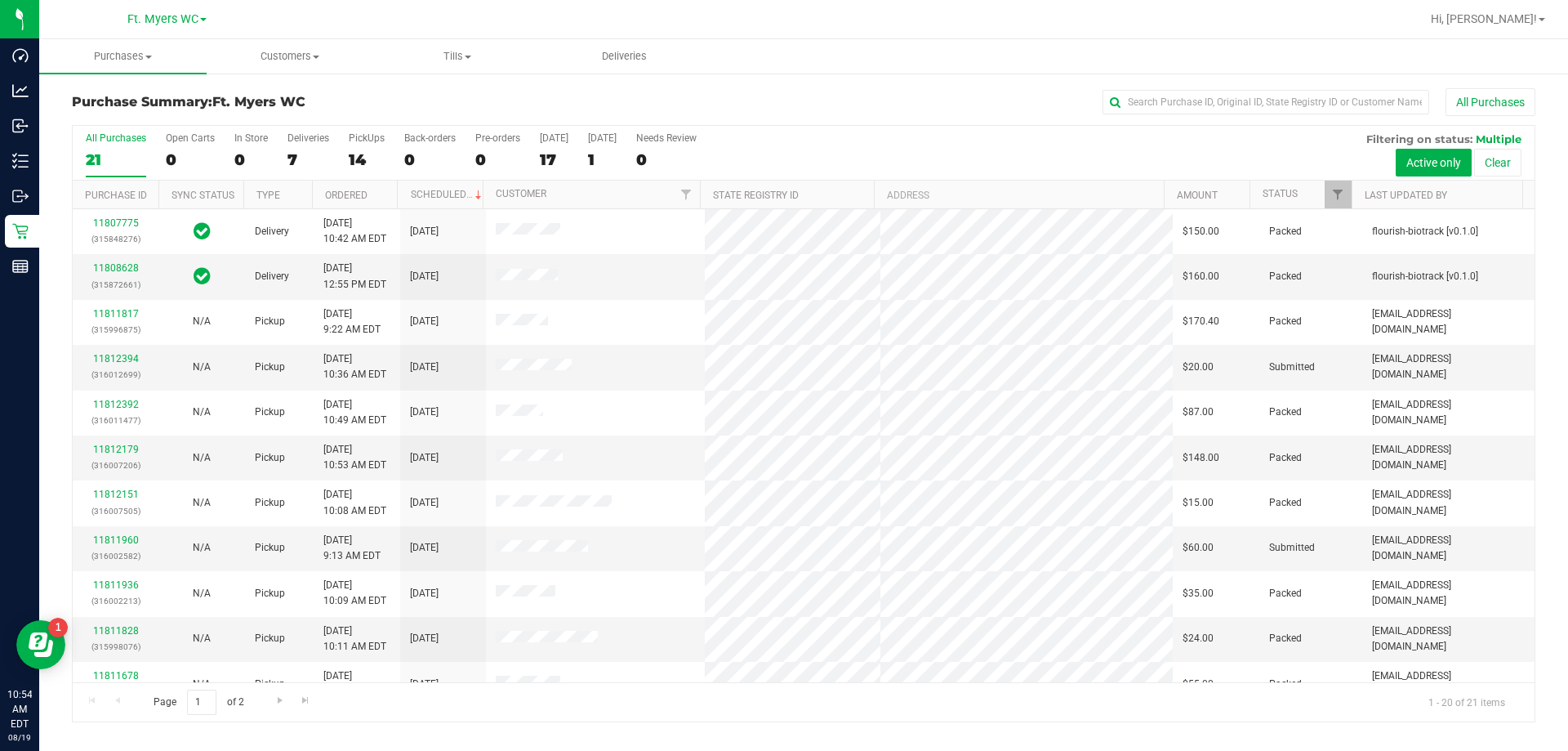
click at [361, 126] on div "All Purchases 21 Open Carts 0 In Store 0 Deliveries 7 PickUps 14 Back-orders 0 …" at bounding box center [804, 132] width 1462 height 13
click at [365, 138] on div "PickUps" at bounding box center [366, 138] width 36 height 11
click at [0, 0] on input "PickUps 14" at bounding box center [0, 0] width 0 height 0
click at [432, 101] on h3 "Purchase Summary: Ft. [PERSON_NAME]" at bounding box center [316, 101] width 488 height 15
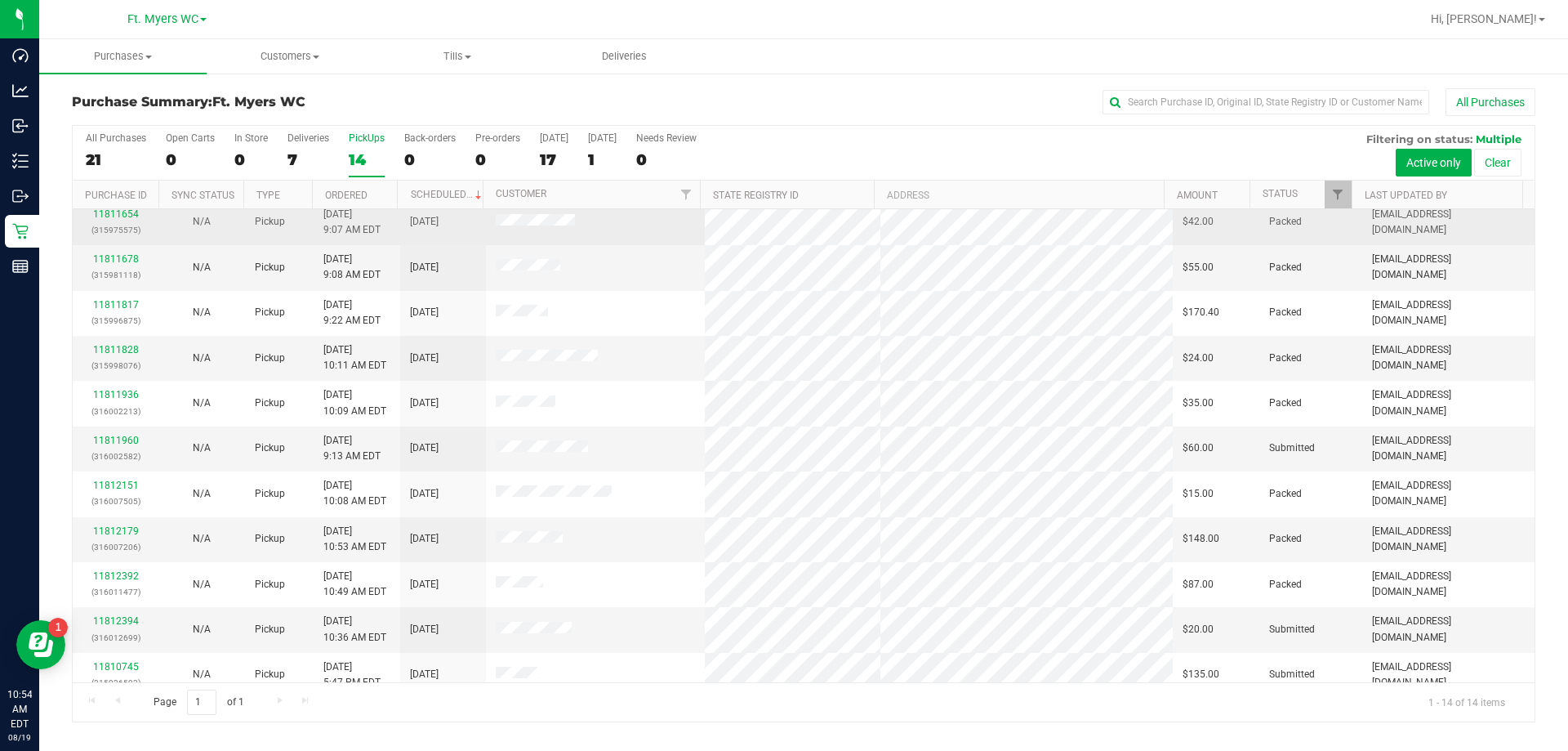
scroll to position [160, 0]
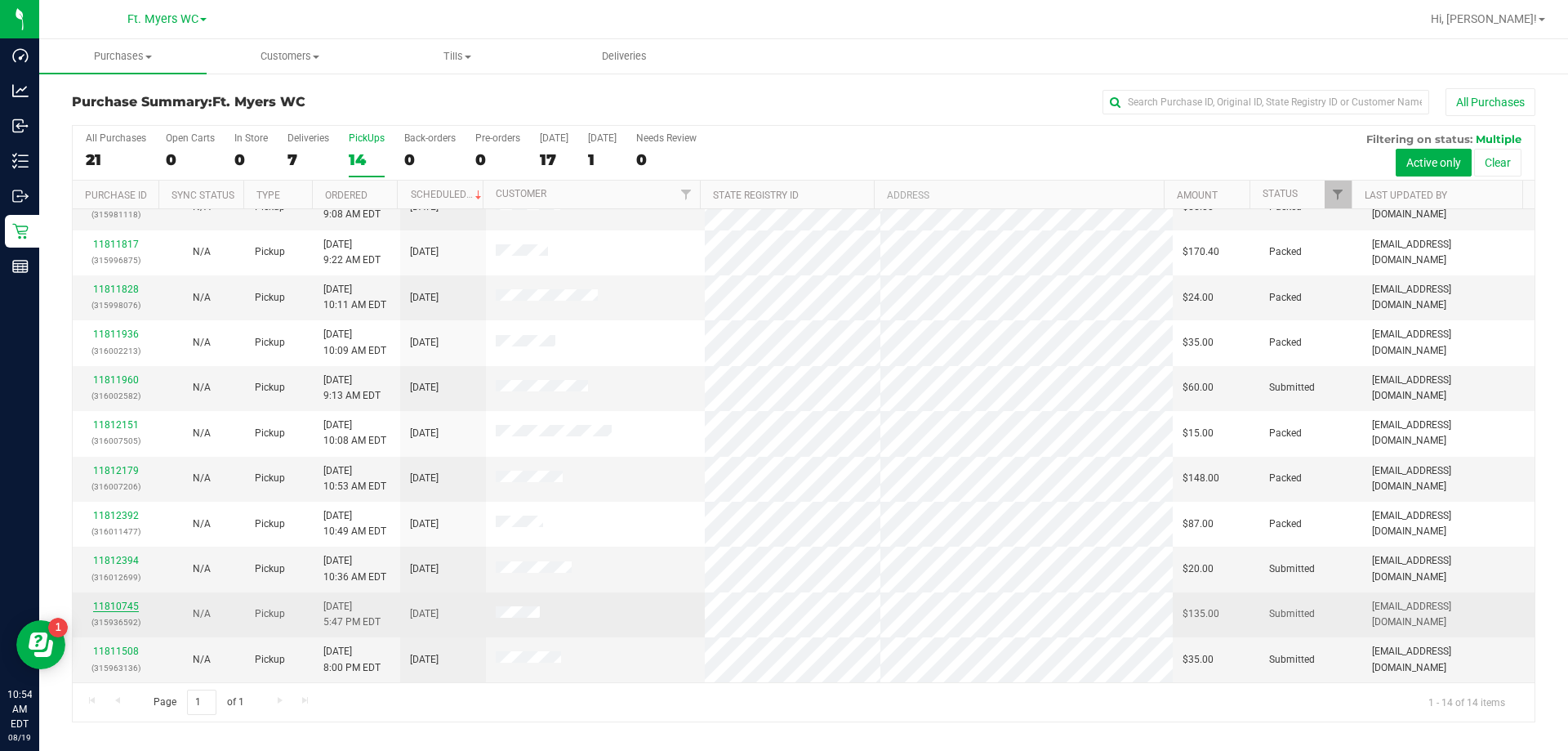
click at [120, 602] on link "11810745" at bounding box center [115, 606] width 46 height 11
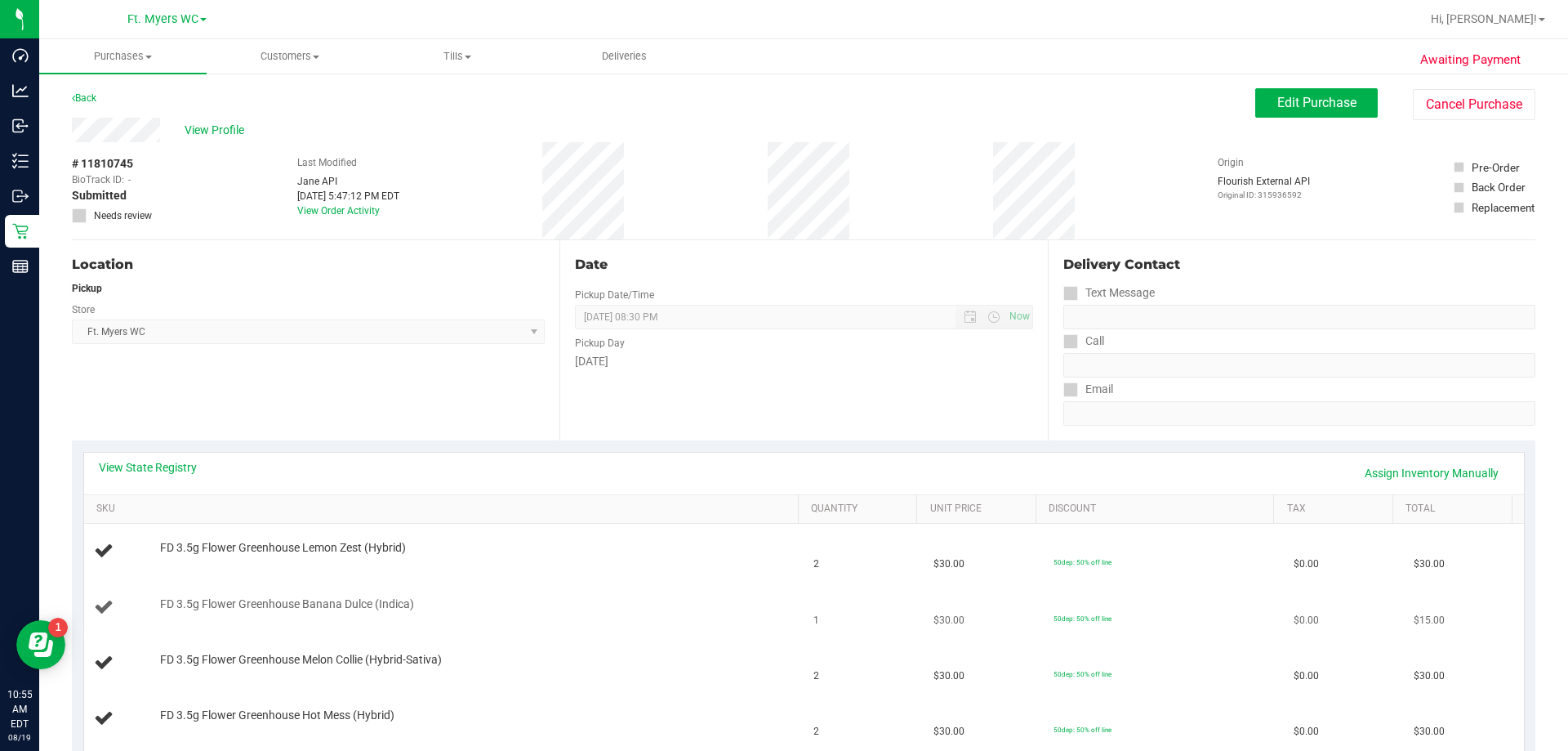
scroll to position [163, 0]
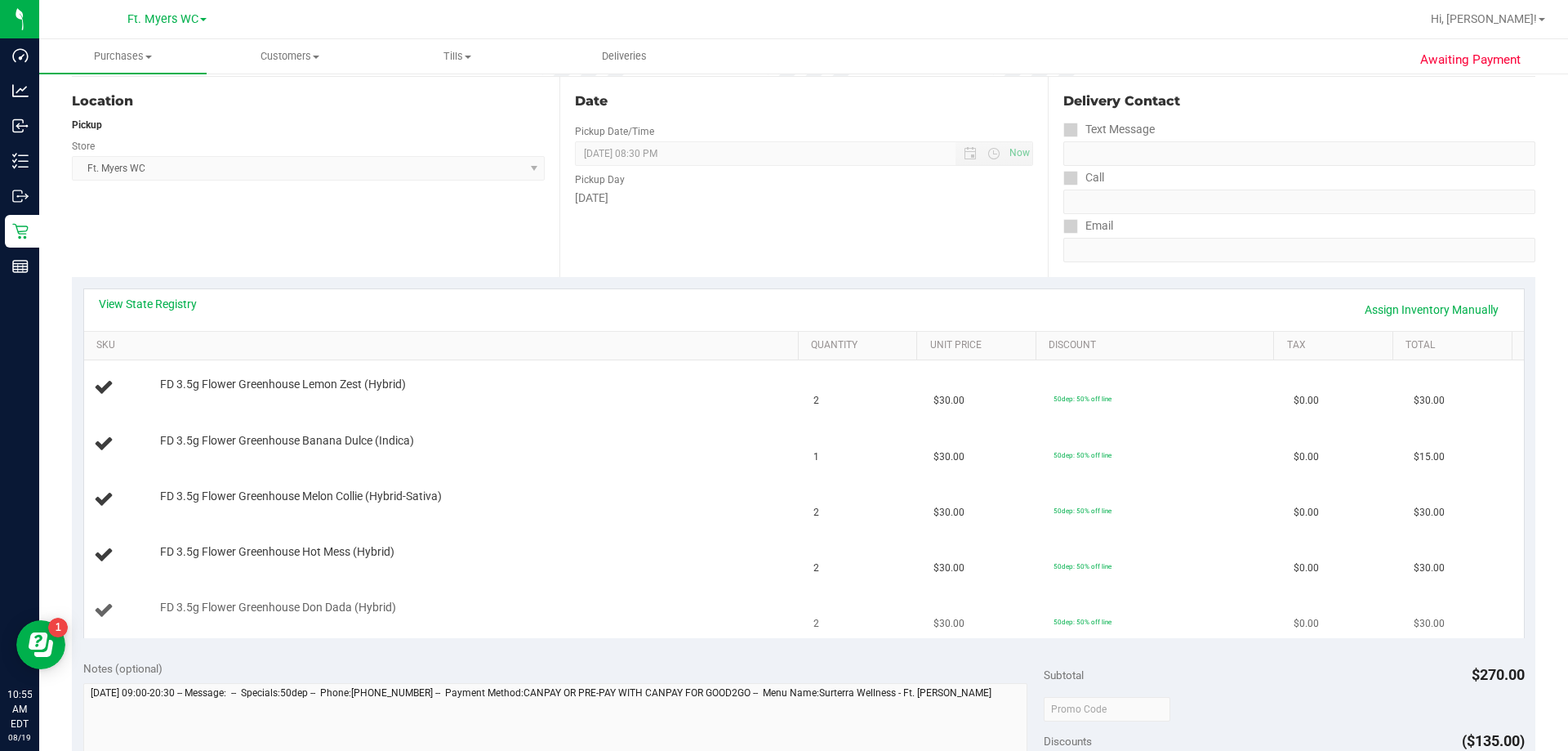
click at [550, 607] on div "FD 3.5g Flower Greenhouse Don Dada (Hybrid)" at bounding box center [471, 608] width 639 height 16
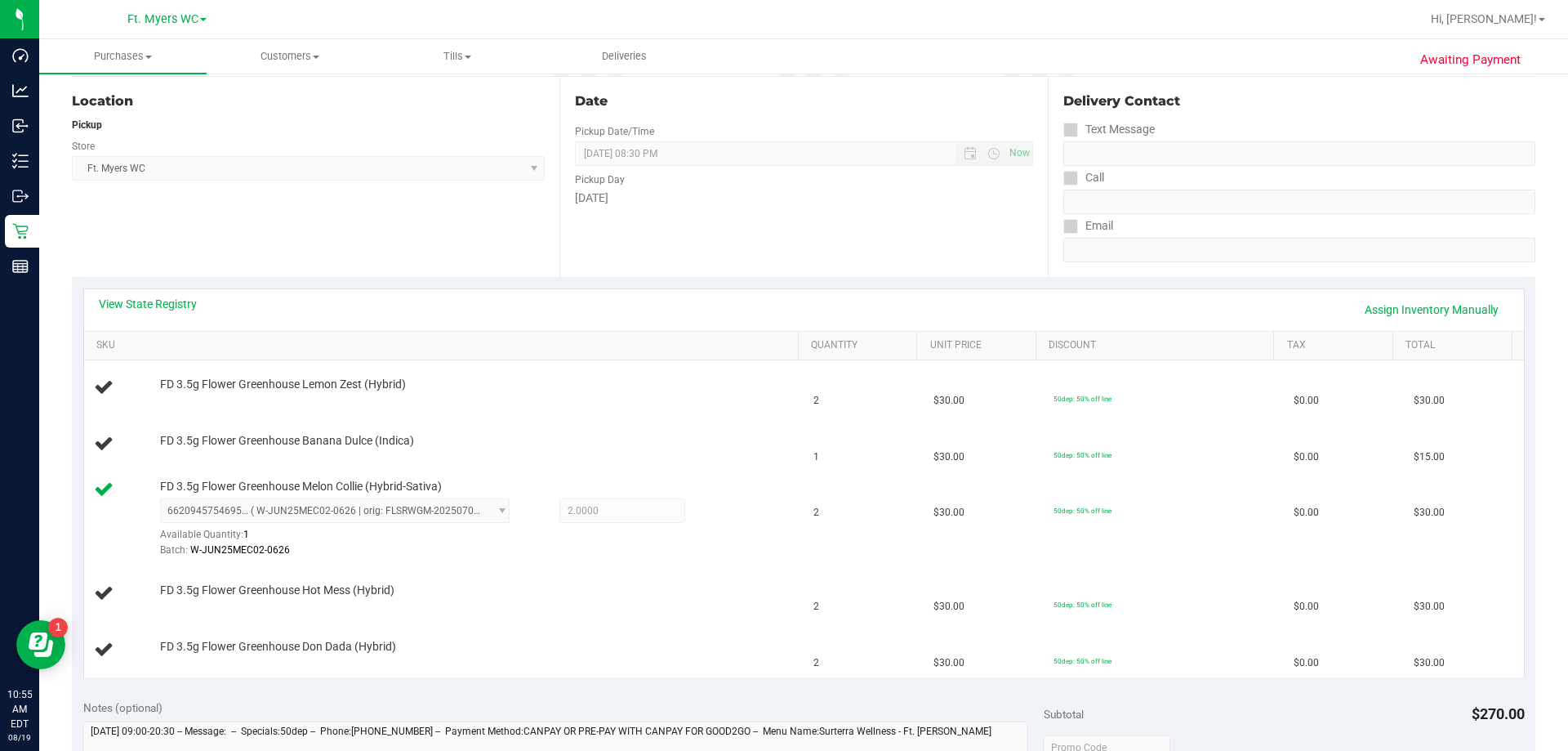
click at [550, 607] on td "FD 3.5g Flower Greenhouse Hot Mess (Hybrid)" at bounding box center [444, 594] width 720 height 56
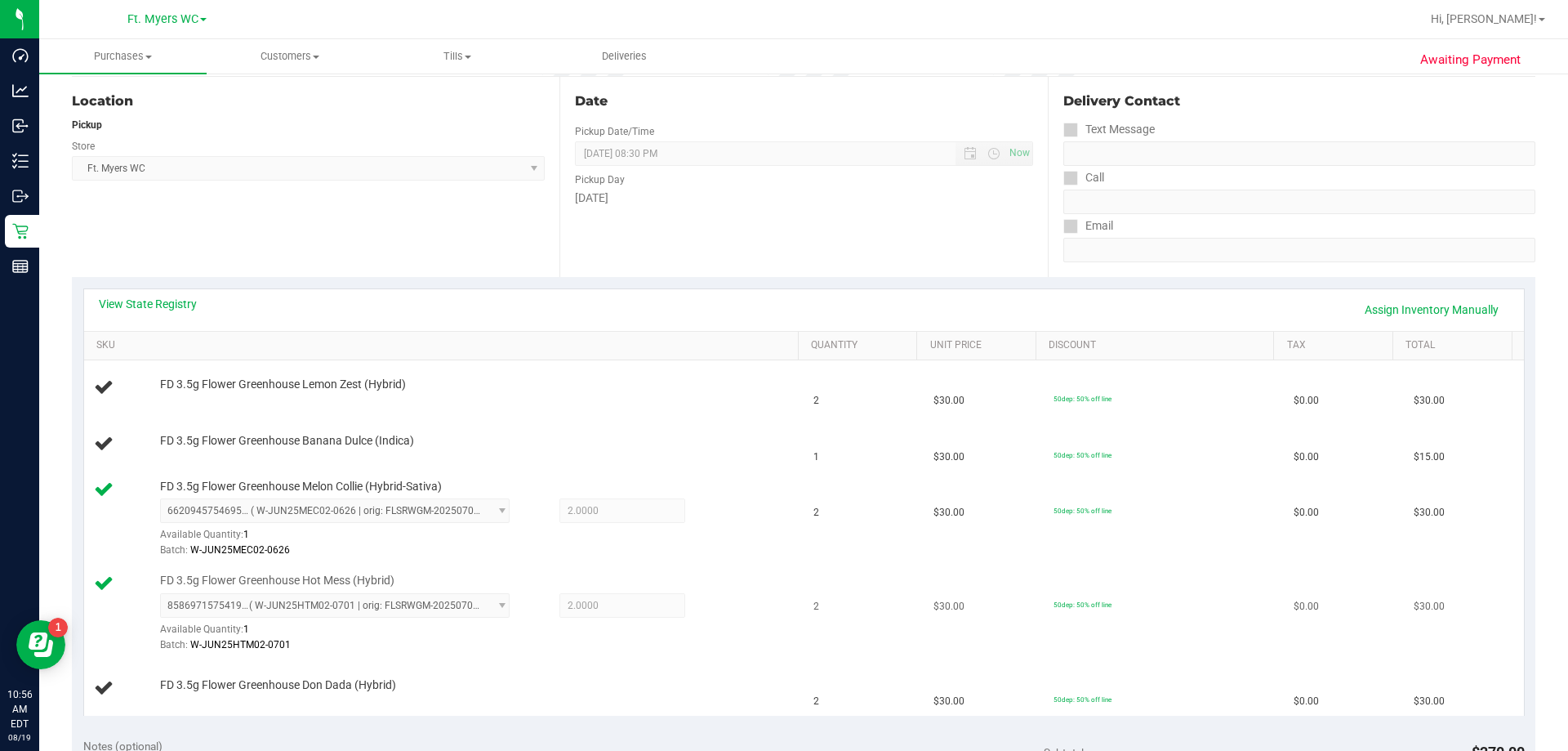
click at [551, 590] on div "FD 3.5g Flower Greenhouse Hot Mess (Hybrid) 8586971575419666 ( W-JUN25HTM02-070…" at bounding box center [471, 613] width 639 height 81
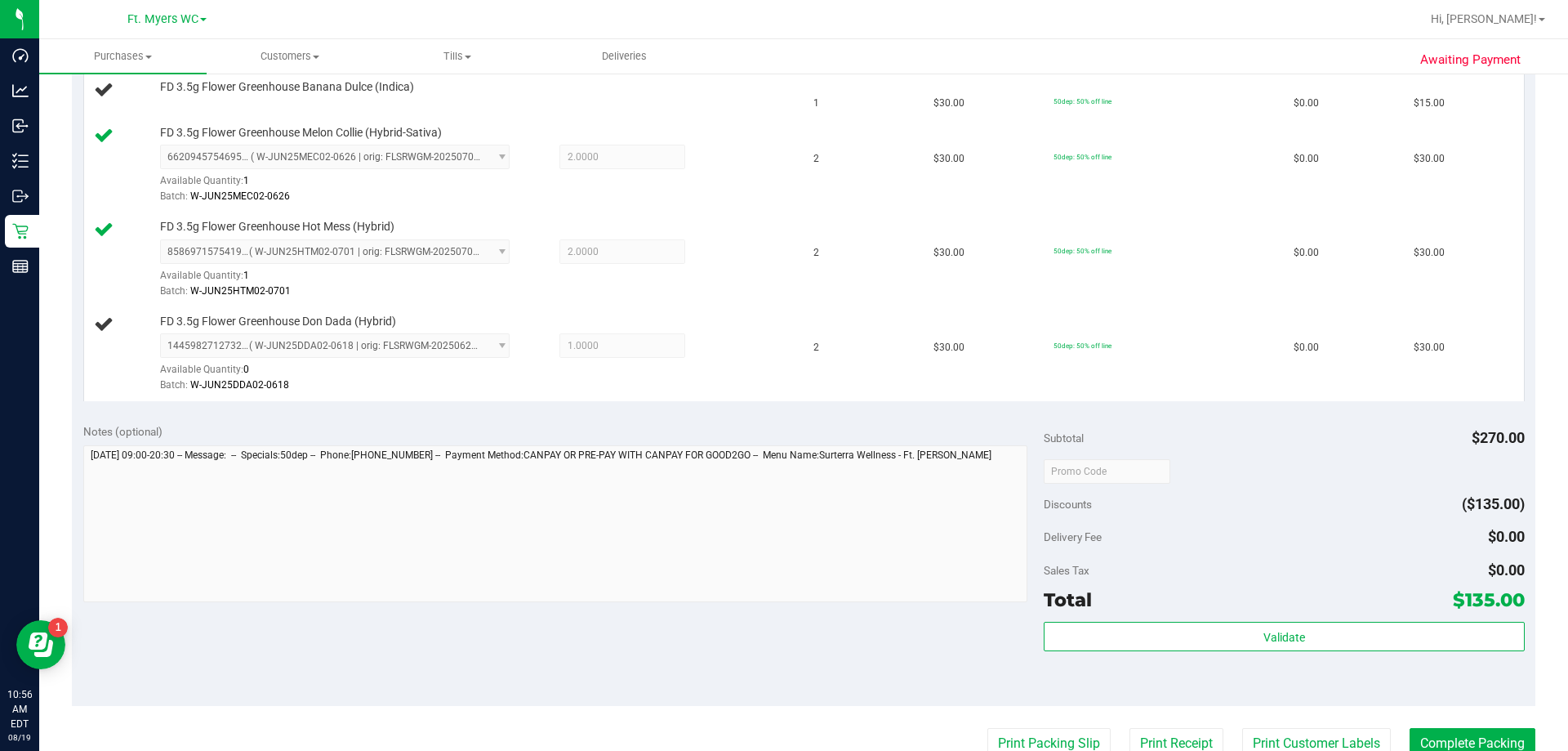
scroll to position [885, 0]
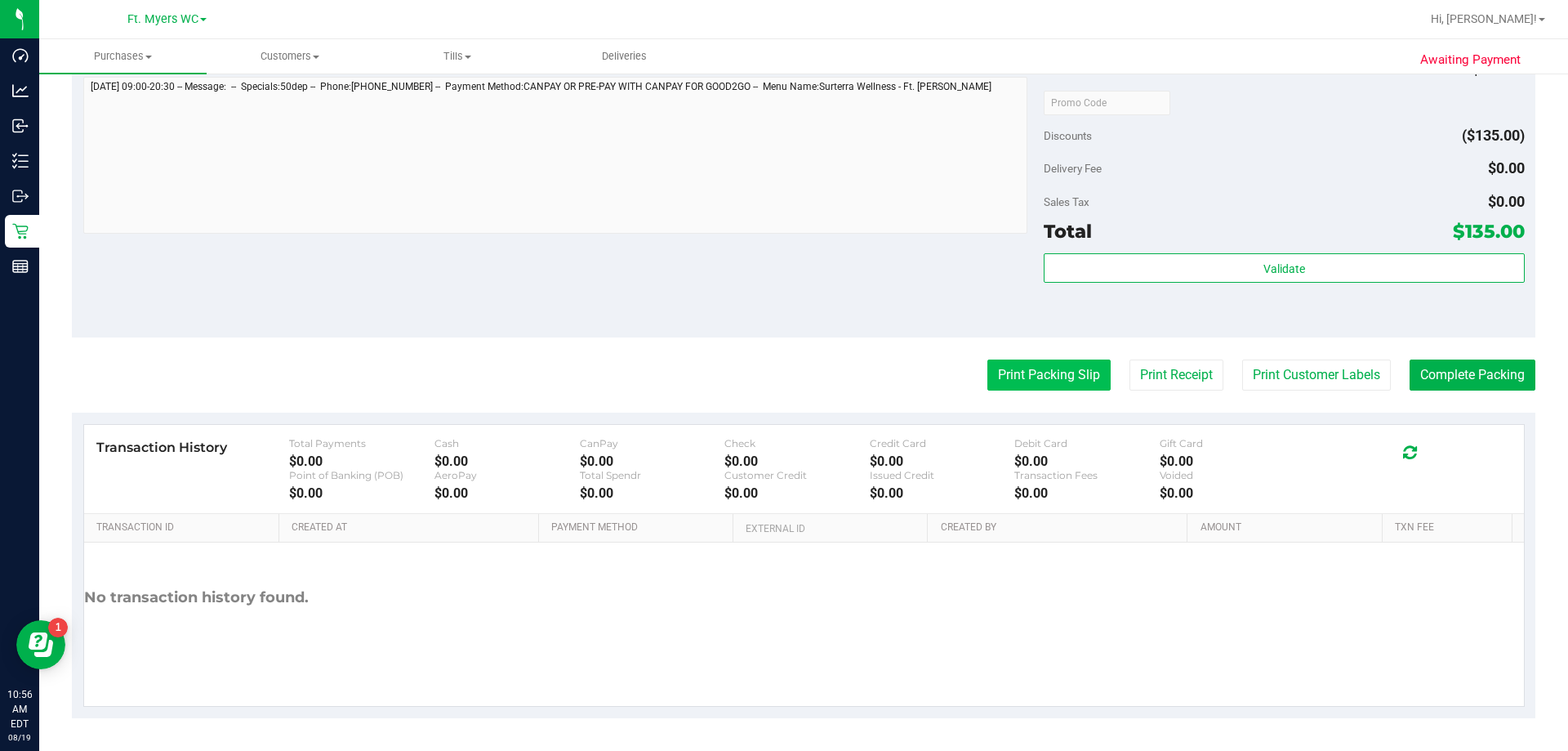
click at [784, 386] on button "Print Packing Slip" at bounding box center [1049, 376] width 123 height 31
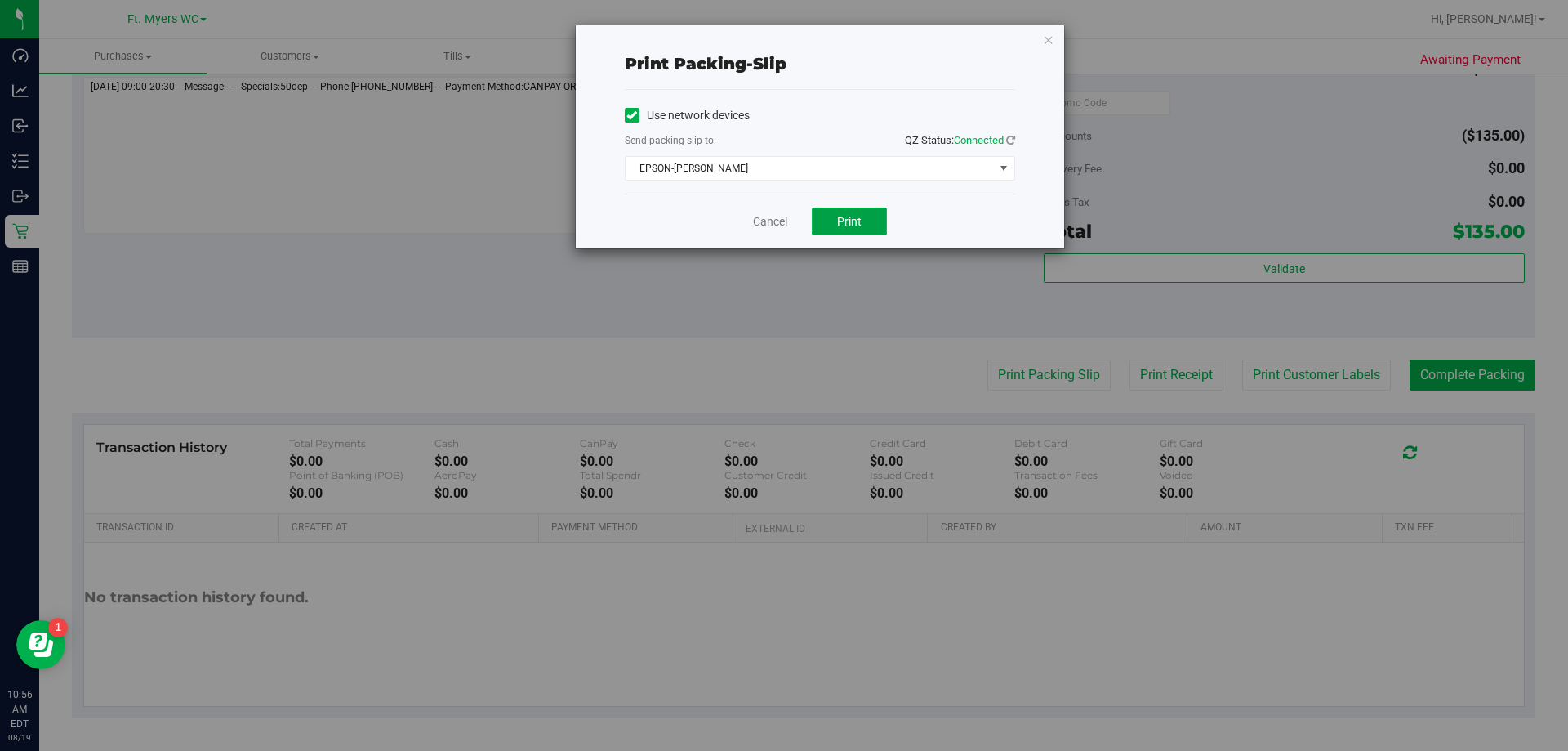
click at [784, 234] on button "Print" at bounding box center [849, 221] width 75 height 28
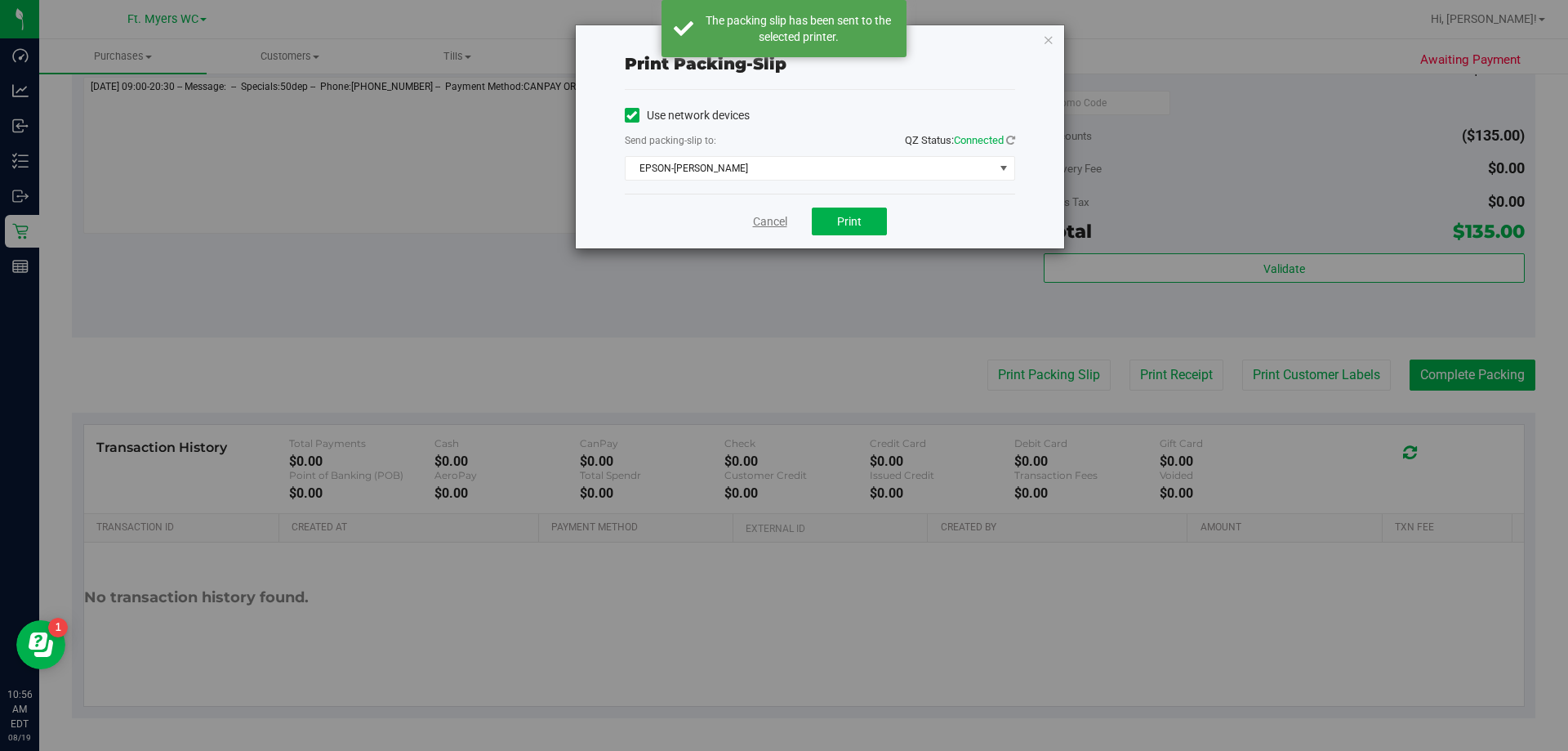
click at [759, 222] on link "Cancel" at bounding box center [771, 222] width 35 height 17
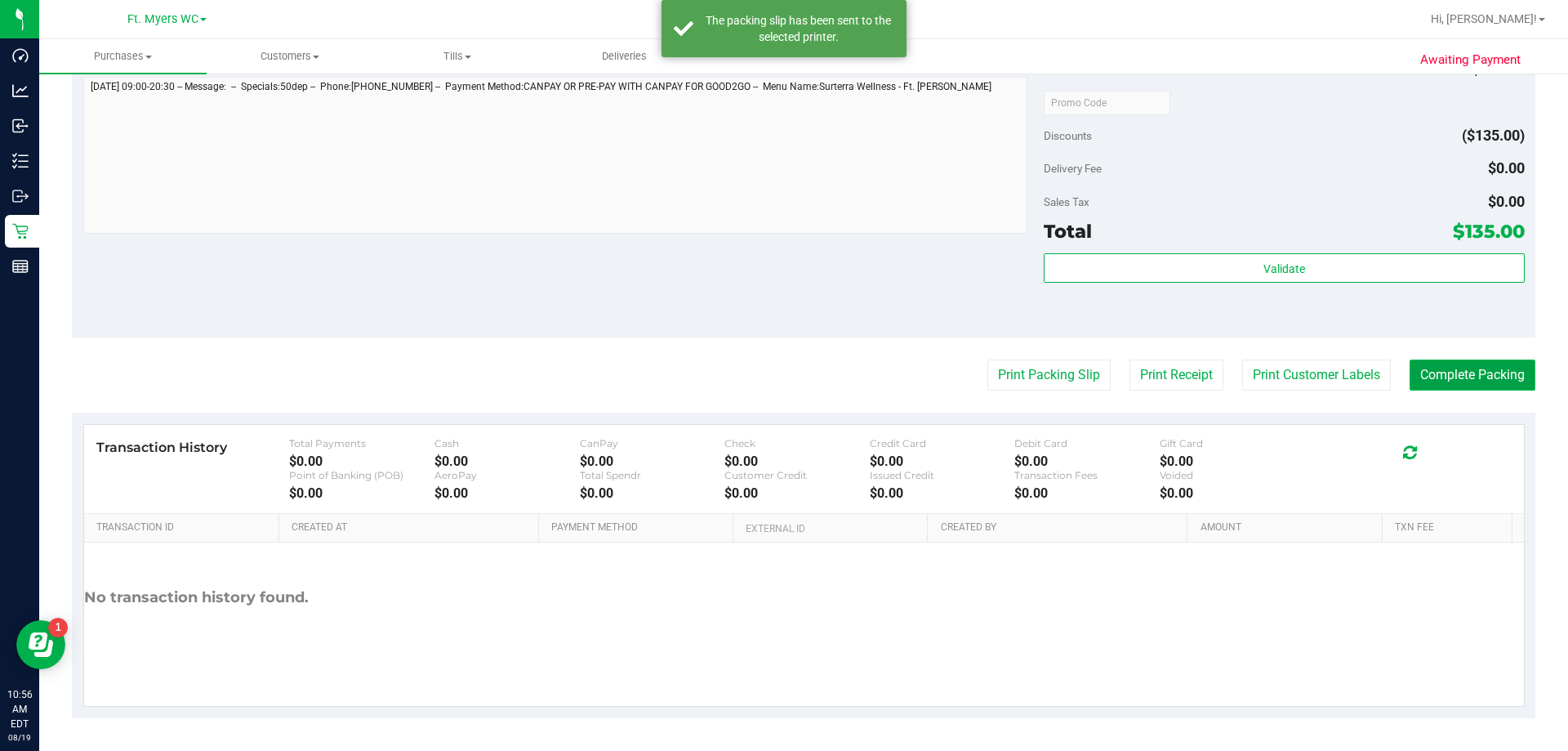
click at [784, 380] on button "Complete Packing" at bounding box center [1472, 376] width 126 height 31
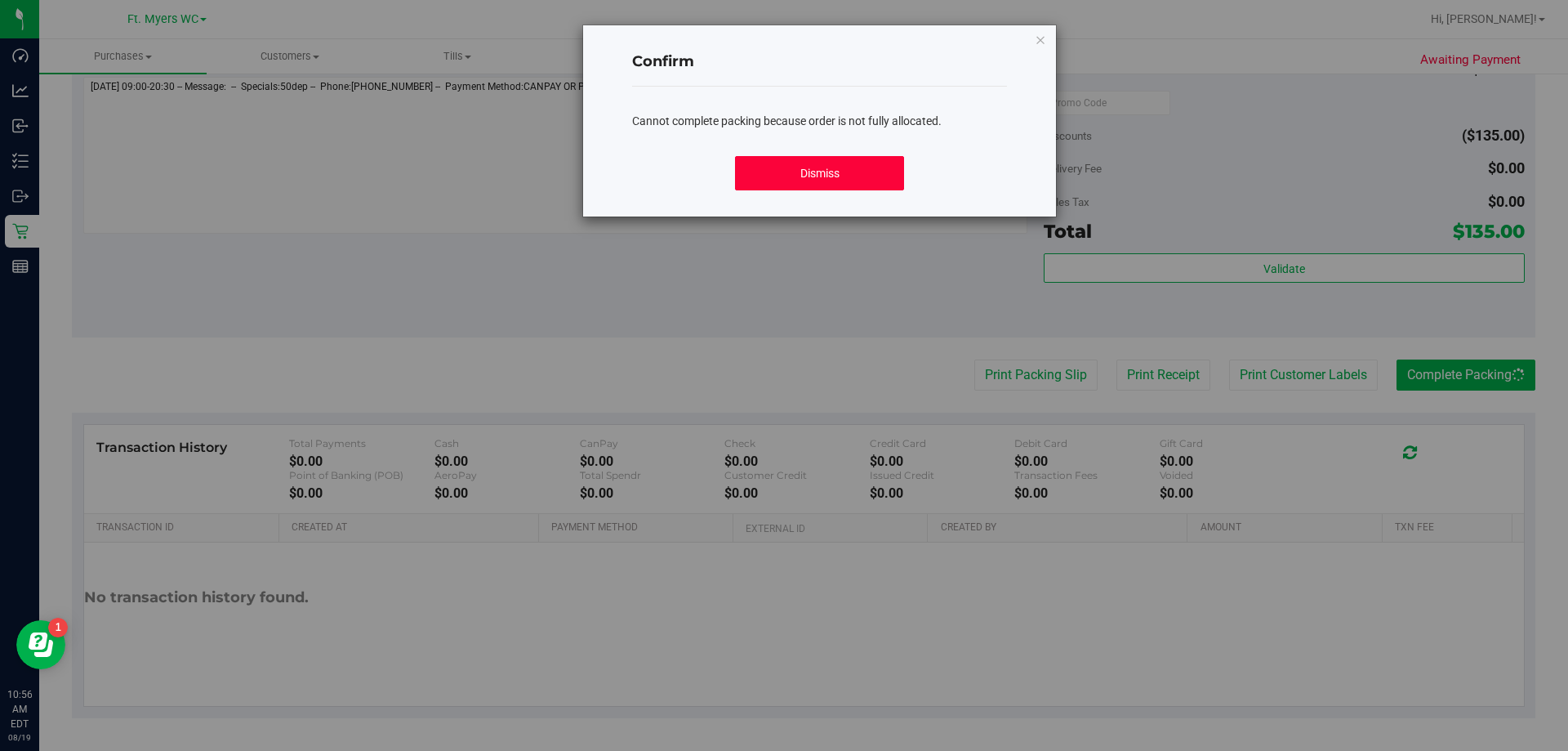
click at [784, 167] on button "Dismiss" at bounding box center [819, 173] width 168 height 35
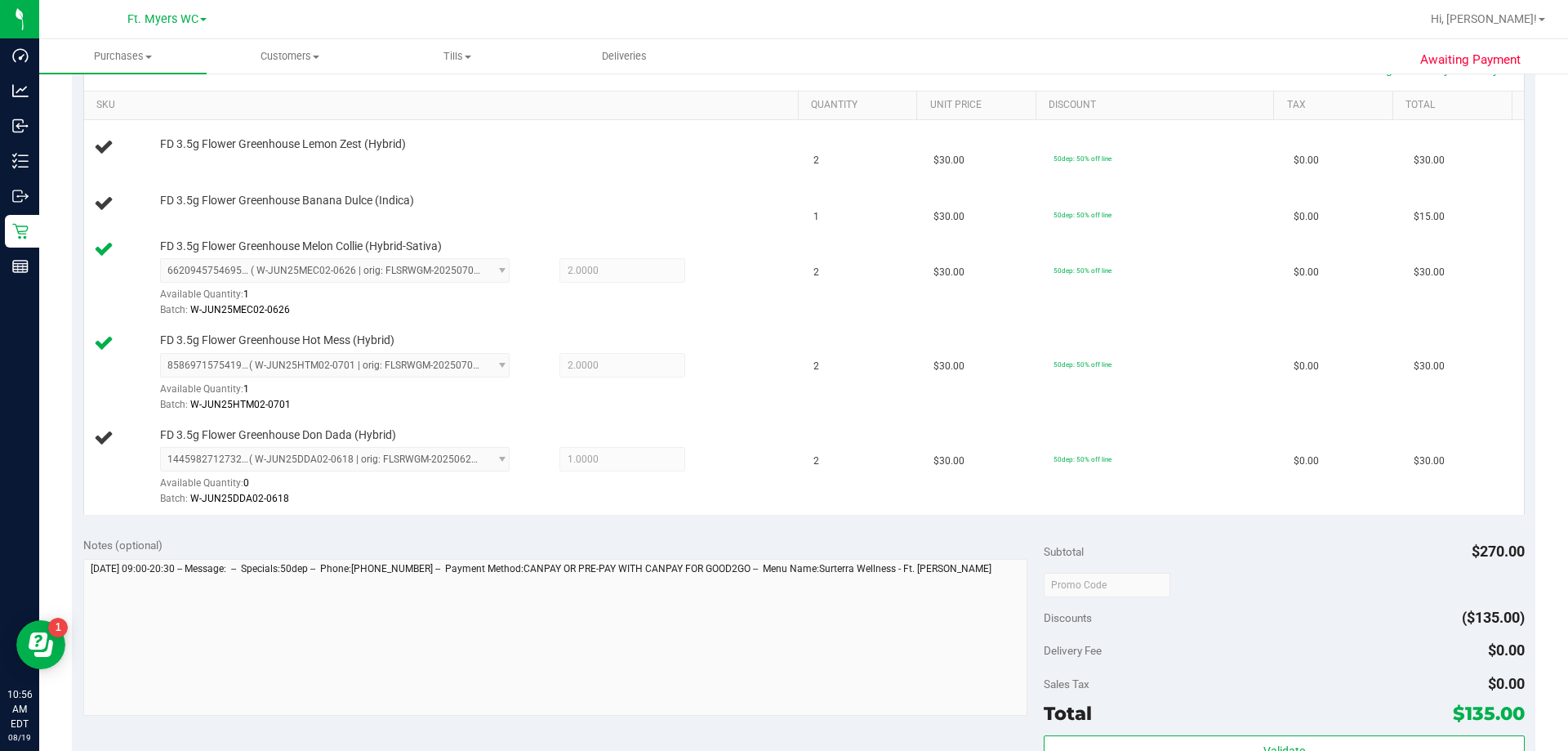
scroll to position [323, 0]
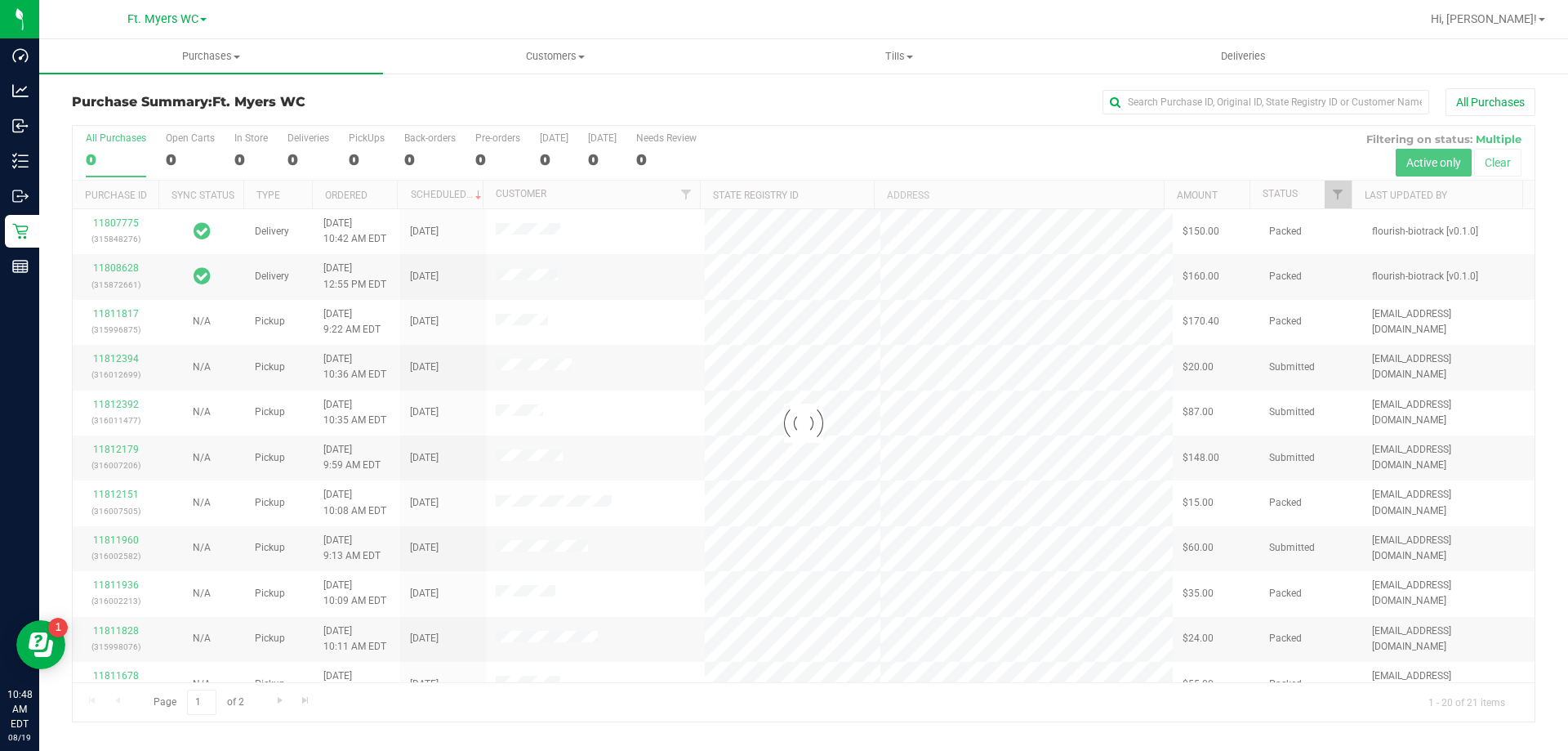
click at [312, 149] on div at bounding box center [804, 423] width 1462 height 596
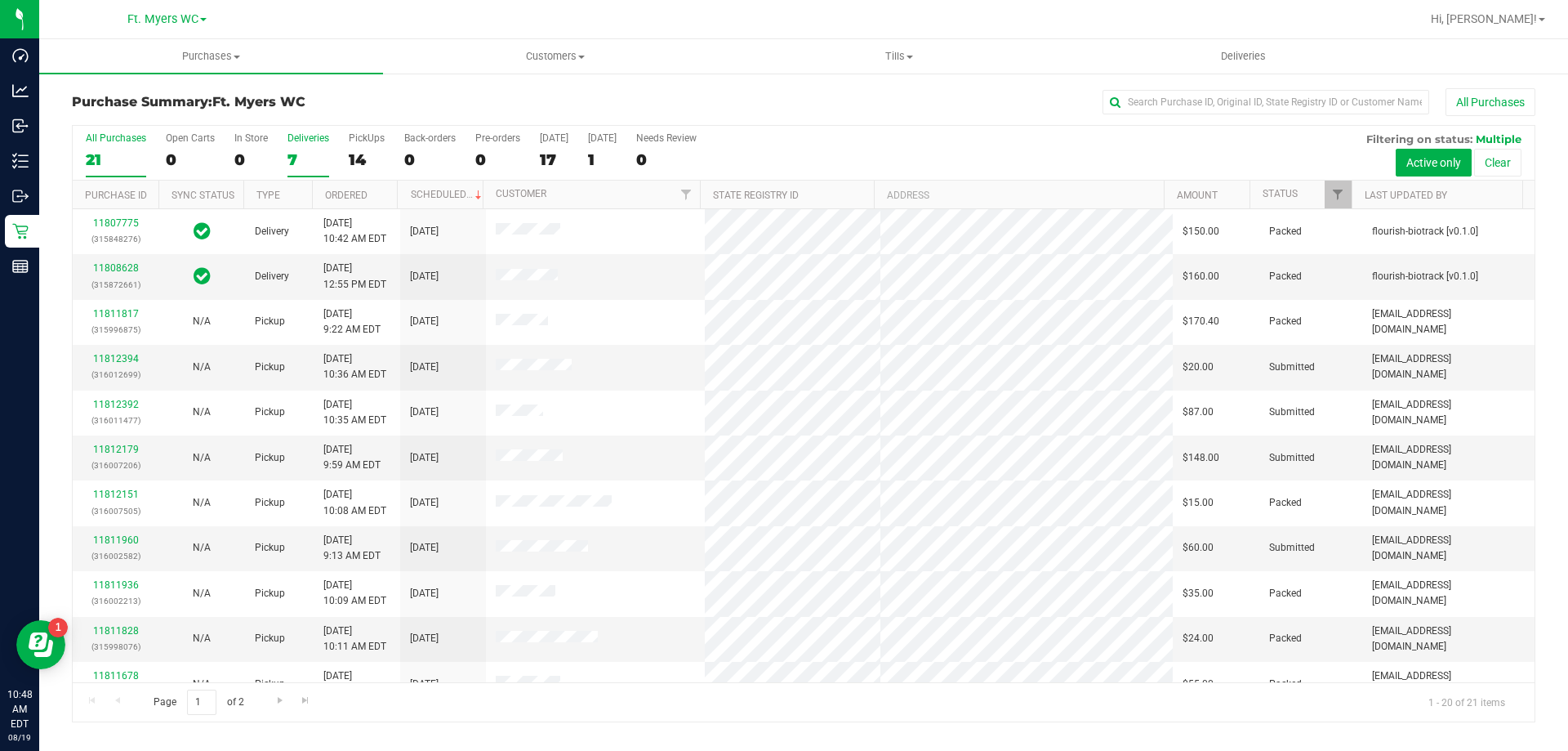
click at [307, 164] on div "7" at bounding box center [309, 160] width 42 height 19
click at [0, 0] on input "Deliveries 7" at bounding box center [0, 0] width 0 height 0
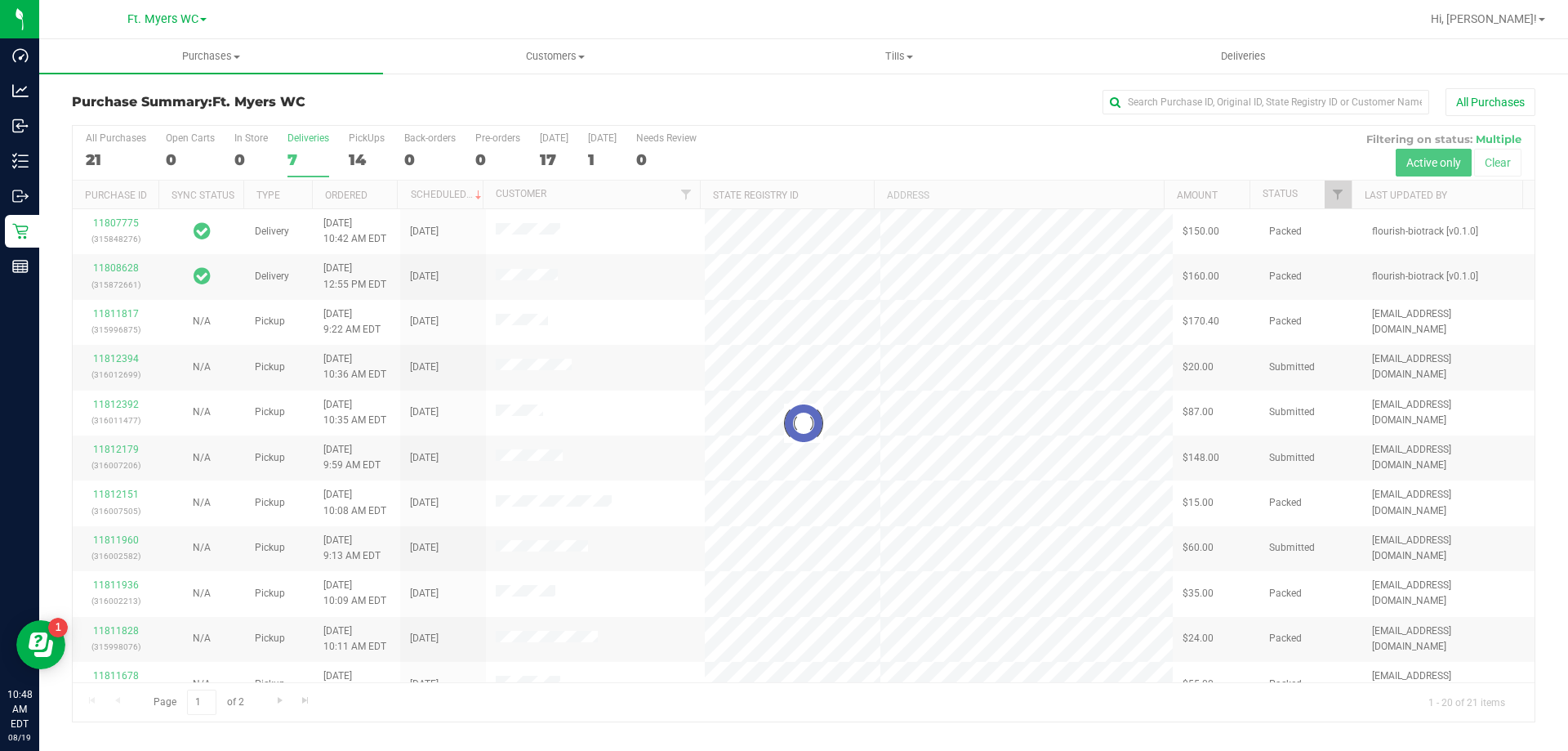
click at [337, 120] on div "Purchase Summary: Ft. [PERSON_NAME] All Purchases" at bounding box center [804, 106] width 1464 height 36
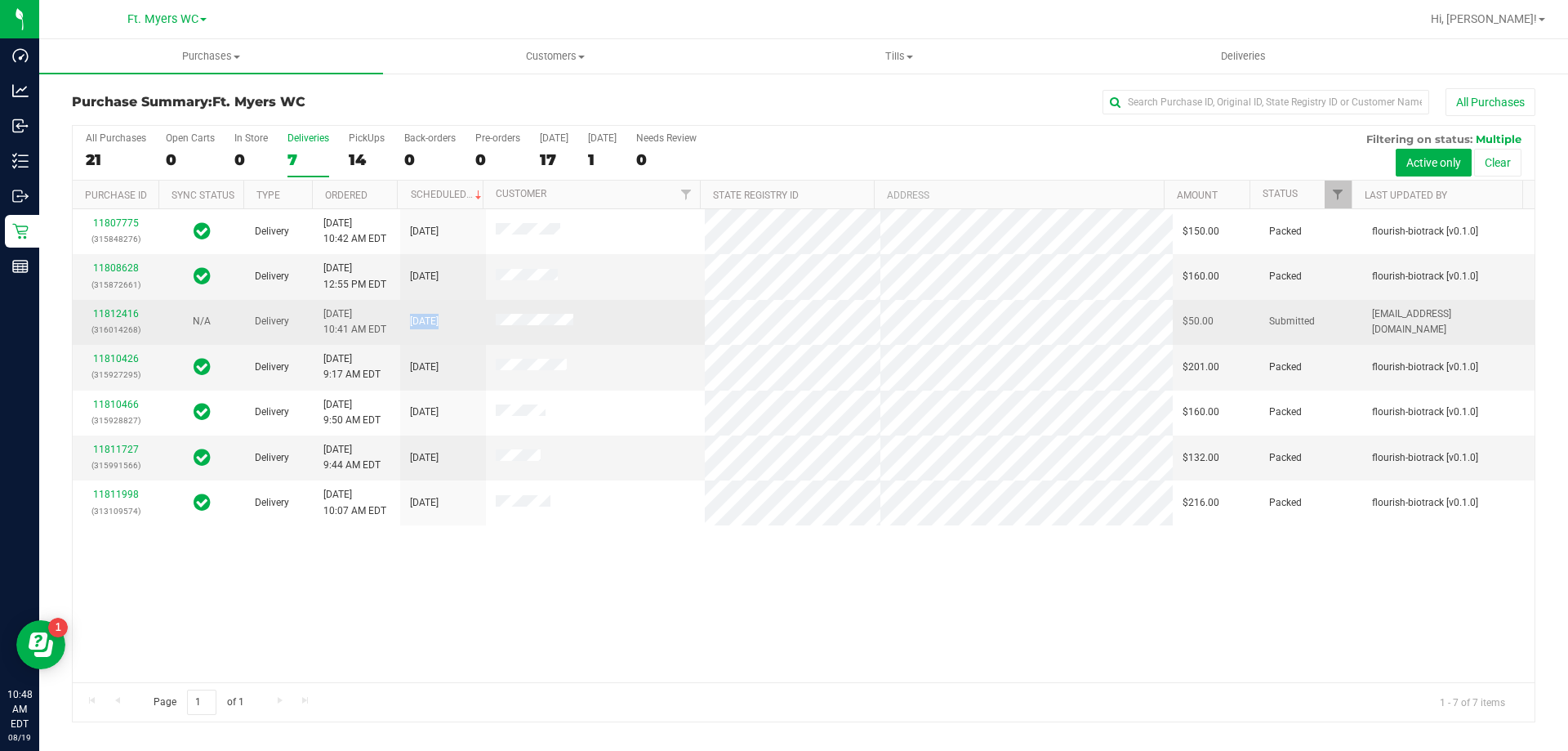
drag, startPoint x: 397, startPoint y: 321, endPoint x: 655, endPoint y: 323, distance: 258.0
click at [655, 323] on tr "11812416 (316014268) N/A Delivery 8/19/2025 10:41 AM EDT 8/19/2025 $50.00 Submi…" at bounding box center [804, 323] width 1462 height 45
click at [655, 323] on td at bounding box center [595, 323] width 219 height 45
click at [927, 324] on tr "11812416 (316014268) N/A Delivery 8/19/2025 10:41 AM EDT 8/19/2025 $50.00 Submi…" at bounding box center [804, 323] width 1462 height 45
